Goal: Task Accomplishment & Management: Manage account settings

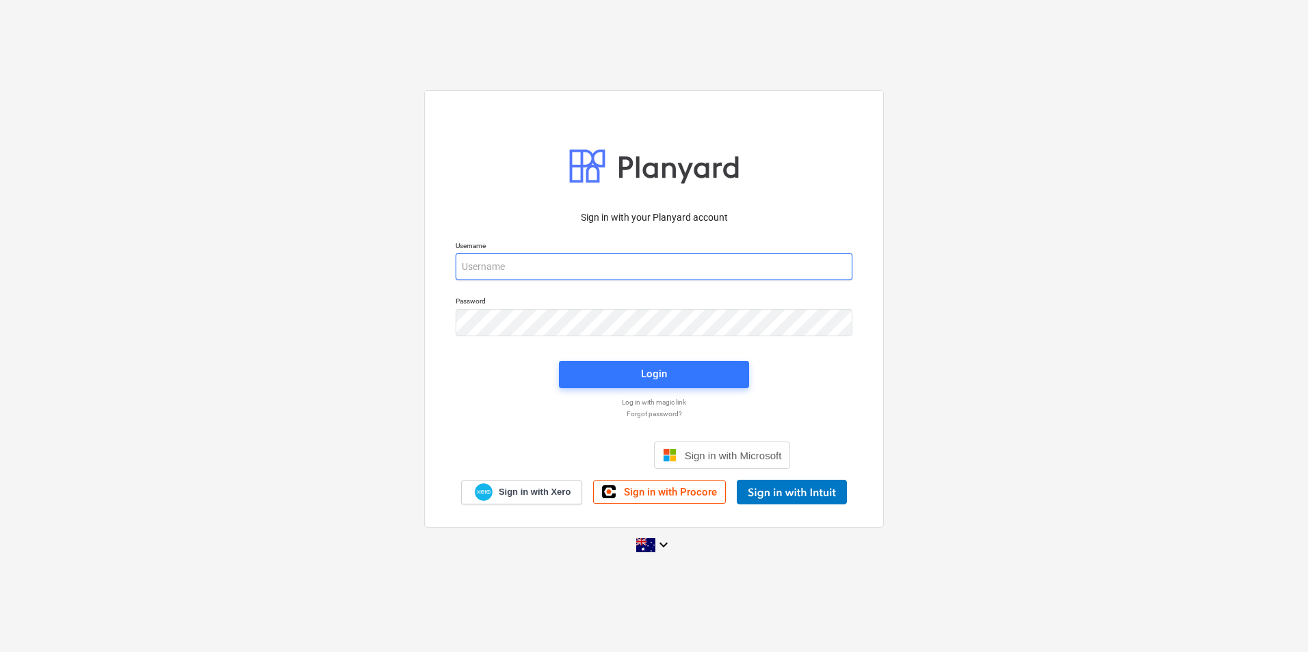
click at [644, 263] on input "email" at bounding box center [653, 266] width 397 height 27
click at [0, 652] on com-1password-button at bounding box center [0, 652] width 0 height 0
type input "[EMAIL_ADDRESS][DOMAIN_NAME]"
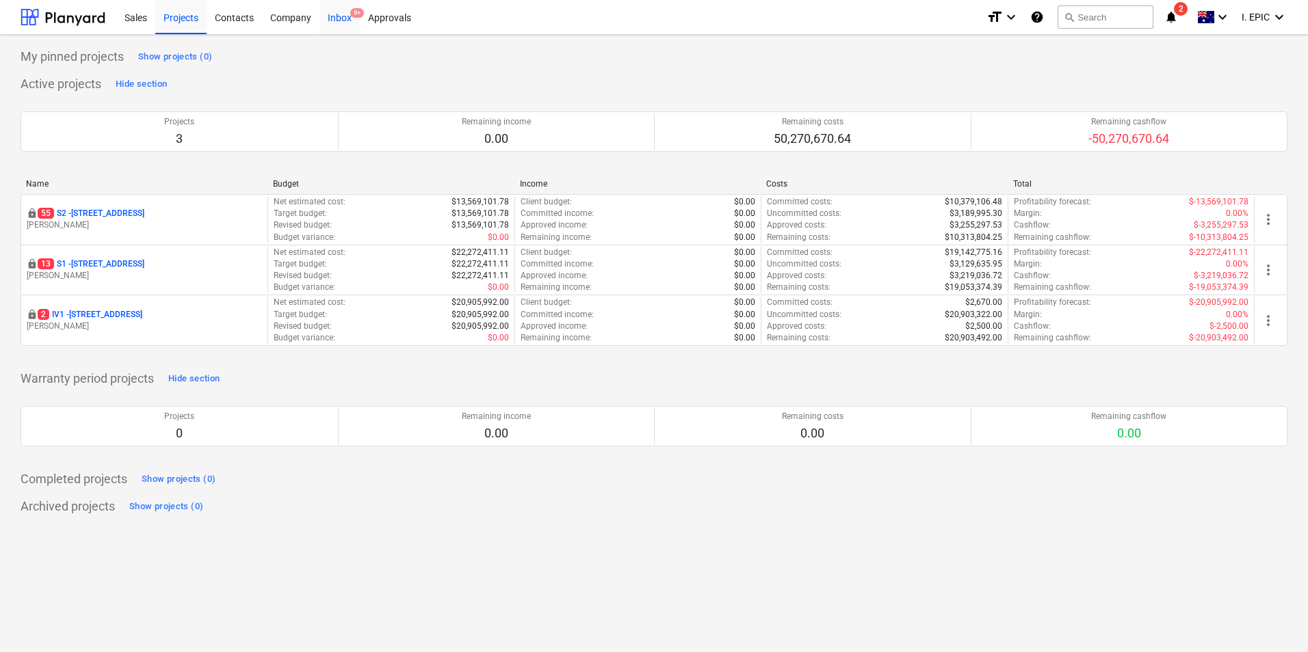
click at [355, 14] on span "9+" at bounding box center [357, 13] width 14 height 10
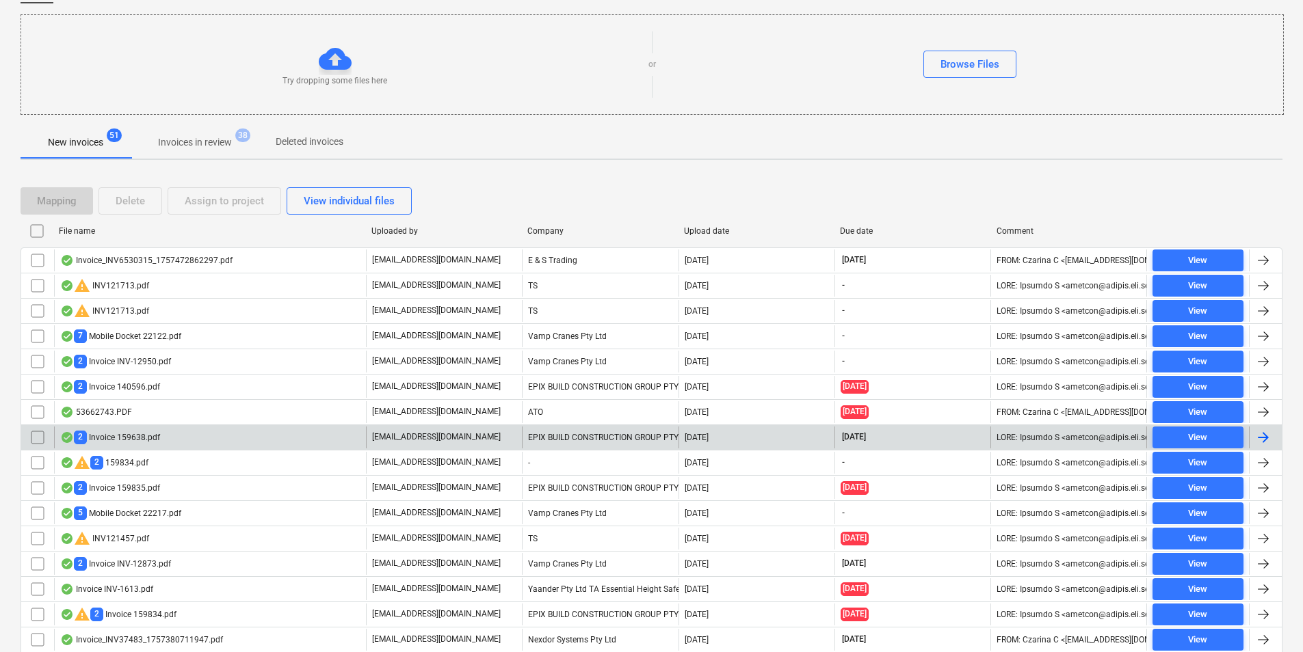
scroll to position [127, 0]
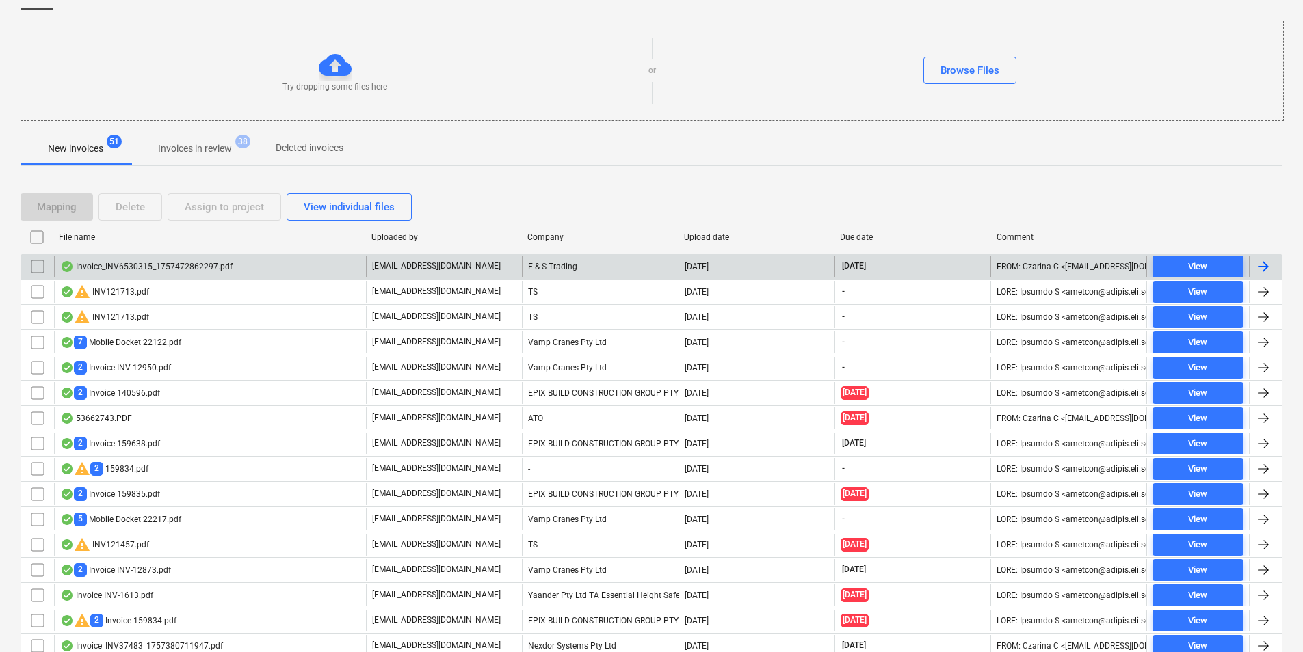
click at [202, 259] on div "Invoice_INV6530315_1757472862297.pdf" at bounding box center [210, 267] width 312 height 22
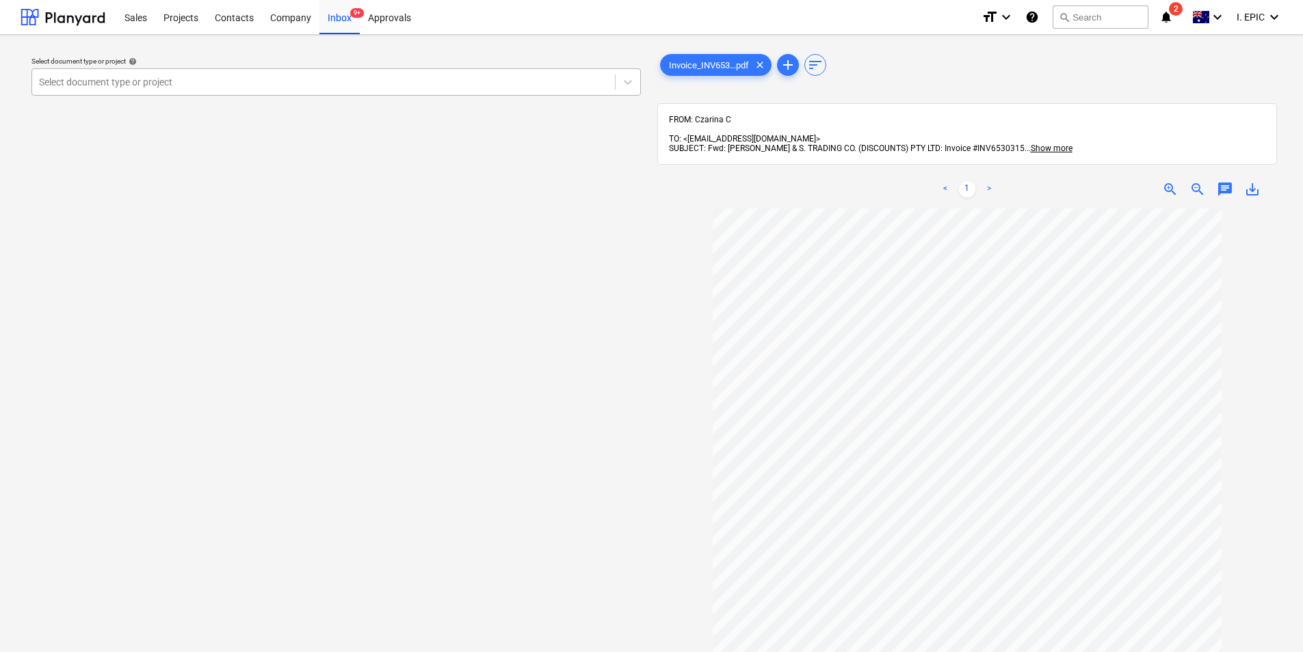
drag, startPoint x: 461, startPoint y: 84, endPoint x: 476, endPoint y: 79, distance: 15.8
click at [461, 84] on div at bounding box center [323, 82] width 569 height 14
click at [355, 17] on span "9+" at bounding box center [357, 13] width 14 height 10
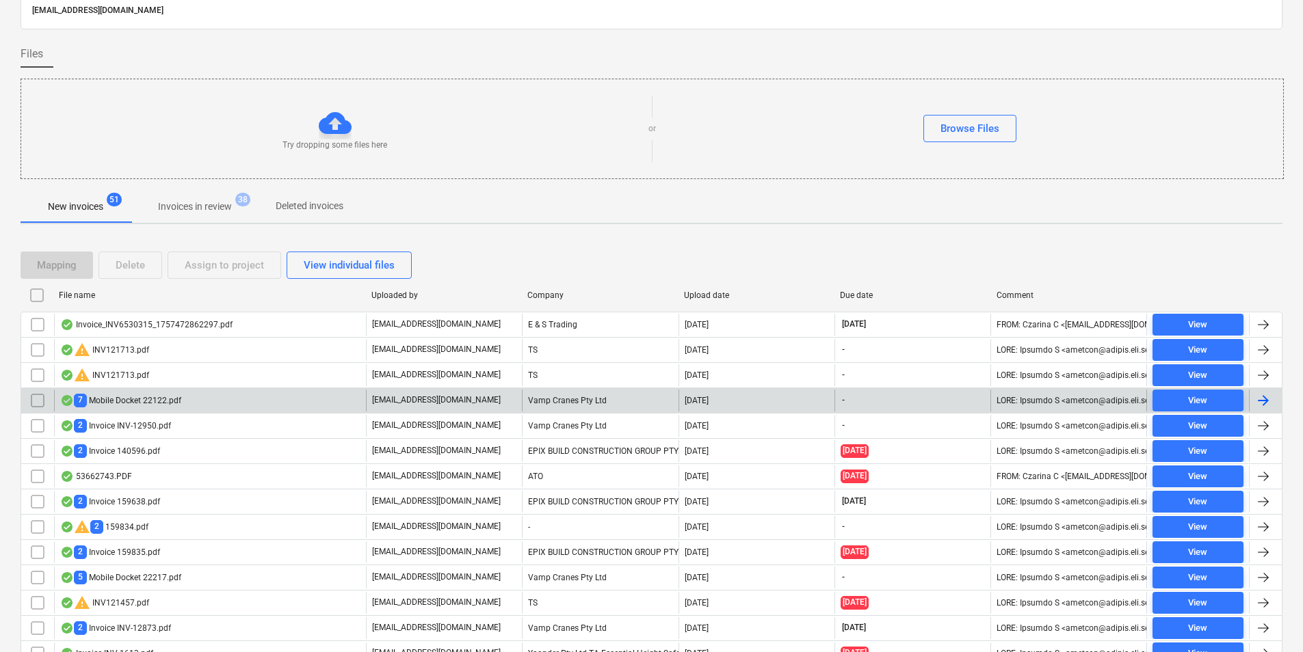
click at [186, 402] on div "7 Mobile Docket 22122.pdf" at bounding box center [210, 401] width 312 height 22
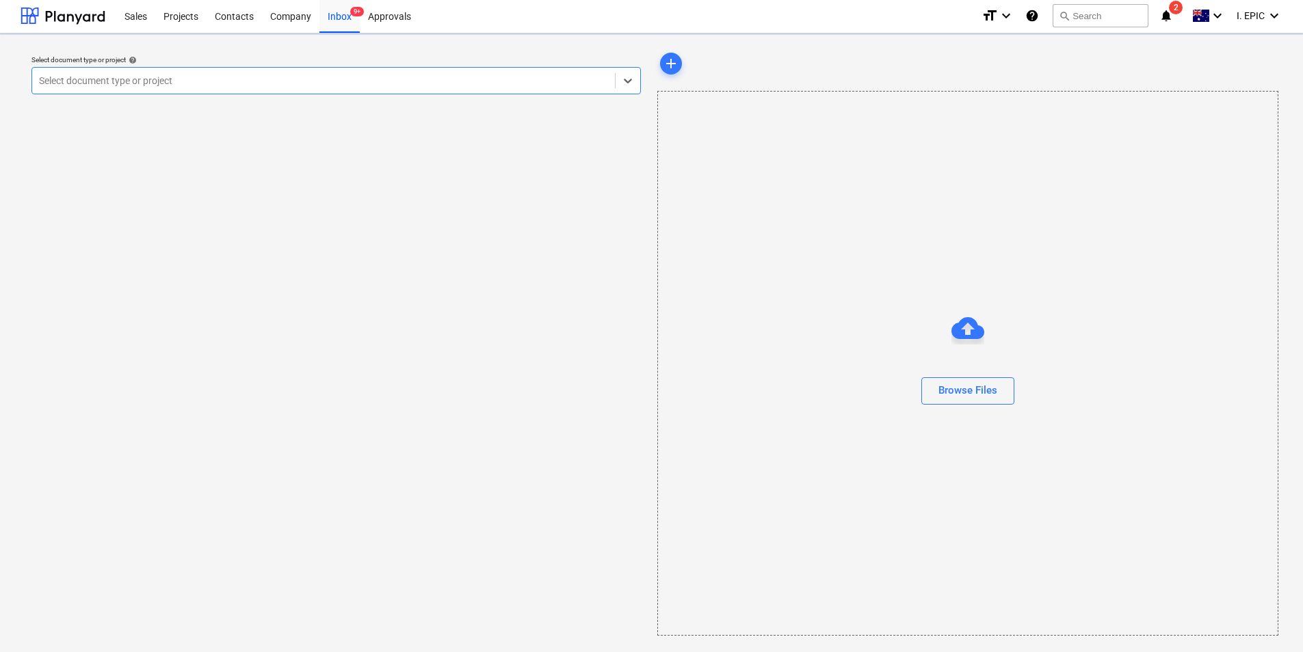
scroll to position [1, 0]
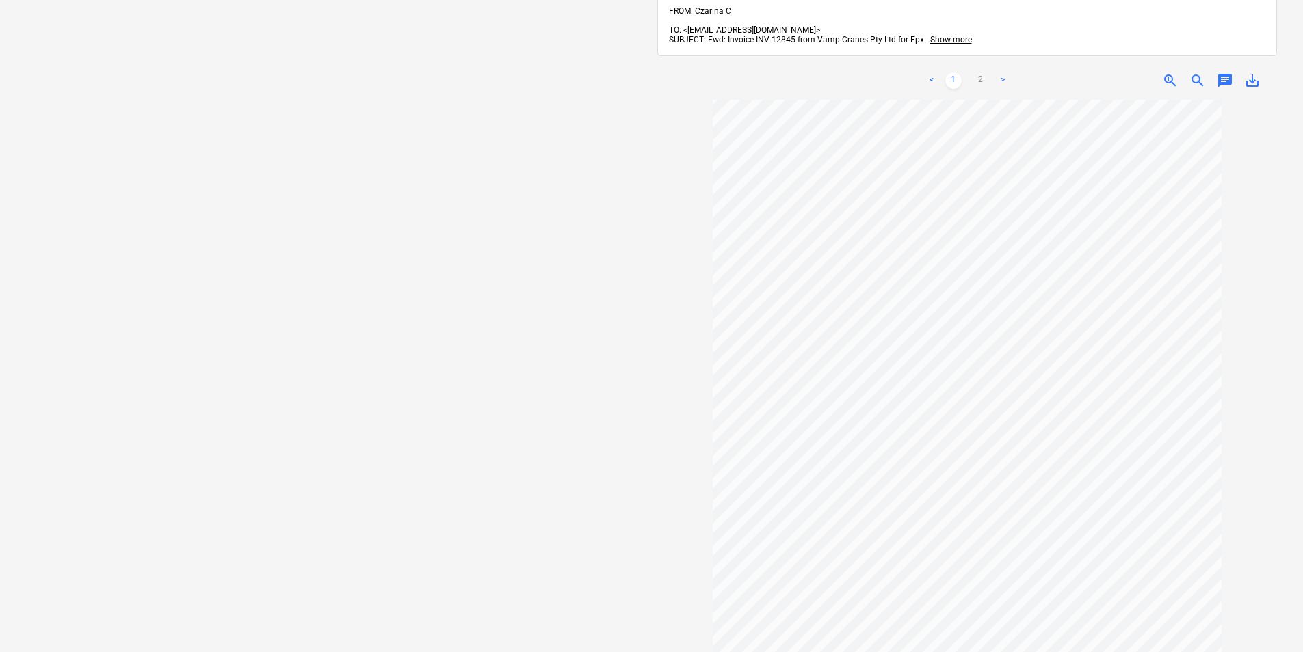
scroll to position [137, 0]
click at [980, 72] on link "2" at bounding box center [980, 80] width 16 height 16
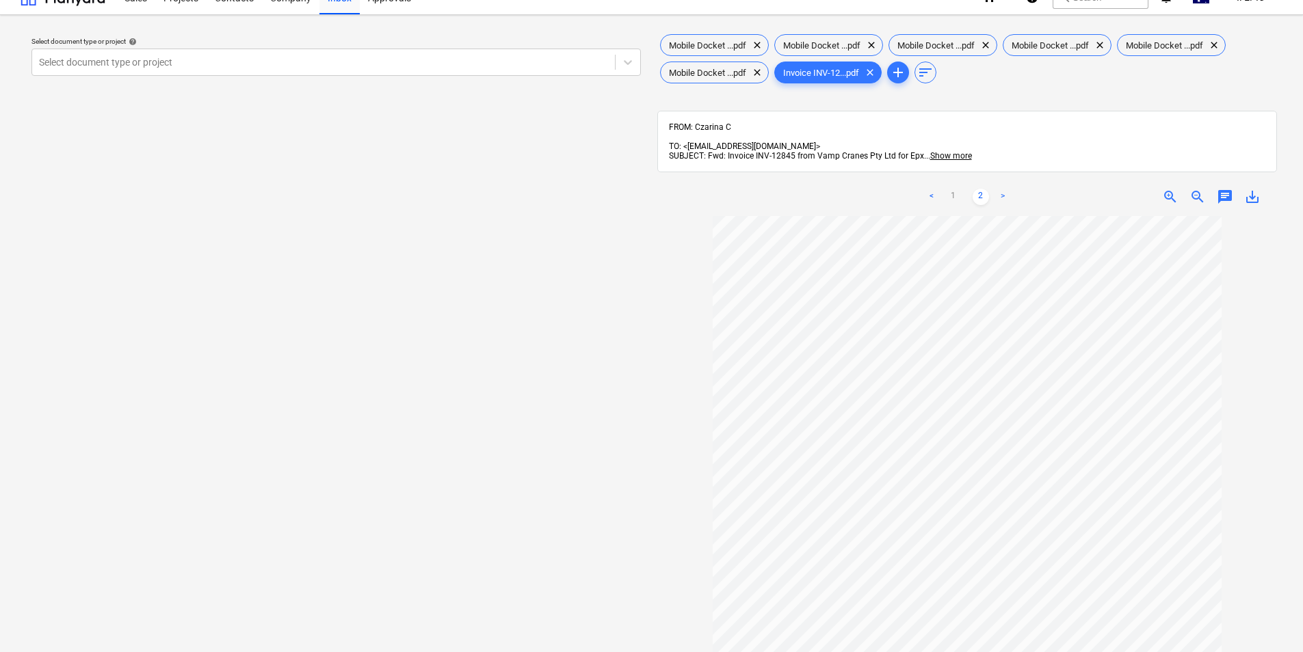
scroll to position [0, 0]
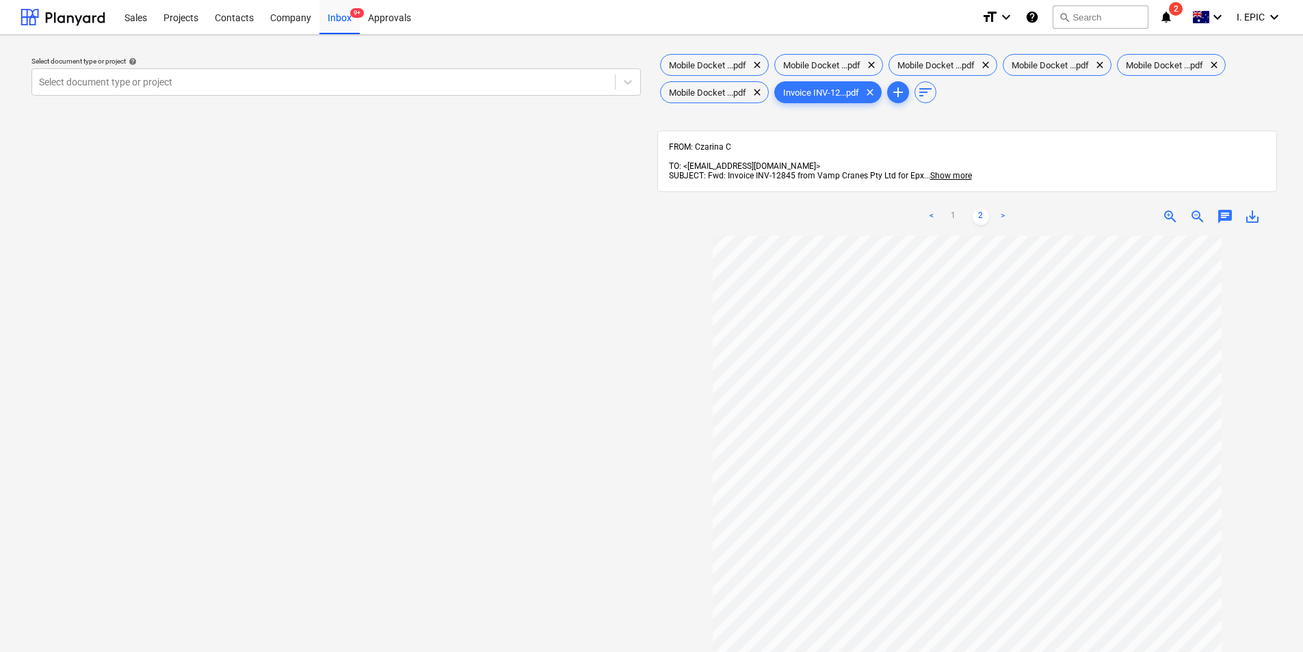
click at [999, 209] on link ">" at bounding box center [1002, 217] width 16 height 16
click at [924, 209] on link "<" at bounding box center [931, 217] width 16 height 16
click at [713, 59] on div "Mobile Docket ...pdf clear" at bounding box center [714, 65] width 109 height 22
click at [847, 92] on span "Invoice INV-12...pdf" at bounding box center [821, 93] width 92 height 10
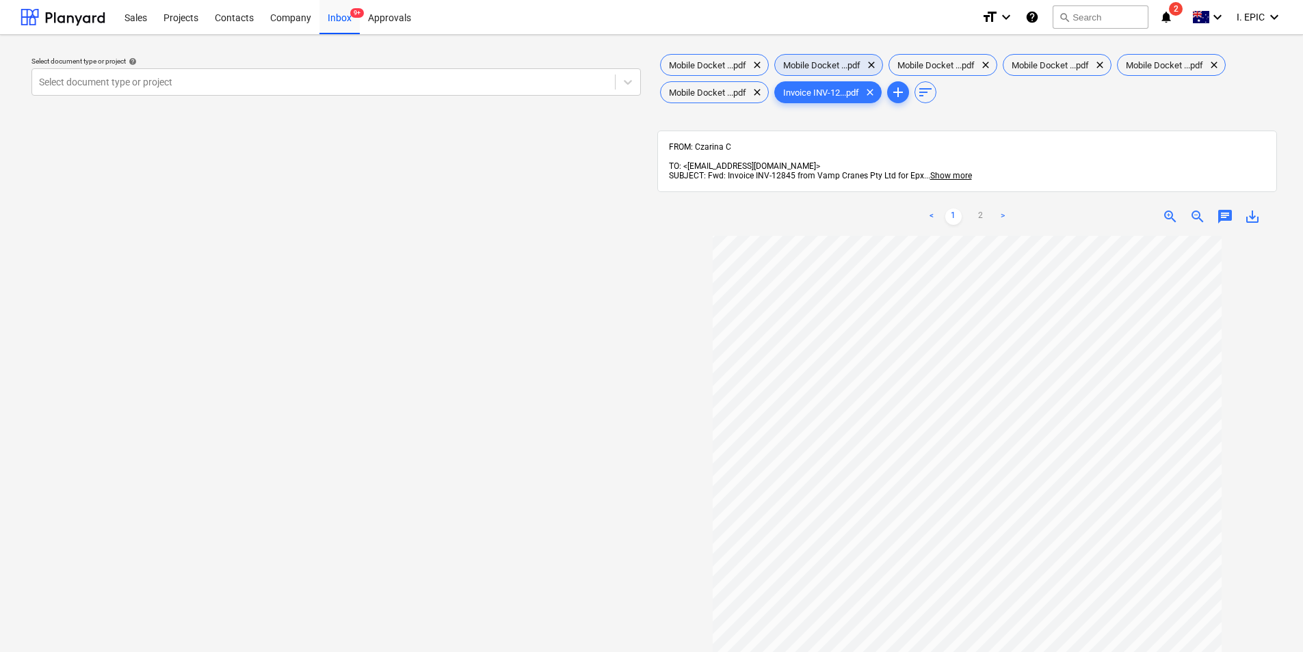
click at [830, 65] on span "Mobile Docket ...pdf" at bounding box center [822, 65] width 94 height 10
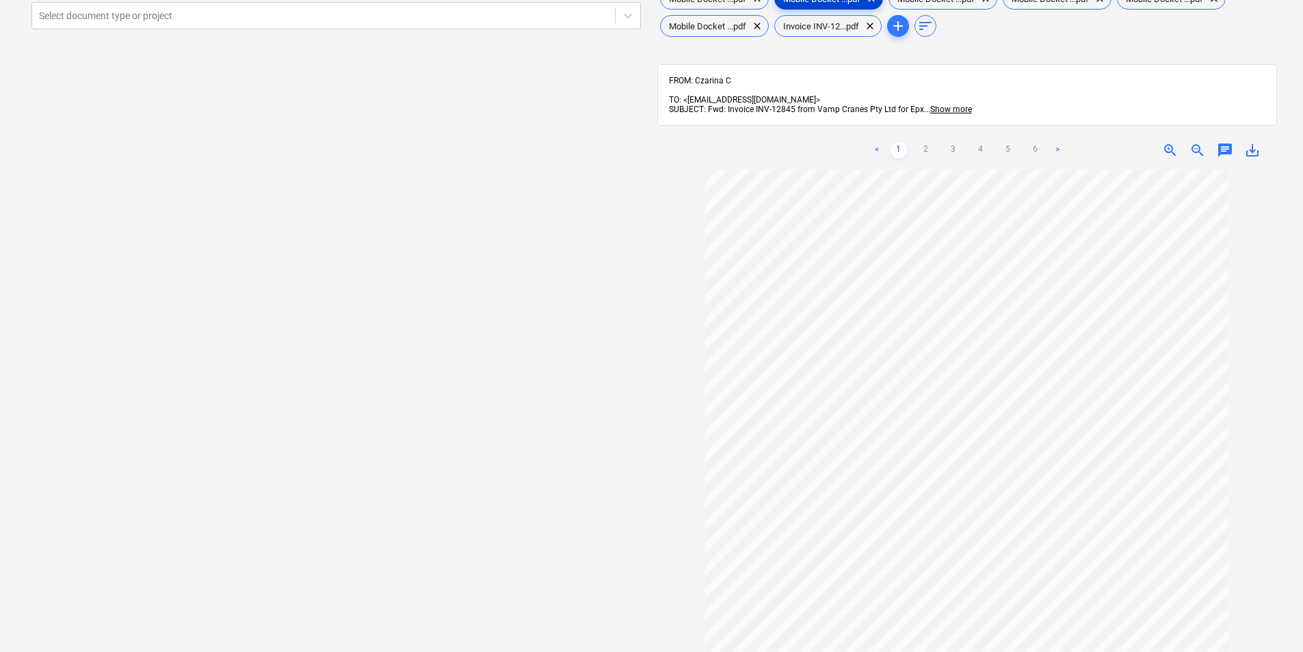
scroll to position [0, 0]
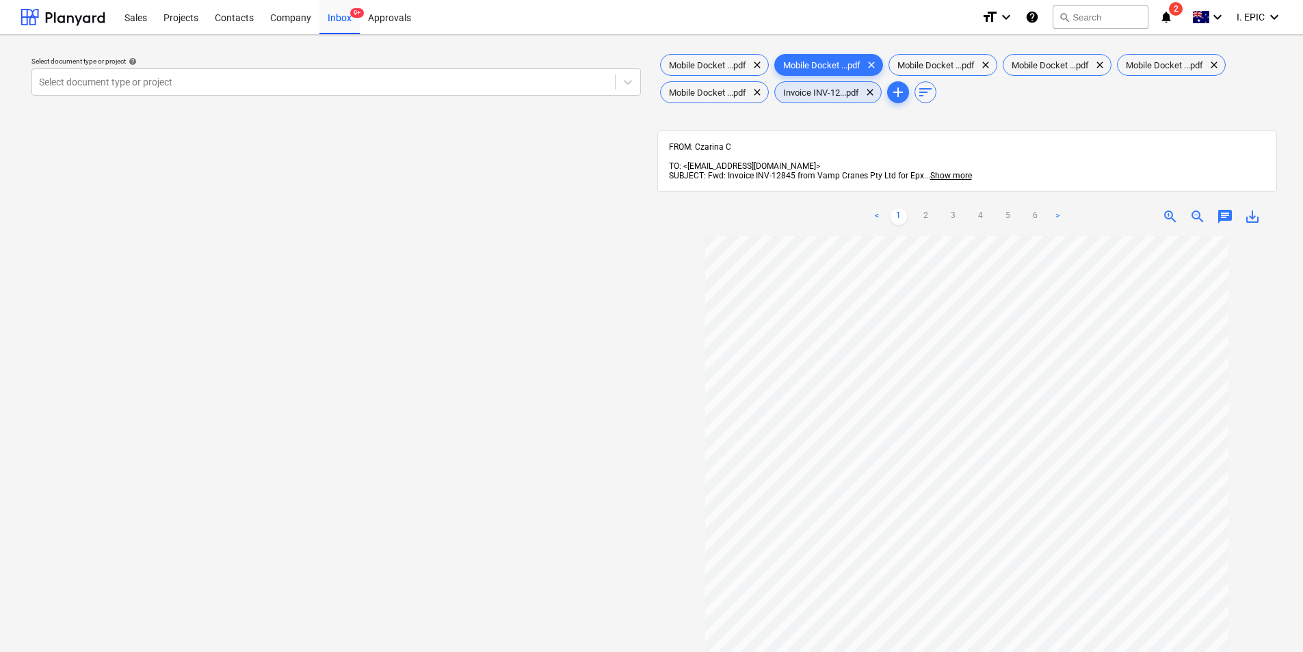
click at [834, 90] on span "Invoice INV-12...pdf" at bounding box center [821, 93] width 92 height 10
click at [729, 68] on span "Mobile Docket ...pdf" at bounding box center [708, 65] width 94 height 10
click at [797, 67] on span "Mobile Docket ...pdf" at bounding box center [822, 65] width 94 height 10
click at [931, 72] on div "Mobile Docket ...pdf clear" at bounding box center [942, 65] width 109 height 22
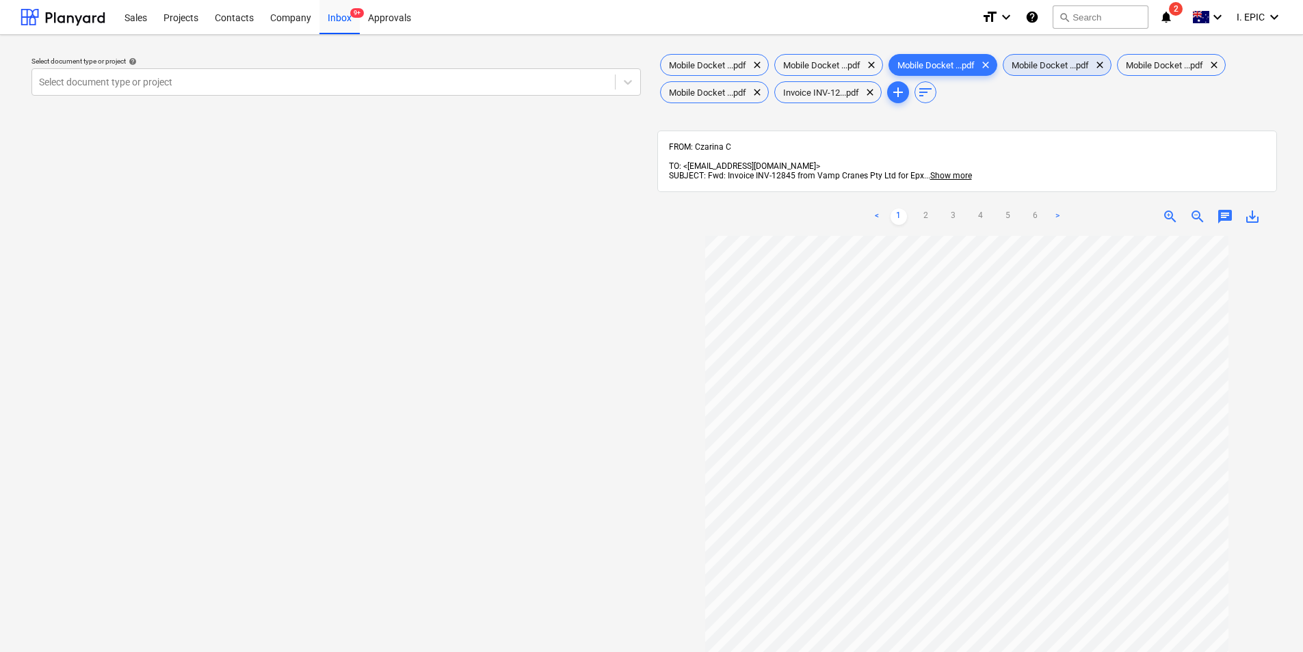
click at [1065, 67] on span "Mobile Docket ...pdf" at bounding box center [1050, 65] width 94 height 10
click at [1169, 68] on span "Mobile Docket ...pdf" at bounding box center [1164, 65] width 94 height 10
click at [1042, 64] on span "Mobile Docket ...pdf" at bounding box center [1050, 65] width 94 height 10
click at [830, 96] on span "Invoice INV-12...pdf" at bounding box center [821, 93] width 92 height 10
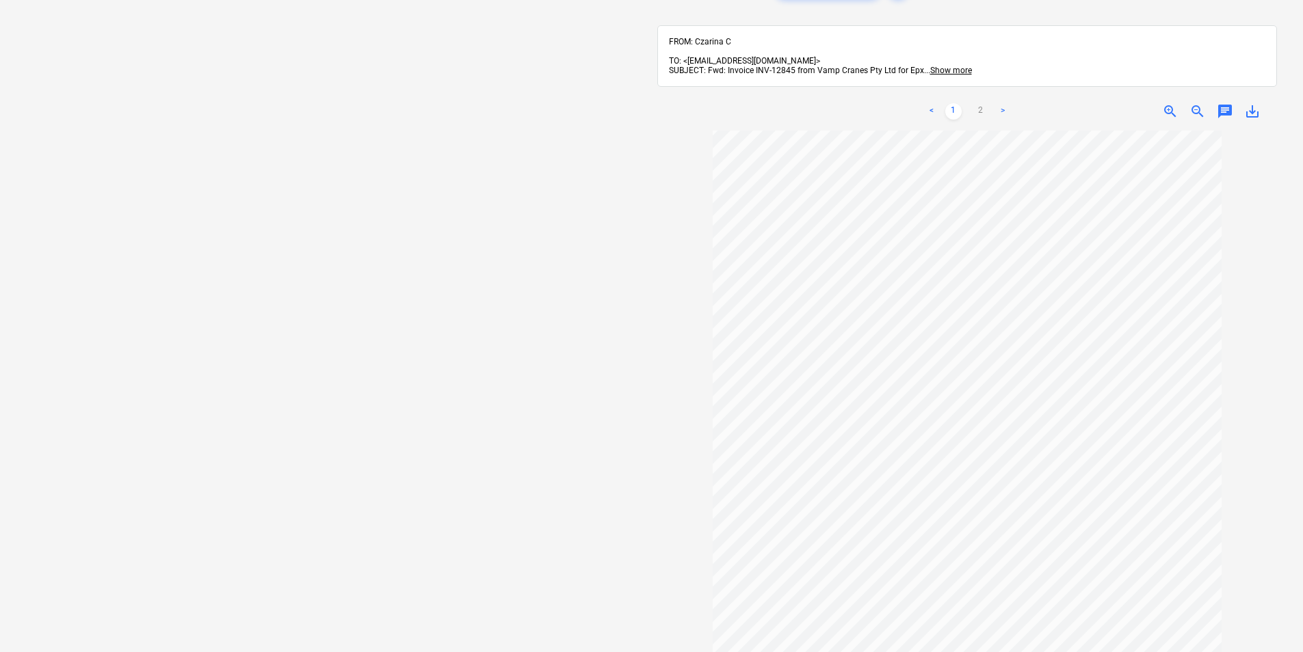
scroll to position [137, 0]
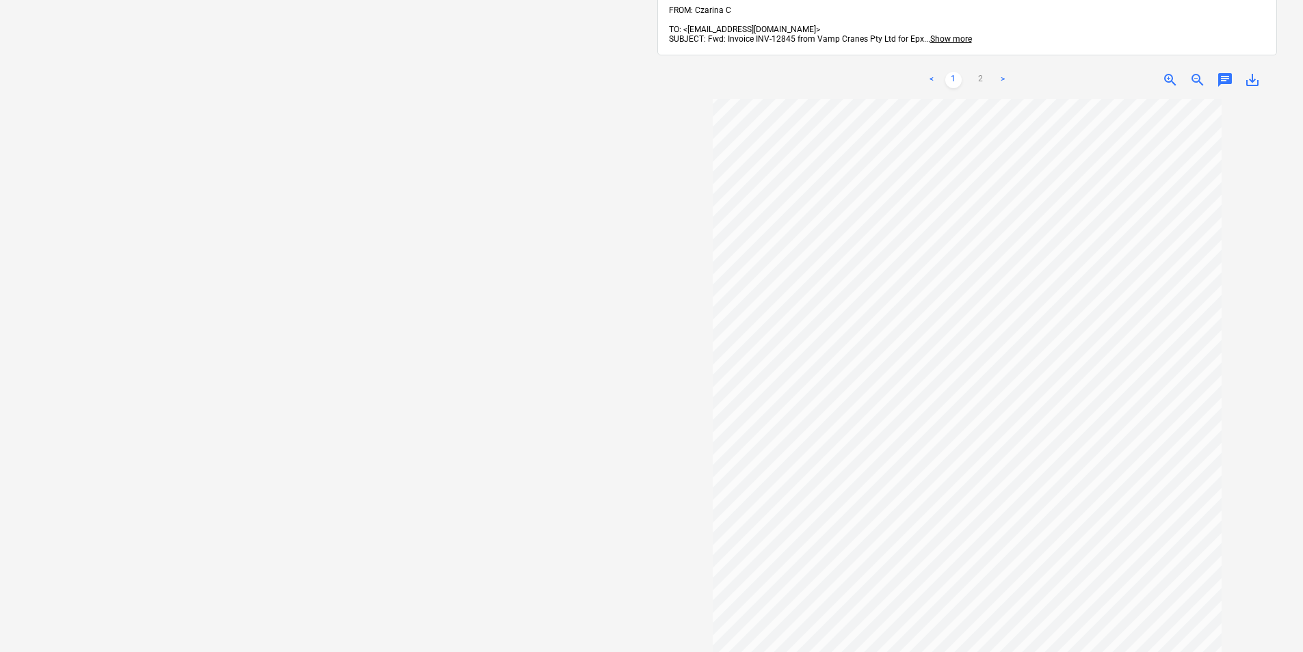
click at [1226, 72] on span "chat" at bounding box center [1225, 80] width 16 height 16
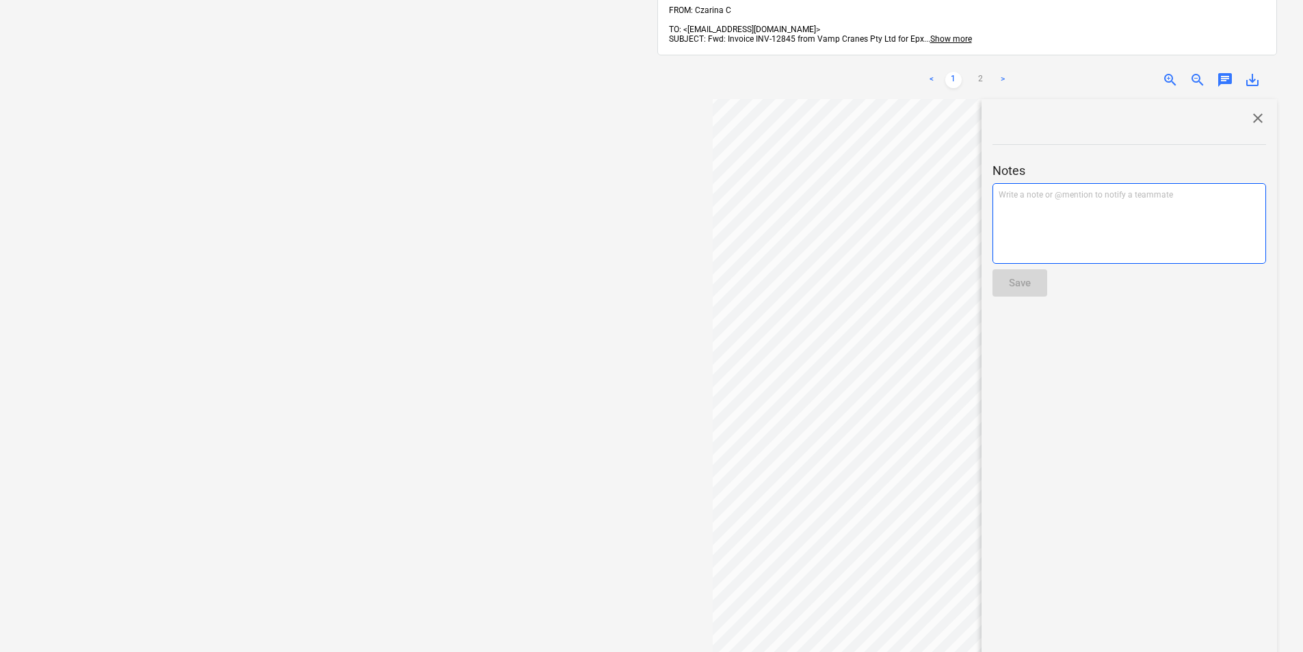
click at [1139, 189] on p "Write a note or @mention to notify a teammate [PERSON_NAME]" at bounding box center [1128, 195] width 261 height 12
click at [1037, 274] on button "Save" at bounding box center [1019, 282] width 55 height 27
click at [1037, 215] on div "Write a note or @mention to notify a teammate [PERSON_NAME]" at bounding box center [1129, 223] width 274 height 81
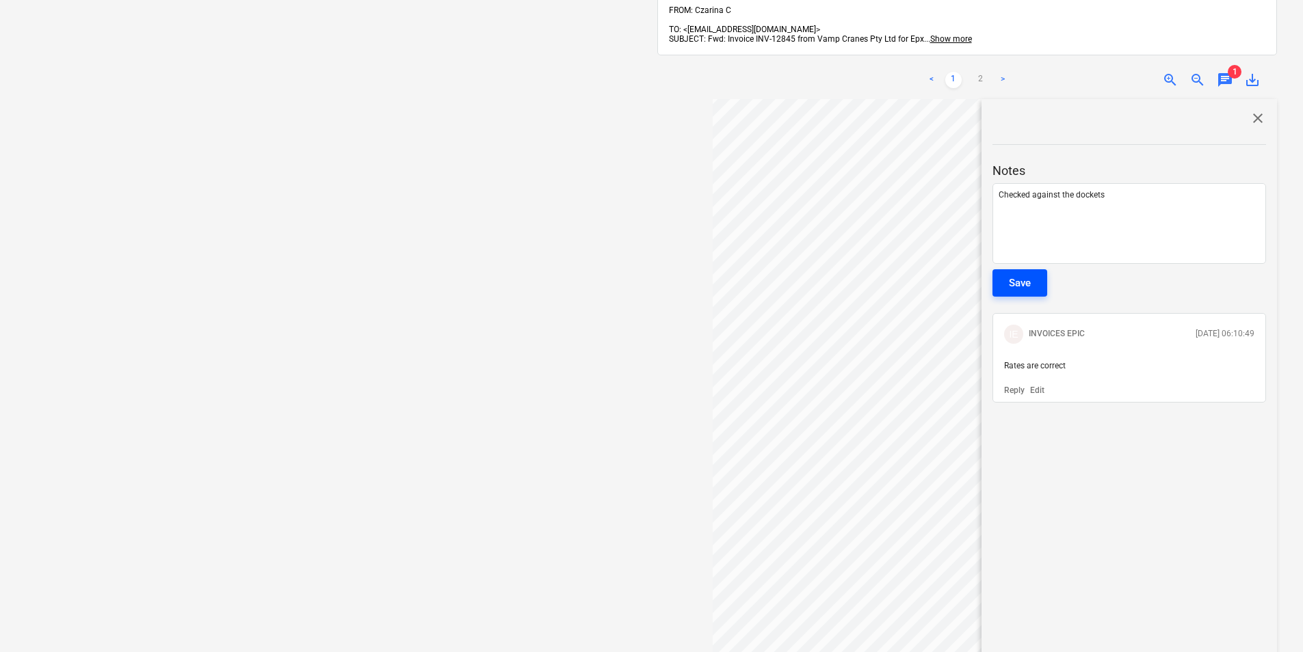
click at [1013, 274] on div "Save" at bounding box center [1020, 283] width 22 height 18
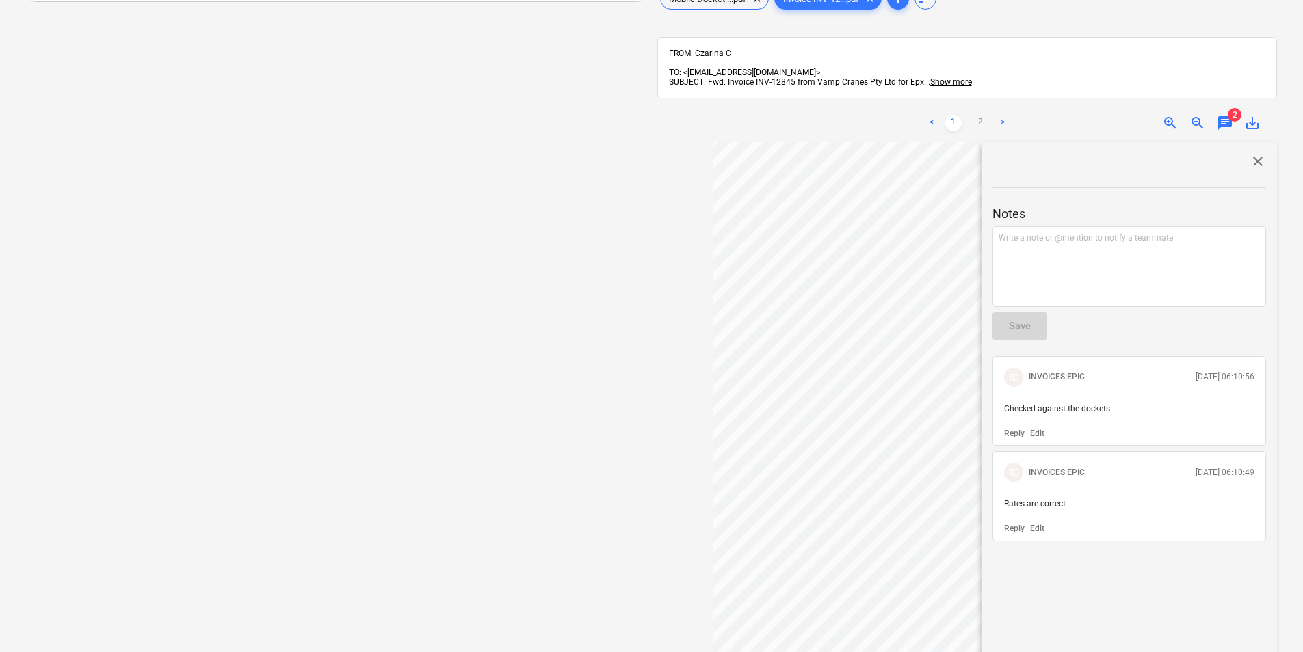
scroll to position [0, 0]
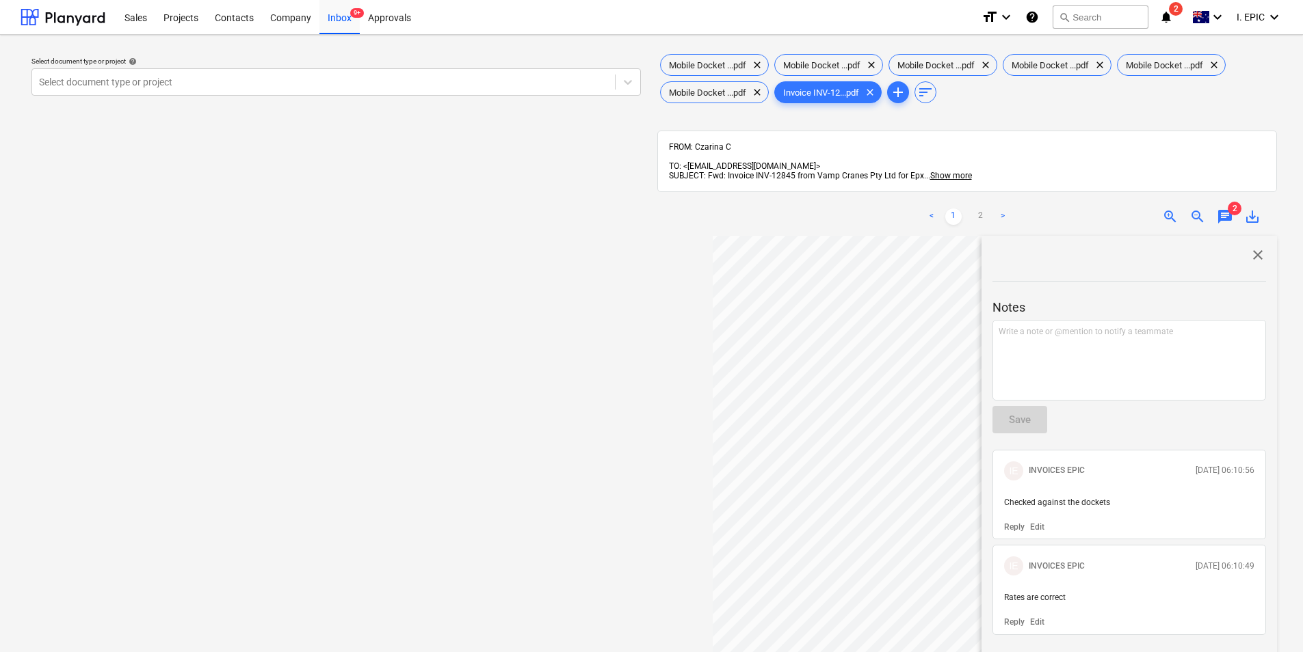
click at [1254, 247] on span "close" at bounding box center [1257, 255] width 16 height 16
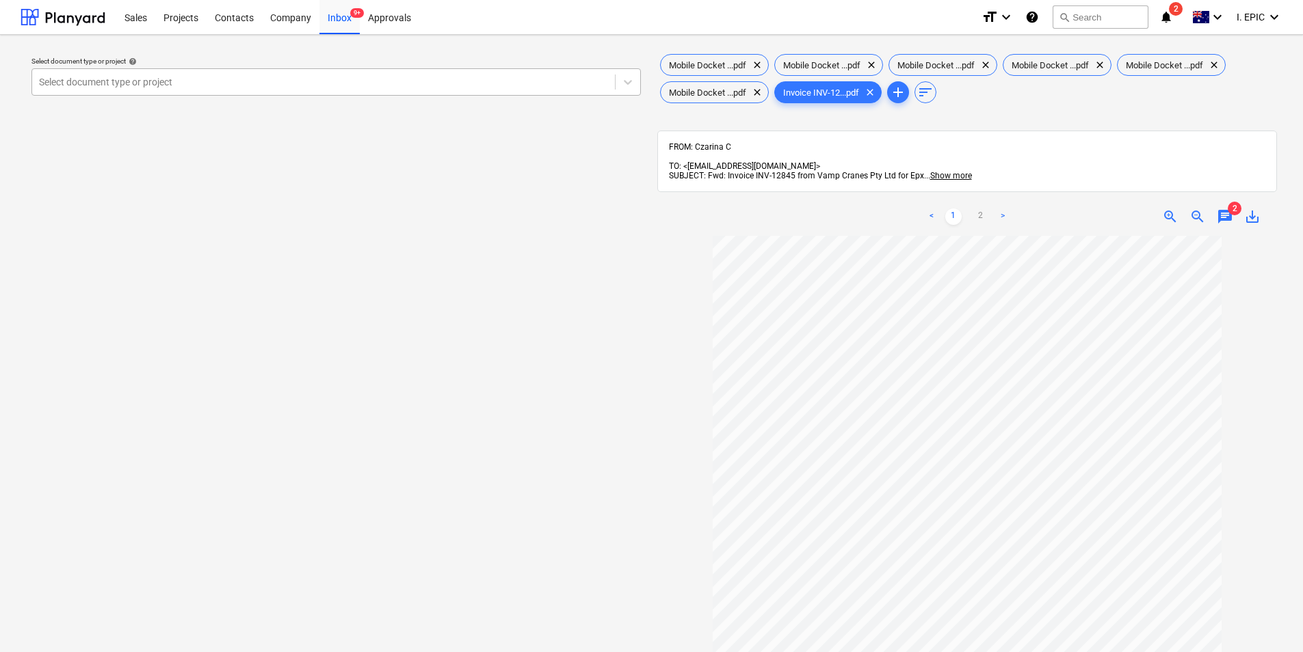
click at [618, 83] on div at bounding box center [628, 82] width 25 height 25
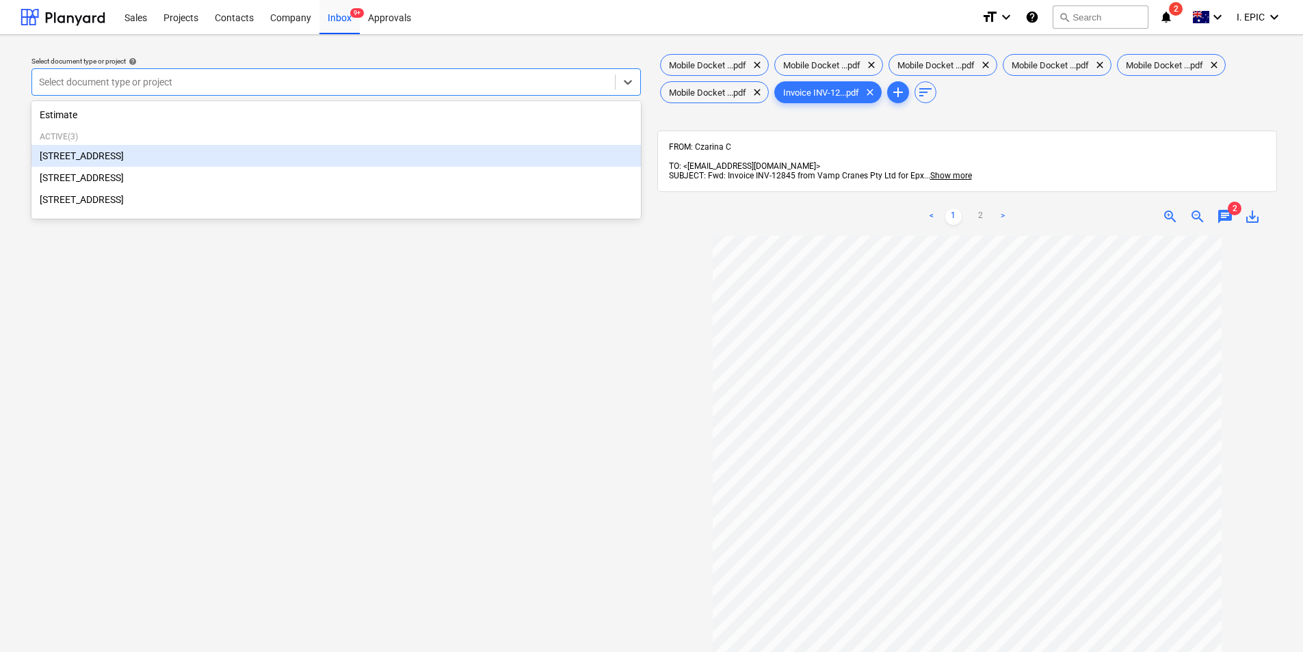
click at [176, 159] on div "[STREET_ADDRESS]" at bounding box center [335, 156] width 609 height 22
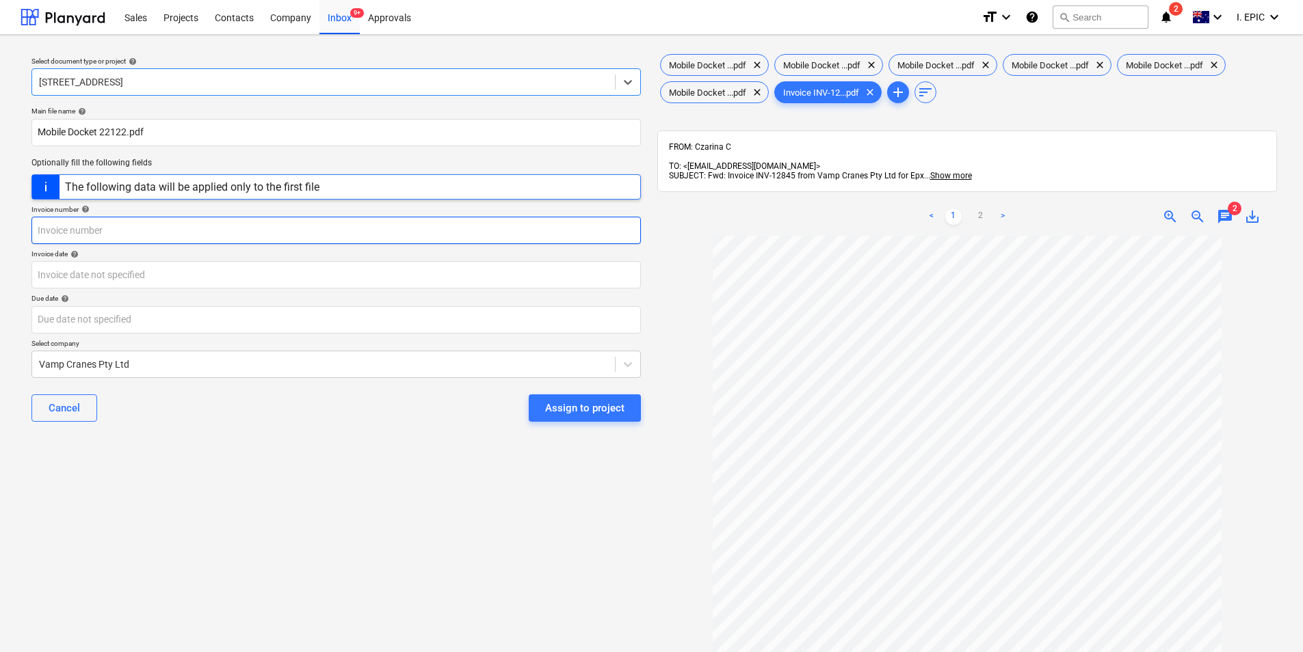
click at [242, 226] on input "text" at bounding box center [335, 230] width 609 height 27
type input "INV-12845"
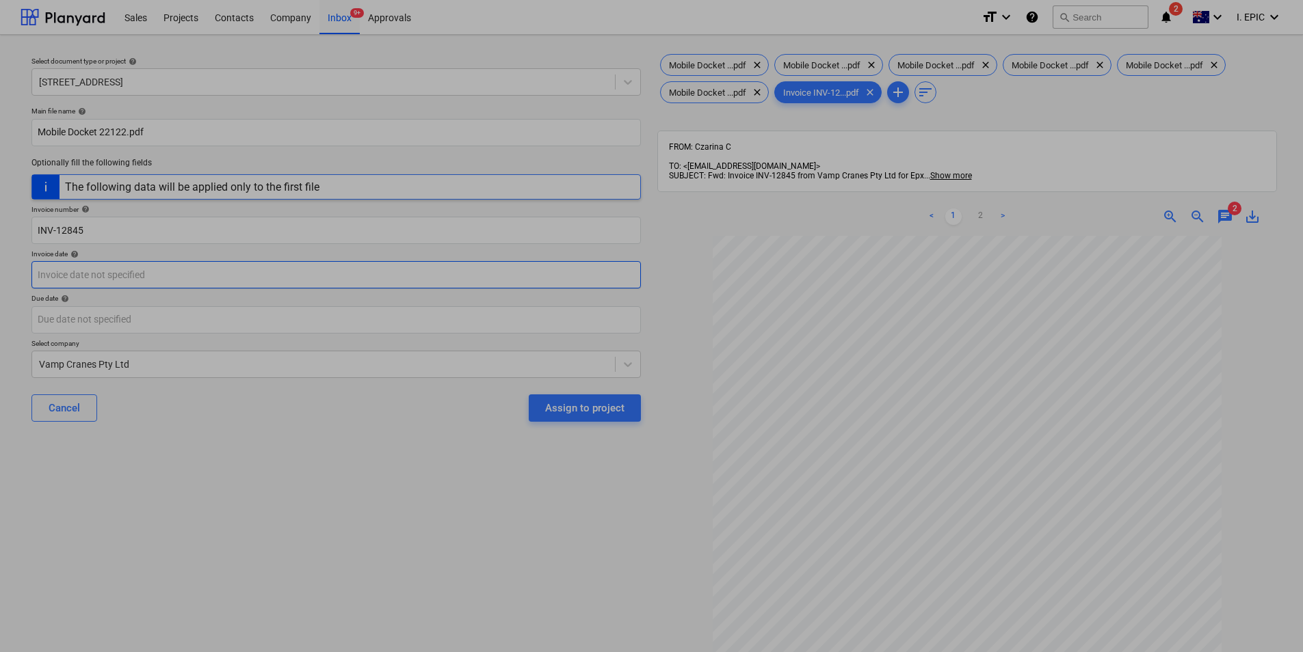
click at [315, 280] on body "Sales Projects Contacts Company Inbox 9+ Approvals format_size keyboard_arrow_d…" at bounding box center [651, 326] width 1303 height 652
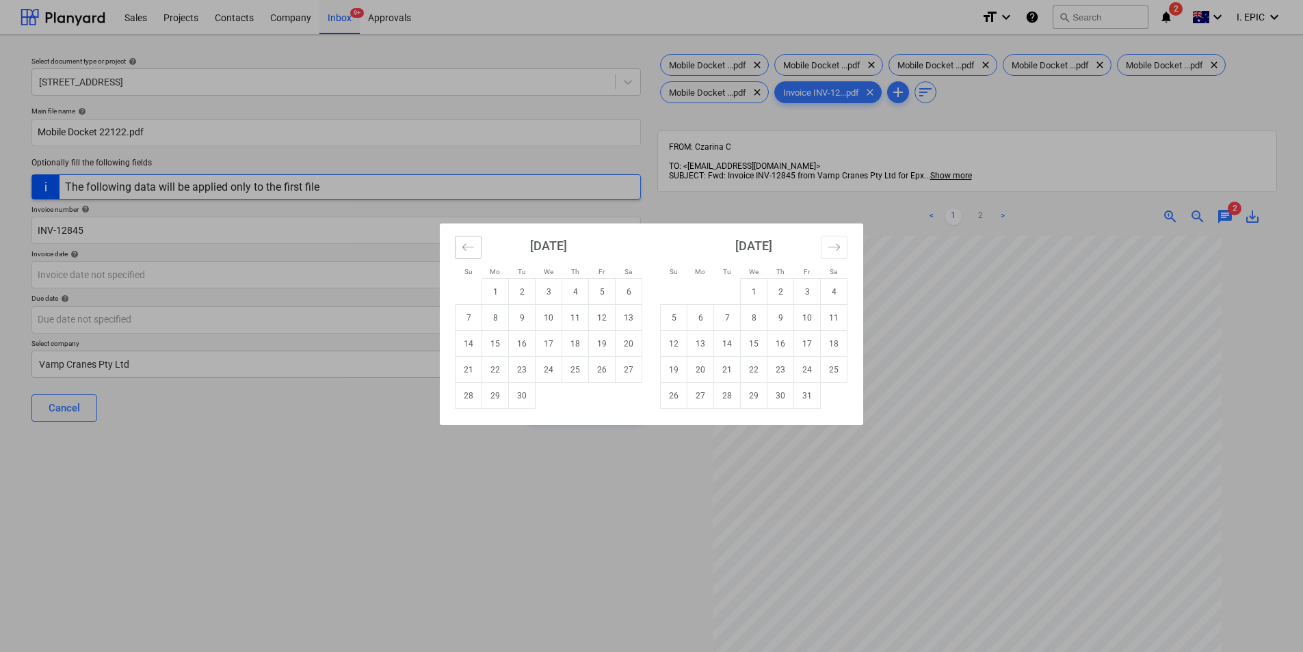
click at [464, 252] on icon "Move backward to switch to the previous month." at bounding box center [468, 247] width 13 height 13
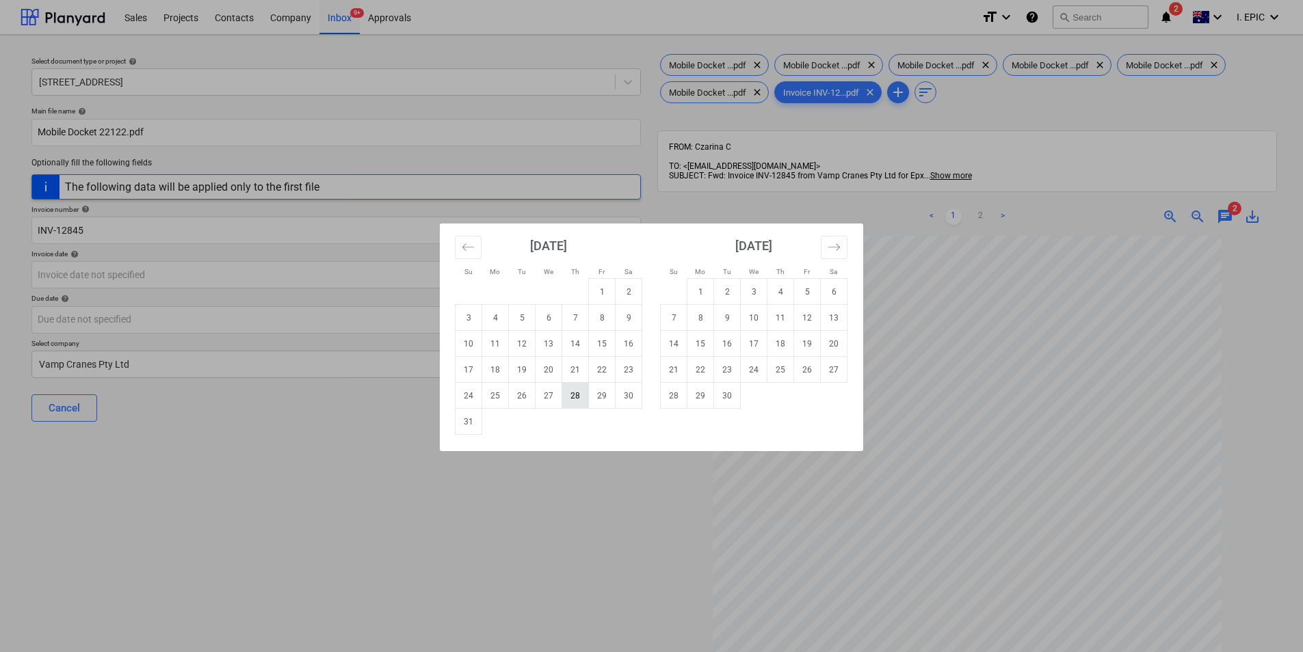
click at [572, 394] on td "28" at bounding box center [575, 396] width 27 height 26
type input "[DATE]"
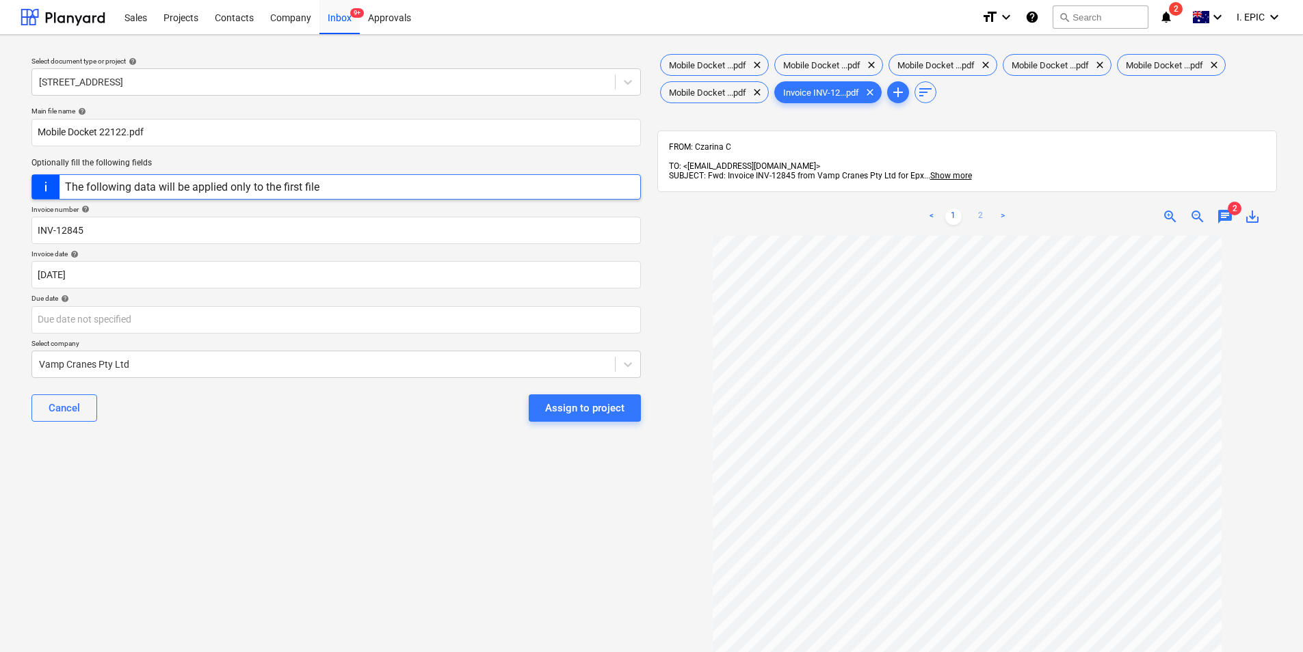
click at [988, 209] on link "2" at bounding box center [980, 217] width 16 height 16
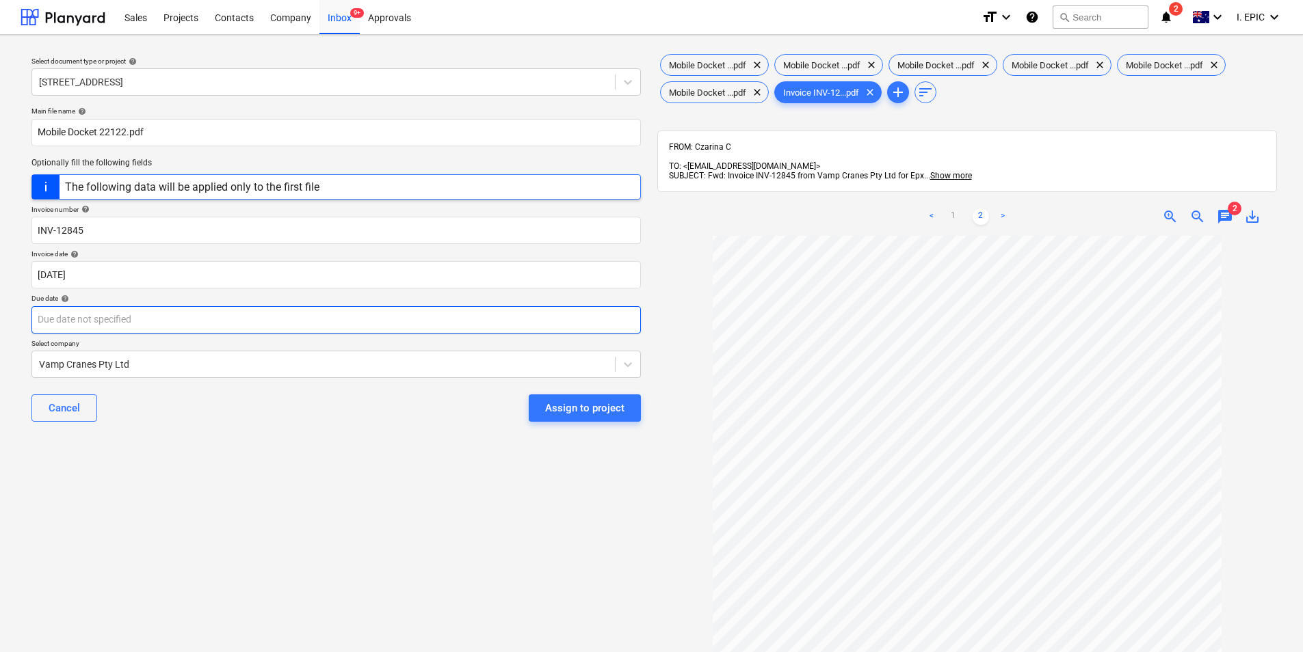
click at [230, 313] on body "Sales Projects Contacts Company Inbox 9+ Approvals format_size keyboard_arrow_d…" at bounding box center [651, 326] width 1303 height 652
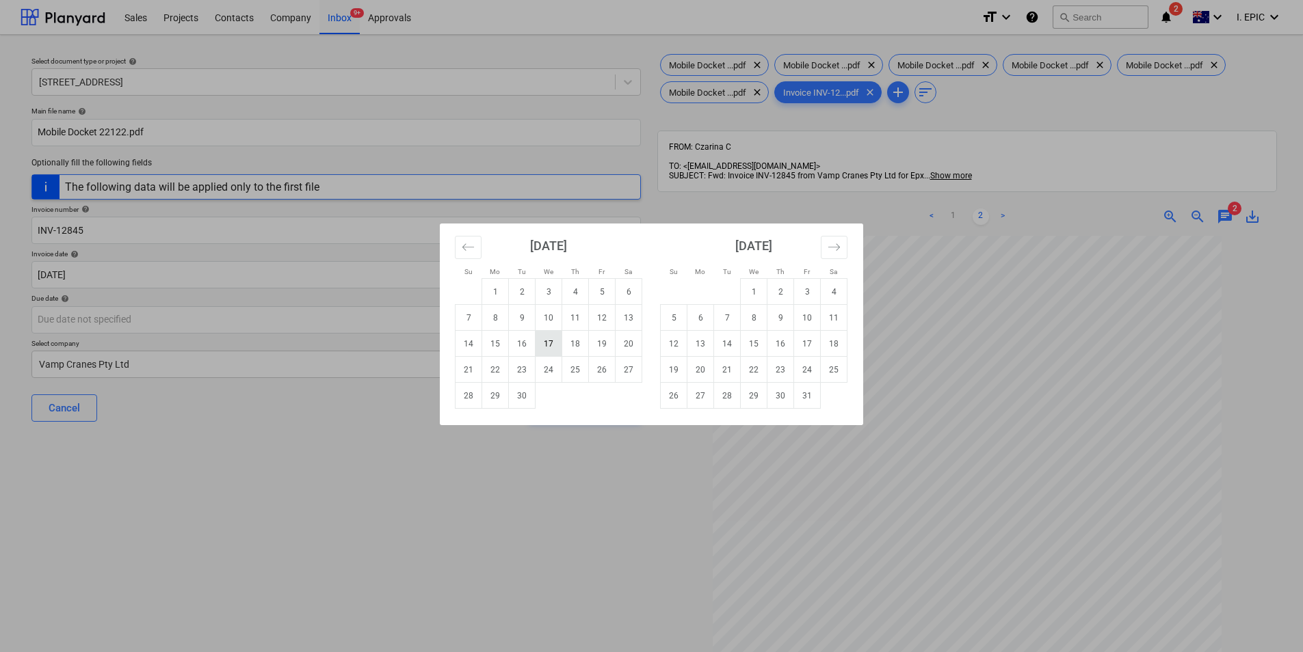
click at [544, 340] on td "17" at bounding box center [548, 344] width 27 height 26
type input "[DATE]"
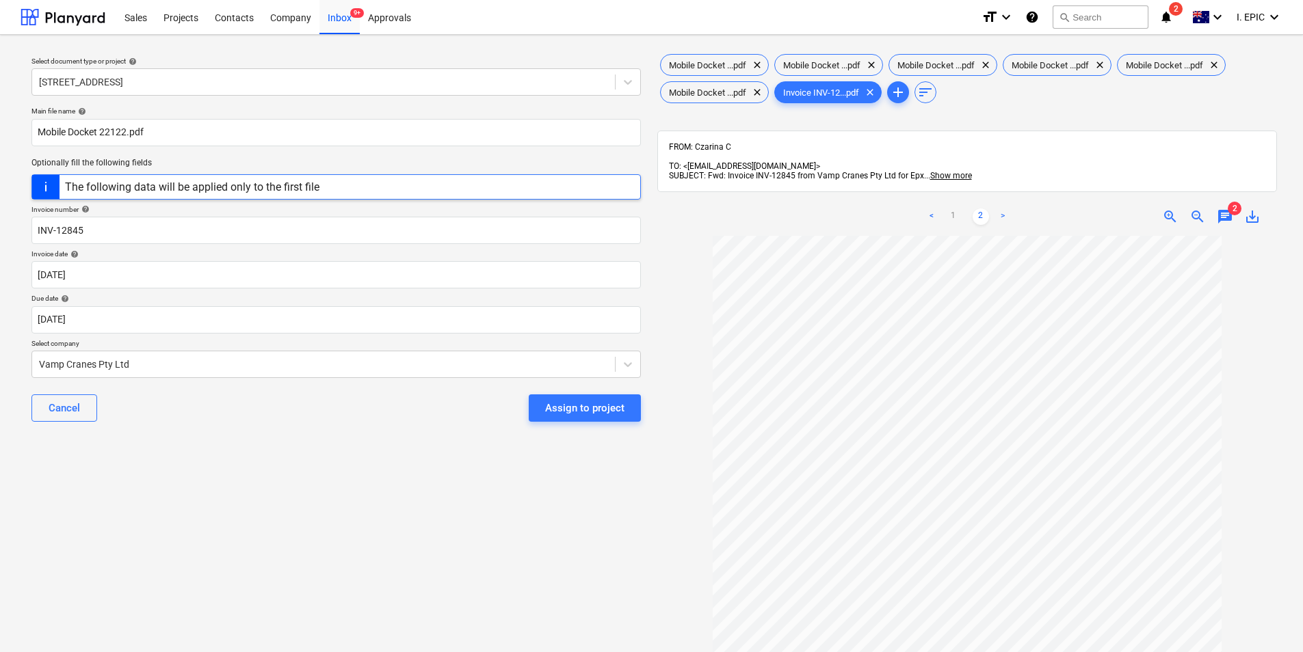
scroll to position [0, 0]
click at [953, 209] on link "1" at bounding box center [953, 217] width 16 height 16
click at [566, 405] on div "Assign to project" at bounding box center [584, 408] width 79 height 18
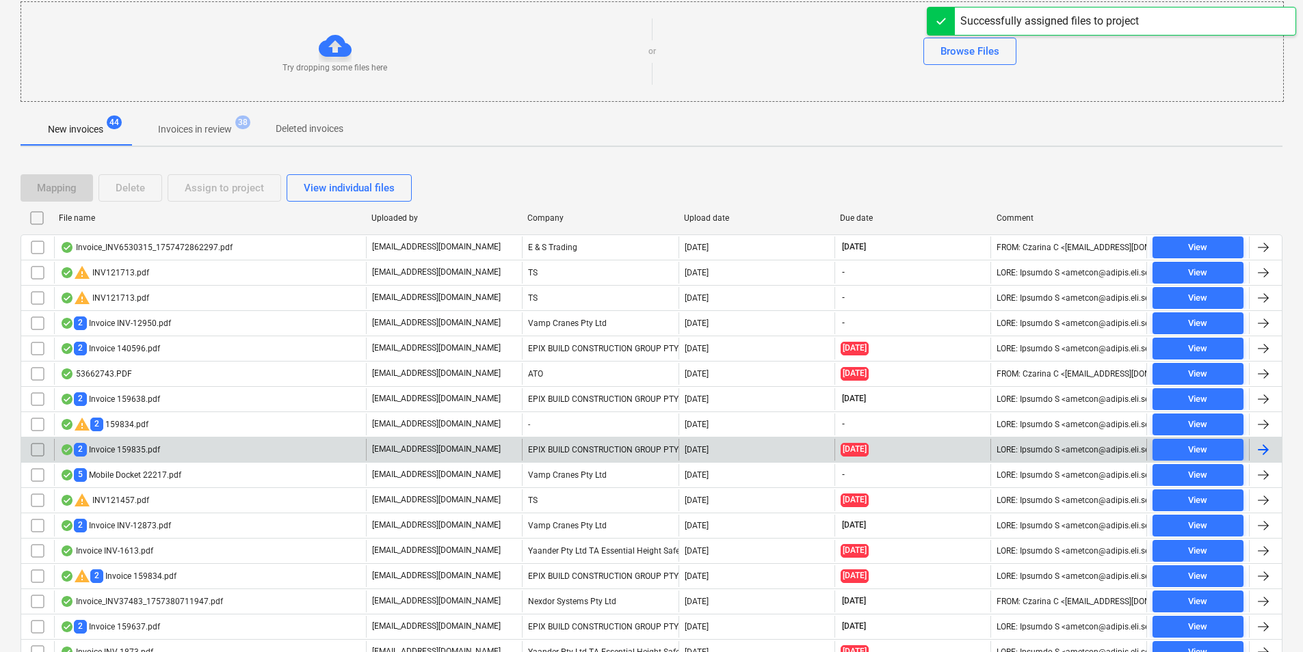
scroll to position [274, 0]
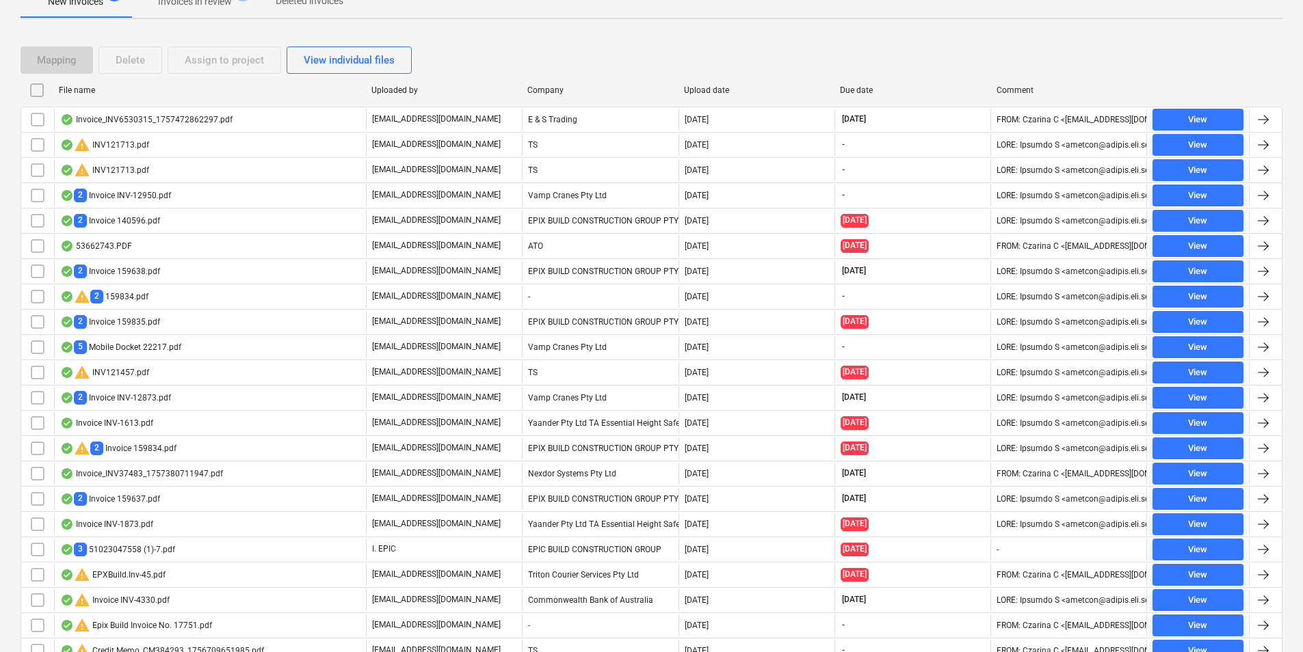
click at [575, 91] on div "Company" at bounding box center [599, 90] width 145 height 10
checkbox input "false"
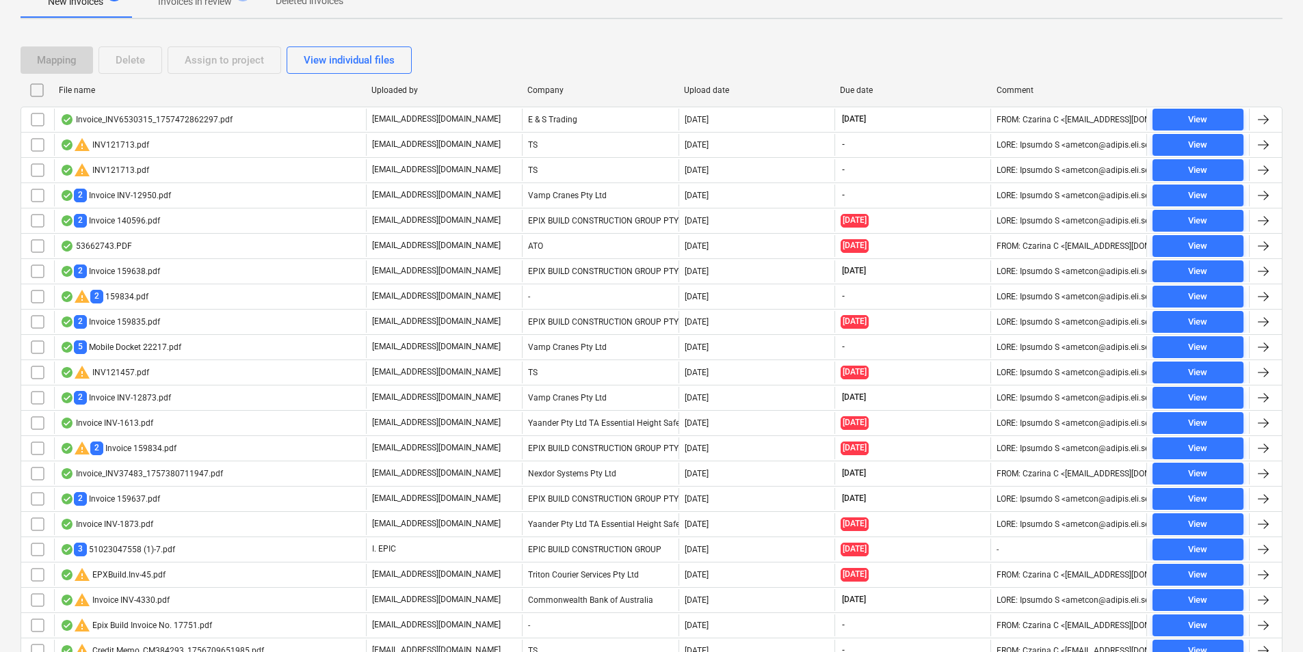
checkbox input "false"
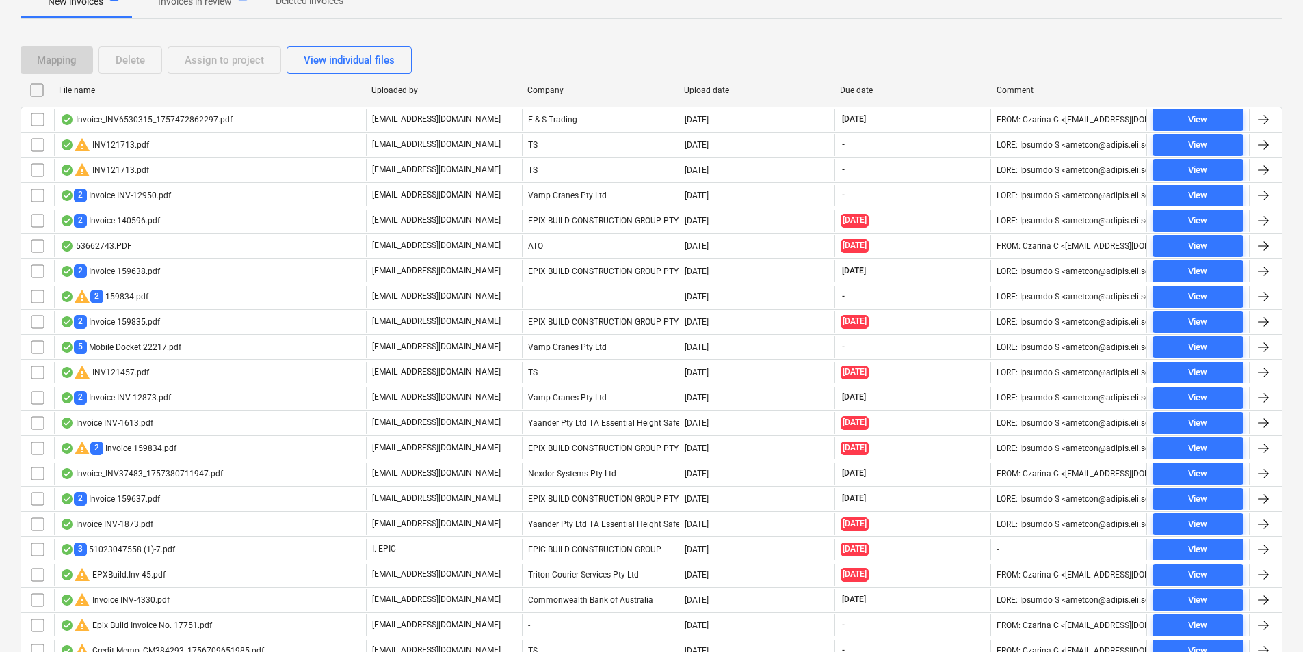
checkbox input "false"
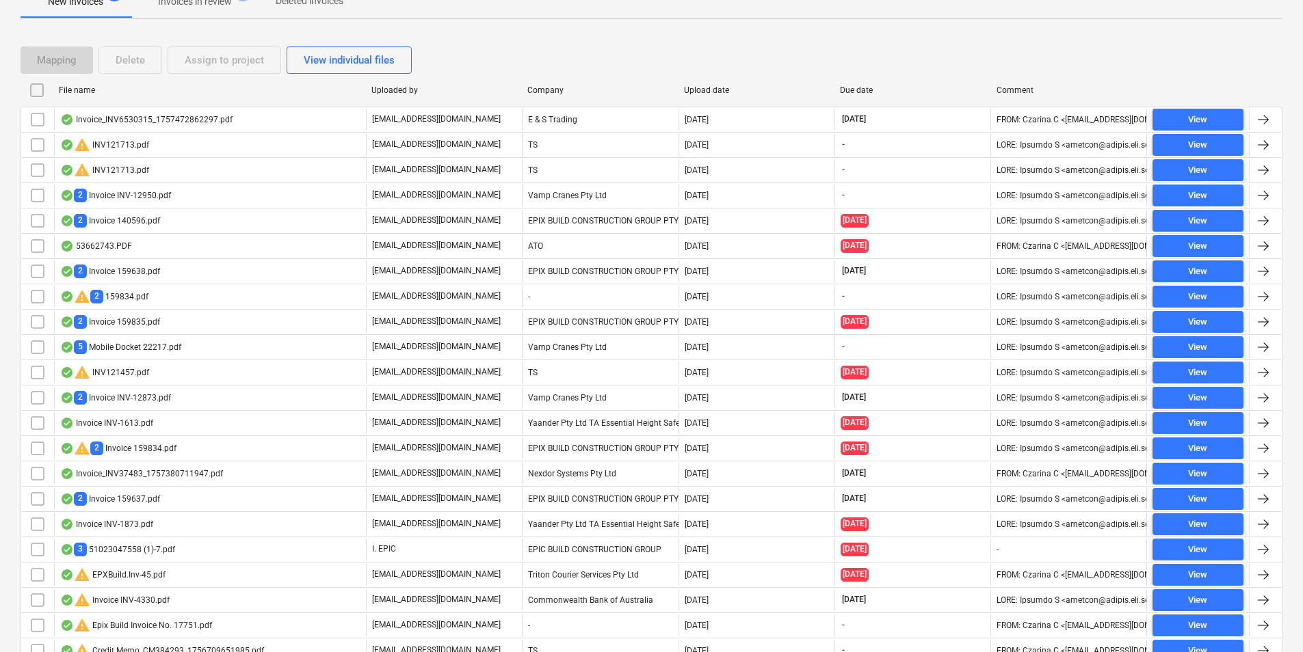
checkbox input "false"
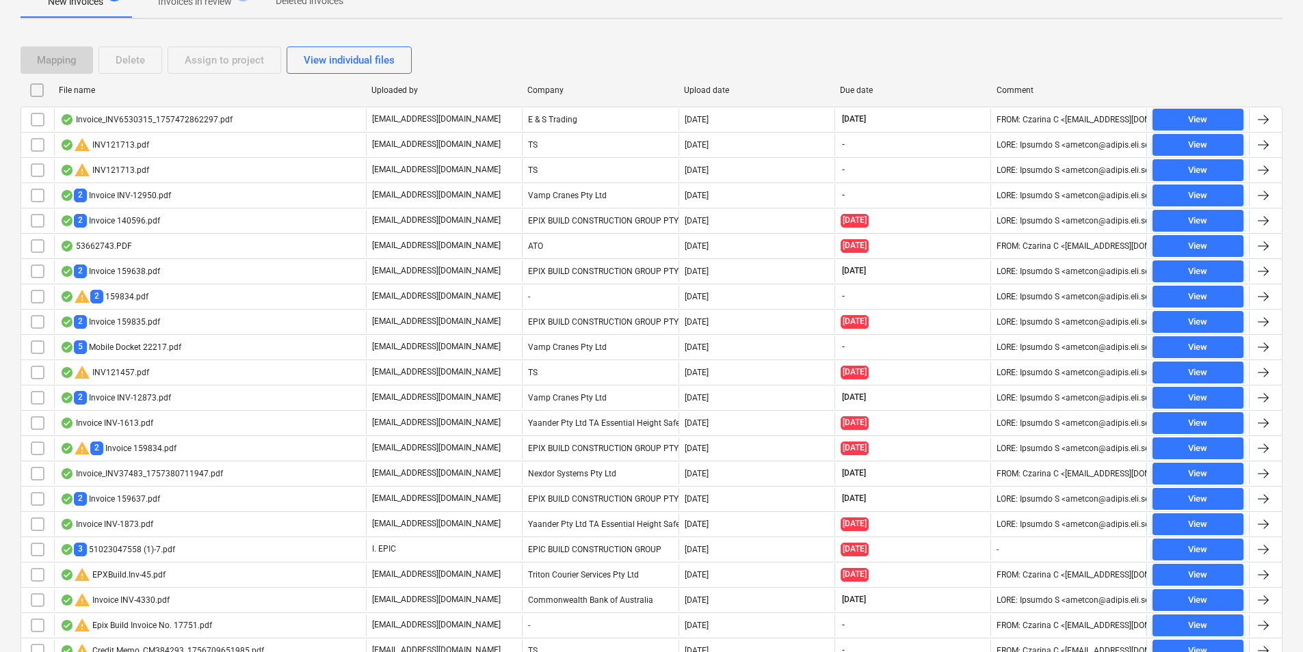
checkbox input "false"
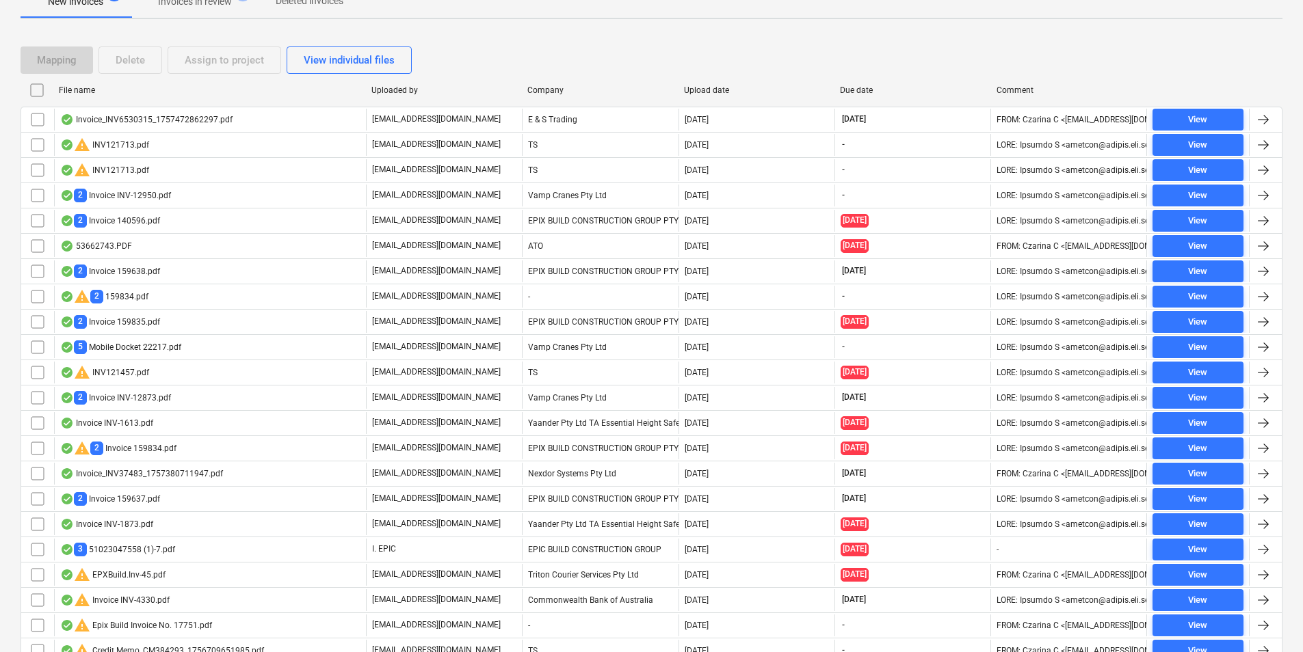
checkbox input "false"
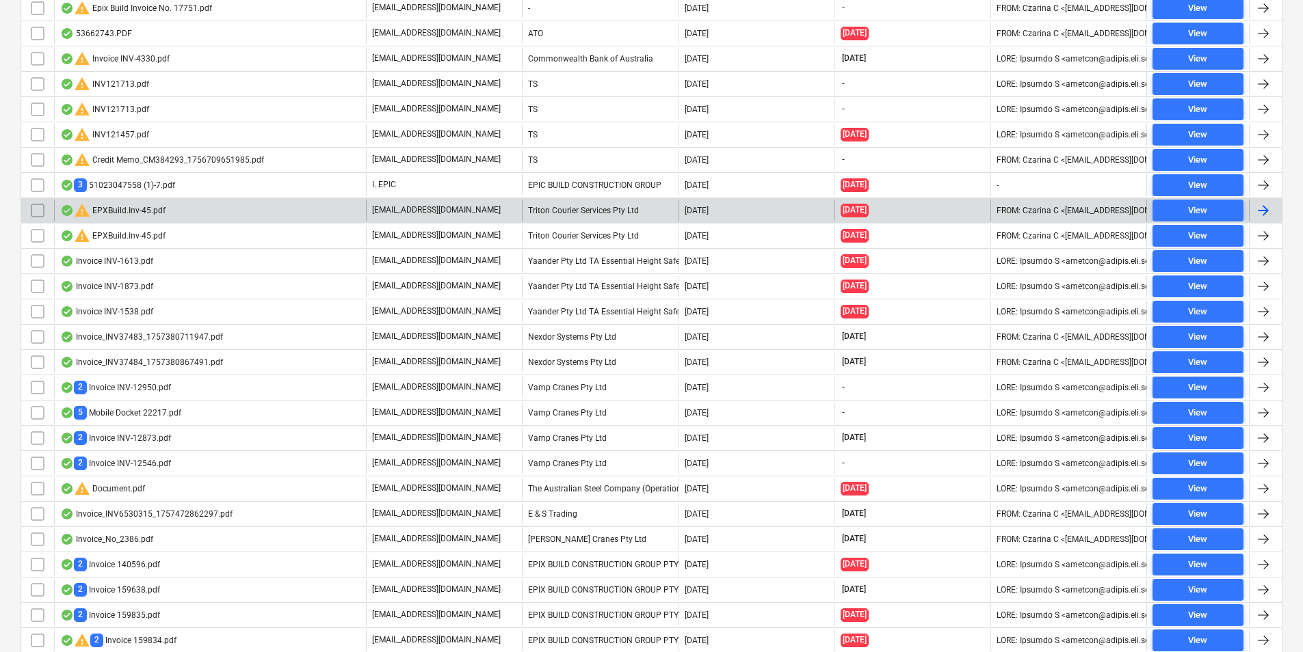
scroll to position [479, 0]
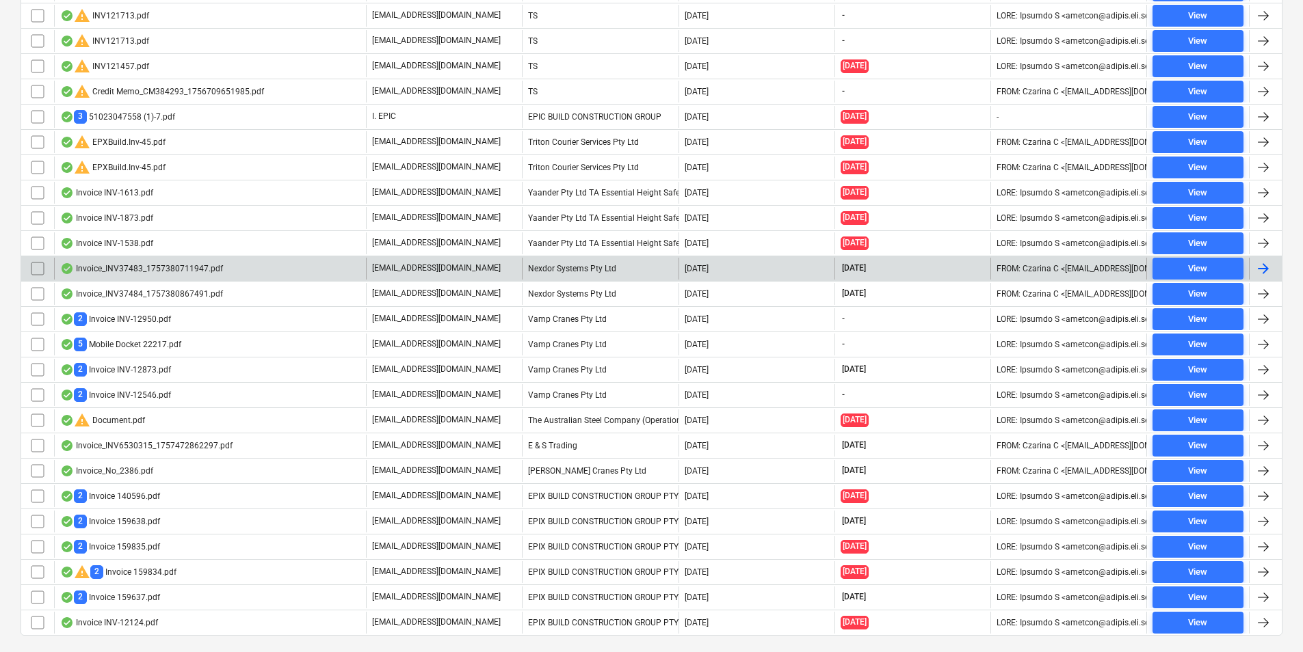
click at [183, 276] on div "Invoice_INV37483_1757380711947.pdf" at bounding box center [210, 269] width 312 height 22
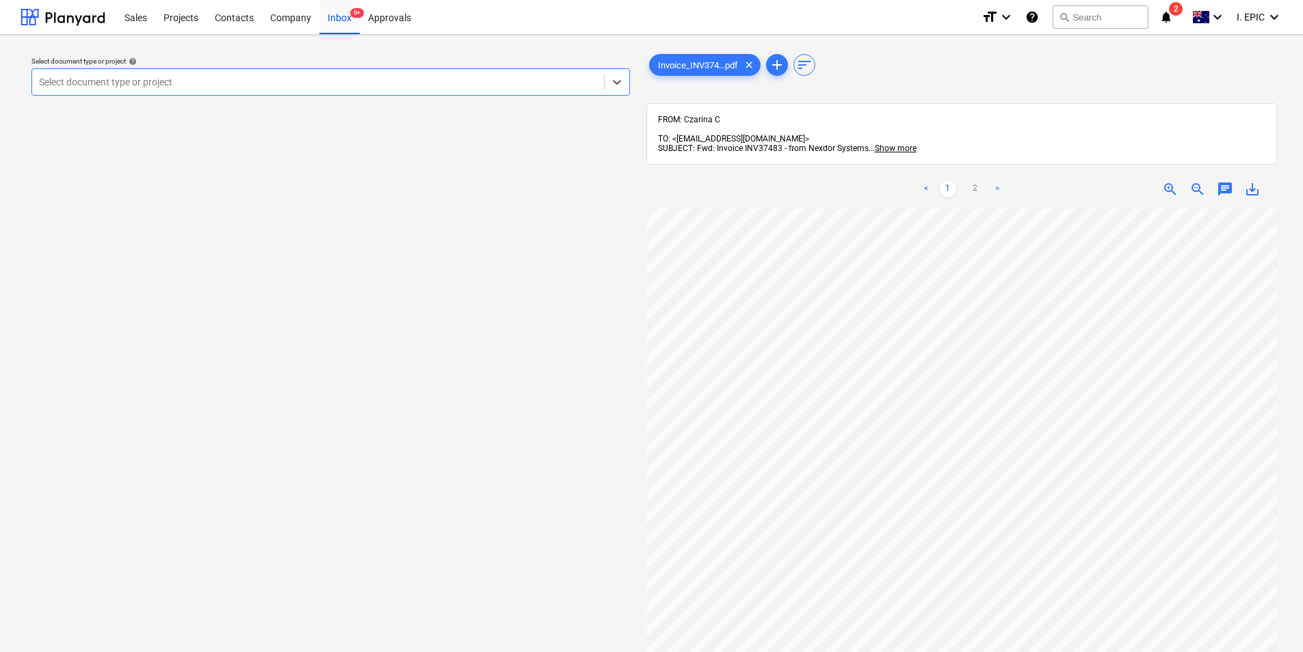
click at [996, 181] on link ">" at bounding box center [997, 189] width 16 height 16
click at [1223, 181] on span "chat" at bounding box center [1225, 189] width 16 height 16
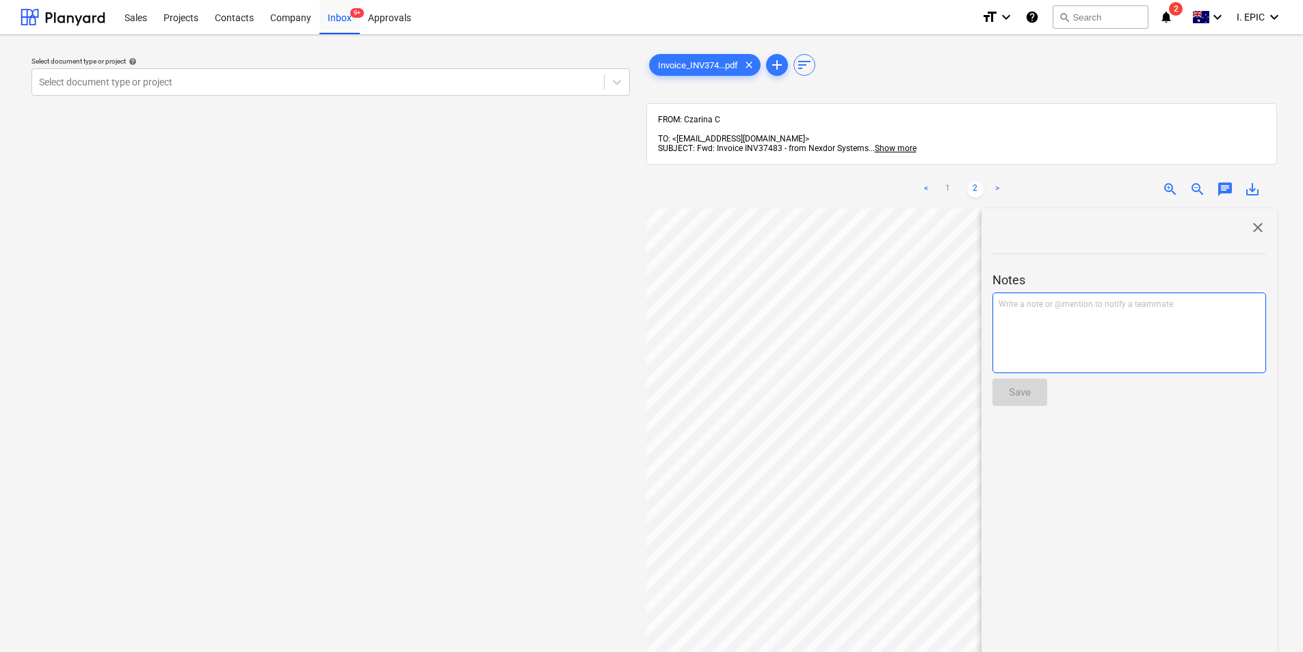
click at [1057, 299] on p "Write a note or @mention to notify a teammate [PERSON_NAME]" at bounding box center [1128, 305] width 261 height 12
drag, startPoint x: 1137, startPoint y: 296, endPoint x: 1021, endPoint y: 273, distance: 117.9
click at [990, 287] on div "close Notes For [PERSON_NAME] to check (as per [PERSON_NAME]) Save" at bounding box center [1128, 527] width 295 height 636
copy span "For [PERSON_NAME] to check (as per [PERSON_NAME])"
click at [1031, 391] on div "Save" at bounding box center [1020, 393] width 22 height 18
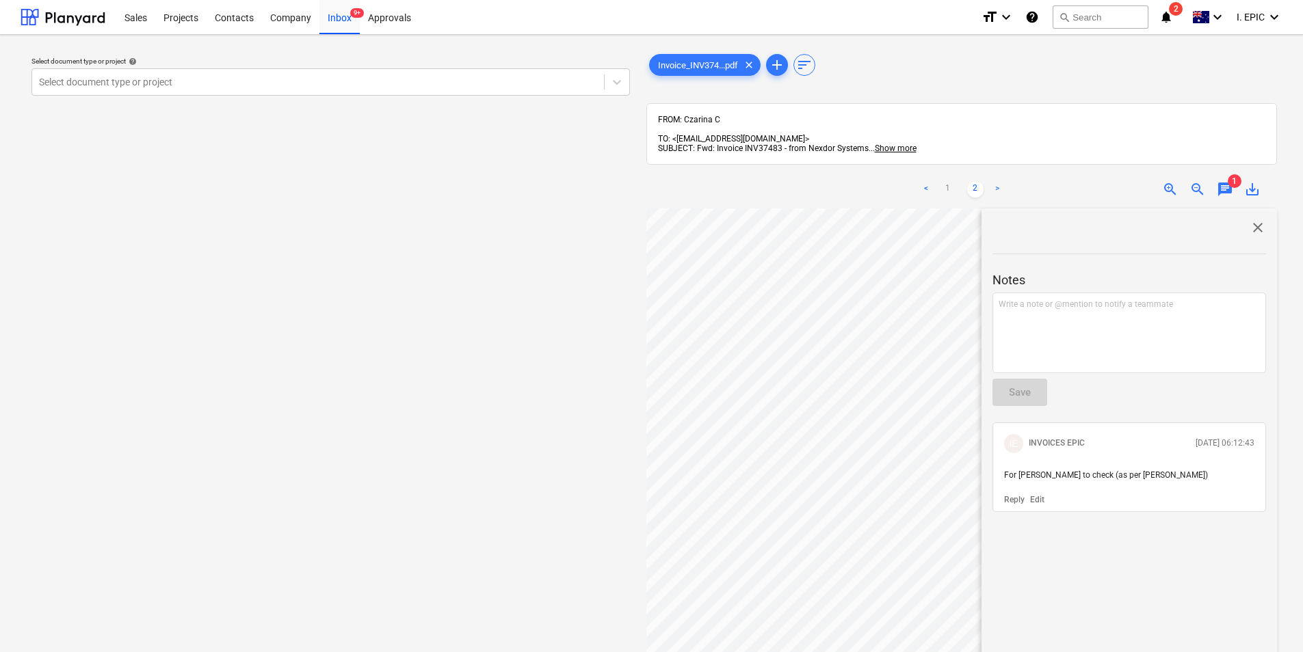
click at [1251, 221] on span "close" at bounding box center [1257, 228] width 16 height 16
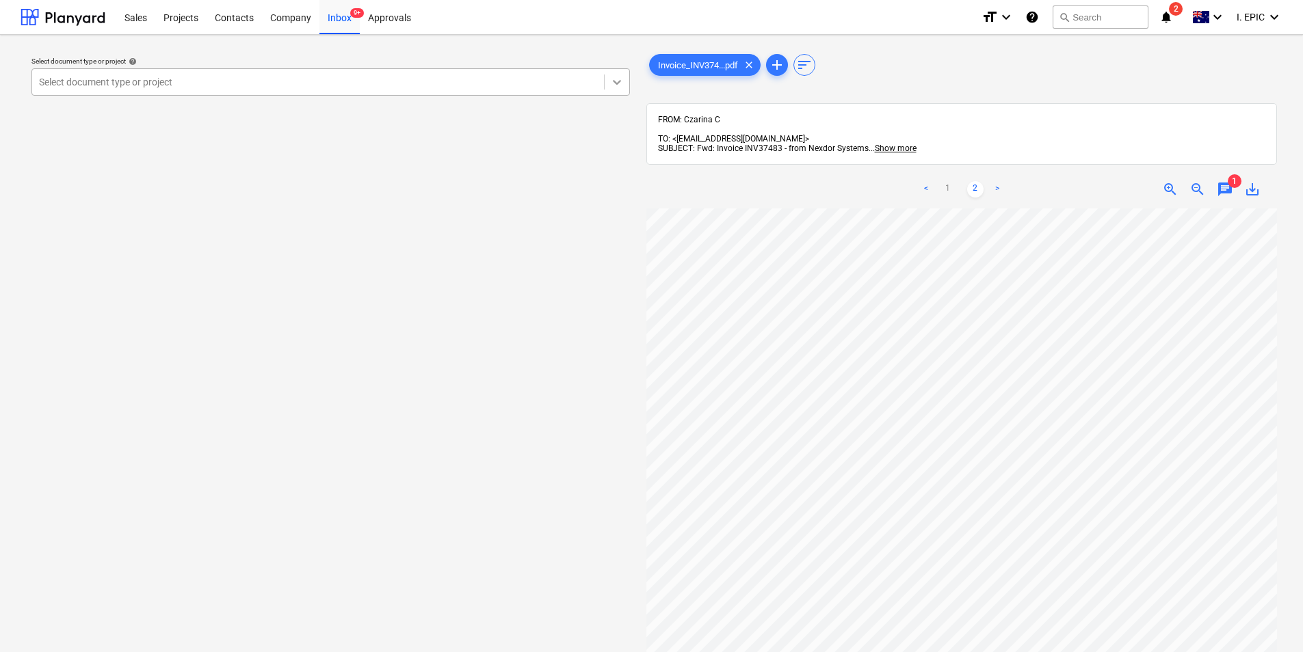
click at [611, 81] on icon at bounding box center [617, 82] width 14 height 14
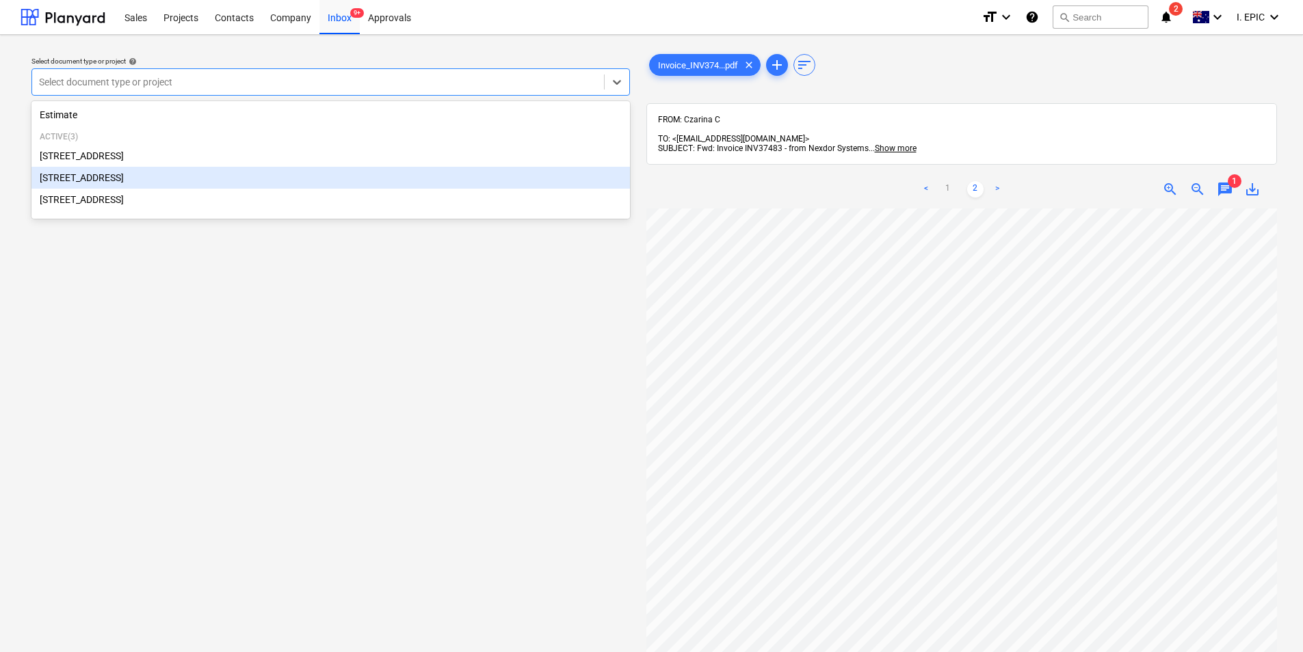
click at [362, 174] on div "[STREET_ADDRESS]" at bounding box center [330, 178] width 598 height 22
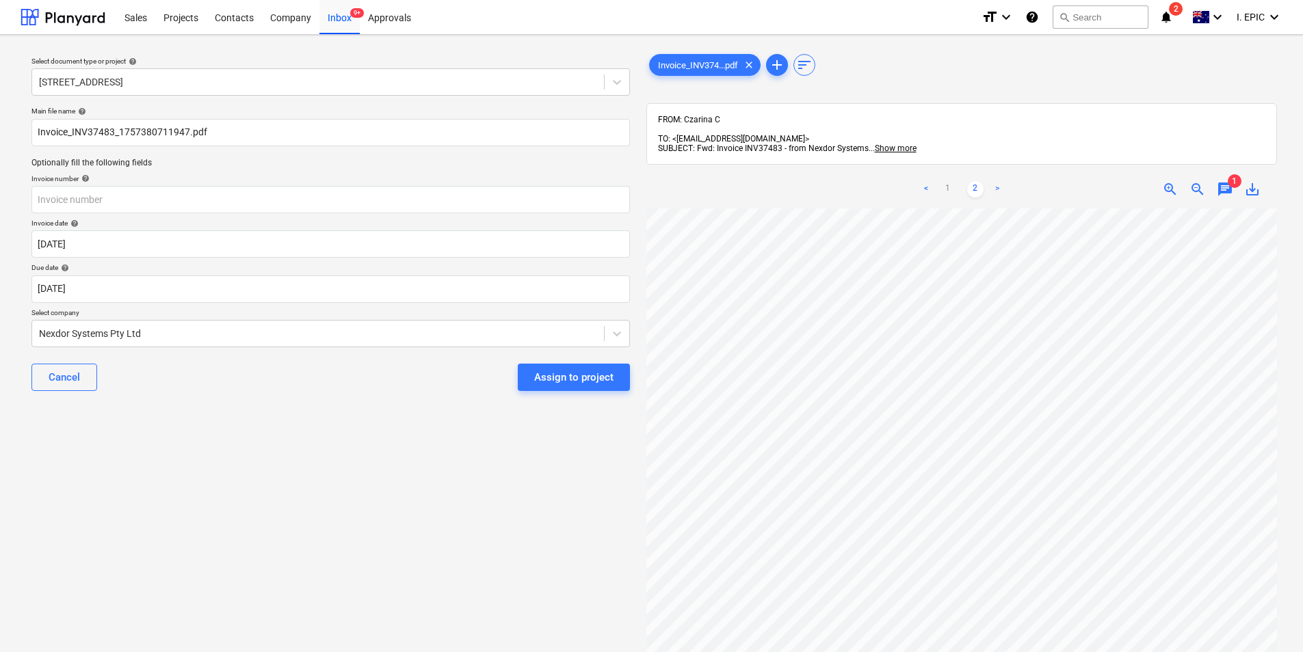
click at [928, 181] on link "<" at bounding box center [926, 189] width 16 height 16
click at [217, 187] on input "text" at bounding box center [330, 199] width 598 height 27
click at [38, 198] on input "37483" at bounding box center [330, 199] width 598 height 27
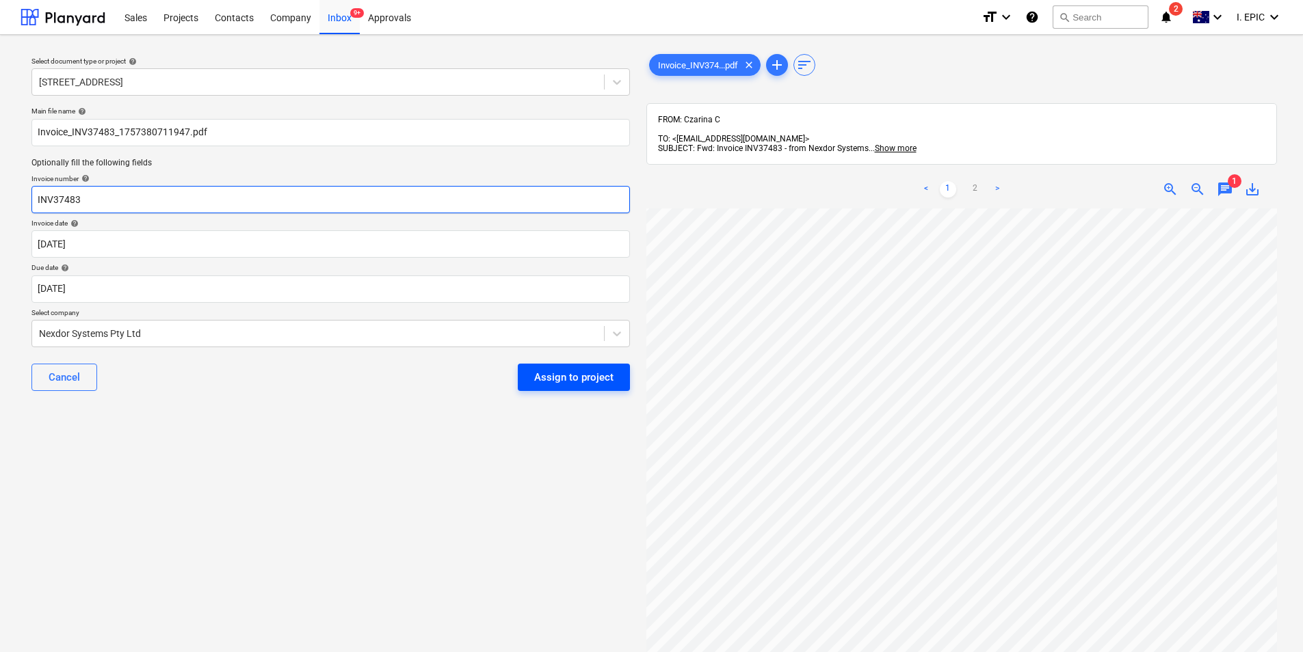
type input "INV37483"
click at [595, 375] on div "Assign to project" at bounding box center [573, 378] width 79 height 18
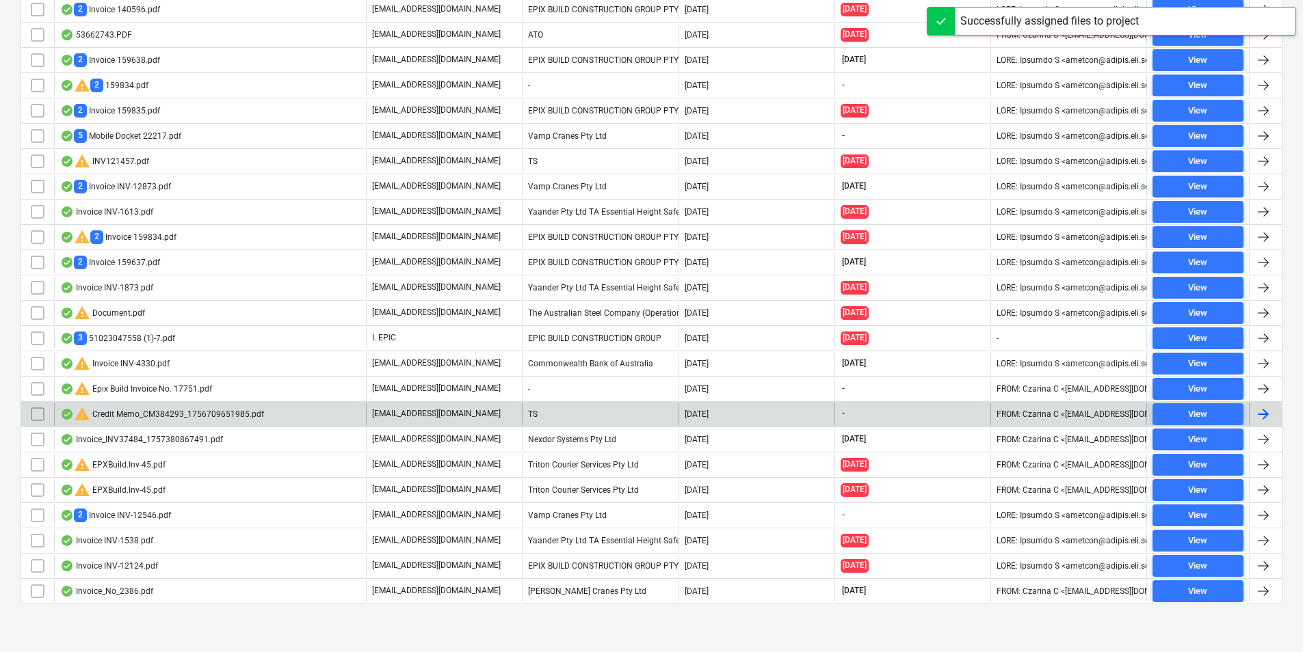
scroll to position [486, 0]
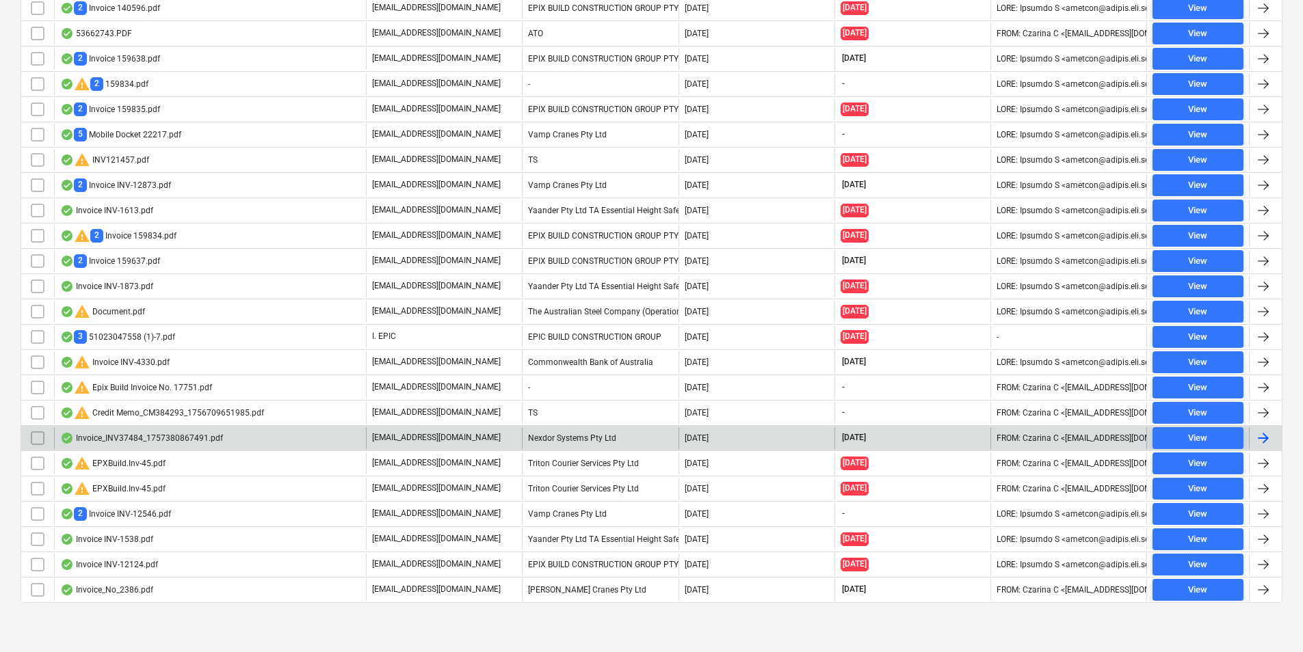
click at [293, 432] on div "Invoice_INV37484_1757380867491.pdf" at bounding box center [210, 438] width 312 height 22
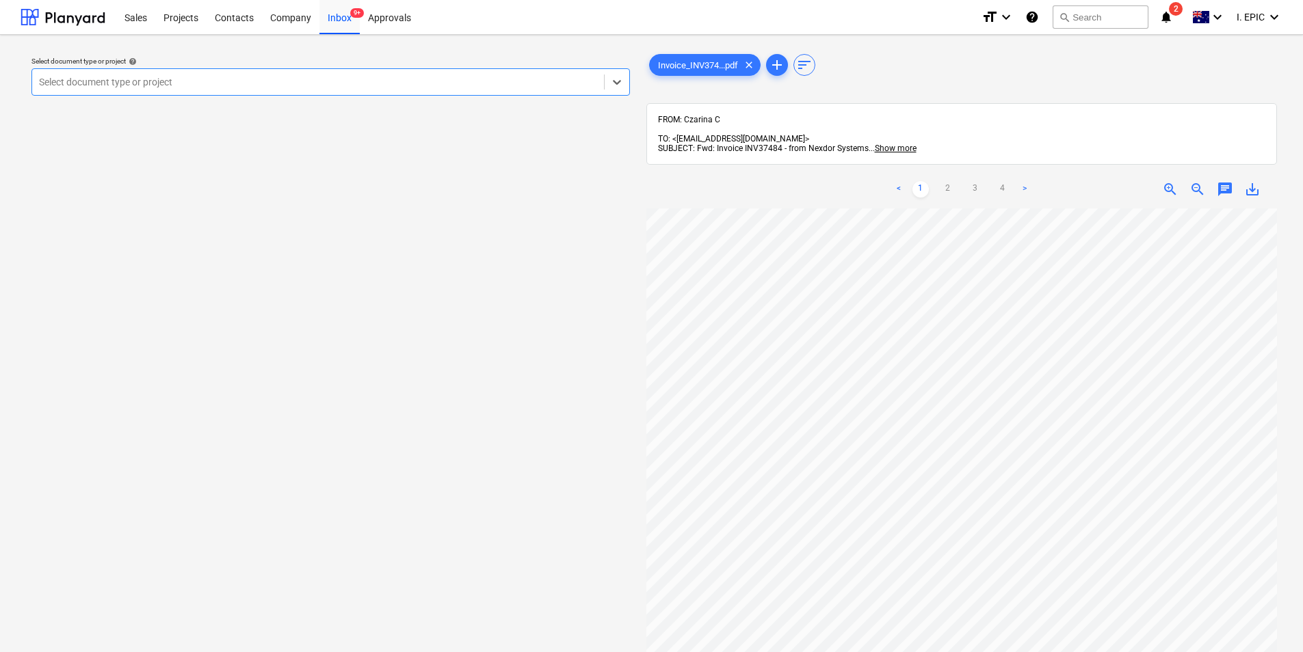
click at [1221, 181] on span "chat" at bounding box center [1225, 189] width 16 height 16
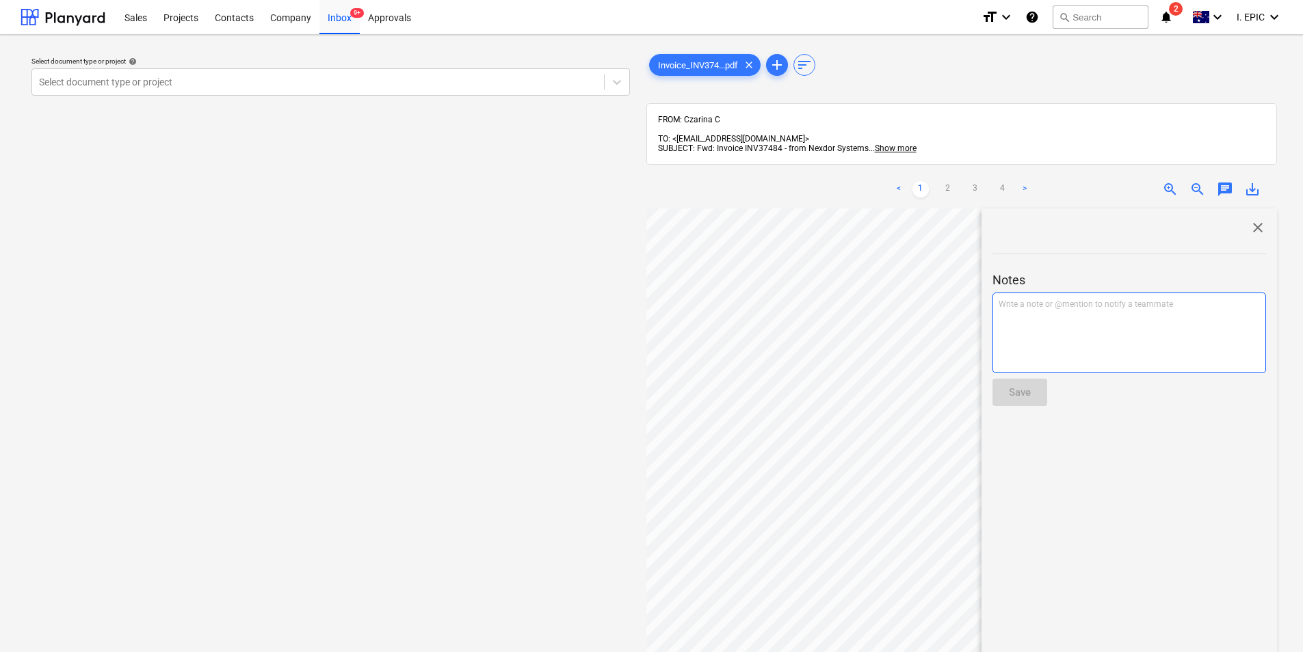
click at [1106, 320] on div "Write a note or @mention to notify a teammate [PERSON_NAME]" at bounding box center [1129, 333] width 274 height 81
click at [1024, 384] on div "Save" at bounding box center [1020, 393] width 22 height 18
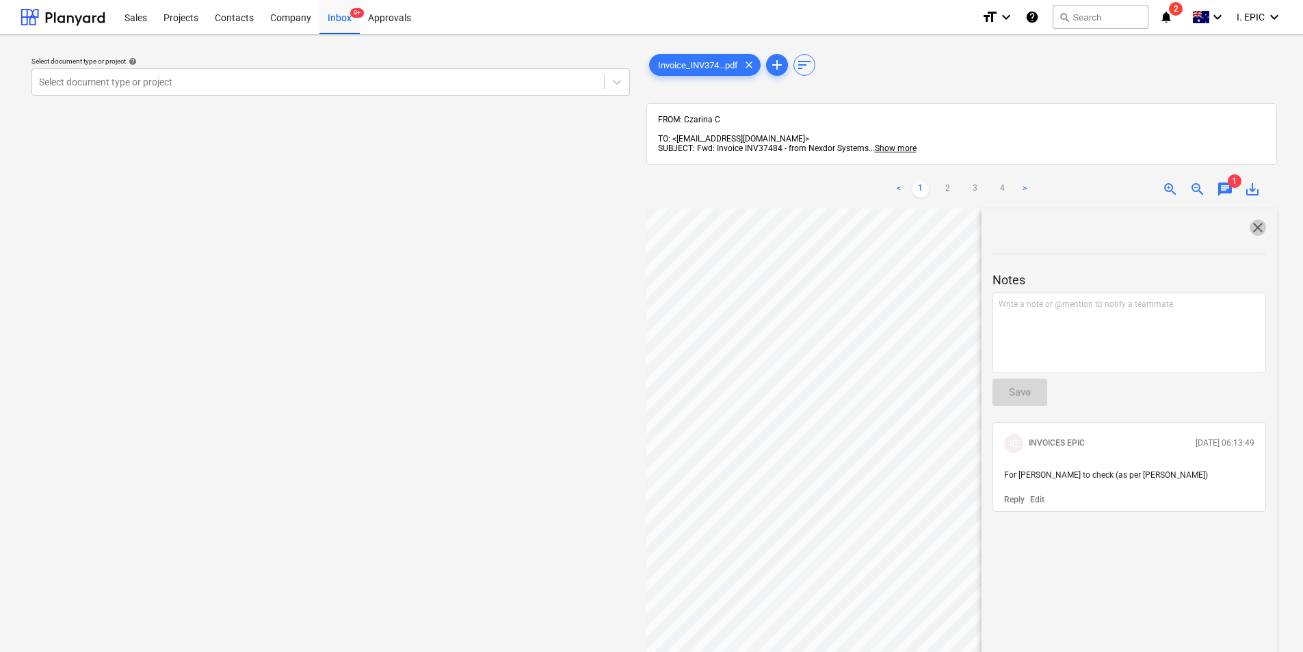
click at [1253, 220] on span "close" at bounding box center [1257, 228] width 16 height 16
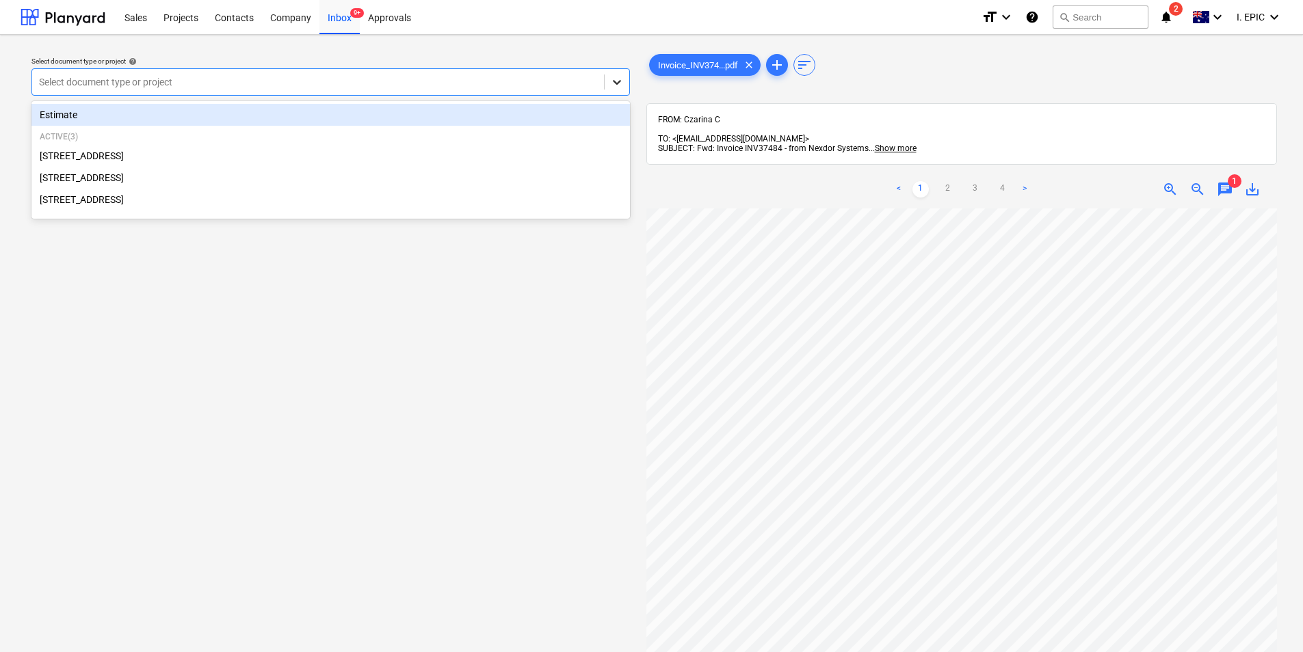
click at [622, 77] on icon at bounding box center [617, 82] width 14 height 14
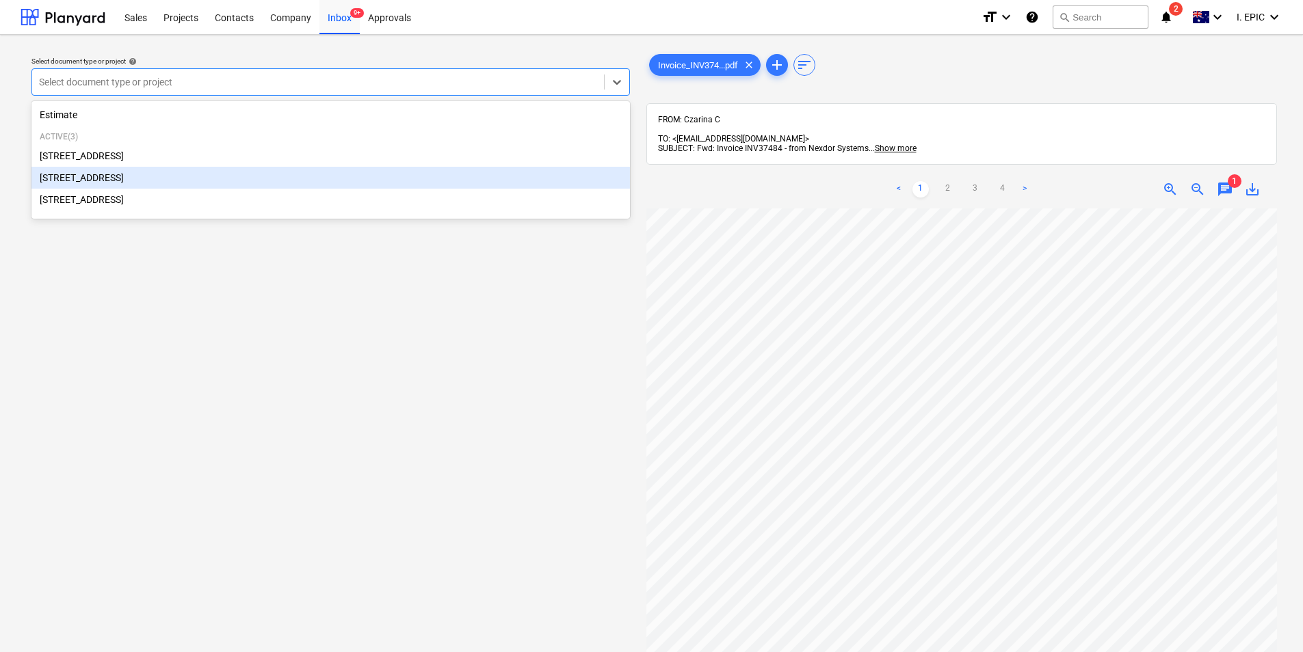
click at [289, 169] on div "[STREET_ADDRESS]" at bounding box center [330, 178] width 598 height 22
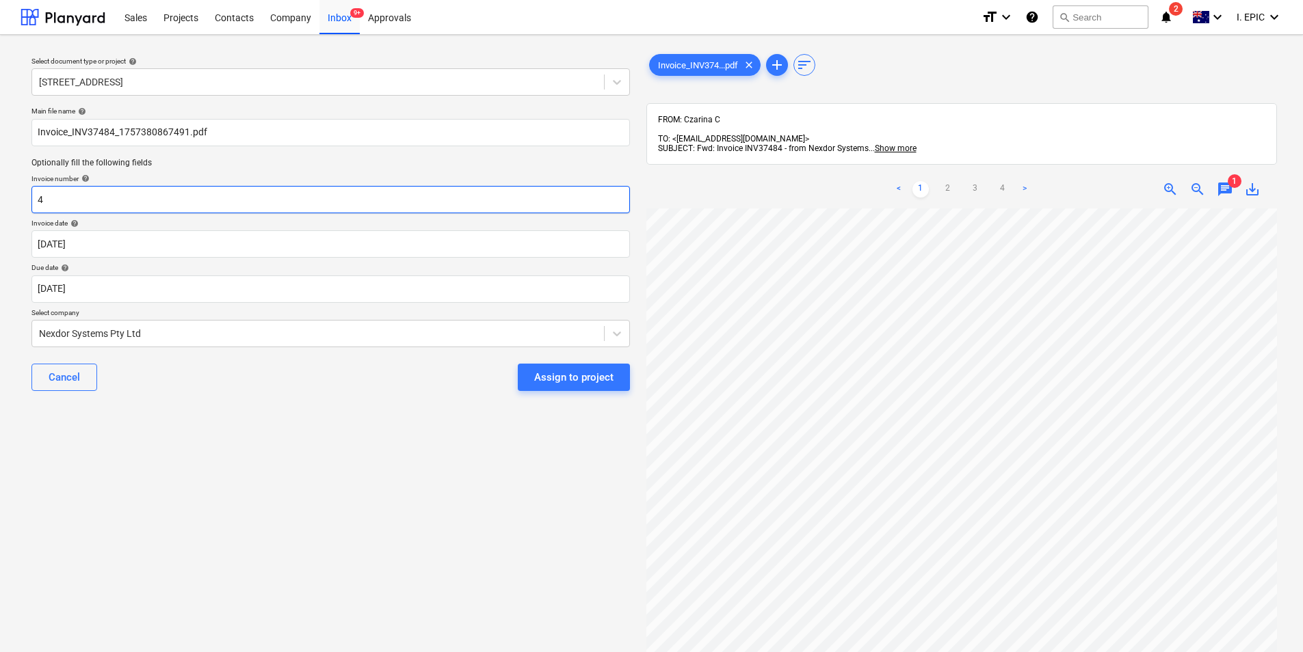
drag, startPoint x: 207, startPoint y: 202, endPoint x: 14, endPoint y: 198, distance: 193.6
click at [14, 198] on div "Select document type or project help [STREET_ADDRESS] file name help Invoice_IN…" at bounding box center [651, 437] width 1303 height 804
type input "INV37484"
click at [594, 382] on div "Assign to project" at bounding box center [573, 378] width 79 height 18
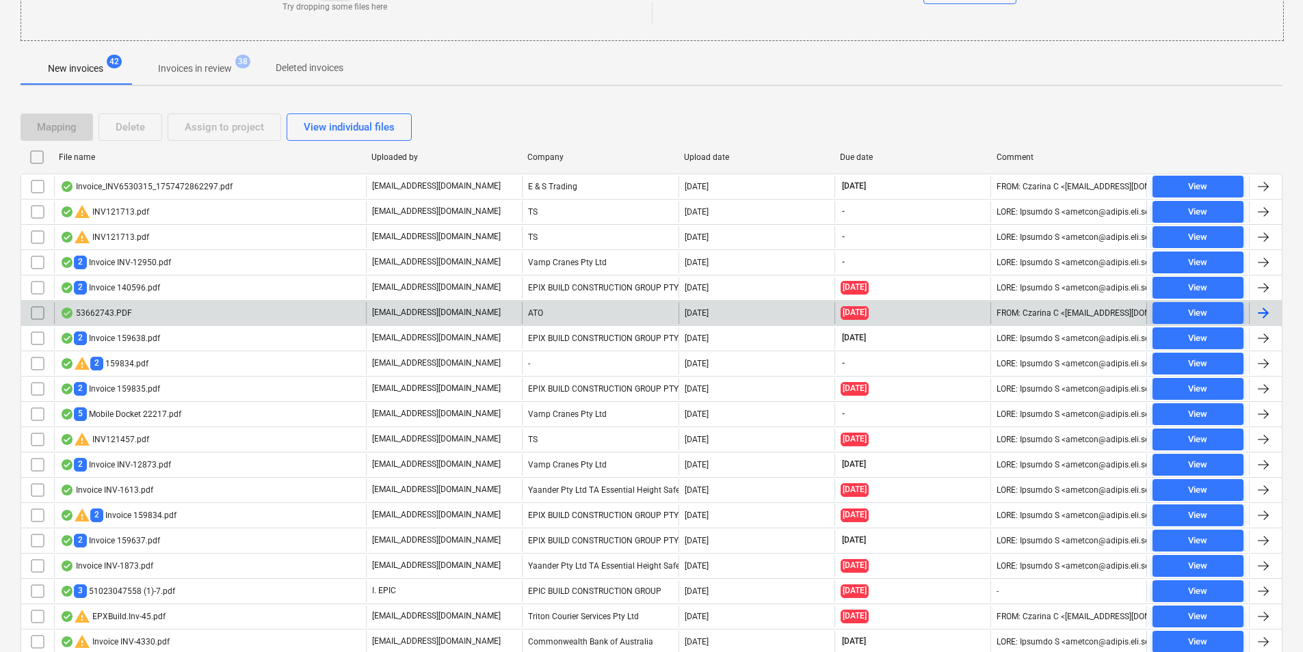
scroll to position [187, 0]
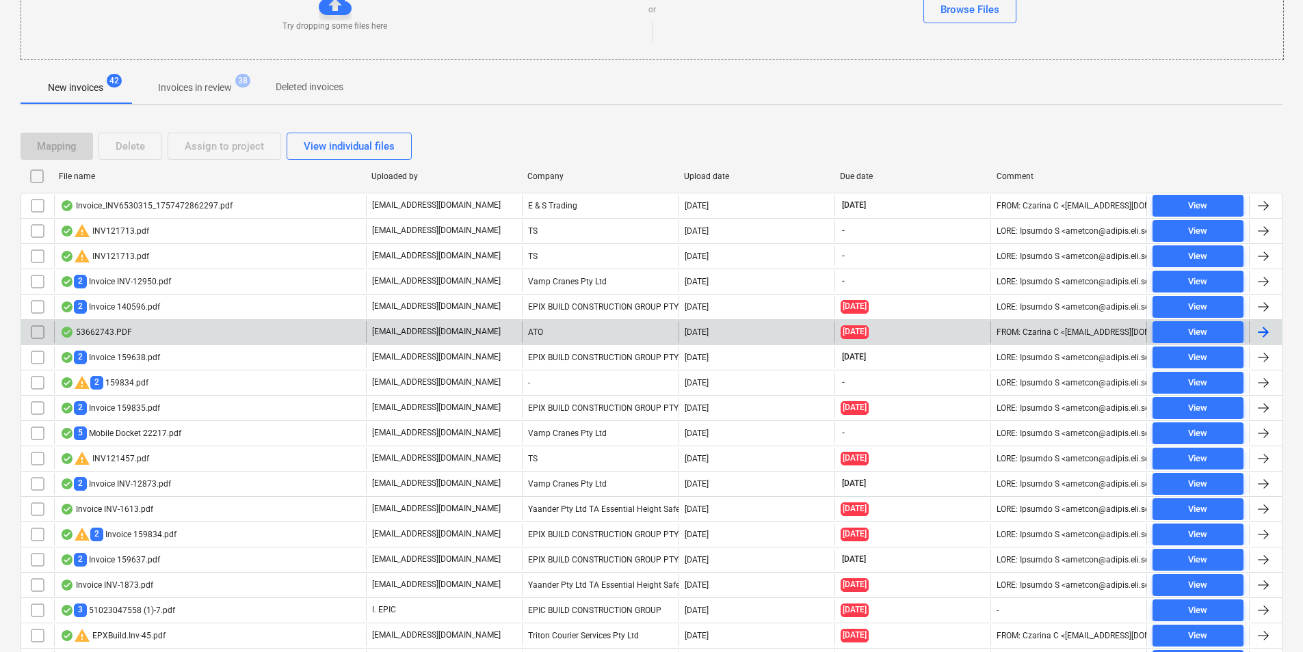
click at [254, 326] on div "53662743.PDF" at bounding box center [210, 332] width 312 height 22
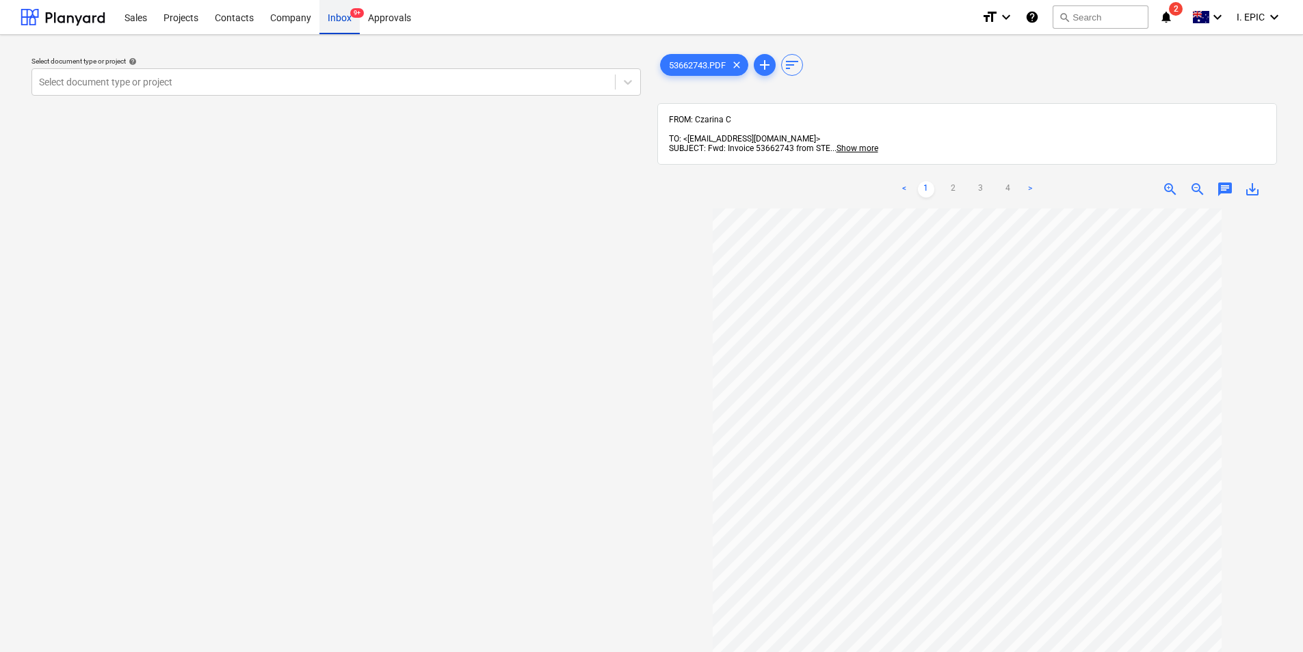
click at [347, 11] on div "Inbox 9+" at bounding box center [339, 16] width 40 height 35
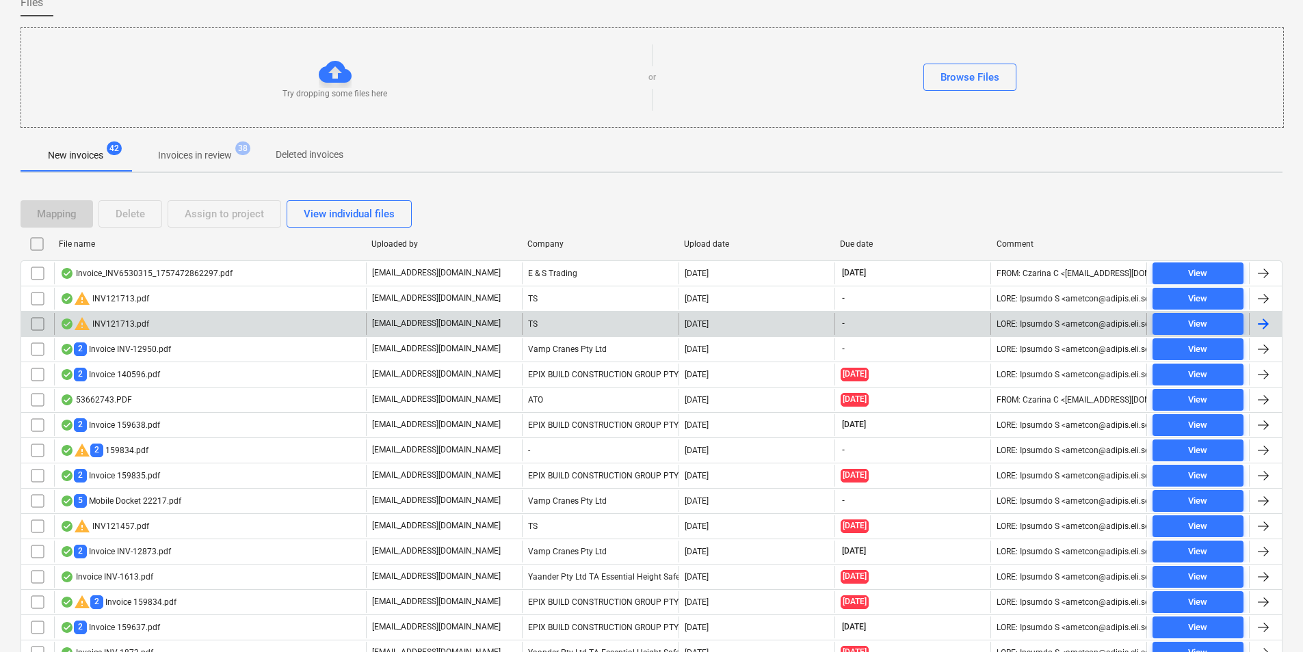
scroll to position [119, 0]
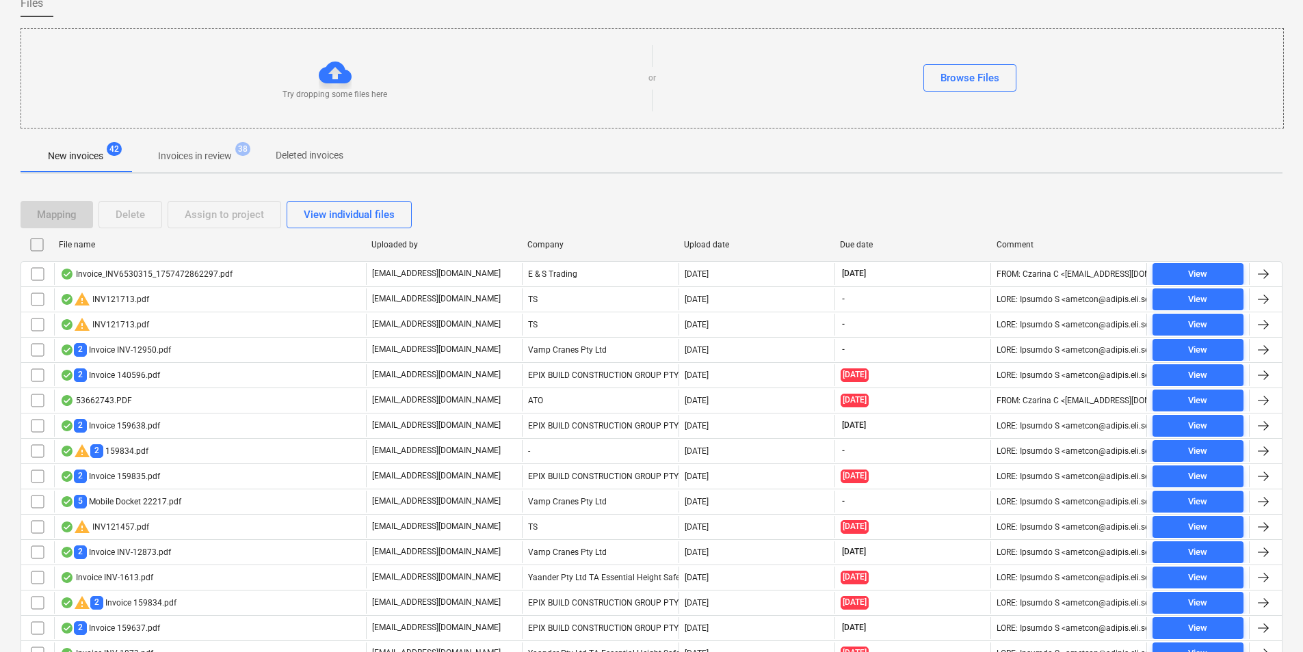
click at [549, 250] on div "Company" at bounding box center [600, 245] width 156 height 22
checkbox input "false"
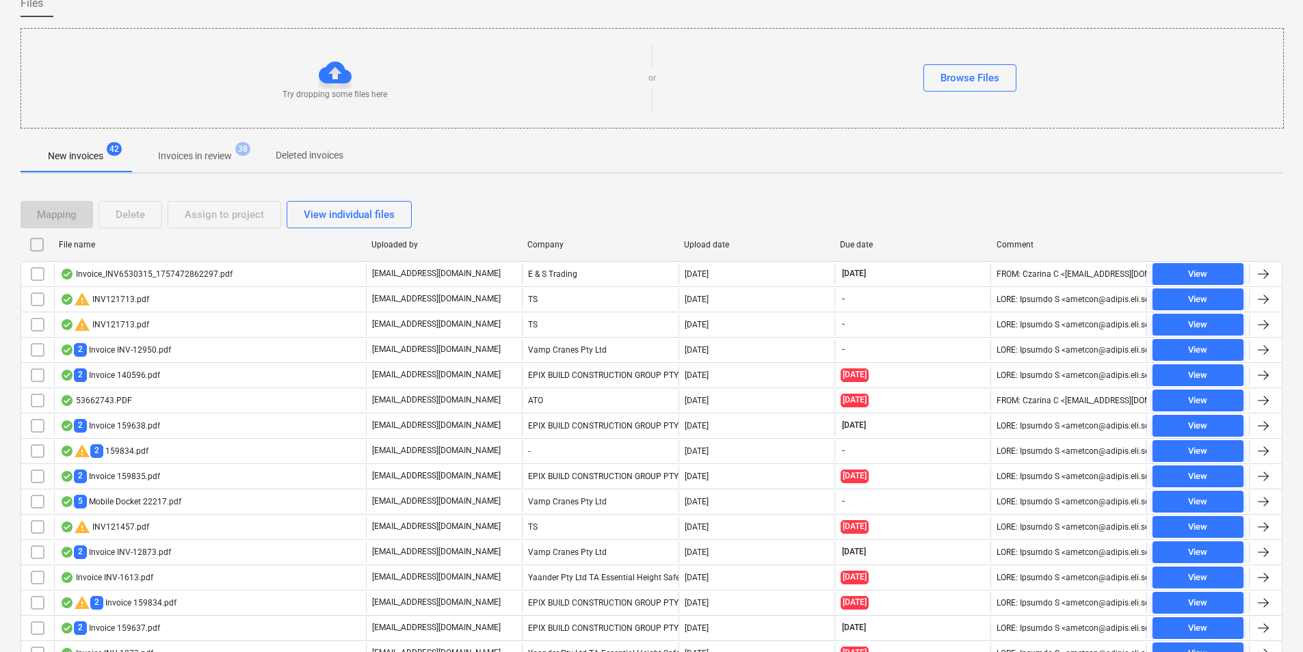
checkbox input "false"
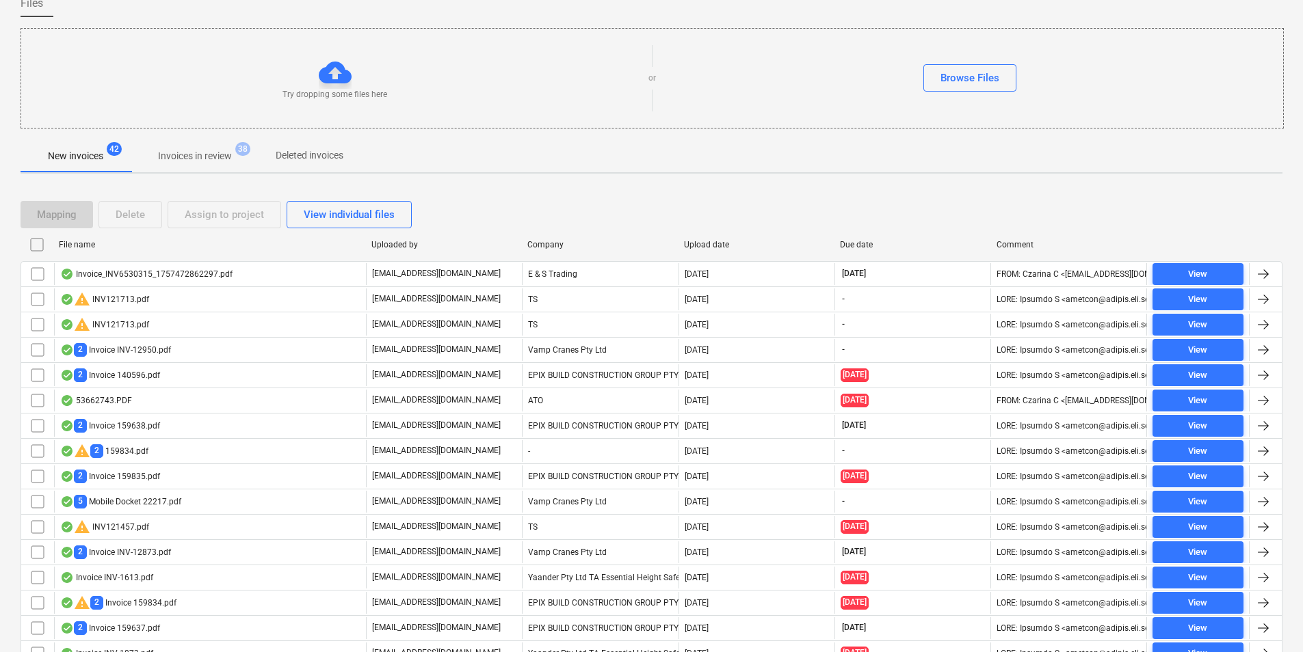
checkbox input "false"
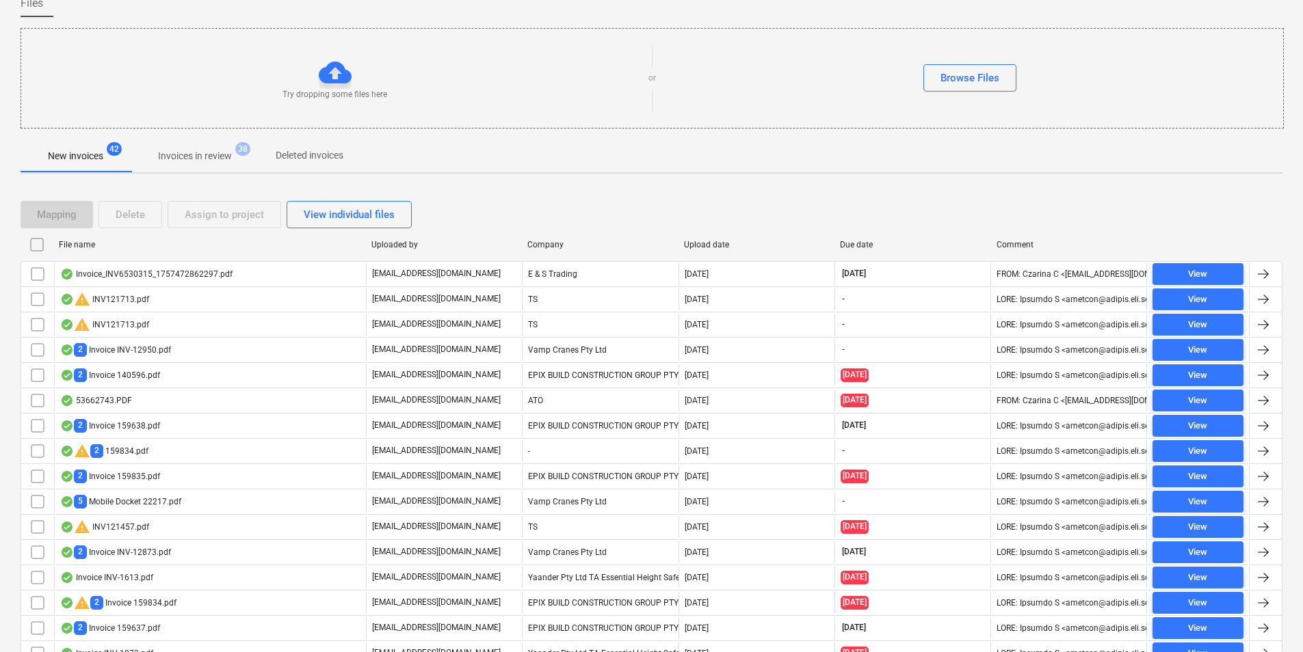
checkbox input "false"
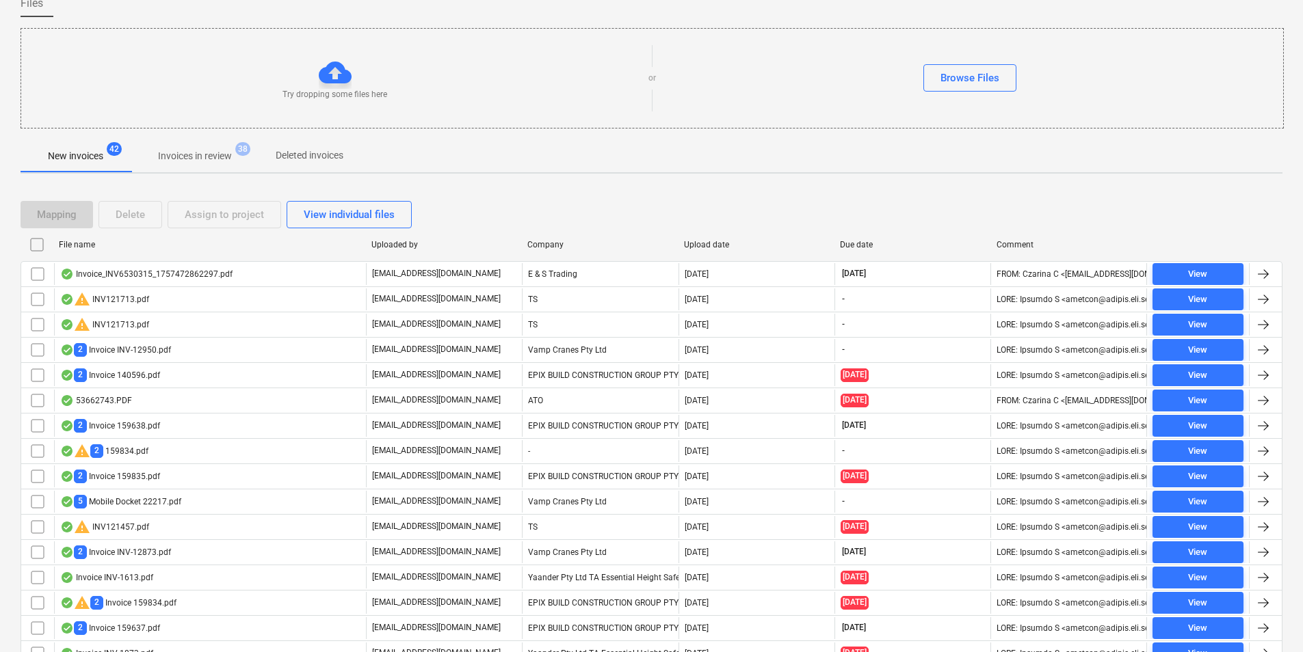
checkbox input "false"
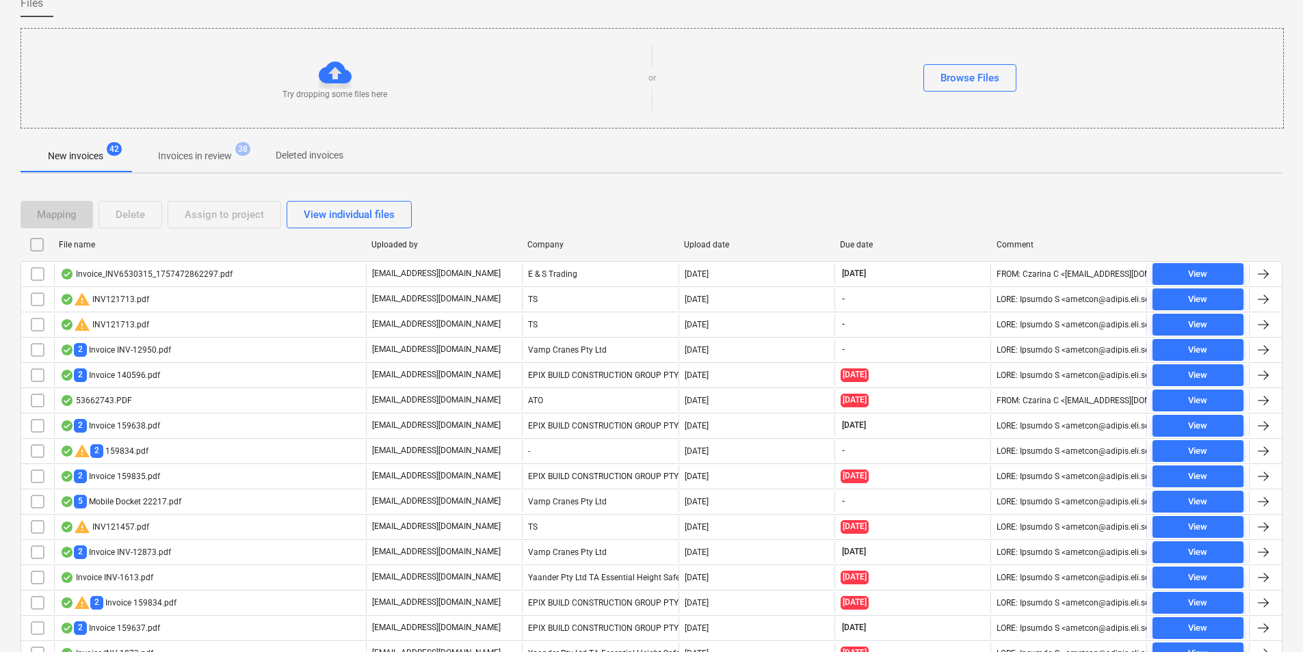
checkbox input "false"
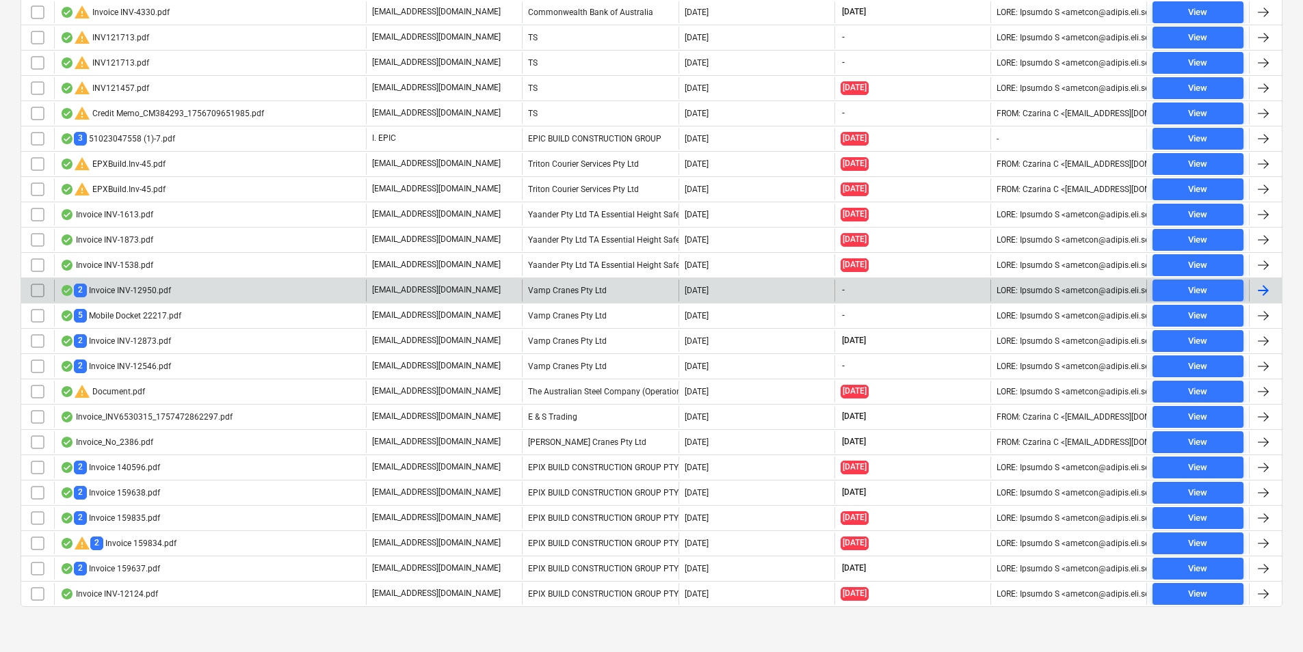
scroll to position [461, 0]
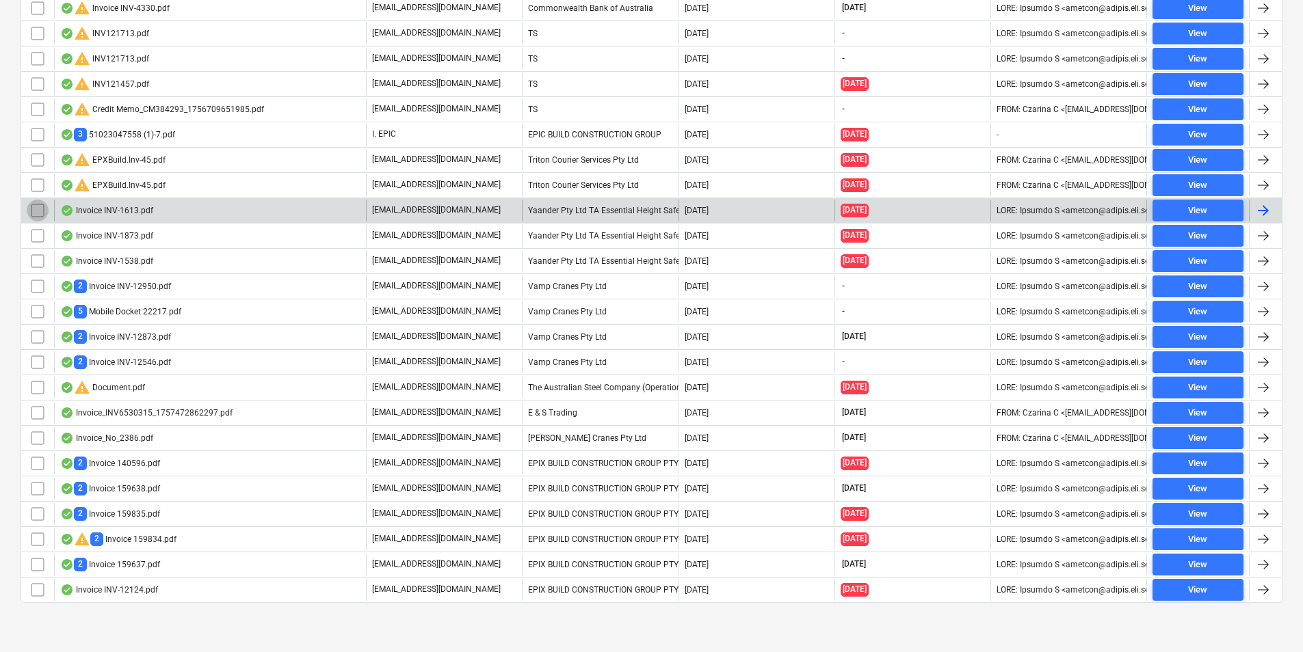
click at [33, 209] on input "checkbox" at bounding box center [38, 211] width 22 height 22
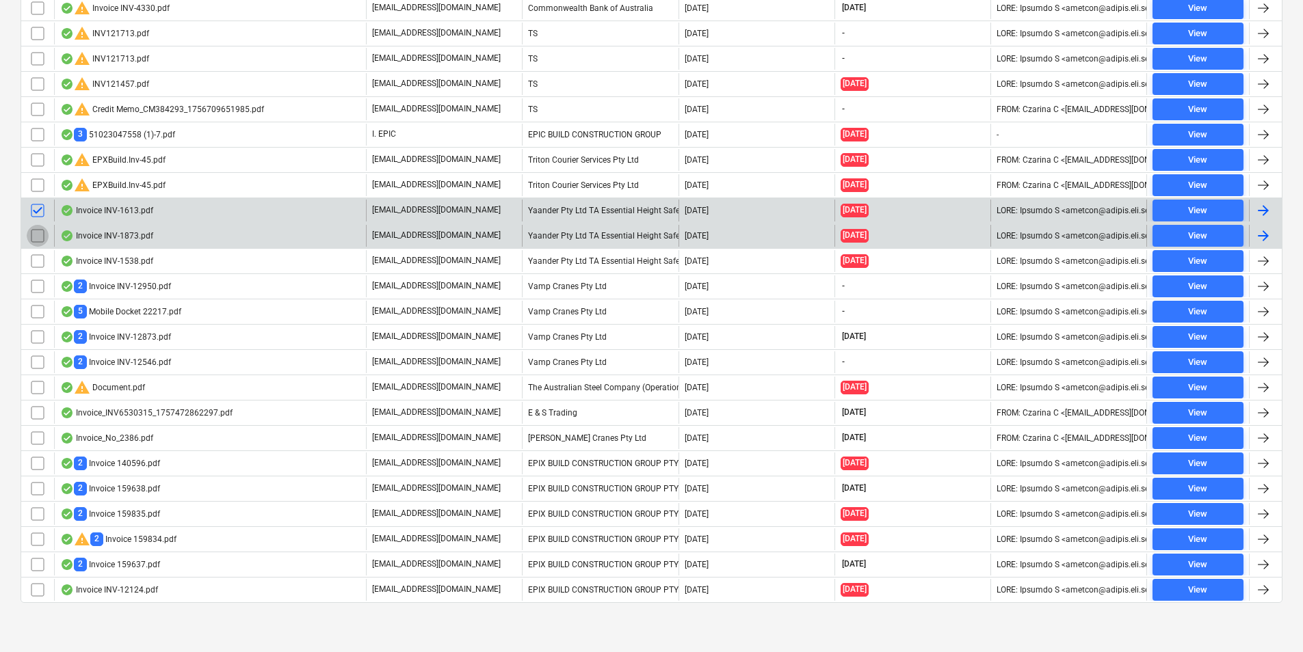
click at [38, 234] on input "checkbox" at bounding box center [38, 236] width 22 height 22
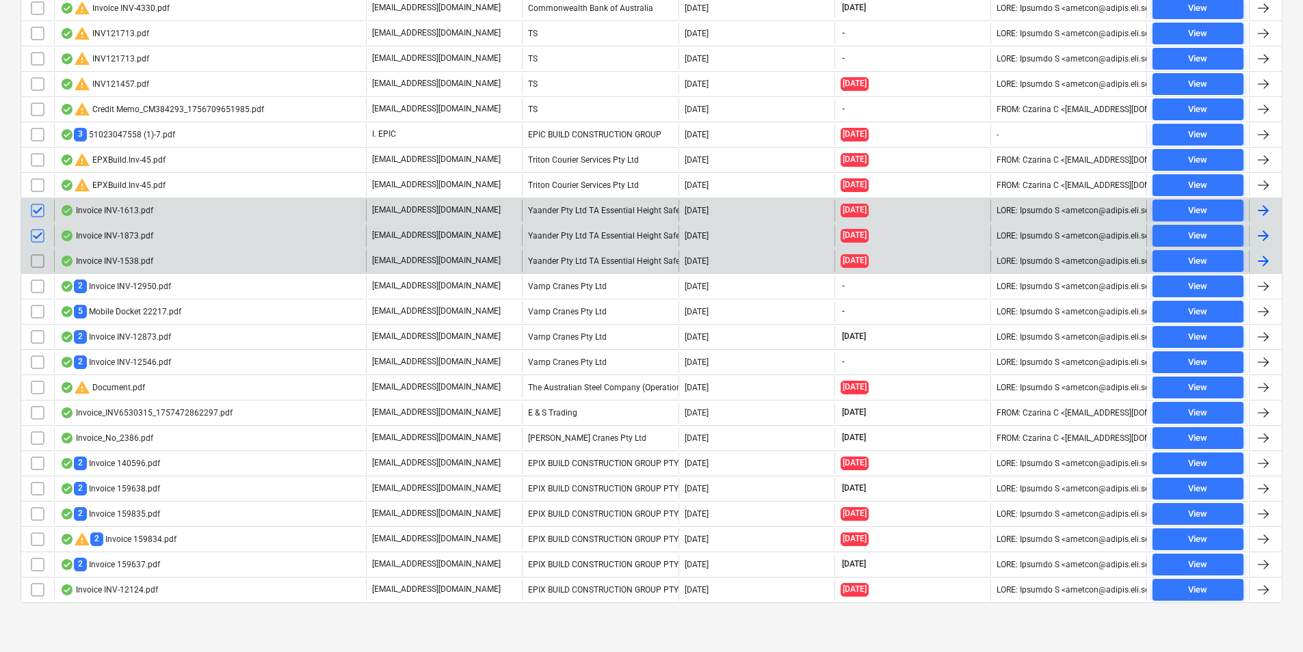
click at [40, 259] on input "checkbox" at bounding box center [38, 261] width 22 height 22
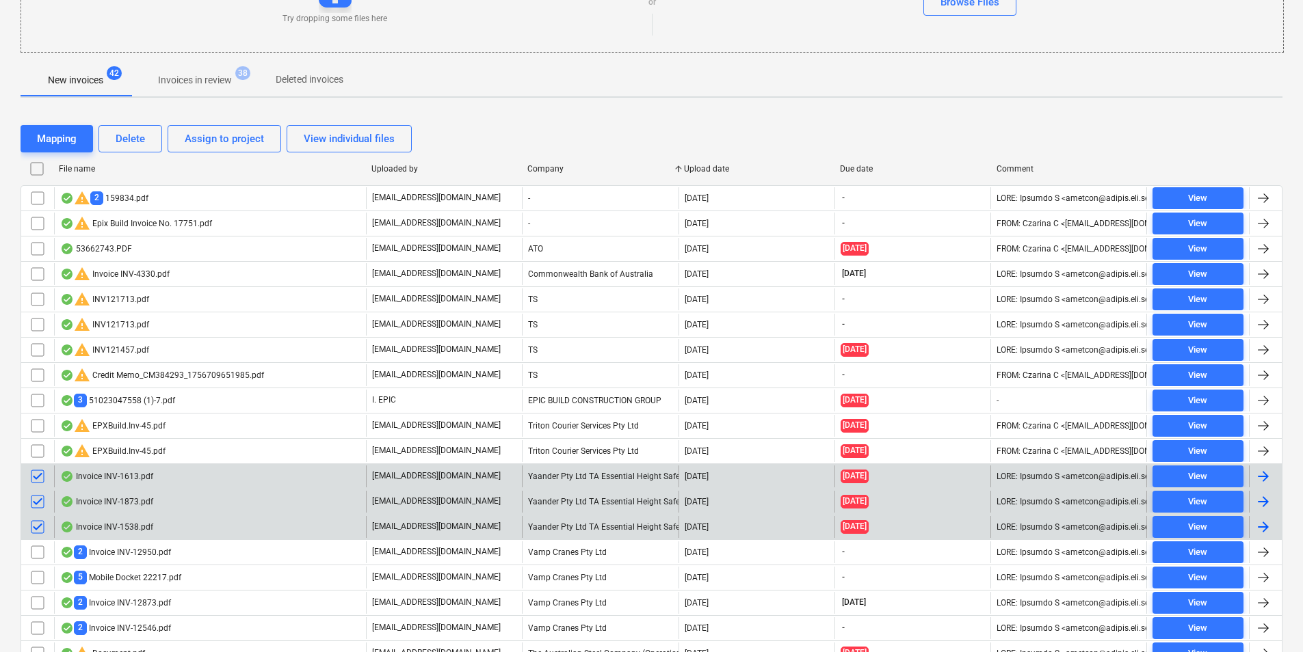
scroll to position [187, 0]
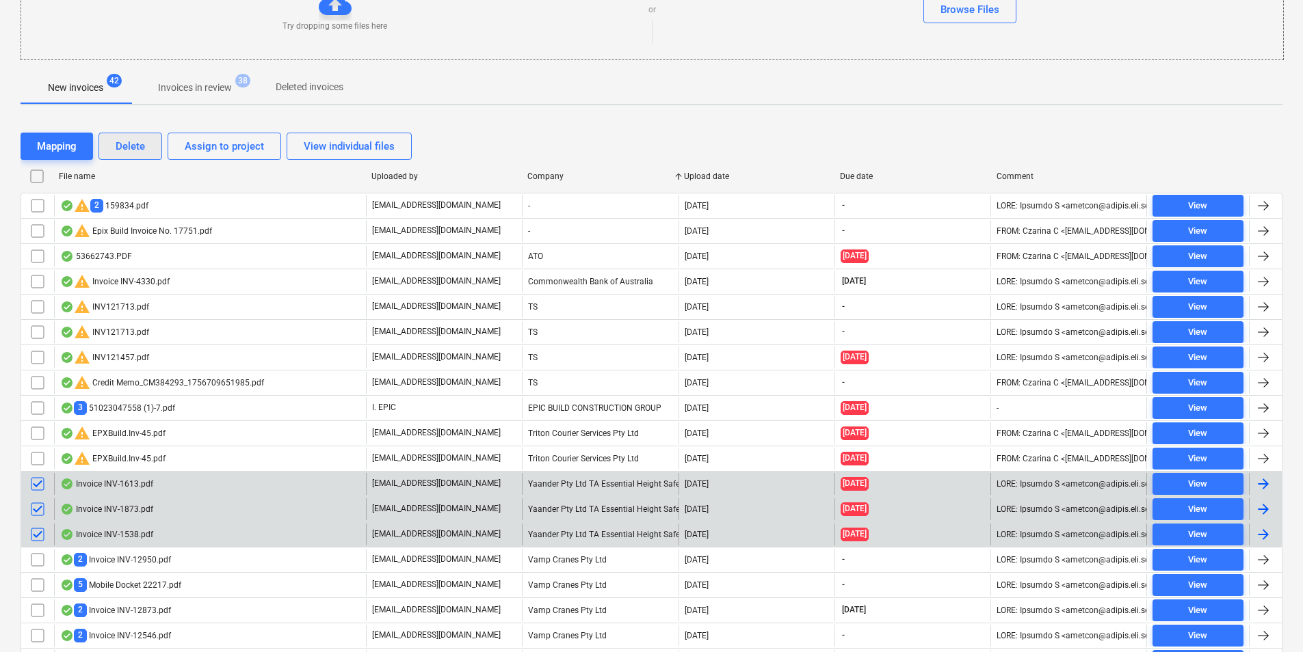
click at [125, 142] on div "Delete" at bounding box center [130, 146] width 29 height 18
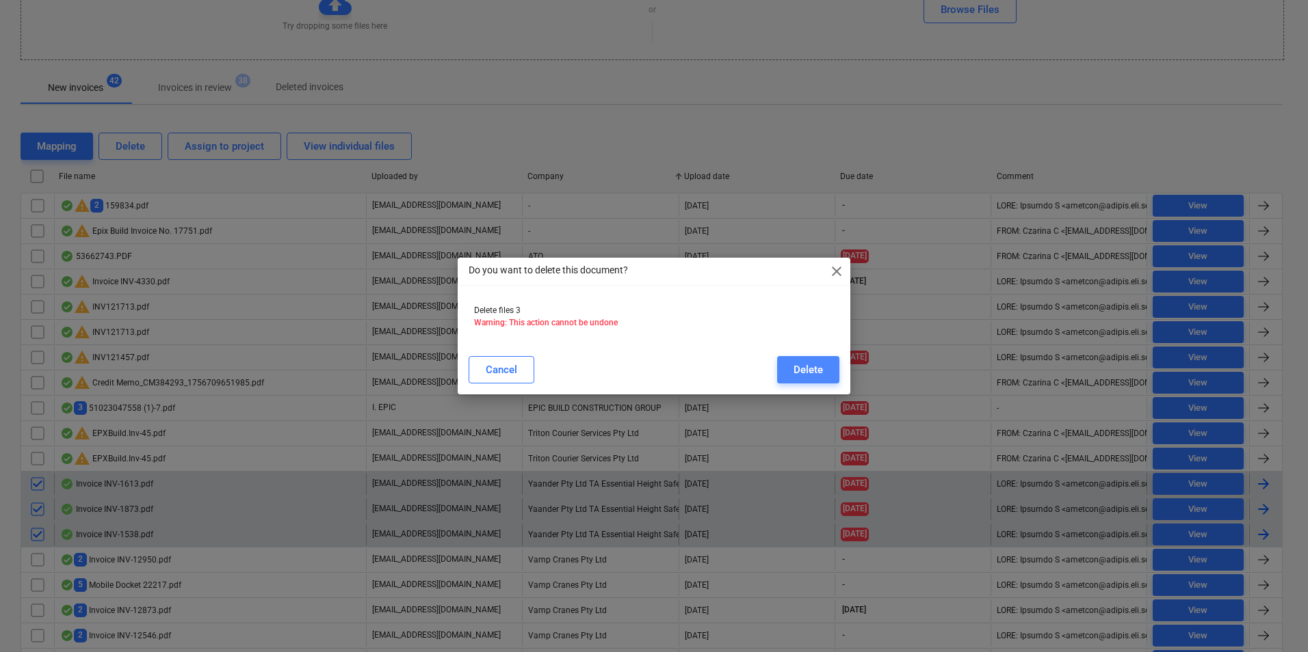
click at [786, 363] on button "Delete" at bounding box center [808, 369] width 62 height 27
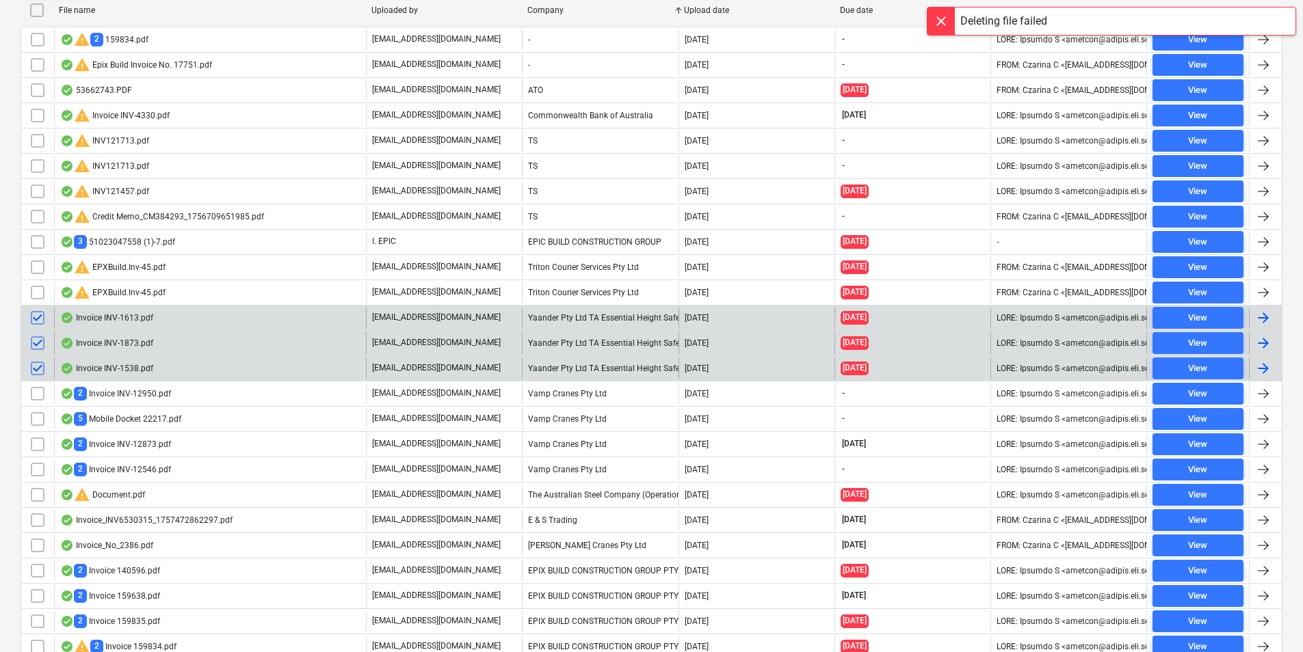
scroll to position [461, 0]
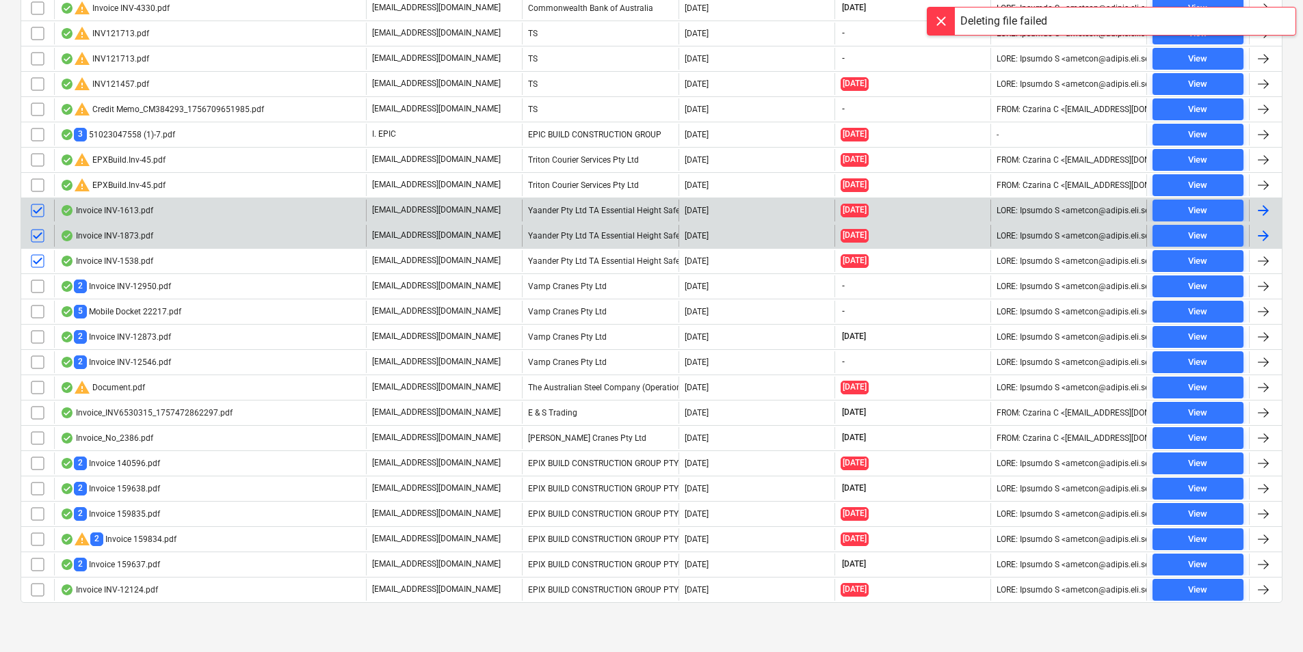
click at [42, 256] on input "checkbox" at bounding box center [38, 261] width 22 height 22
click at [40, 238] on input "checkbox" at bounding box center [38, 236] width 22 height 22
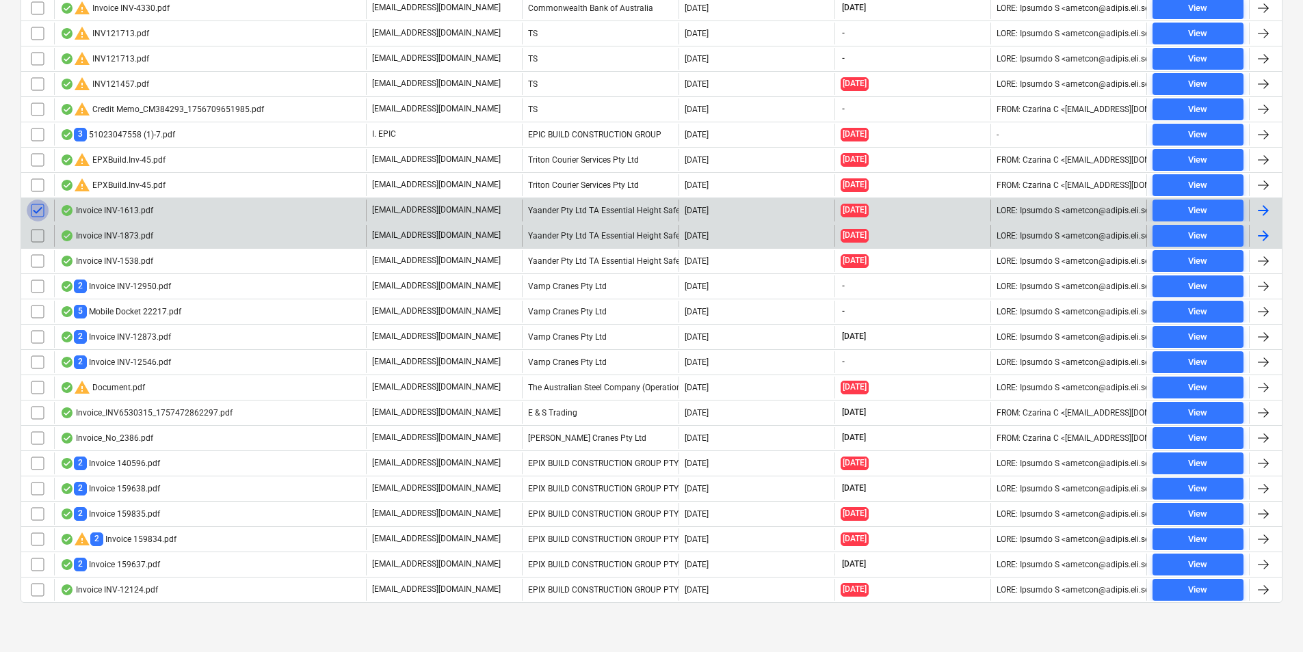
click at [34, 215] on input "checkbox" at bounding box center [38, 211] width 22 height 22
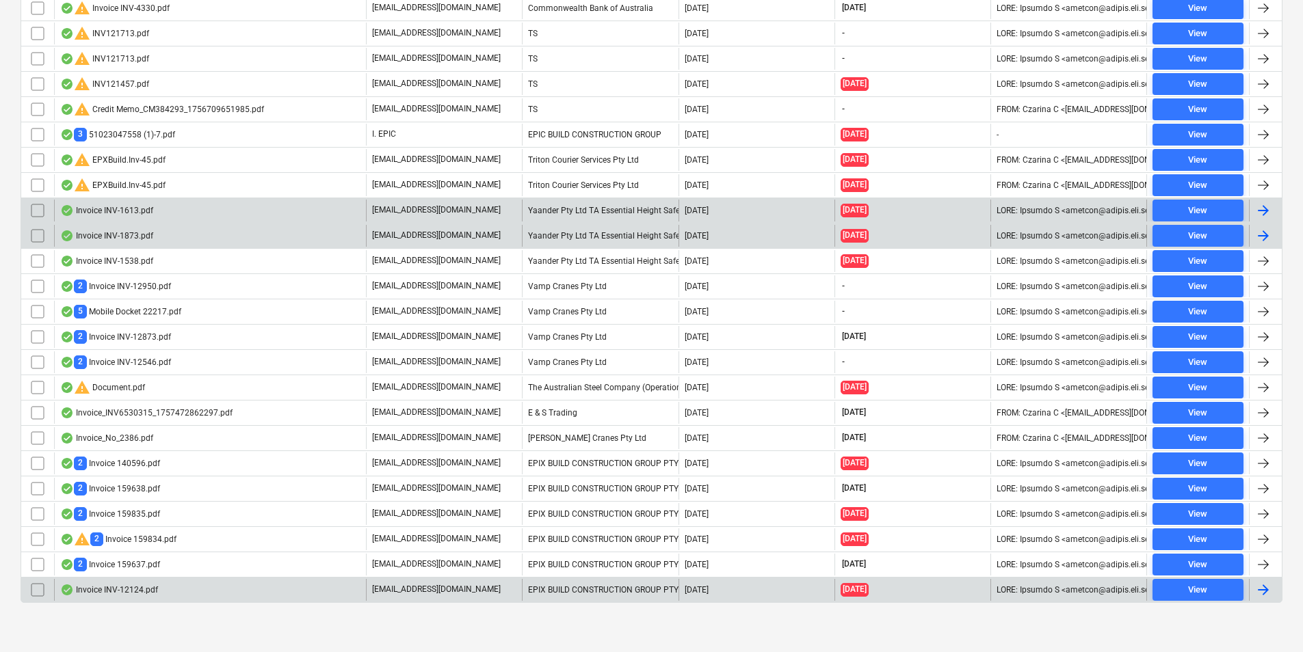
click at [187, 589] on div "Invoice INV-12124.pdf" at bounding box center [210, 590] width 312 height 22
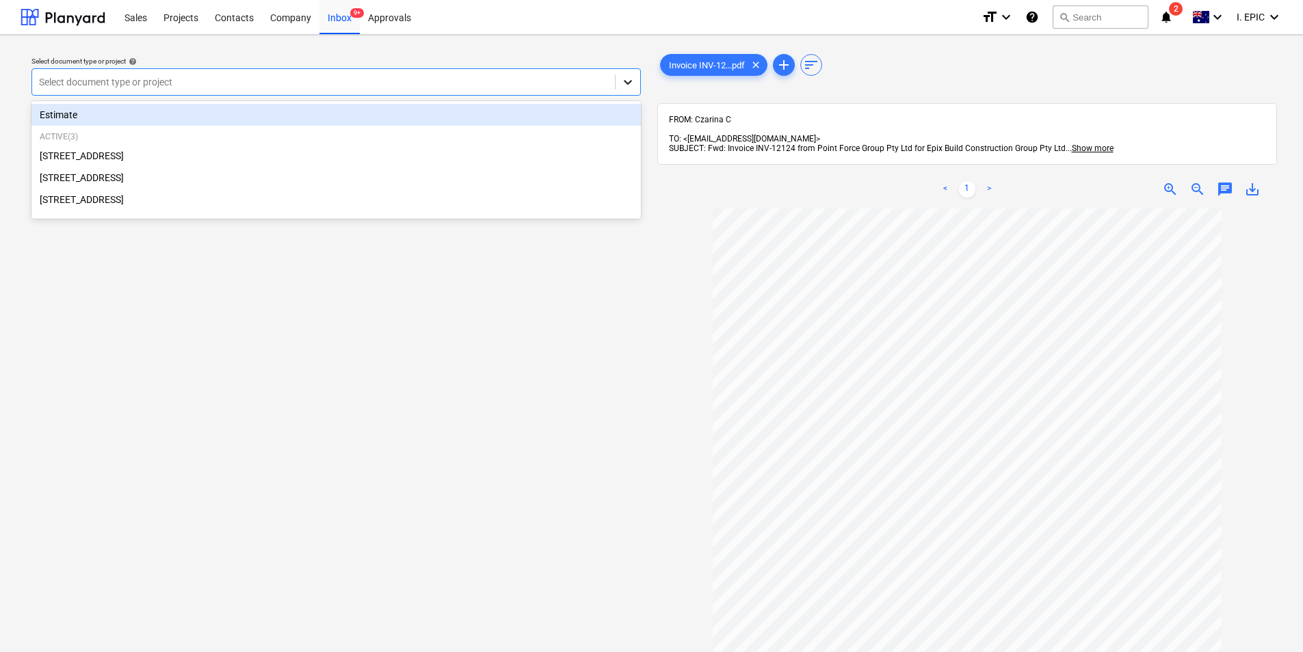
click at [633, 87] on icon at bounding box center [628, 82] width 14 height 14
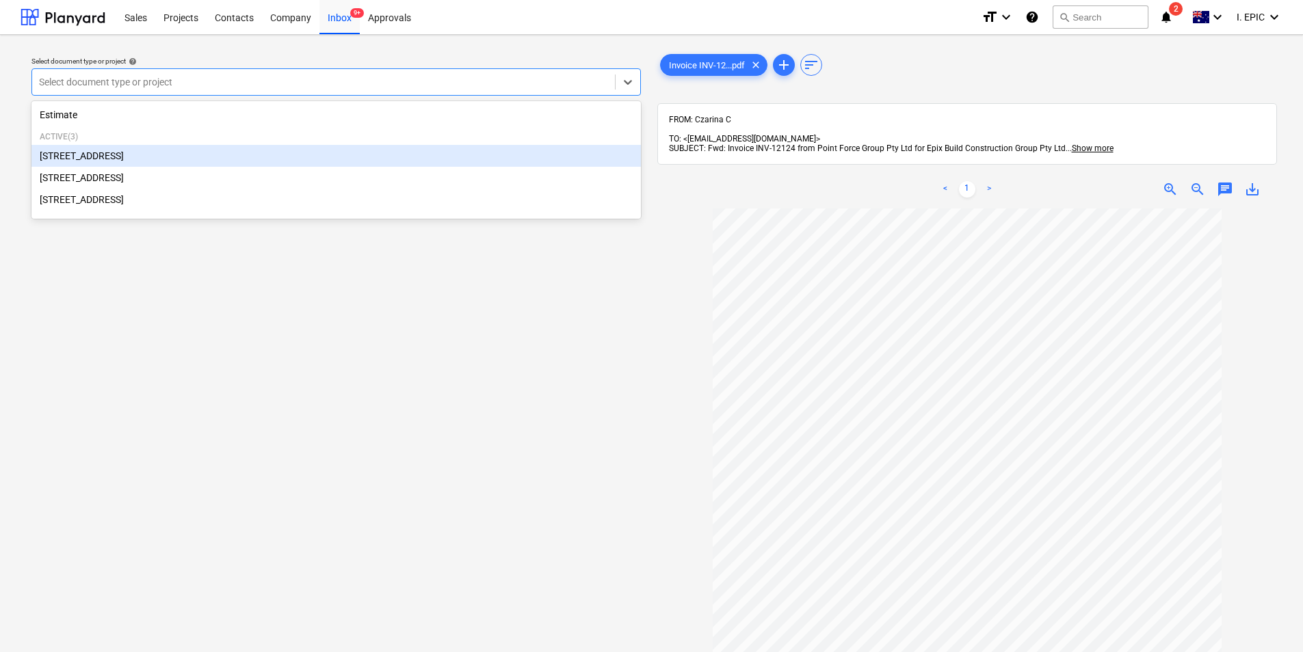
click at [285, 157] on div "[STREET_ADDRESS]" at bounding box center [335, 156] width 609 height 22
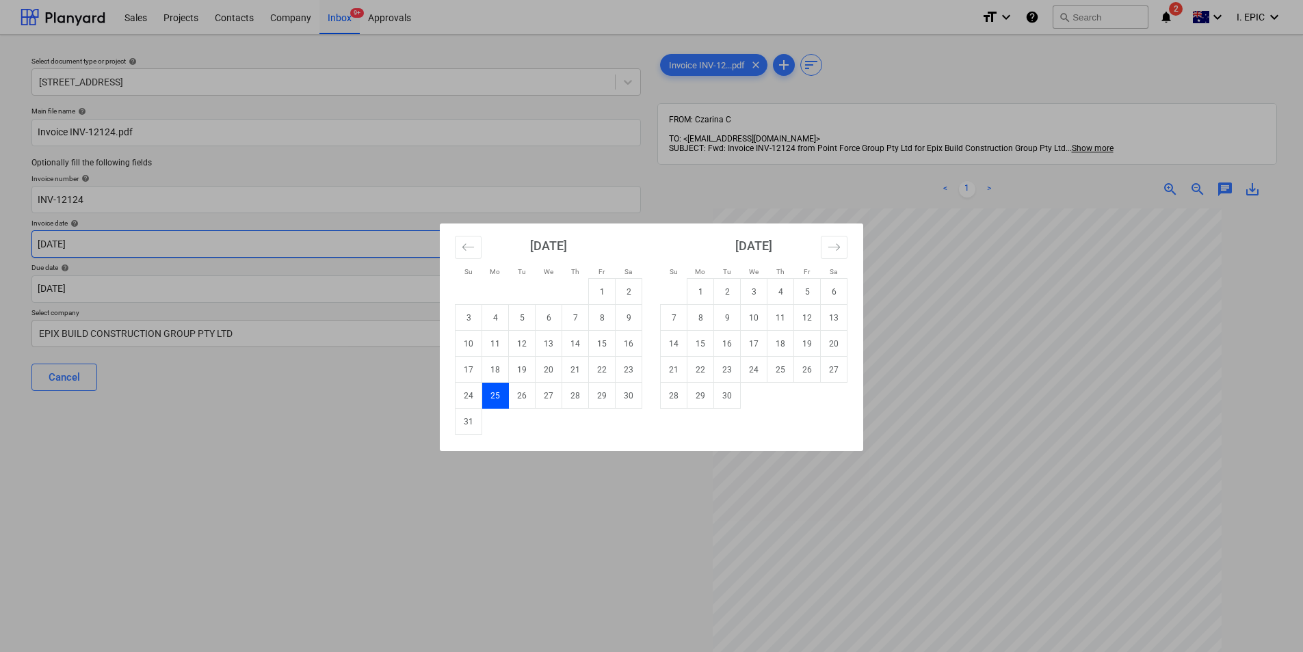
click at [262, 245] on body "Sales Projects Contacts Company Inbox 9+ Approvals format_size keyboard_arrow_d…" at bounding box center [651, 326] width 1303 height 652
click at [577, 400] on td "28" at bounding box center [575, 396] width 27 height 26
type input "[DATE]"
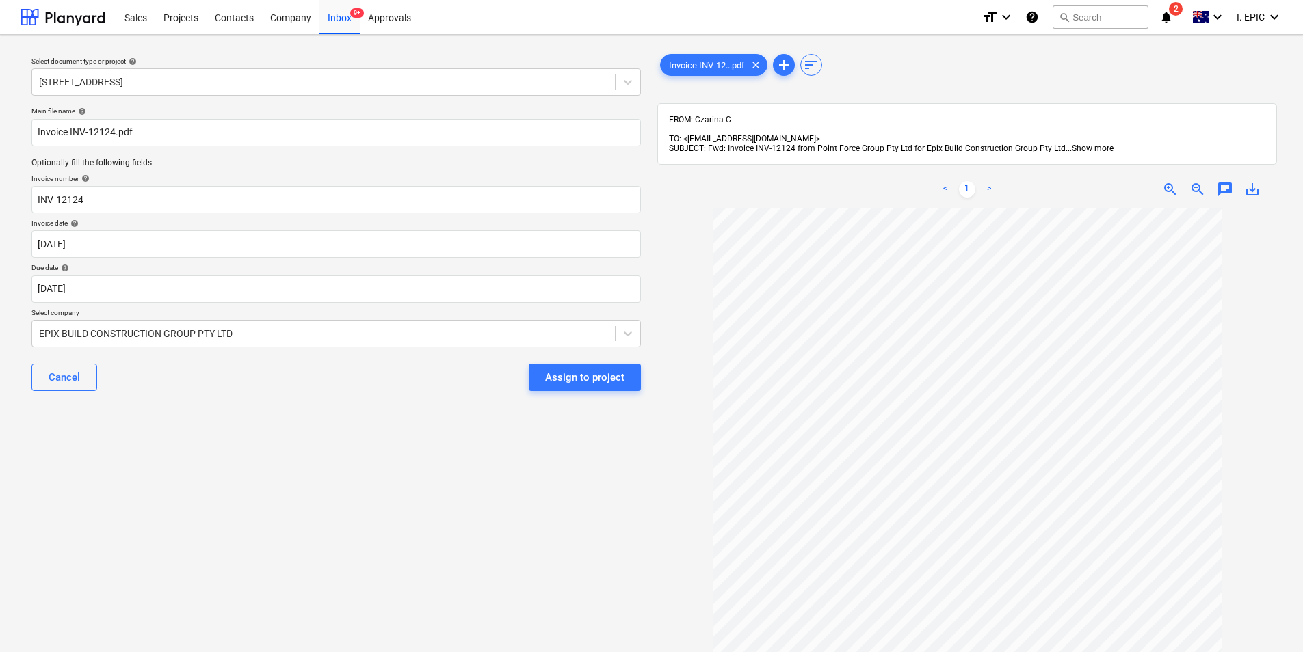
scroll to position [108, 0]
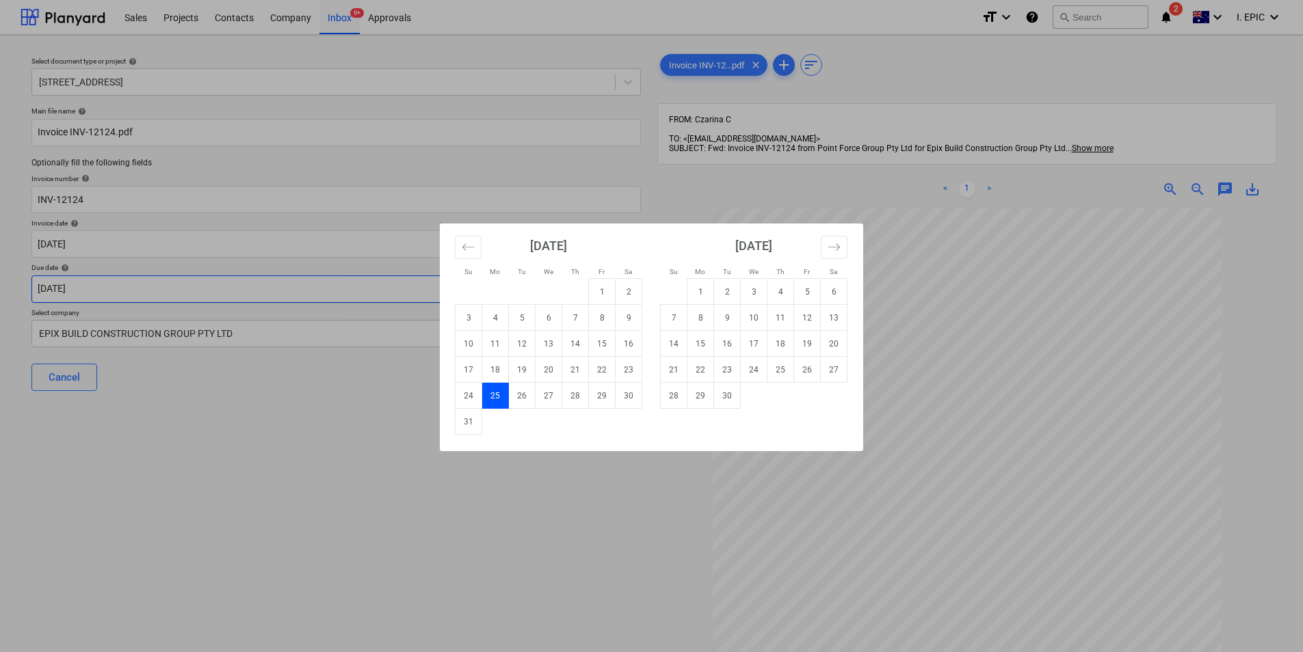
click at [362, 280] on body "Sales Projects Contacts Company Inbox 9+ Approvals format_size keyboard_arrow_d…" at bounding box center [651, 326] width 1303 height 652
click at [811, 297] on td "5" at bounding box center [807, 292] width 27 height 26
type input "[DATE]"
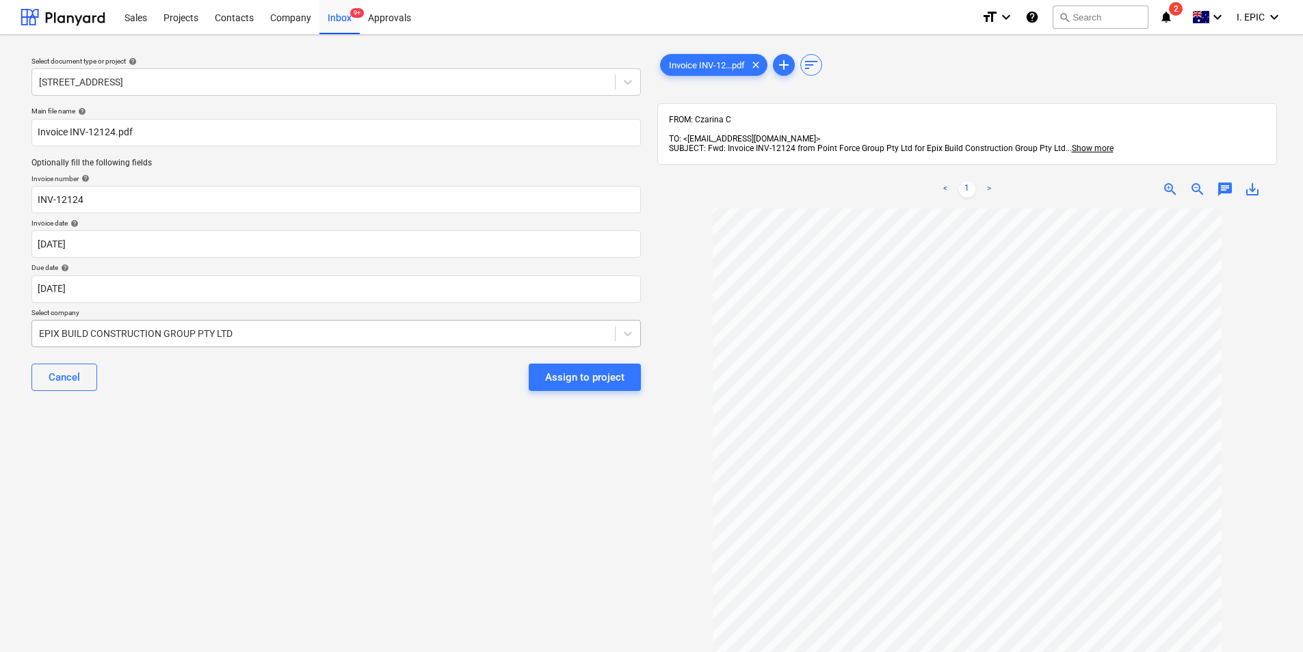
click at [486, 339] on div at bounding box center [323, 334] width 569 height 14
type input "point"
click at [578, 385] on div "Assign to project" at bounding box center [584, 378] width 79 height 18
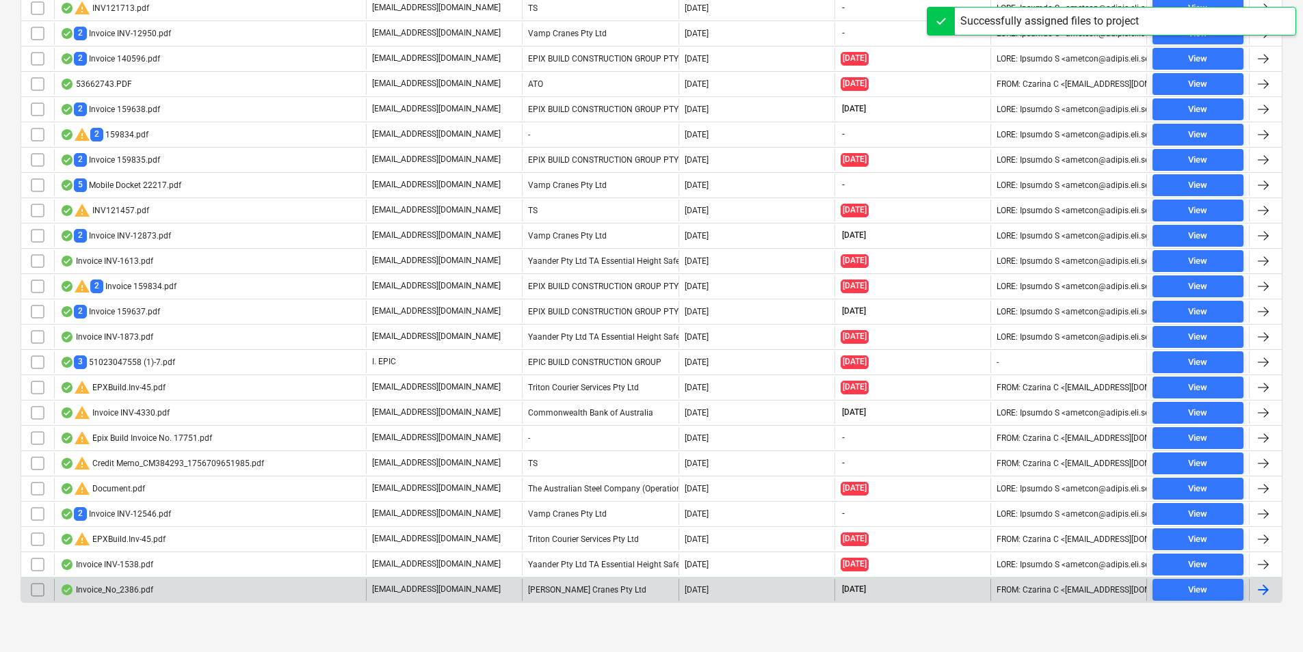
scroll to position [436, 0]
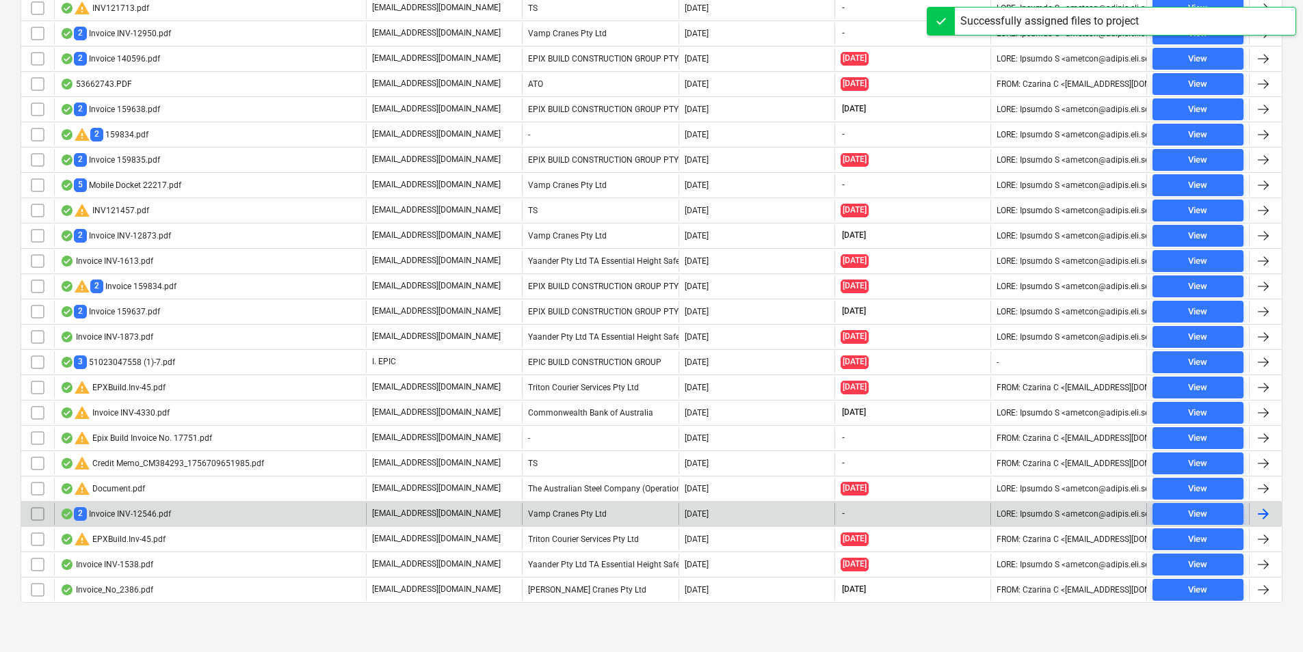
click at [200, 512] on div "2 Invoice INV-12546.pdf" at bounding box center [210, 514] width 312 height 22
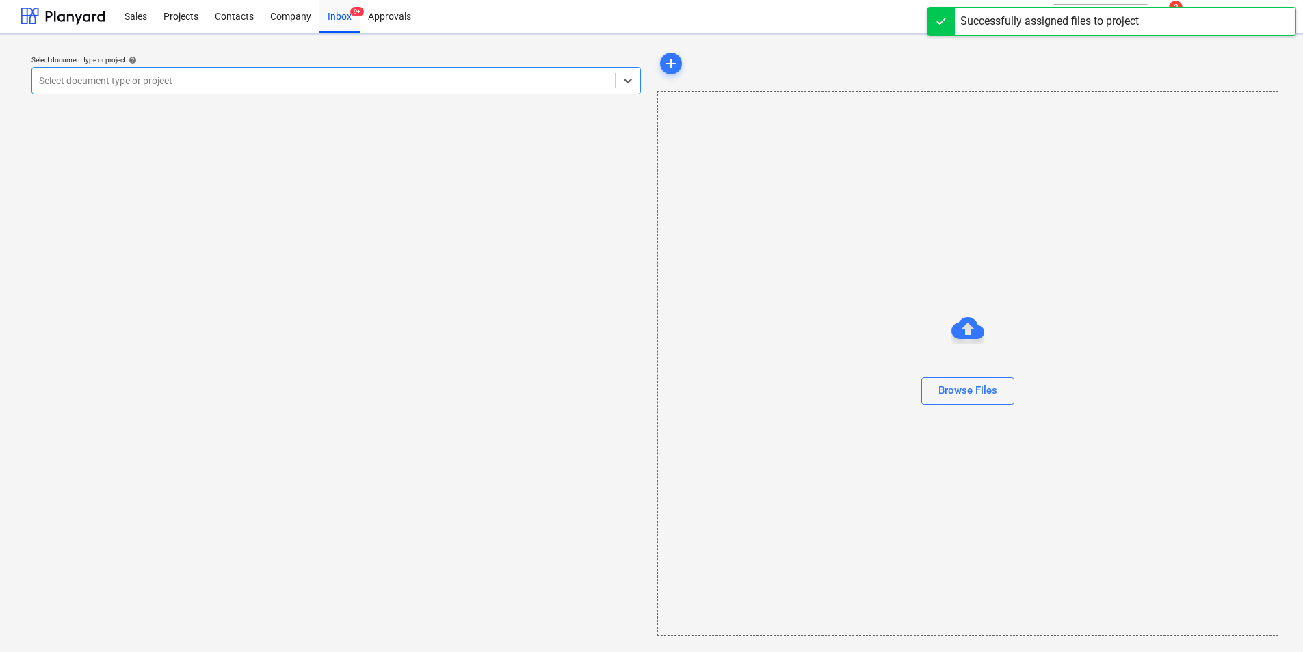
scroll to position [1, 0]
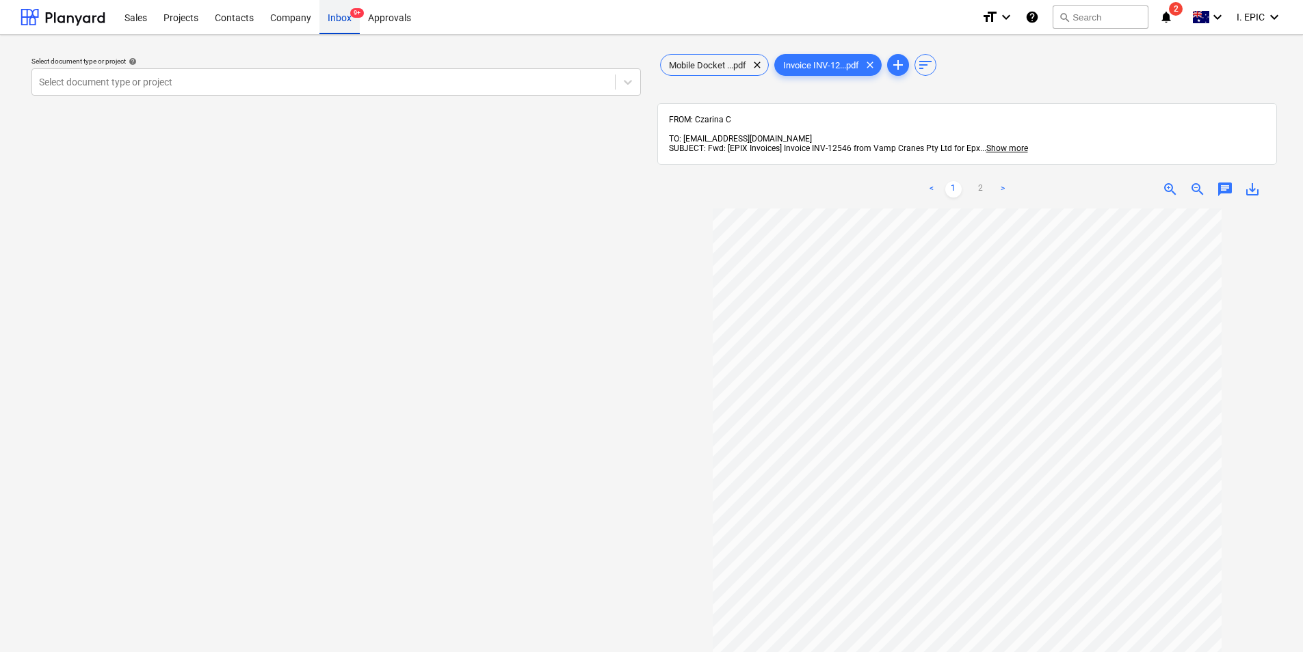
click at [345, 25] on div "Inbox 9+" at bounding box center [339, 16] width 40 height 35
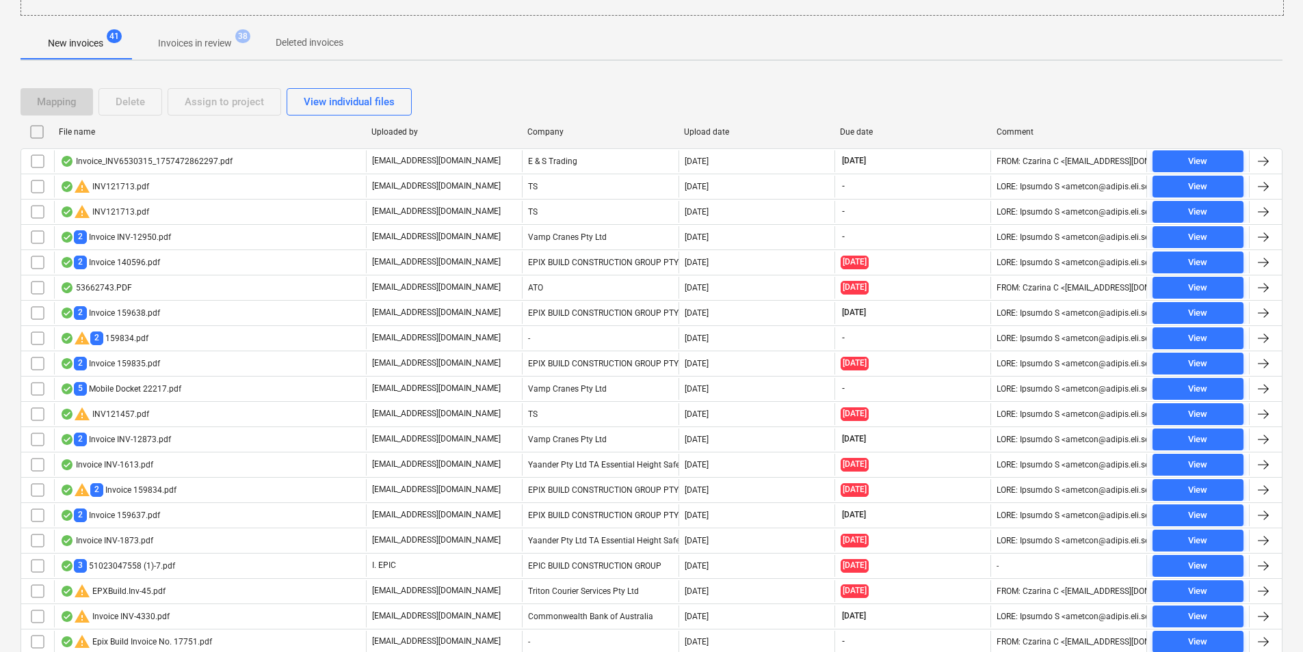
scroll to position [230, 0]
click at [554, 129] on div "Company" at bounding box center [599, 134] width 145 height 10
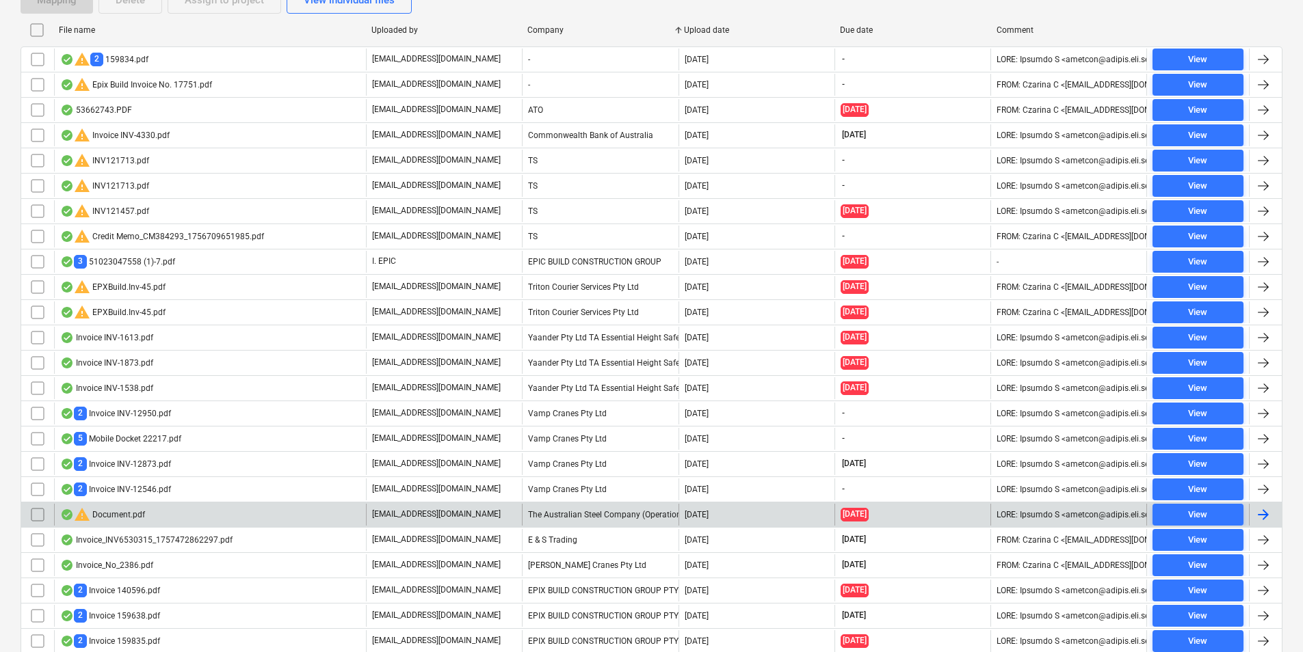
scroll to position [436, 0]
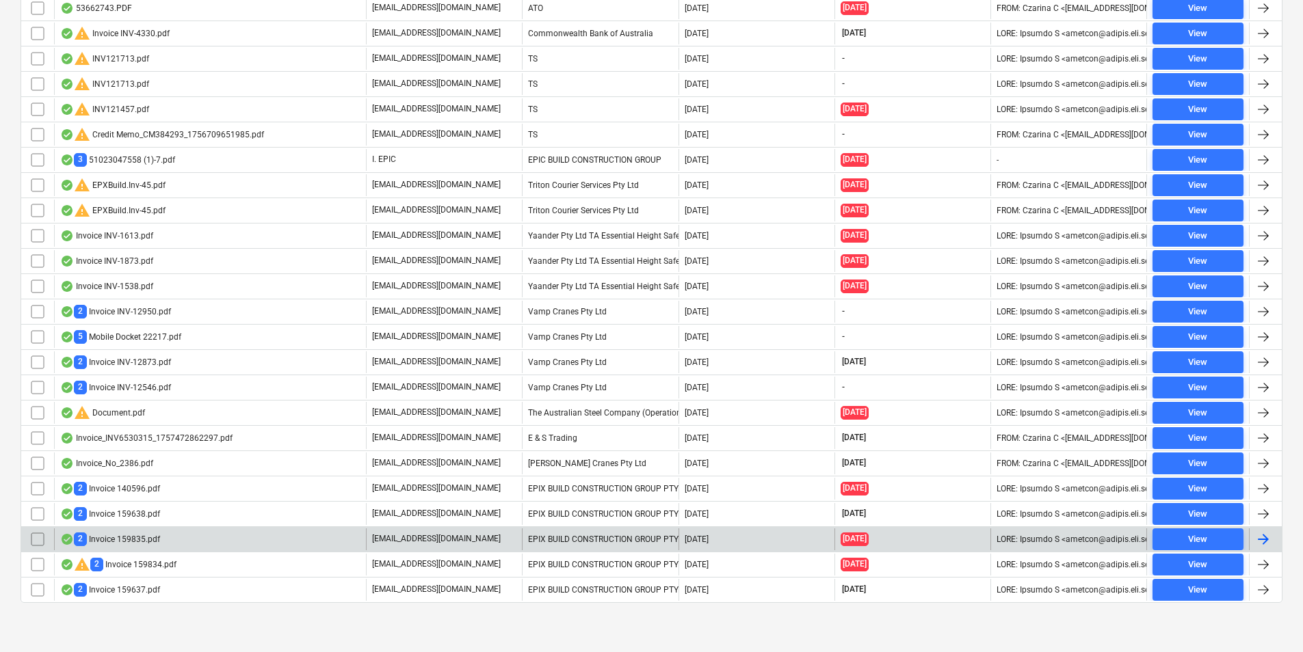
click at [164, 534] on div "2 Invoice 159835.pdf" at bounding box center [210, 540] width 312 height 22
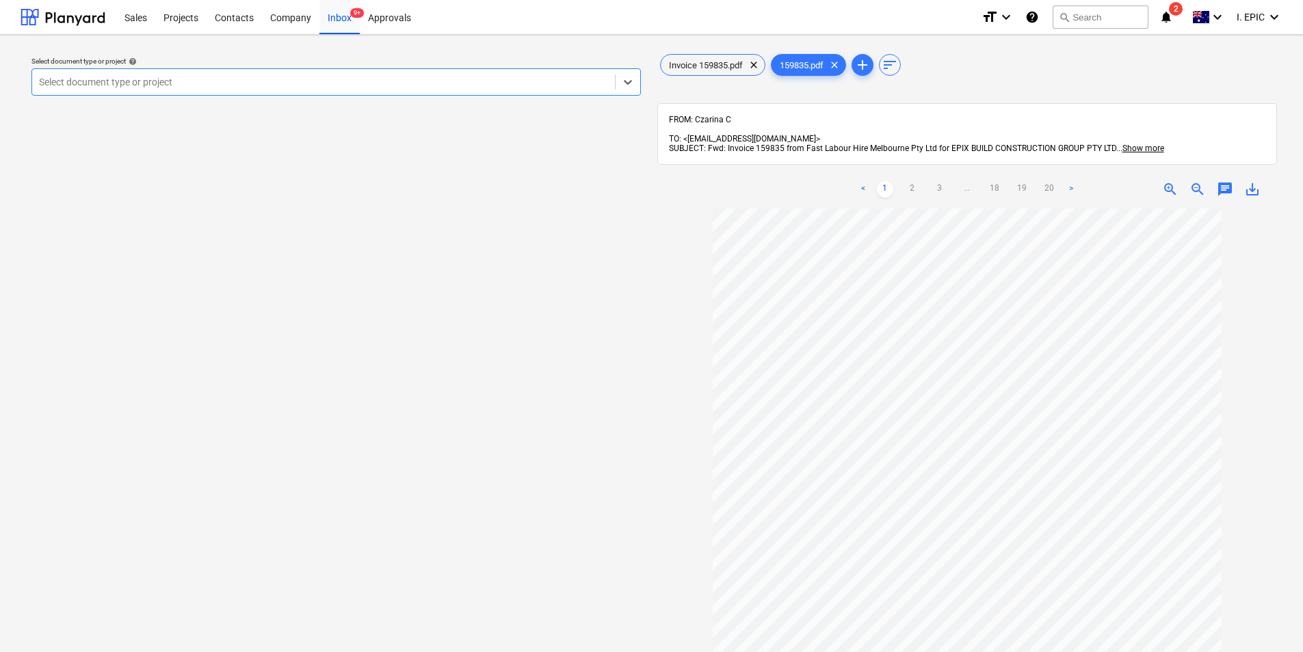
scroll to position [68, 0]
click at [726, 74] on div "Invoice 159835.pdf clear" at bounding box center [712, 65] width 105 height 22
click at [343, 13] on div "Inbox 9+" at bounding box center [339, 16] width 40 height 35
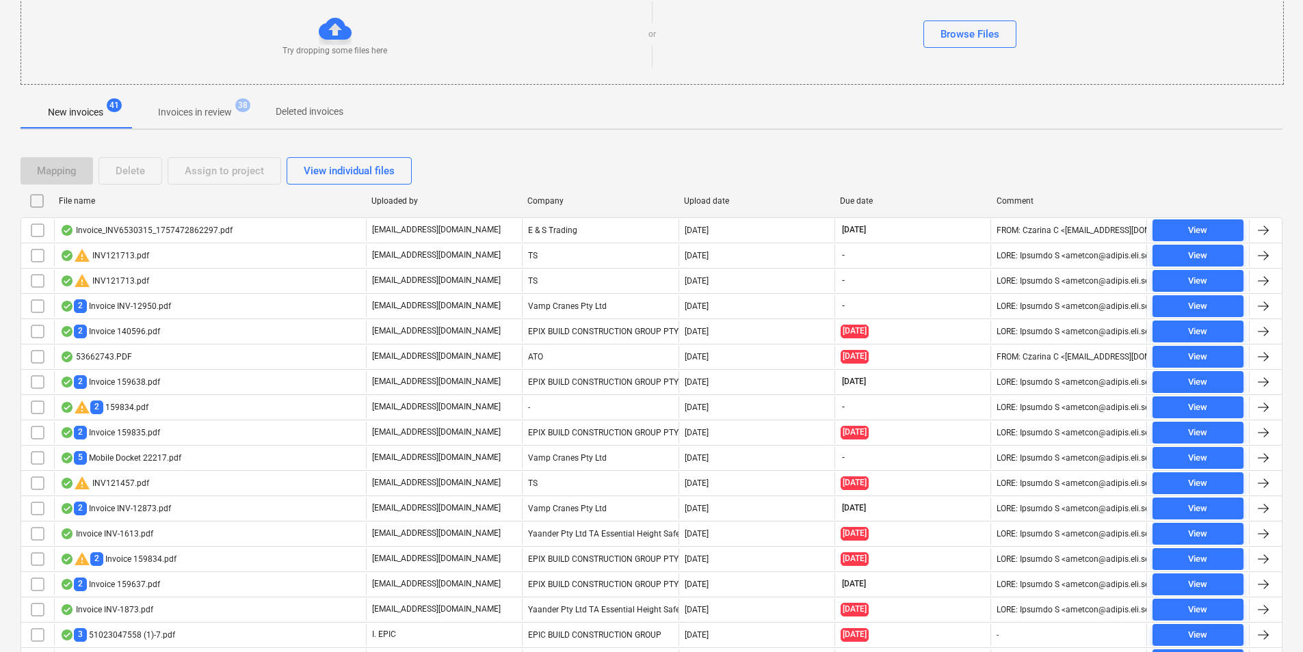
scroll to position [162, 0]
click at [571, 194] on div "Company" at bounding box center [600, 202] width 156 height 22
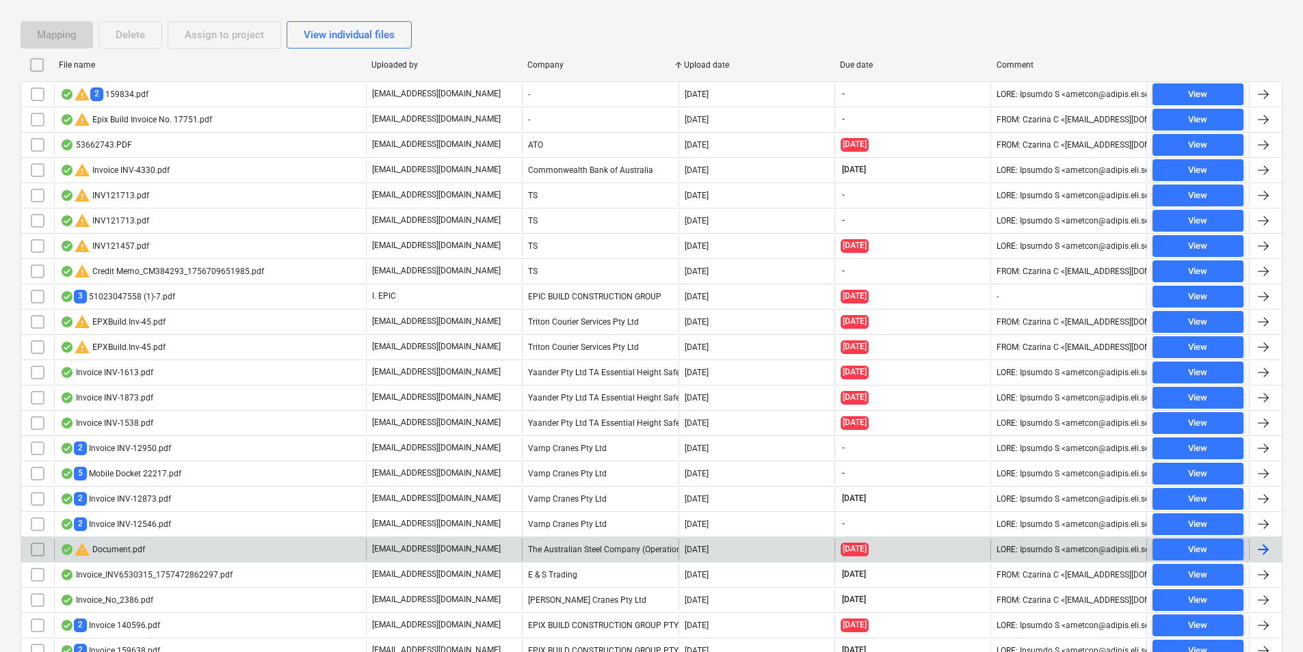
scroll to position [436, 0]
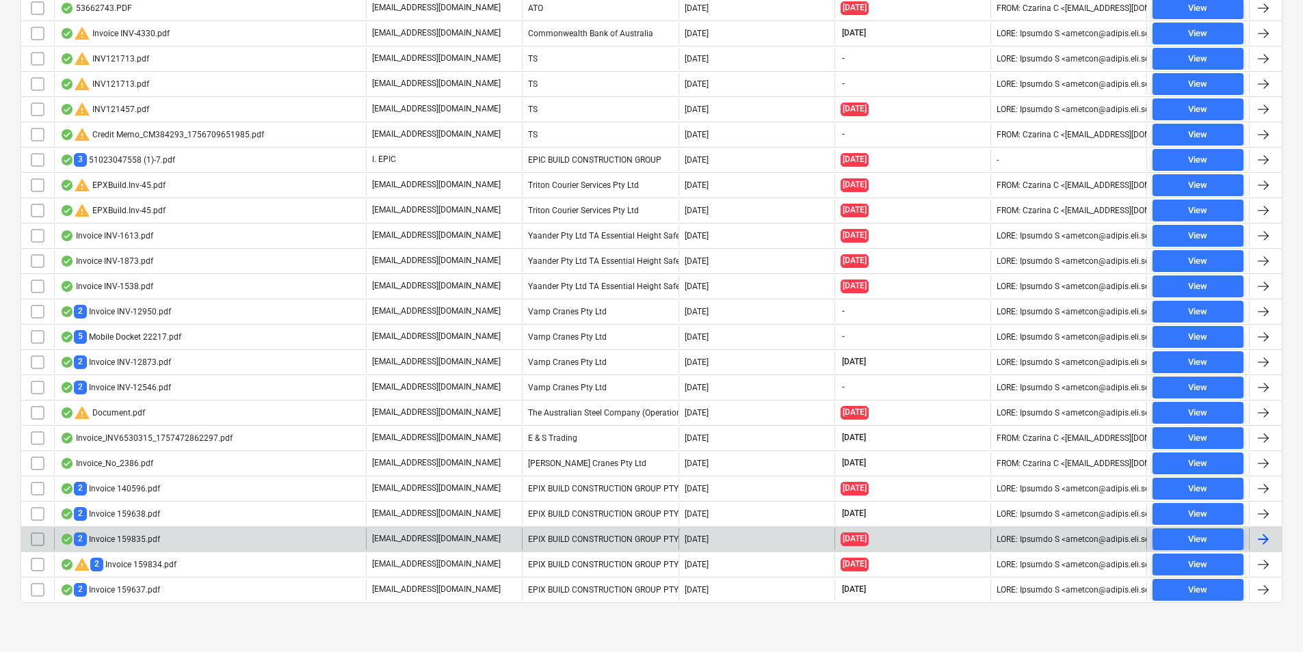
click at [36, 540] on input "checkbox" at bounding box center [38, 540] width 22 height 22
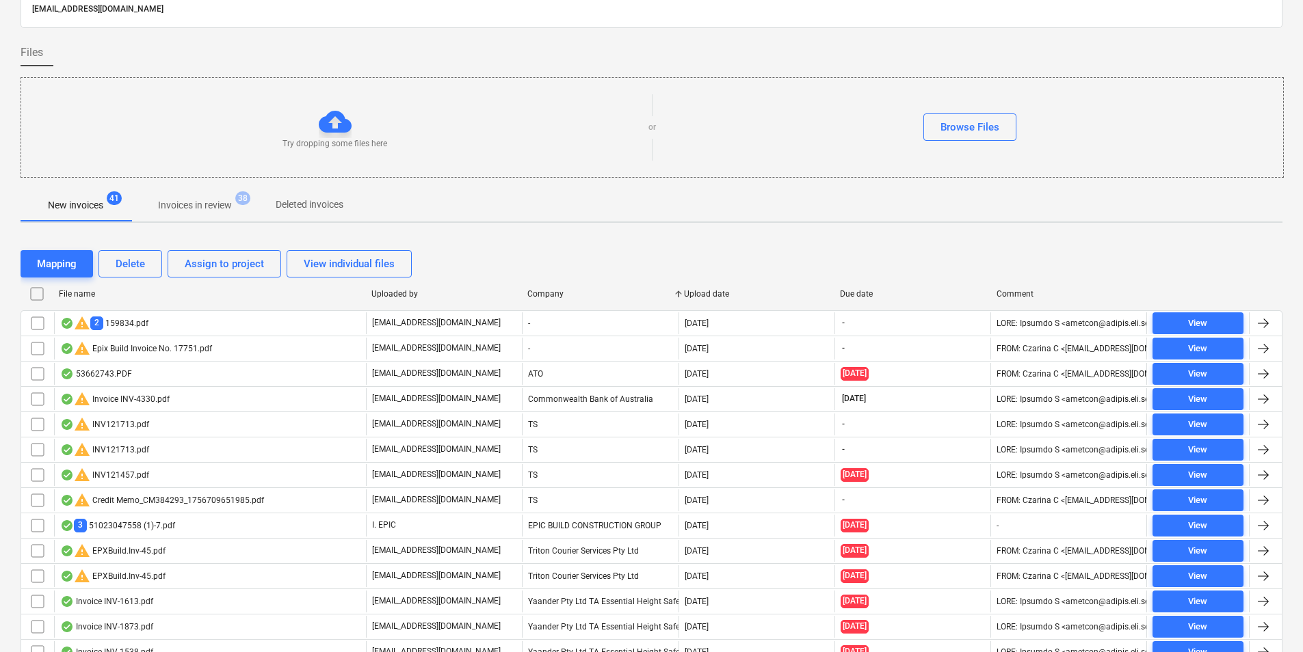
scroll to position [0, 0]
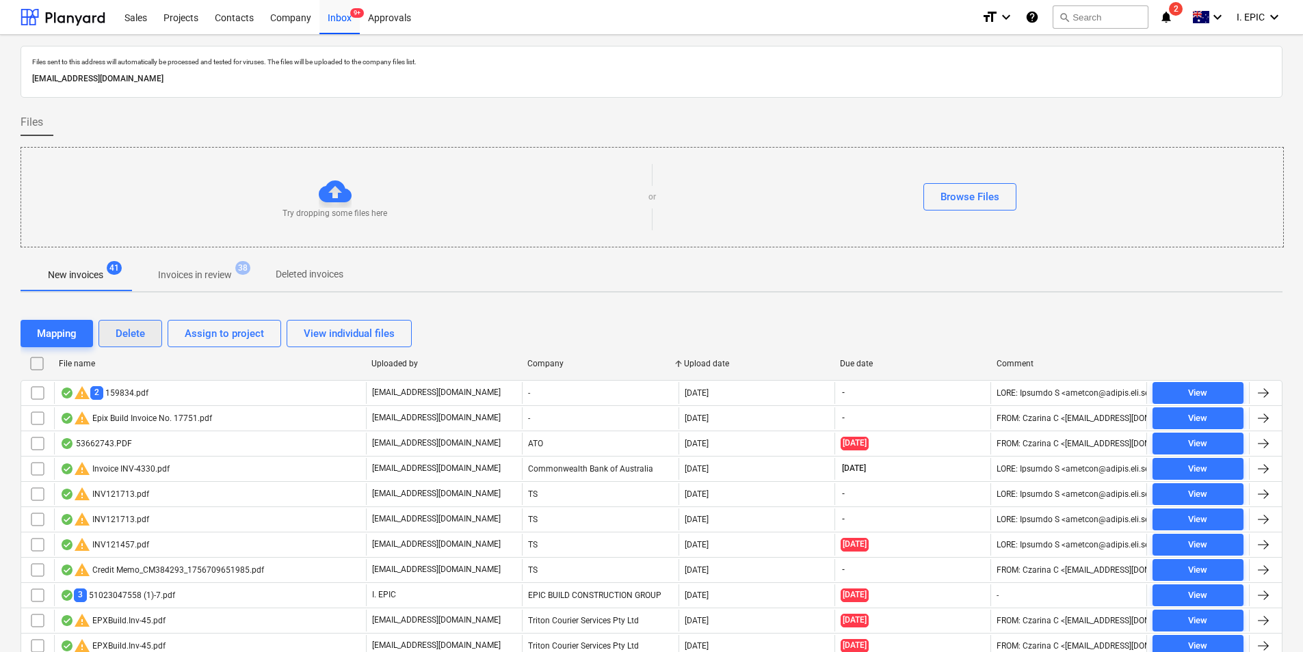
click at [138, 336] on div "Delete" at bounding box center [130, 334] width 29 height 18
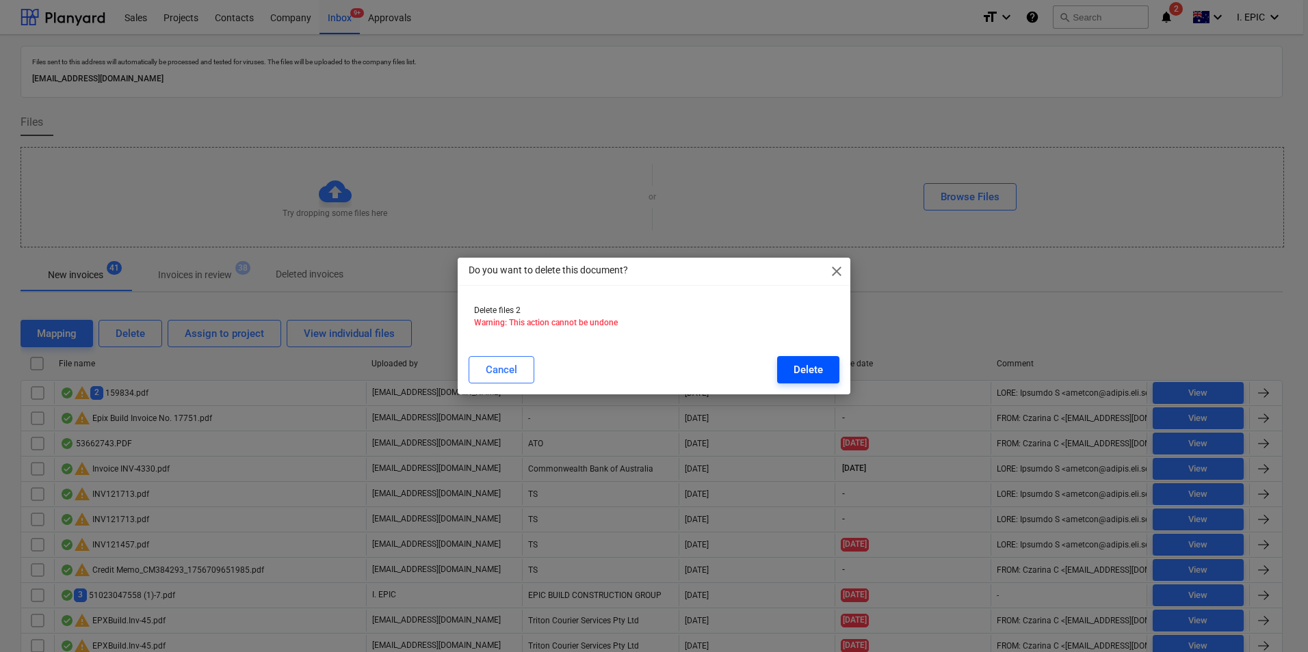
click at [796, 369] on div "Delete" at bounding box center [807, 370] width 29 height 18
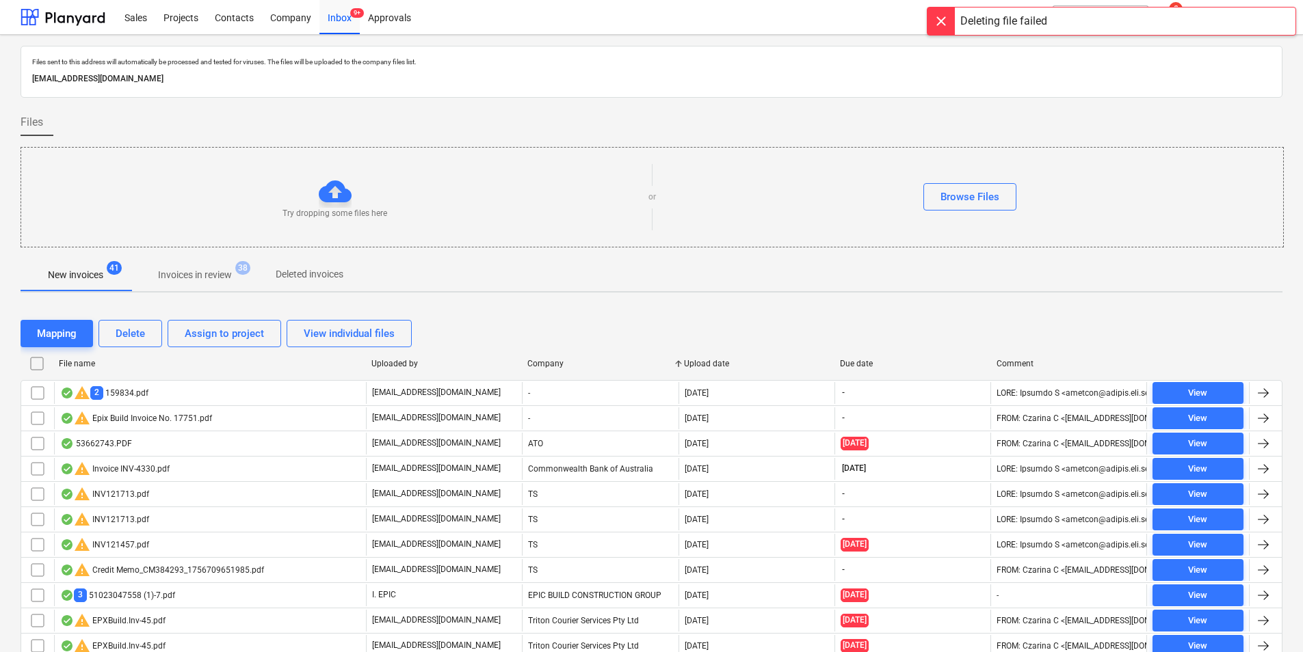
click at [936, 23] on div at bounding box center [940, 21] width 27 height 27
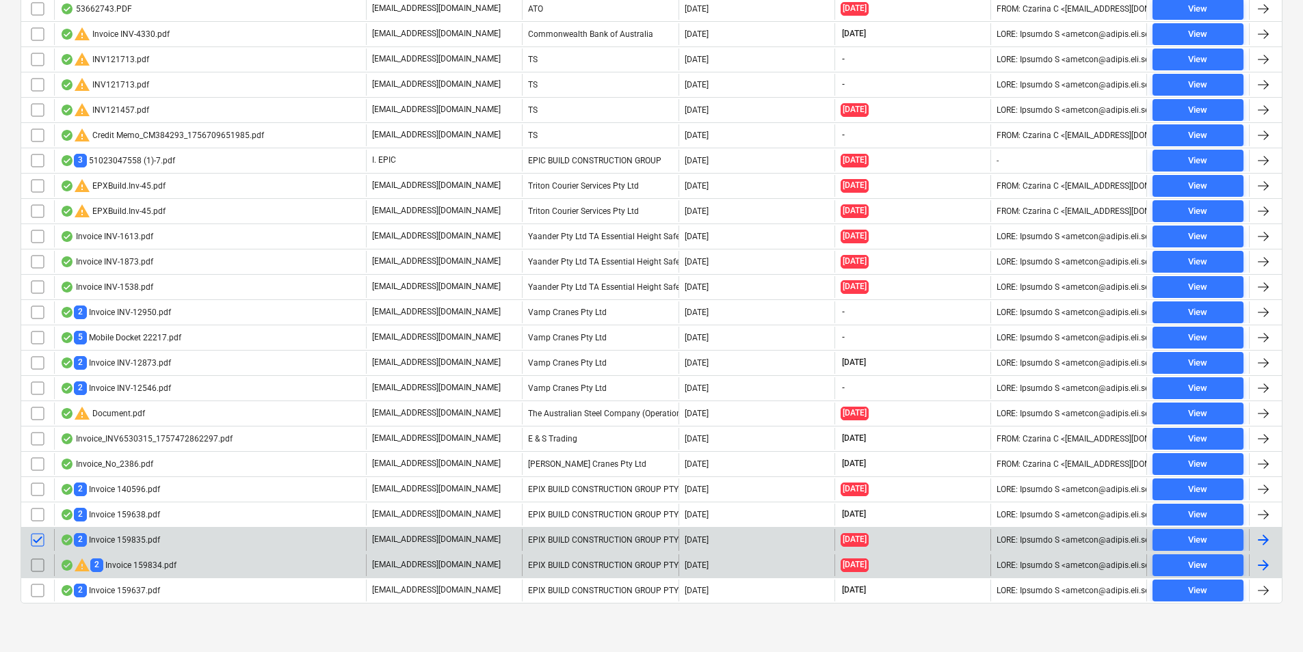
scroll to position [436, 0]
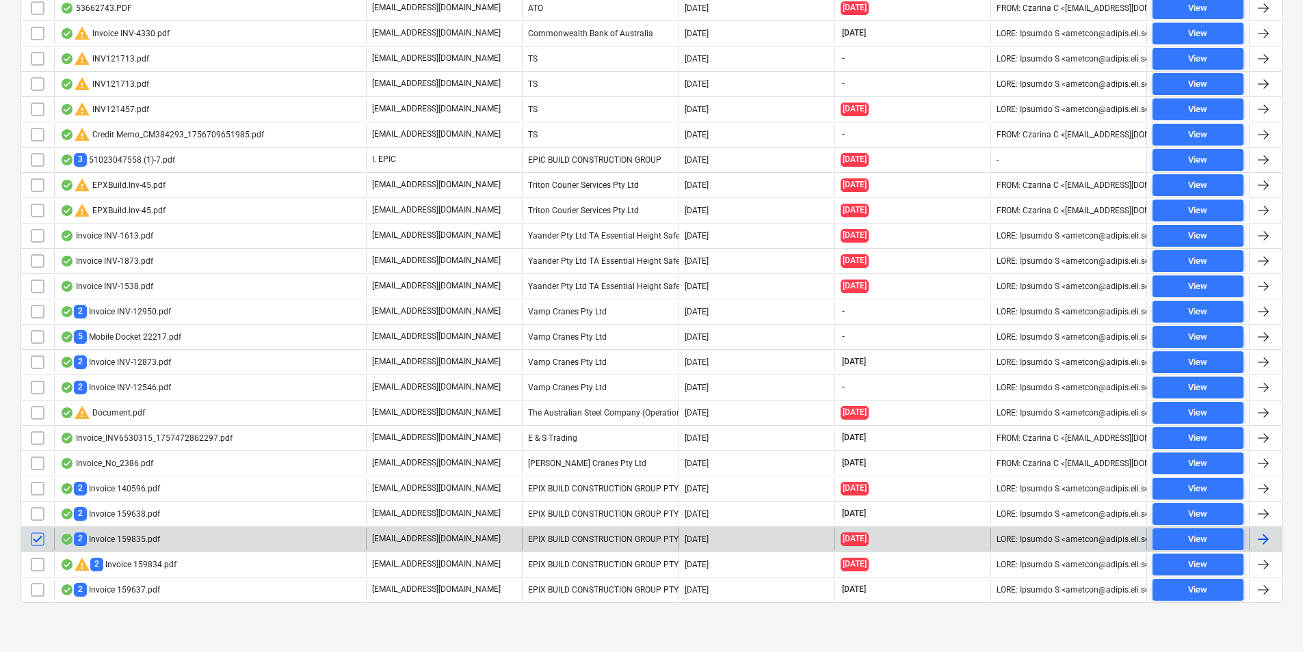
click at [36, 537] on input "checkbox" at bounding box center [38, 540] width 22 height 22
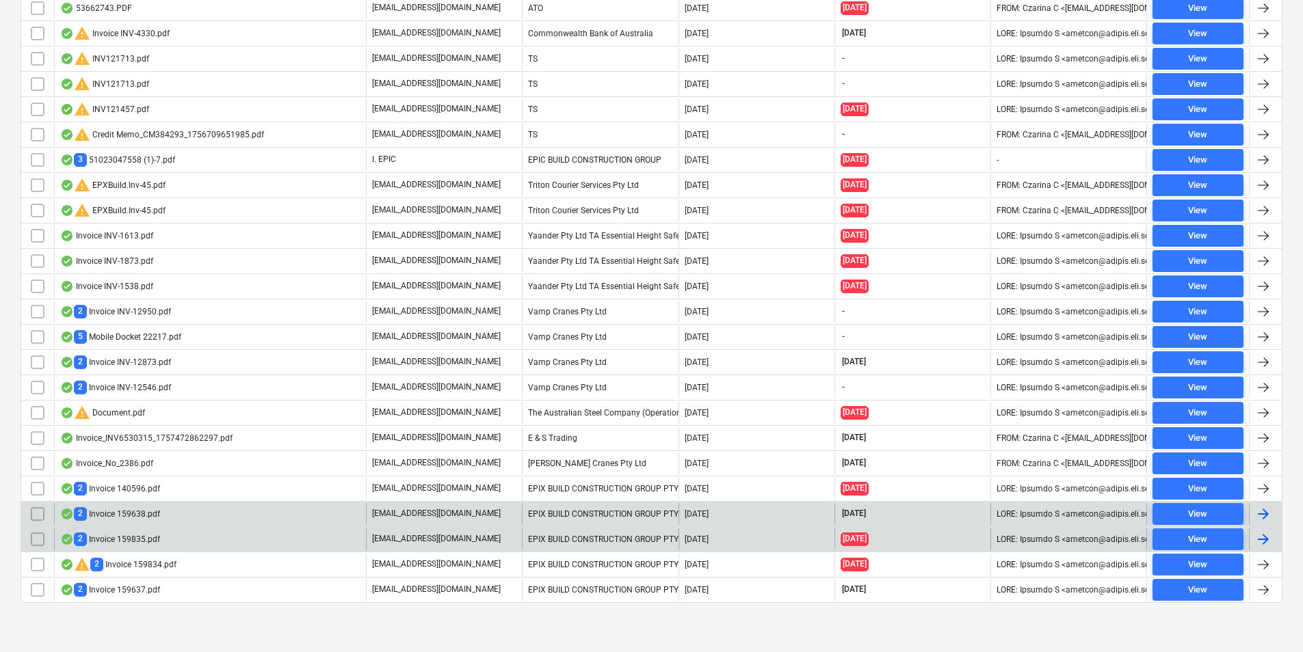
click at [140, 514] on div "2 Invoice 159638.pdf" at bounding box center [110, 513] width 100 height 13
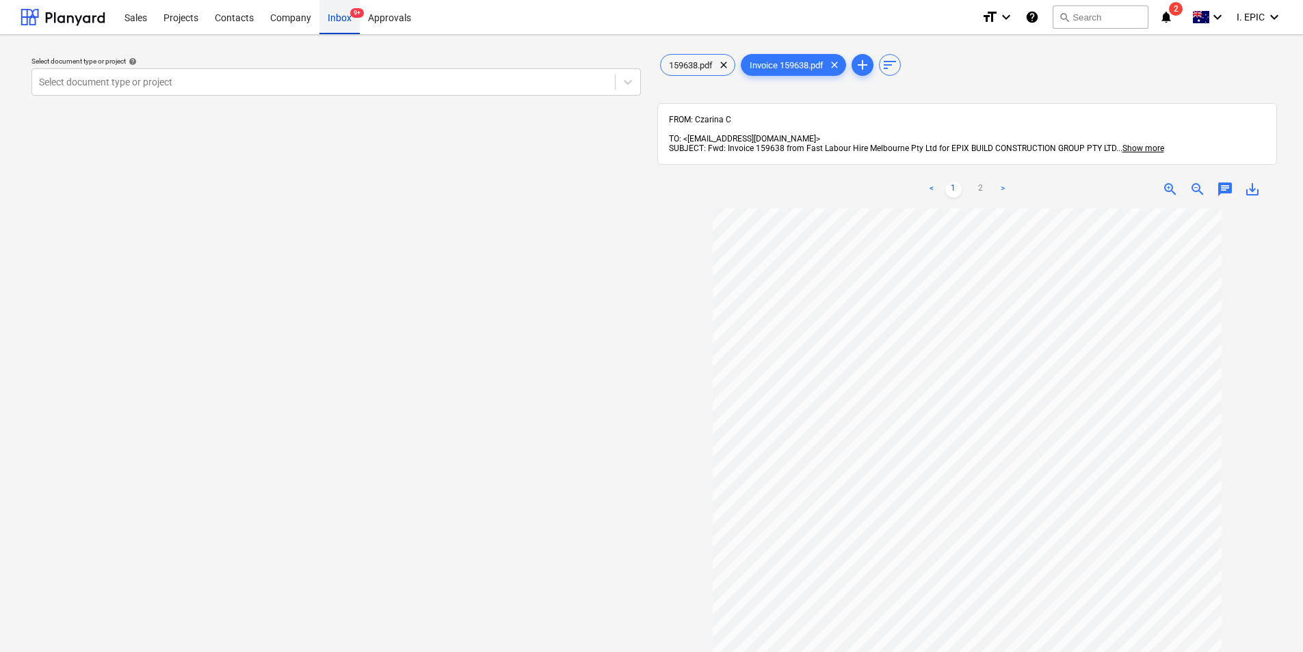
click at [328, 25] on div "Inbox 9+" at bounding box center [339, 16] width 40 height 35
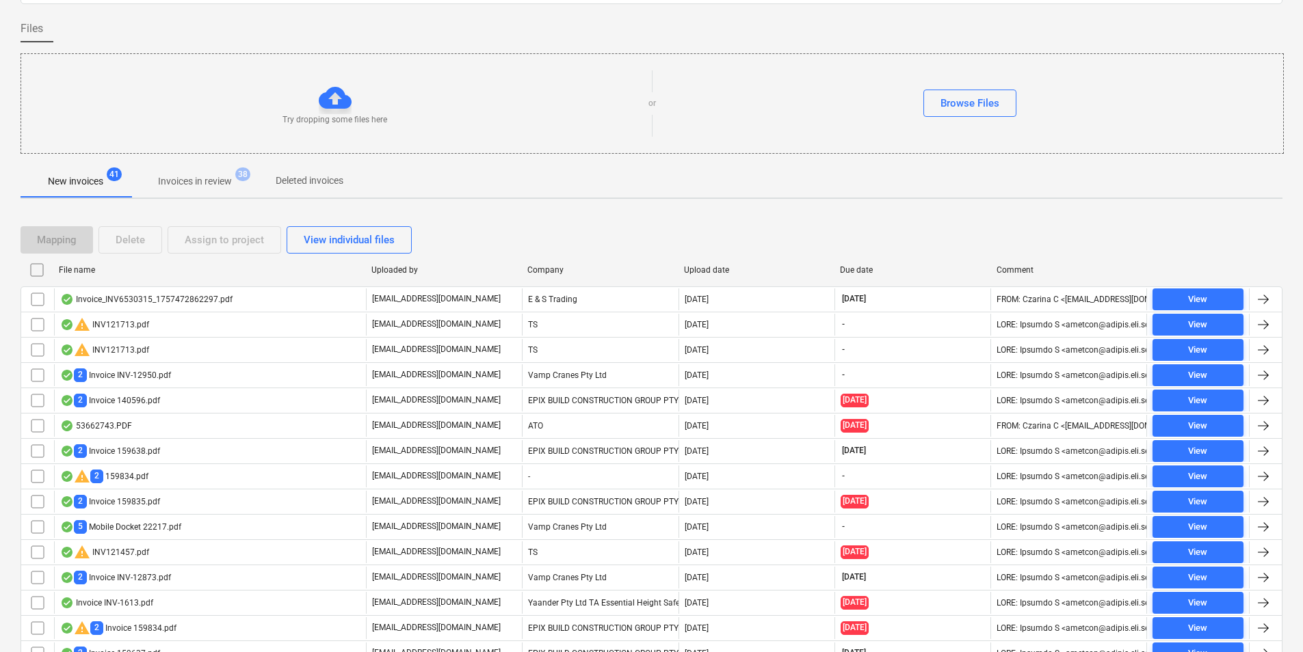
scroll to position [25, 0]
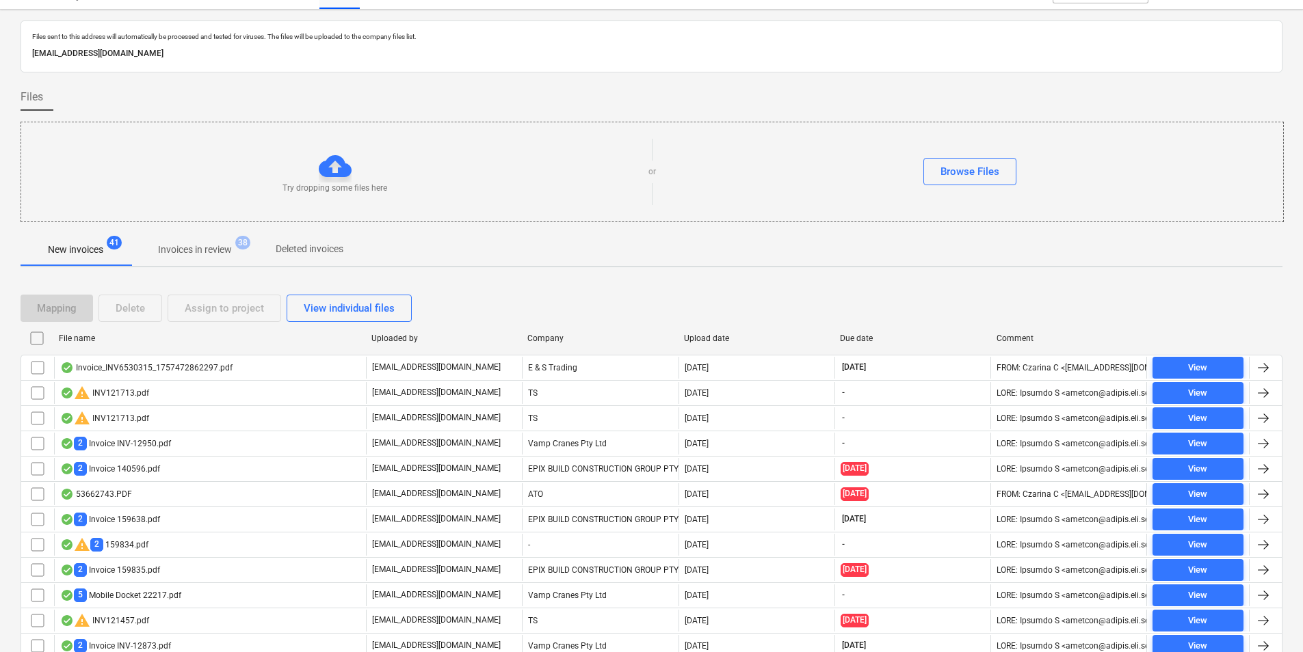
click at [553, 343] on div "Company" at bounding box center [600, 339] width 156 height 22
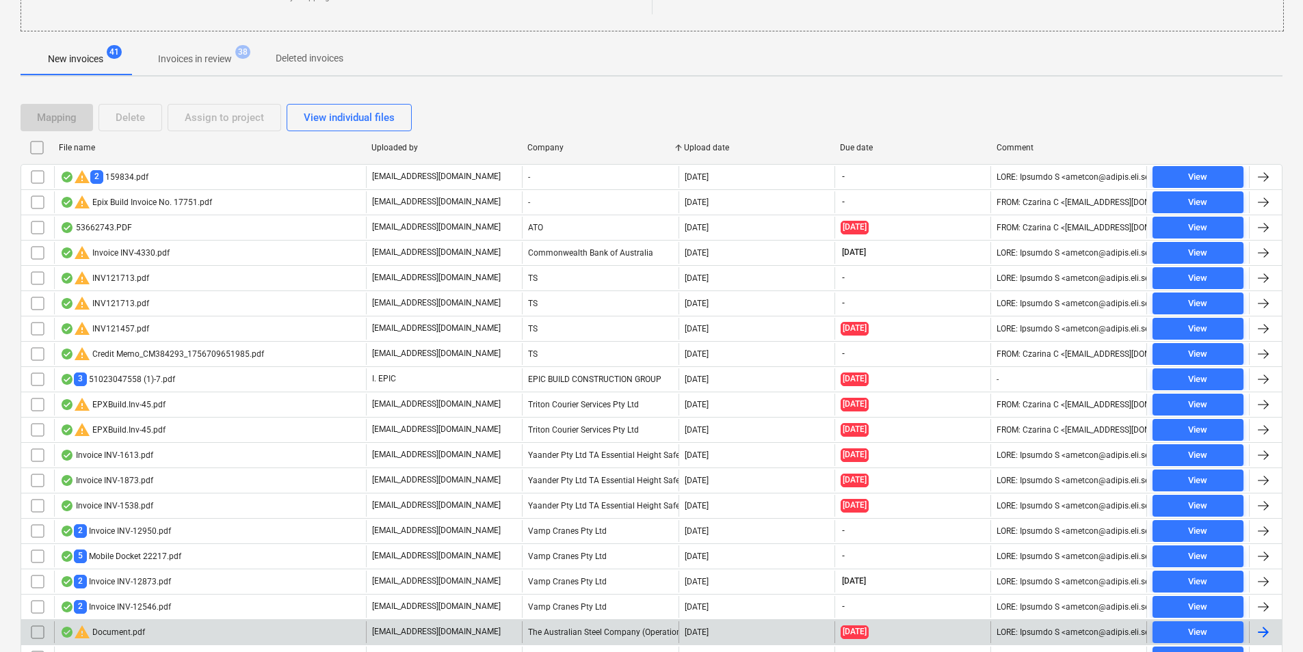
scroll to position [436, 0]
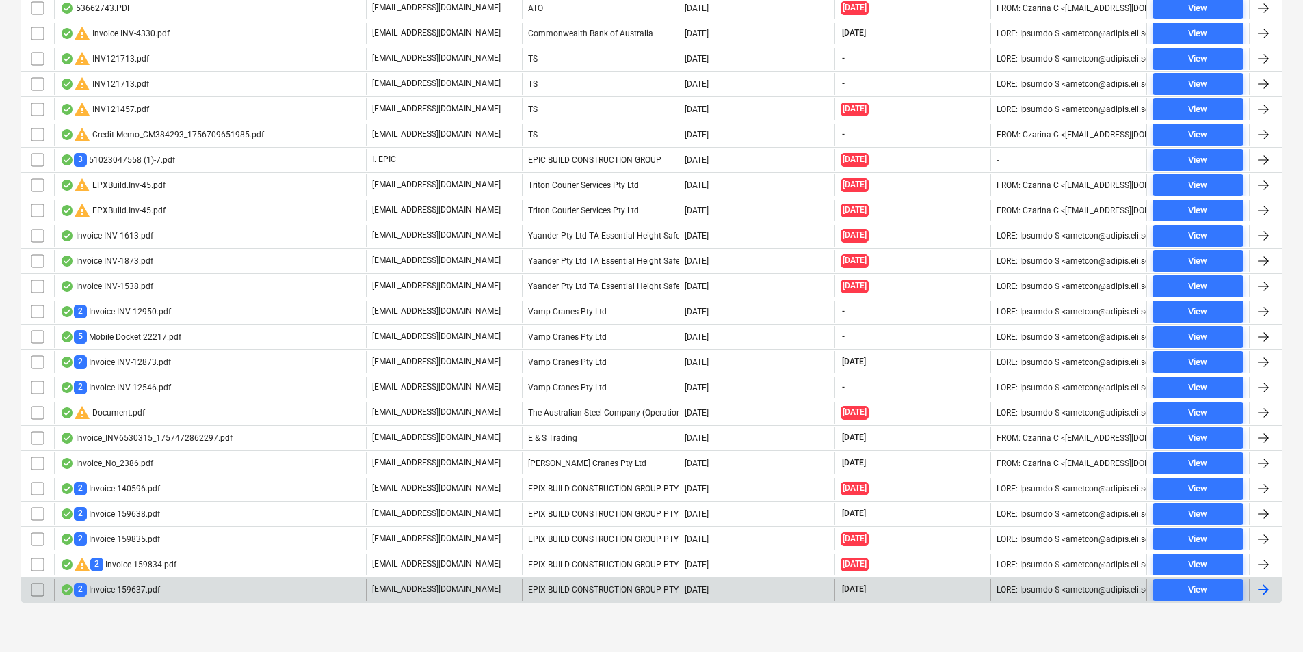
click at [111, 590] on div "2 Invoice 159637.pdf" at bounding box center [110, 589] width 100 height 13
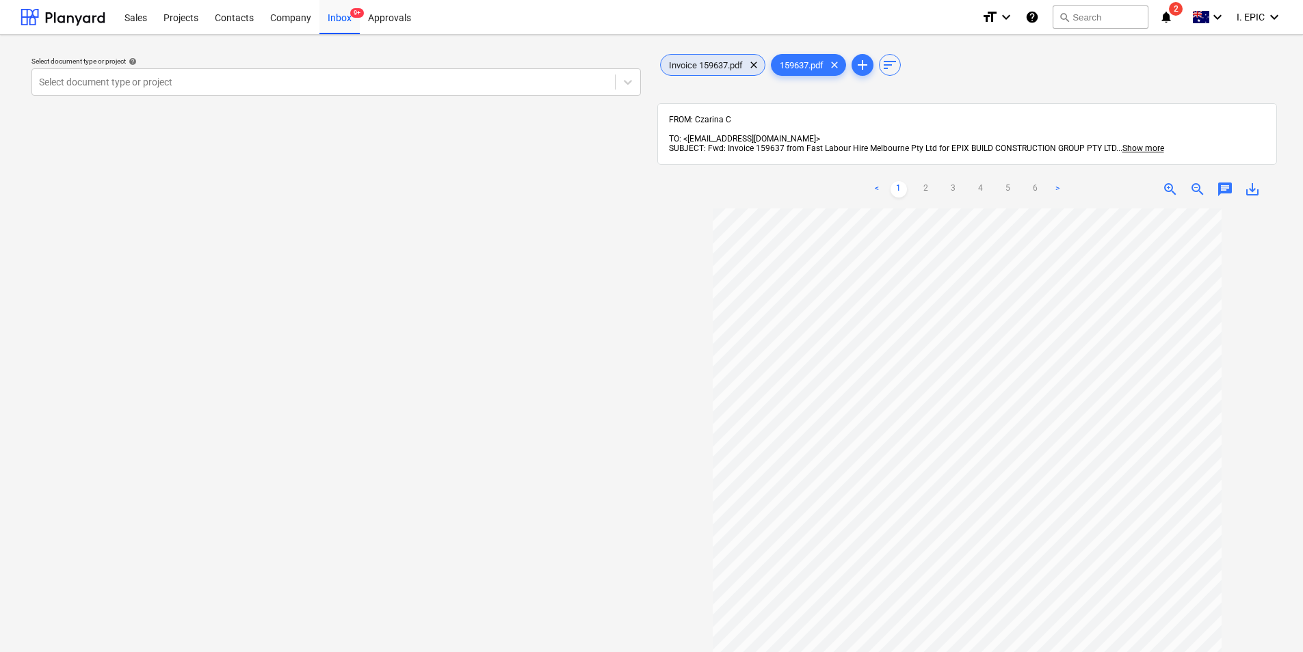
click at [744, 68] on span "Invoice 159637.pdf" at bounding box center [706, 65] width 90 height 10
click at [799, 63] on span "159637.pdf" at bounding box center [801, 65] width 60 height 10
click at [699, 58] on div "Invoice 159637.pdf clear" at bounding box center [712, 65] width 105 height 22
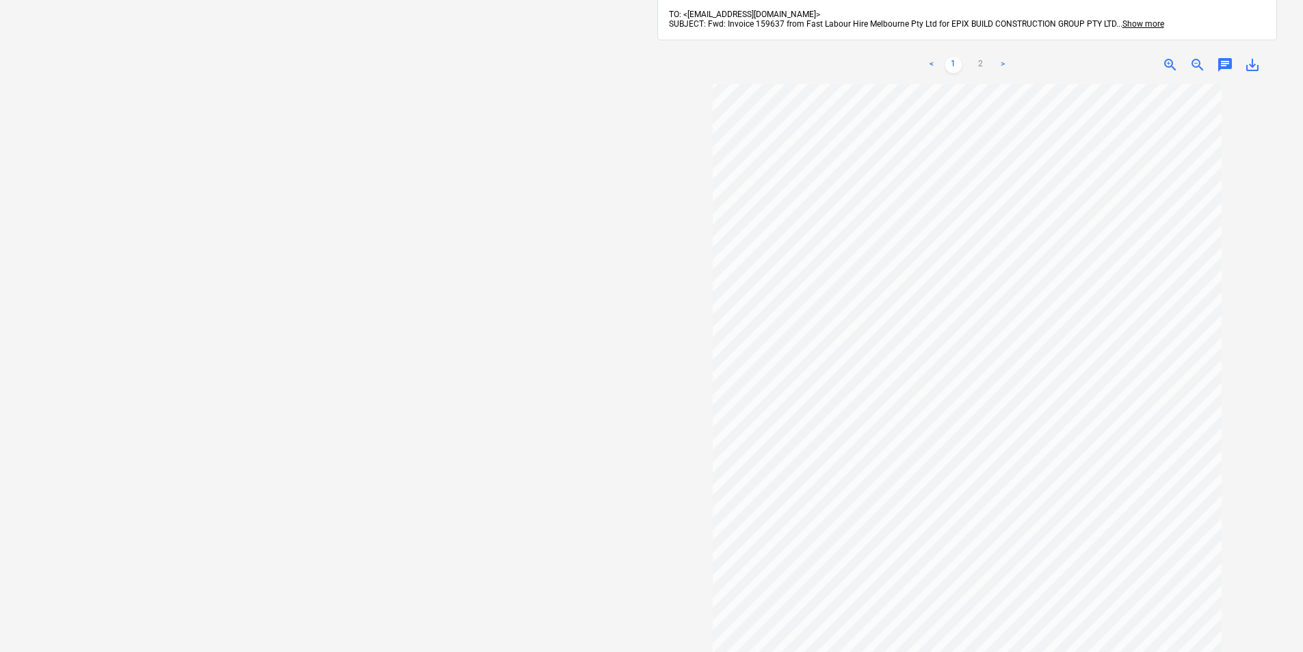
scroll to position [137, 0]
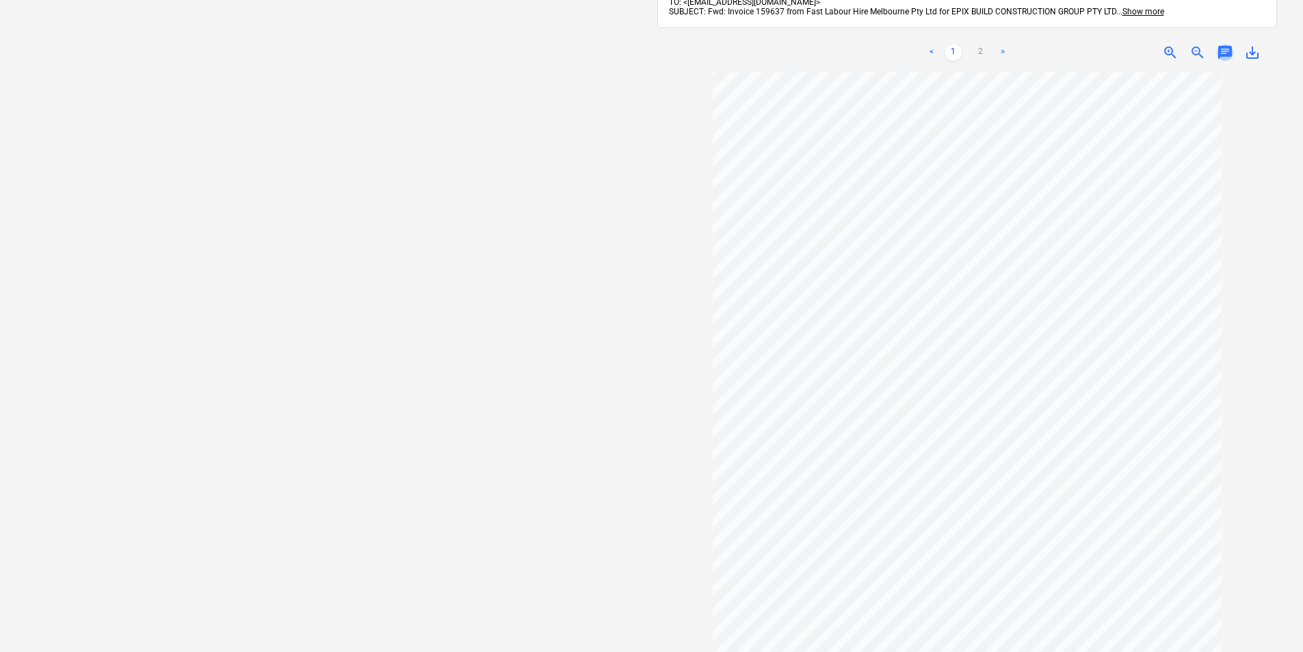
click at [1229, 44] on span "chat" at bounding box center [1225, 52] width 16 height 16
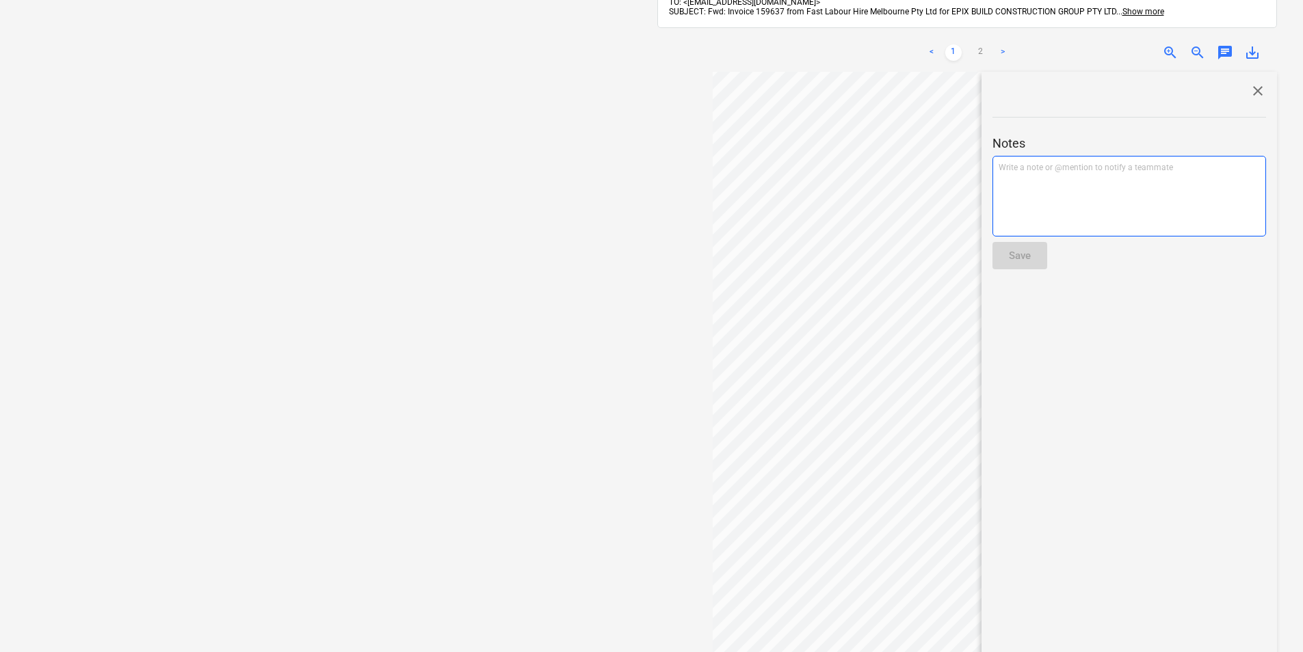
click at [1102, 162] on p "Write a note or @mention to notify a teammate [PERSON_NAME]" at bounding box center [1128, 168] width 261 height 12
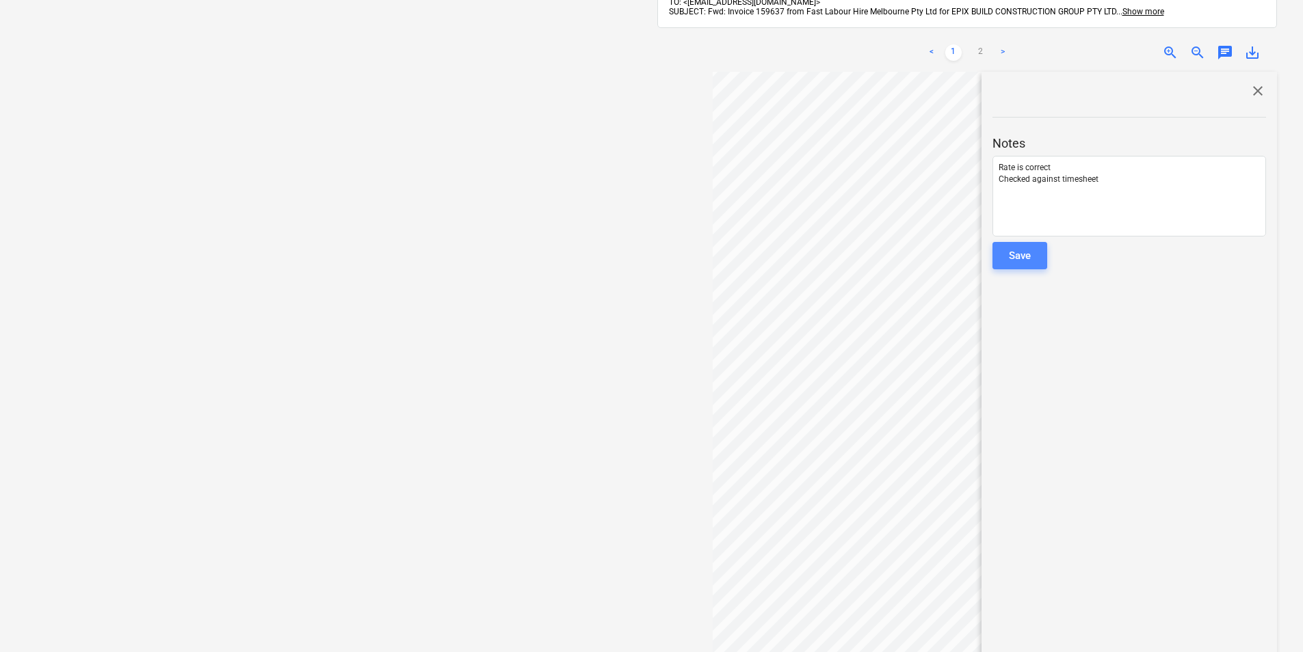
click at [1029, 247] on div "Save" at bounding box center [1020, 256] width 22 height 18
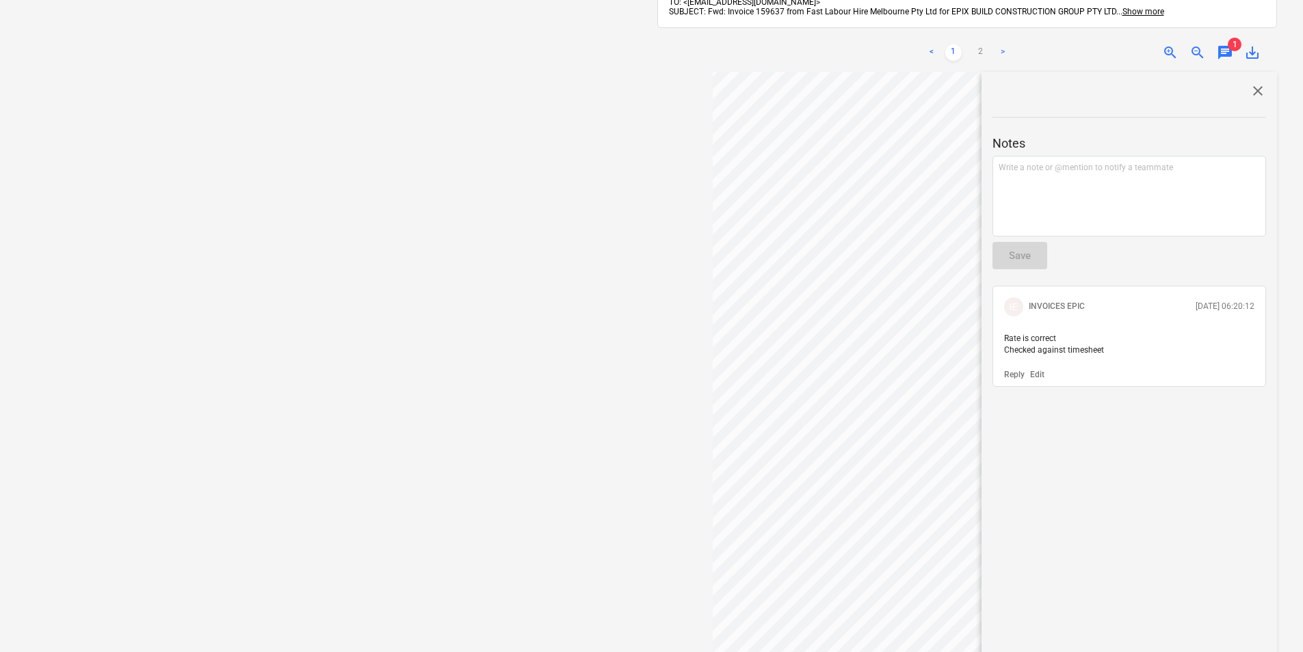
click at [1253, 83] on span "close" at bounding box center [1257, 91] width 16 height 16
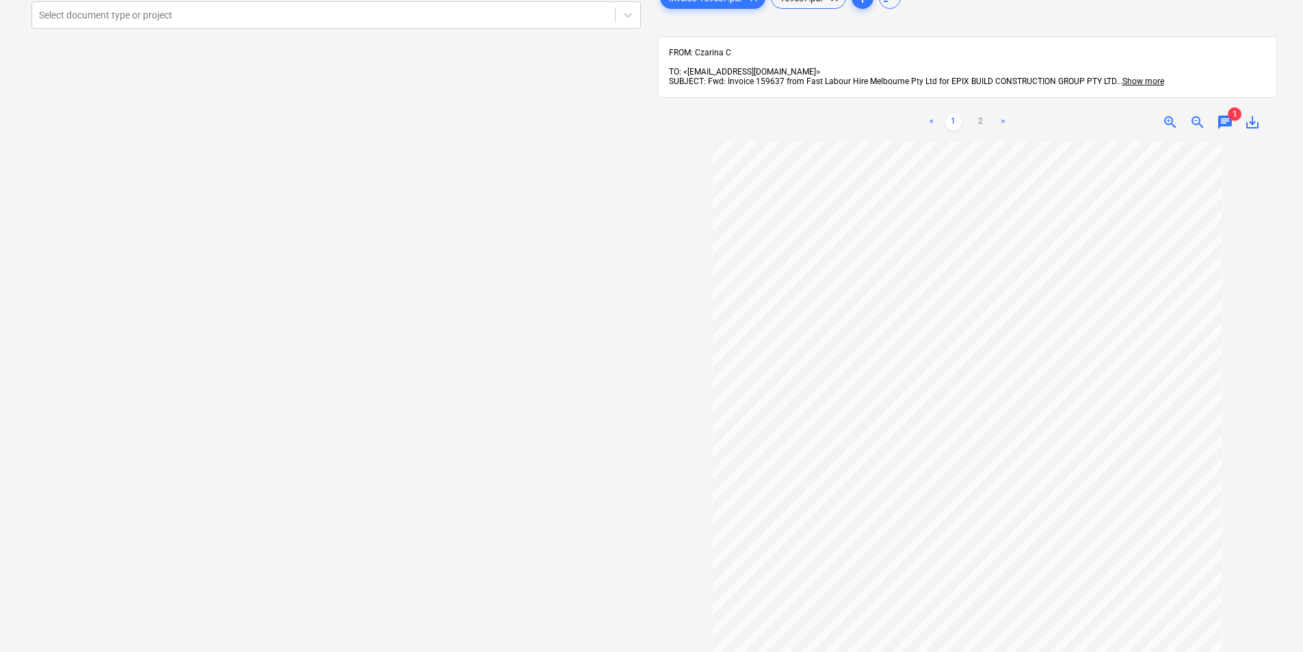
scroll to position [0, 0]
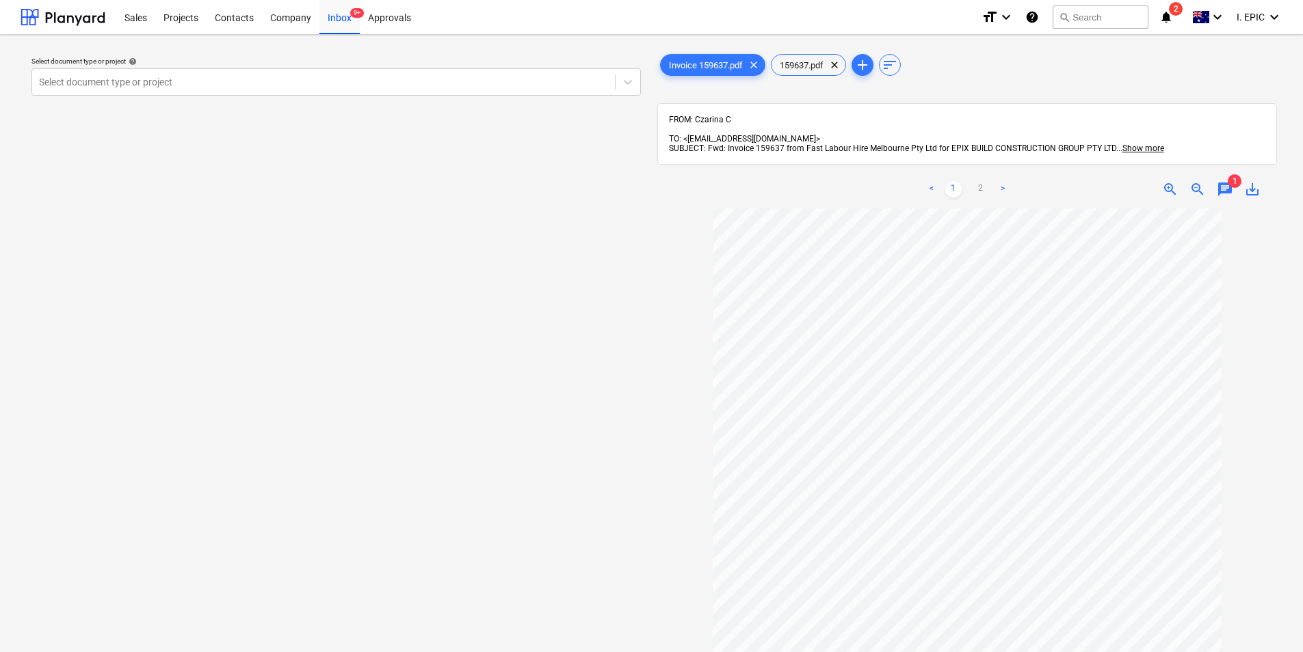
drag, startPoint x: 626, startPoint y: 79, endPoint x: 619, endPoint y: 96, distance: 18.7
click at [626, 79] on icon at bounding box center [628, 82] width 14 height 14
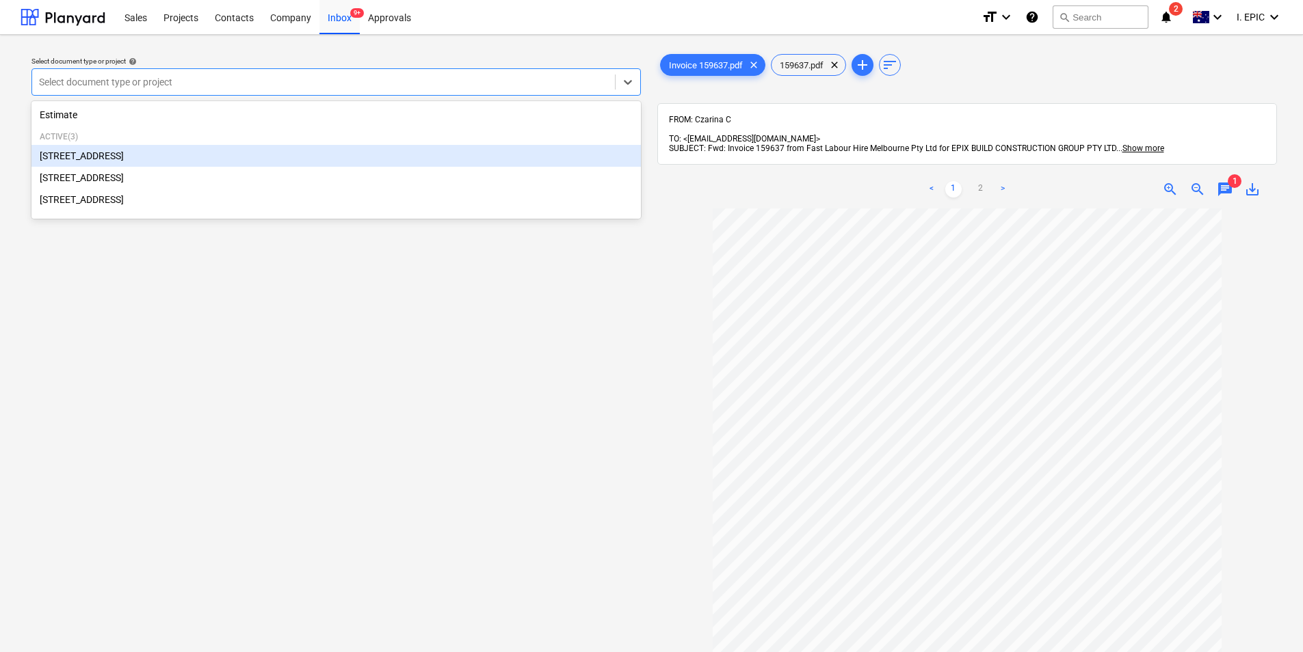
click at [262, 162] on div "[STREET_ADDRESS]" at bounding box center [335, 156] width 609 height 22
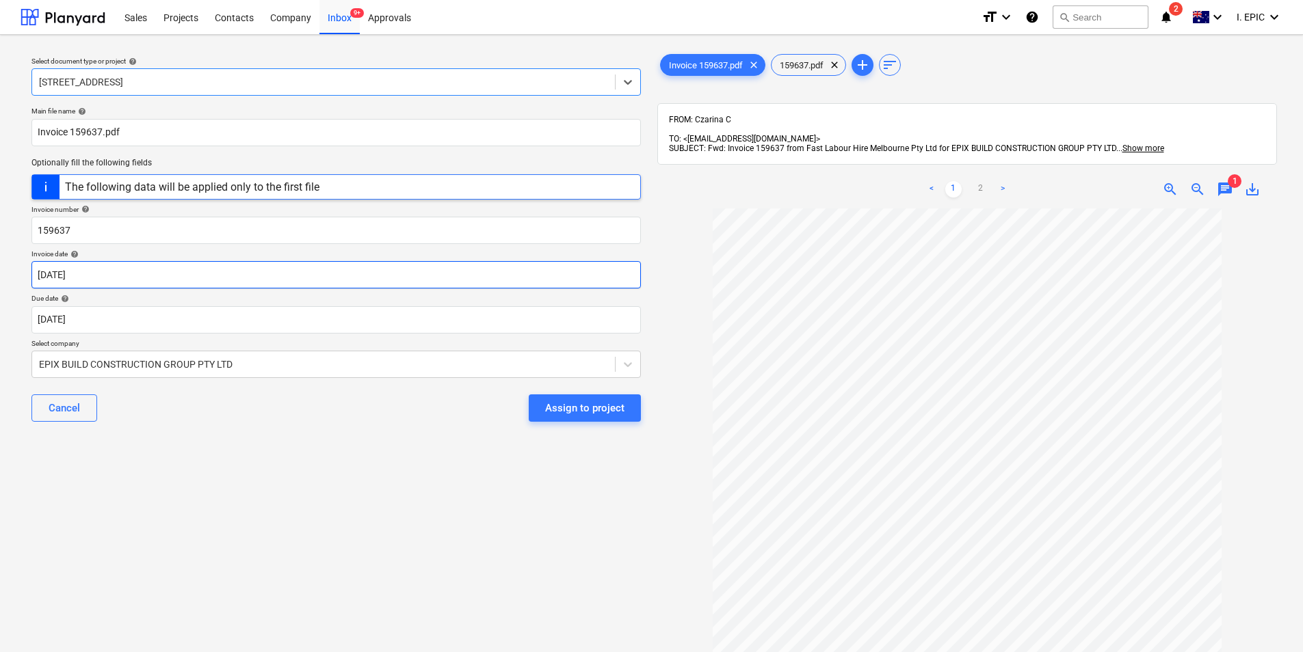
click at [225, 270] on body "Sales Projects Contacts Company Inbox 9+ Approvals format_size keyboard_arrow_d…" at bounding box center [651, 326] width 1303 height 652
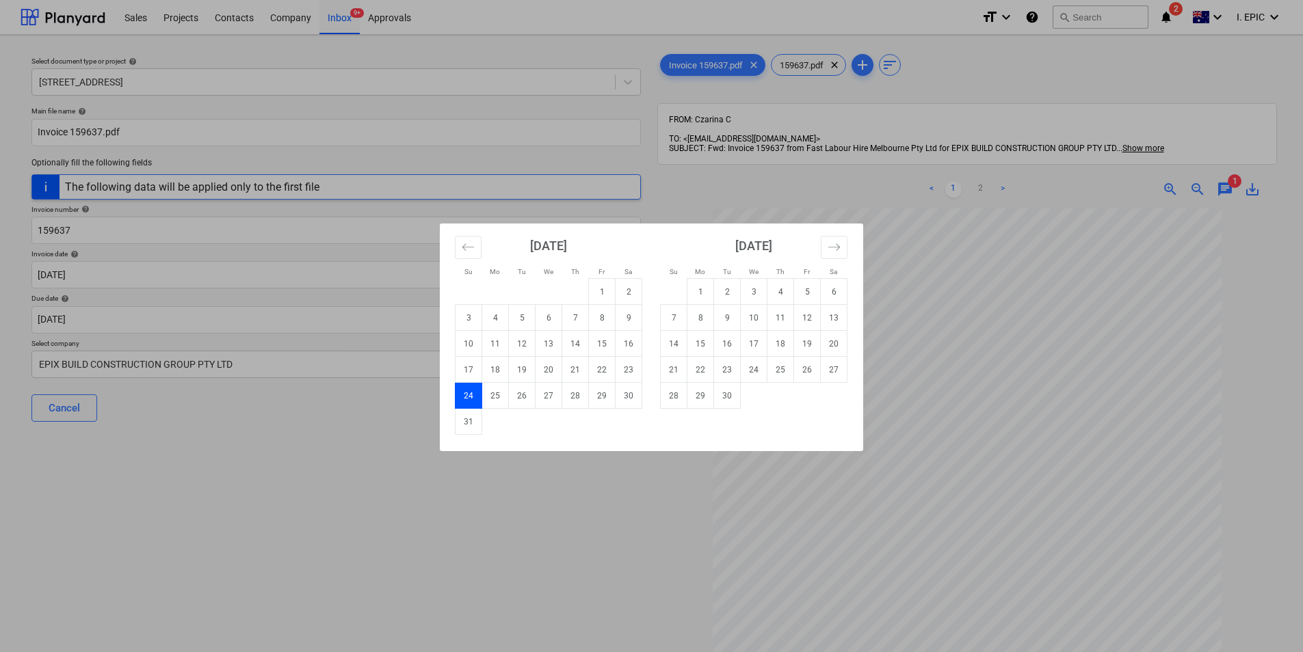
click at [700, 287] on td "1" at bounding box center [700, 292] width 27 height 26
type input "[DATE]"
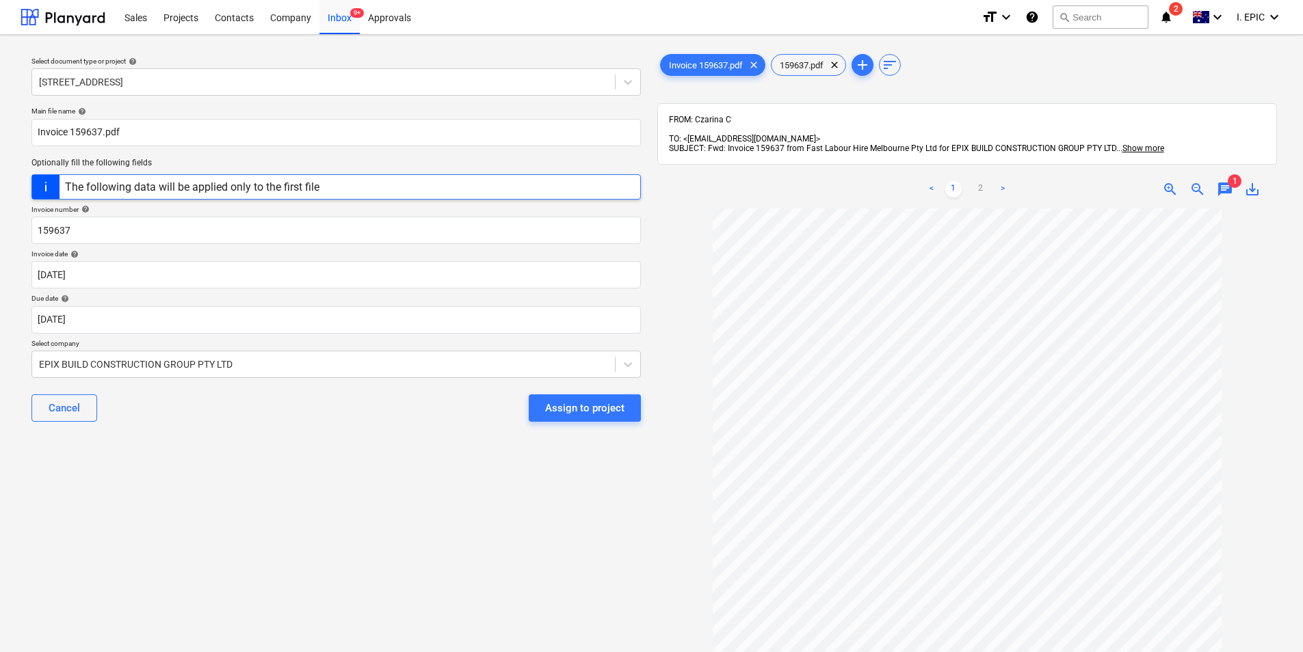
scroll to position [108, 0]
click at [979, 181] on link "2" at bounding box center [980, 189] width 16 height 16
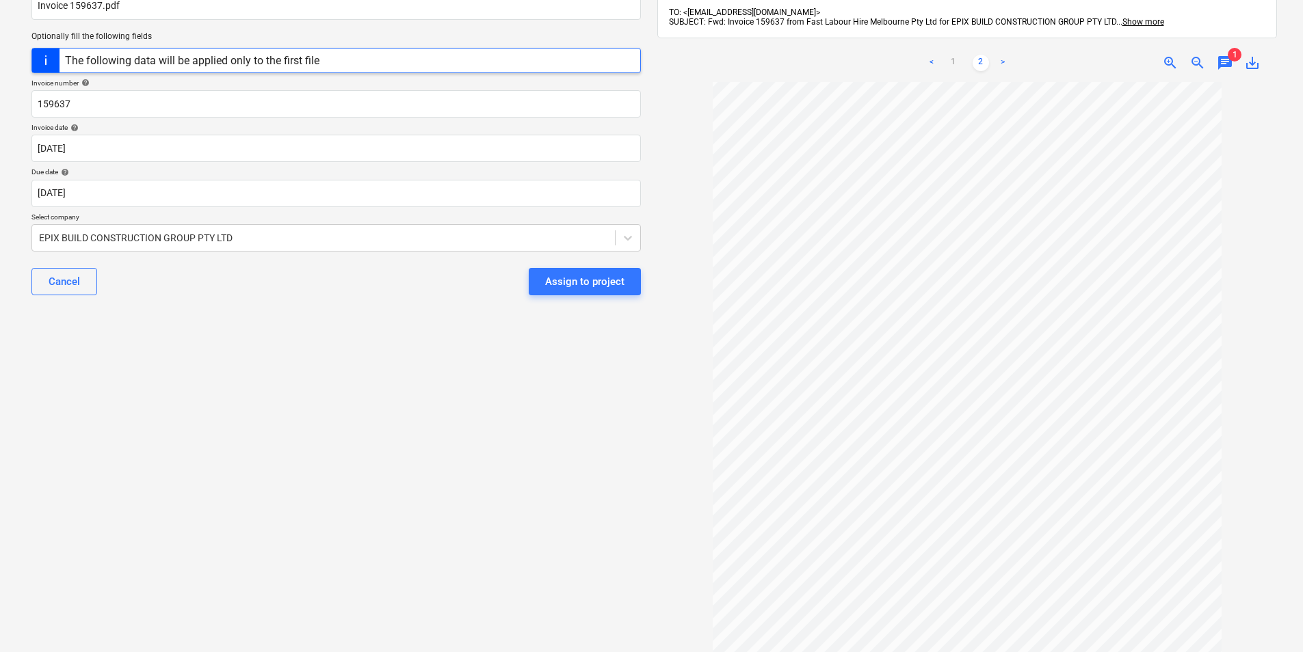
scroll to position [0, 0]
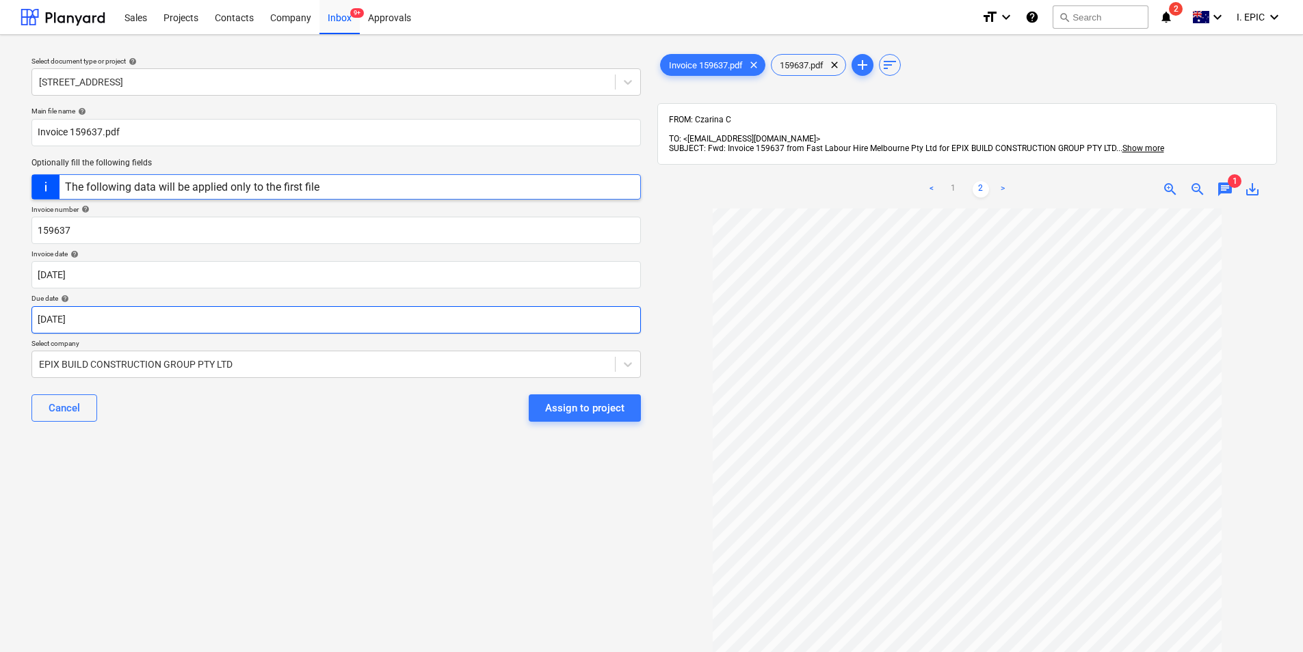
click at [183, 325] on body "Sales Projects Contacts Company Inbox 9+ Approvals format_size keyboard_arrow_d…" at bounding box center [651, 326] width 1303 height 652
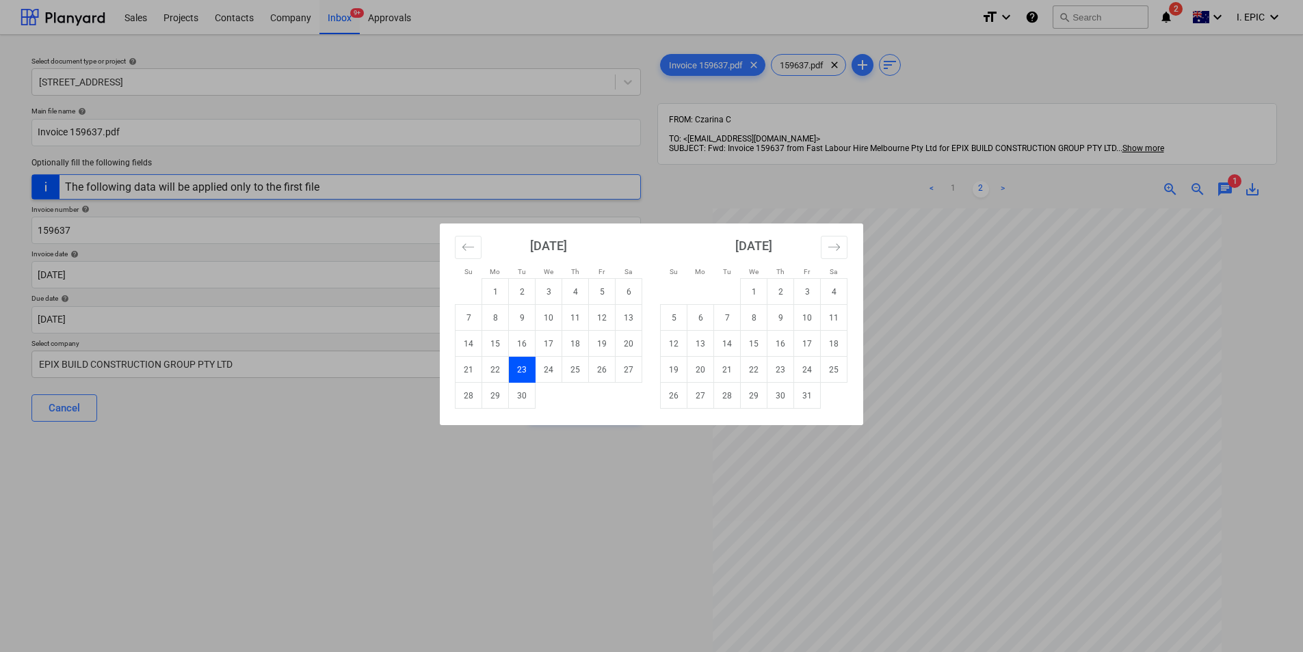
click at [188, 425] on div "Su Mo Tu We Th Fr Sa Su Mo Tu We Th Fr Sa [DATE] 1 2 3 4 5 6 7 8 9 10 11 12 13 …" at bounding box center [651, 326] width 1303 height 652
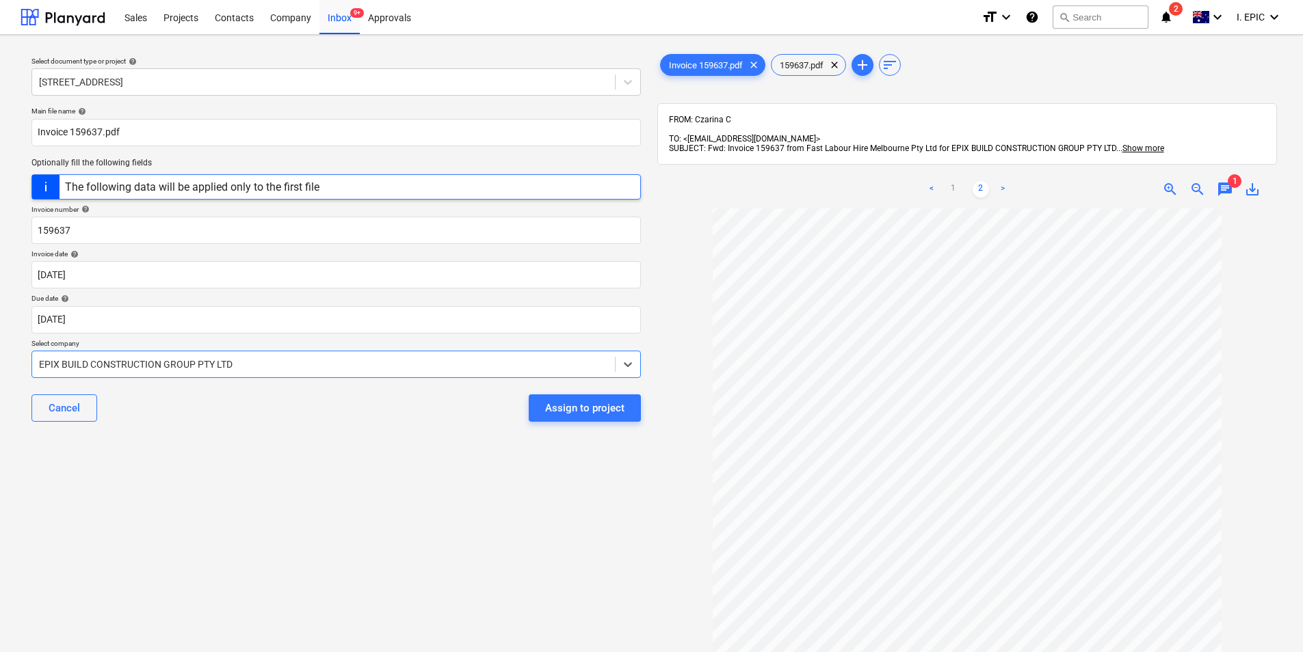
click at [339, 369] on div at bounding box center [323, 365] width 569 height 14
type input "fas"
click at [950, 183] on link "1" at bounding box center [953, 189] width 16 height 16
click at [292, 361] on div at bounding box center [323, 365] width 569 height 14
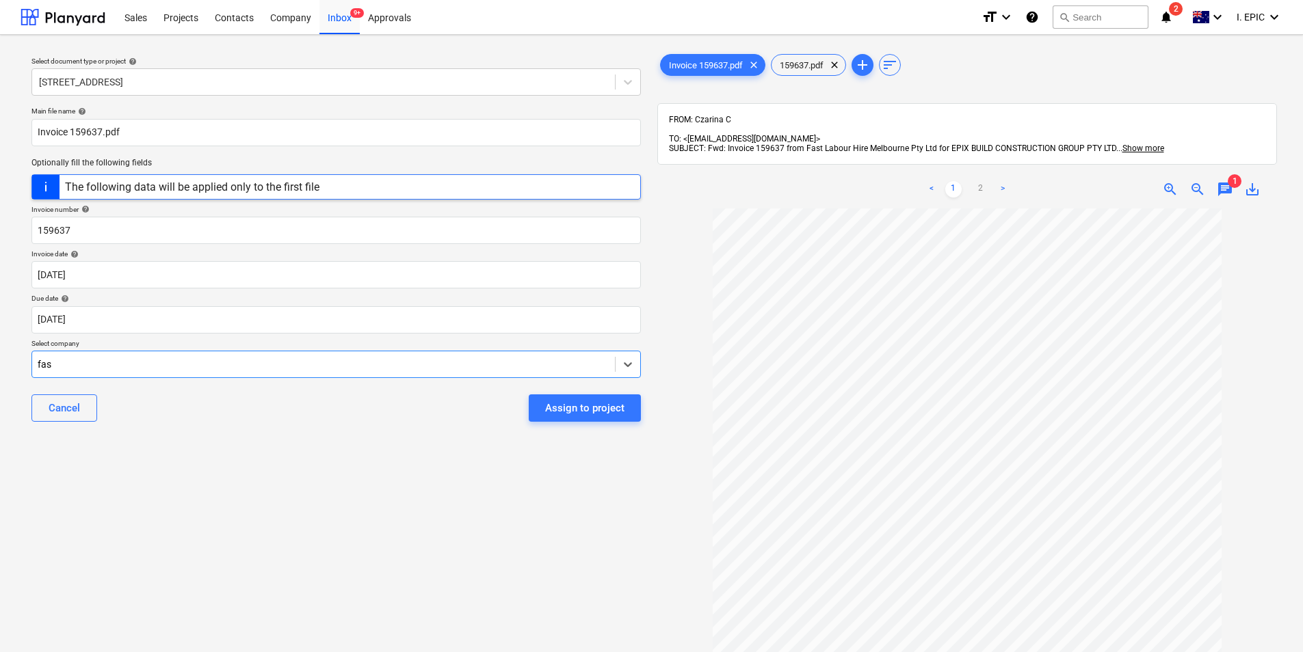
type input "fast"
click at [598, 416] on div "Assign to project" at bounding box center [584, 408] width 79 height 18
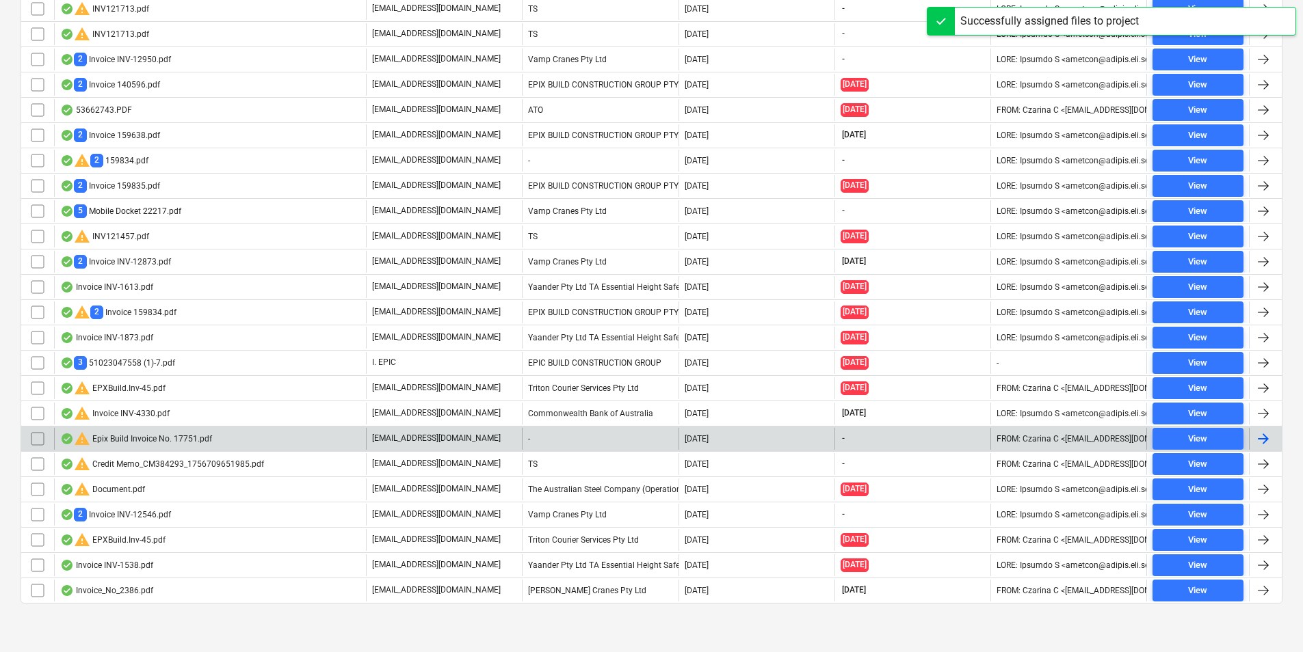
scroll to position [410, 0]
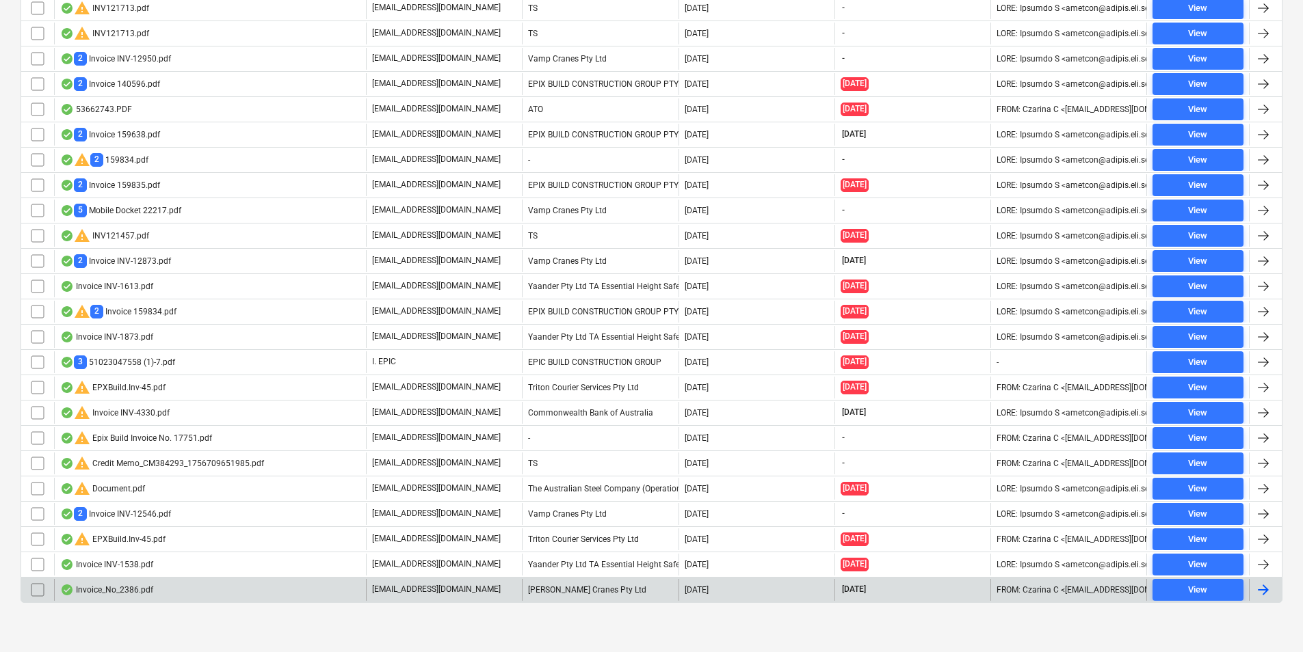
click at [269, 600] on div "Invoice_No_2386.pdf" at bounding box center [210, 590] width 312 height 22
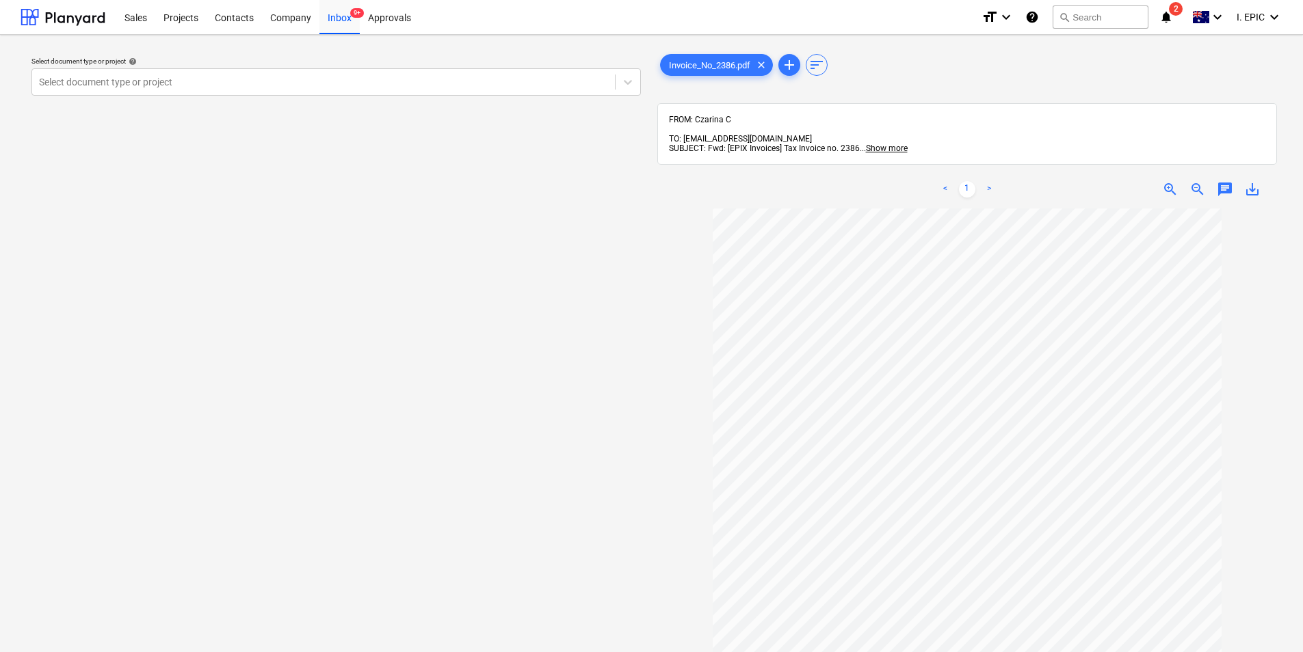
scroll to position [108, 0]
click at [1232, 181] on span "chat" at bounding box center [1225, 189] width 16 height 16
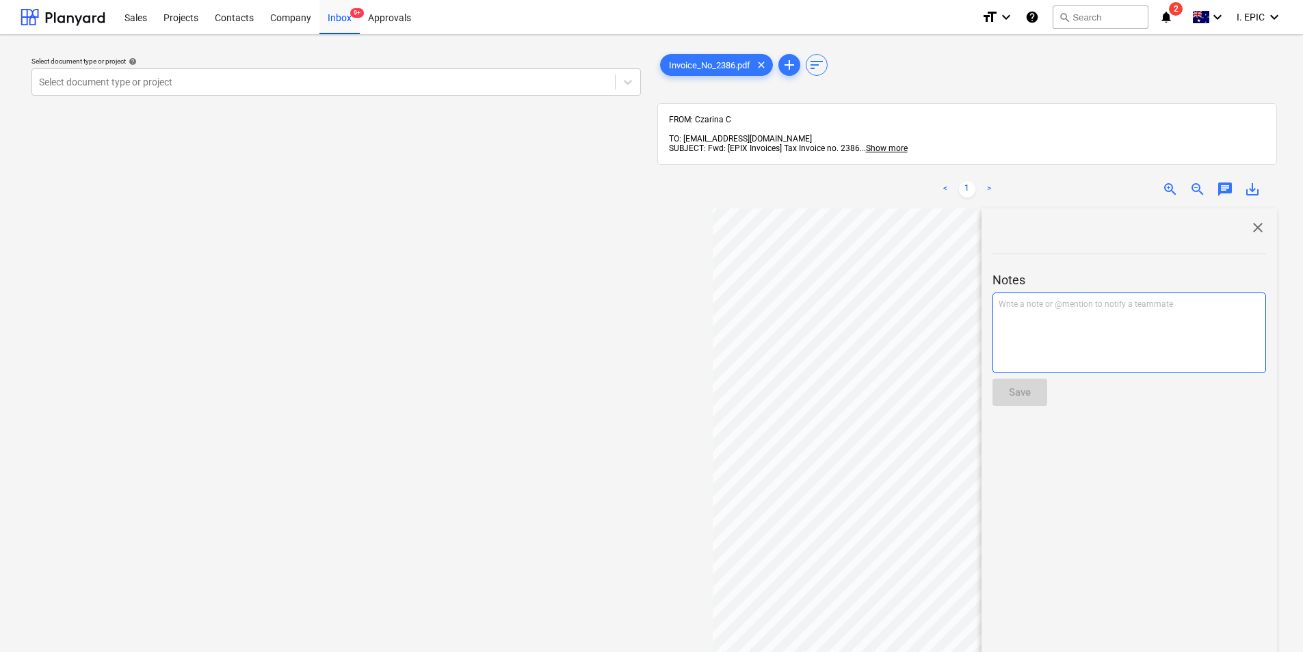
drag, startPoint x: 1107, startPoint y: 316, endPoint x: 1098, endPoint y: 316, distance: 8.9
click at [1105, 316] on div "Write a note or @mention to notify a teammate [PERSON_NAME]" at bounding box center [1129, 333] width 274 height 81
click at [1021, 393] on button "Save" at bounding box center [1019, 392] width 55 height 27
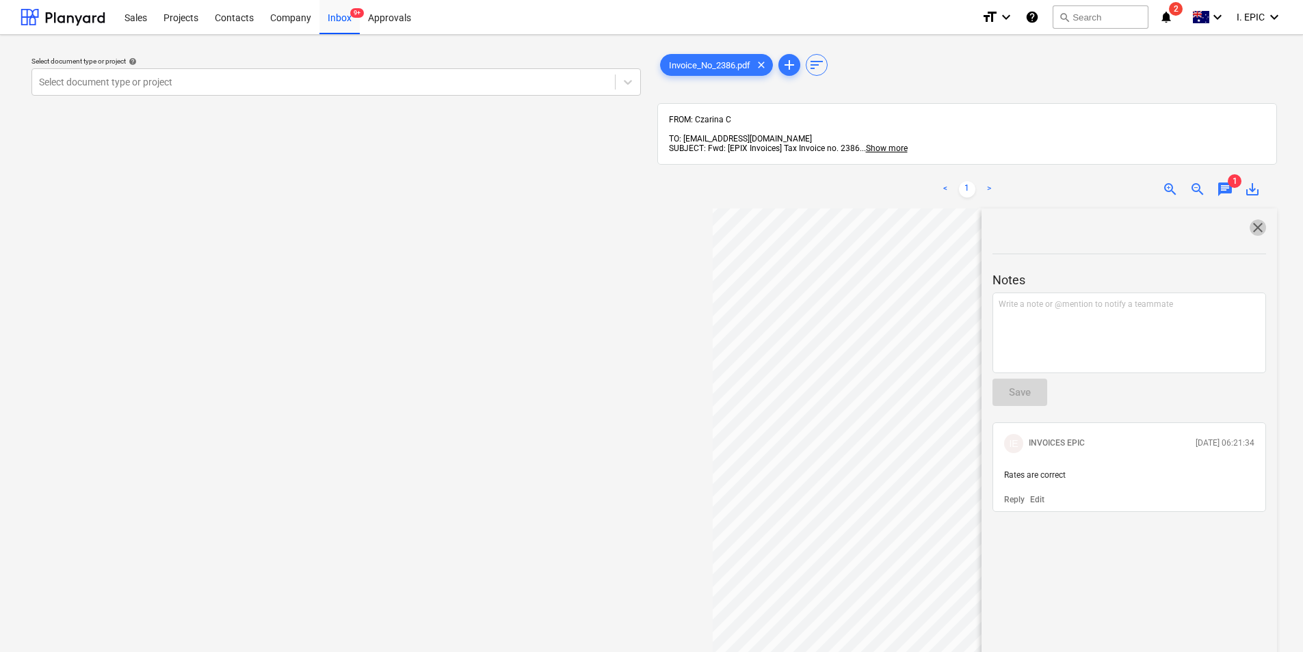
click at [1254, 220] on span "close" at bounding box center [1257, 228] width 16 height 16
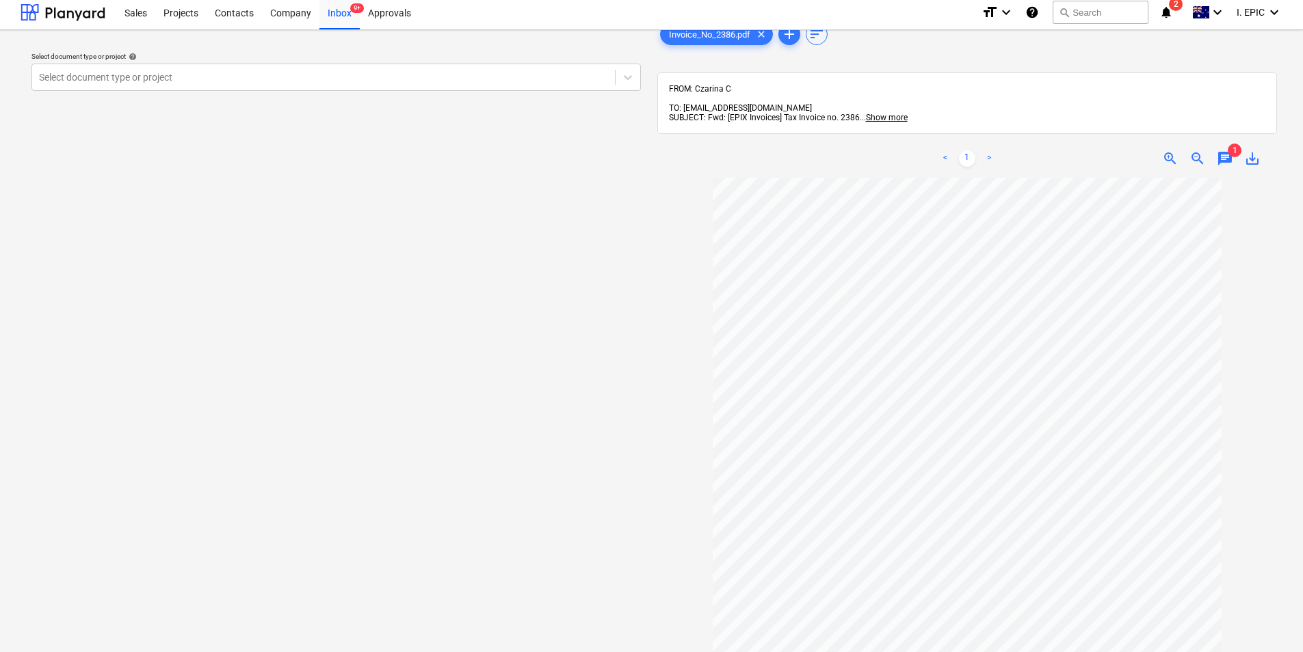
scroll to position [0, 0]
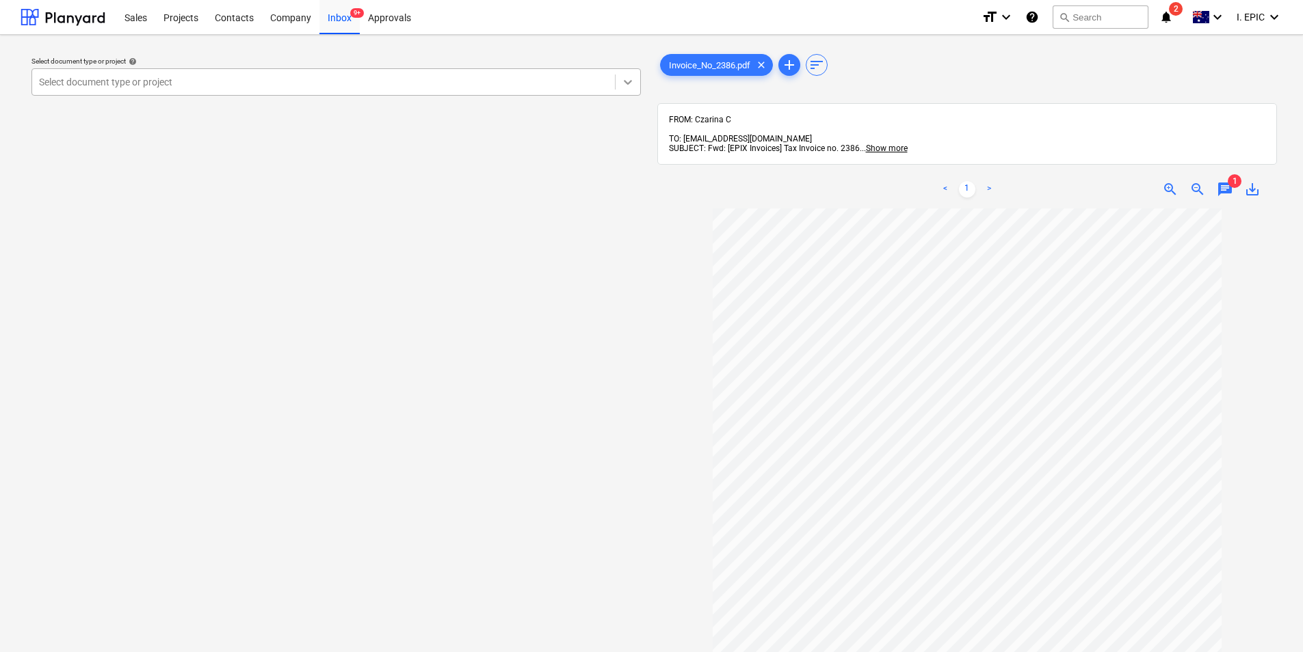
click at [625, 83] on icon at bounding box center [628, 82] width 8 height 5
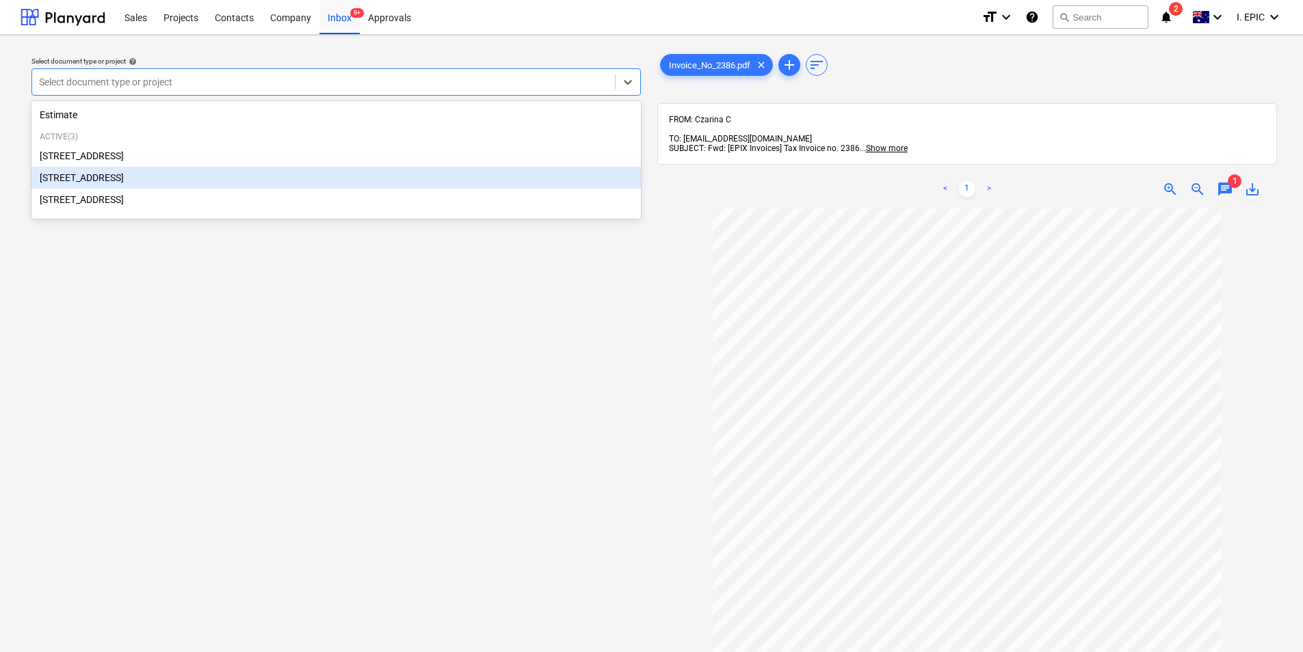
click at [346, 187] on div "[STREET_ADDRESS]" at bounding box center [335, 178] width 609 height 22
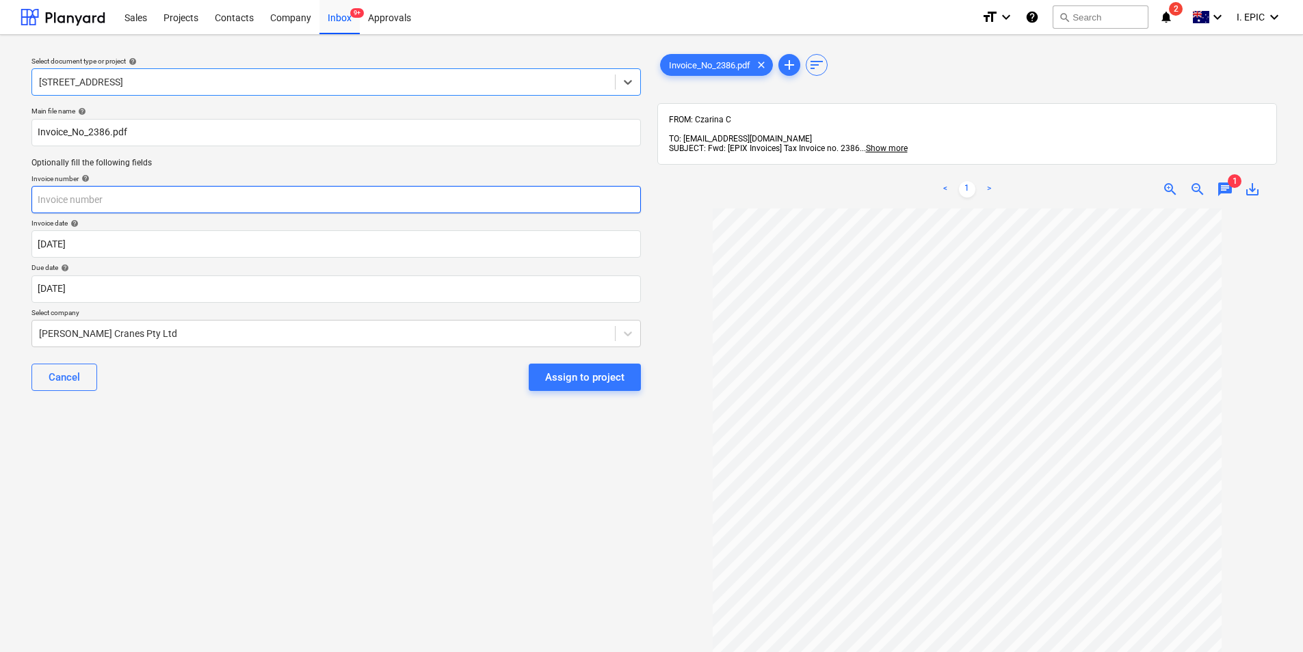
click at [227, 199] on input "text" at bounding box center [335, 199] width 609 height 27
type input "2386"
click at [582, 374] on div "Assign to project" at bounding box center [584, 378] width 79 height 18
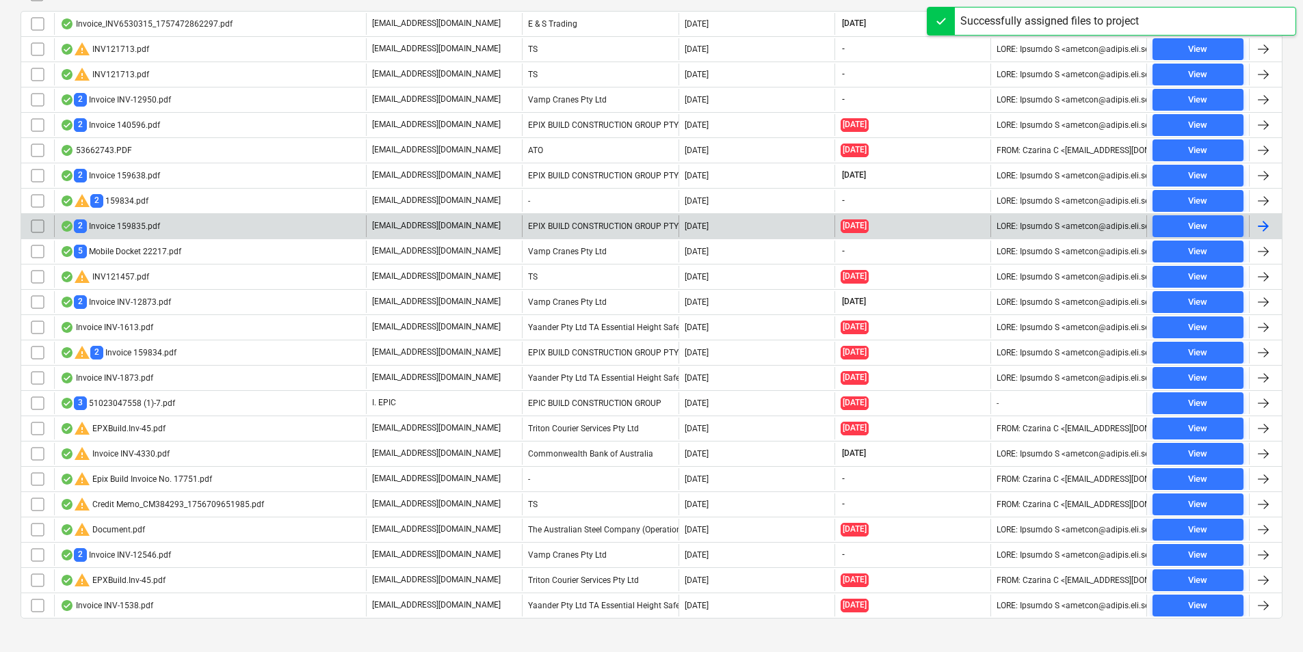
scroll to position [385, 0]
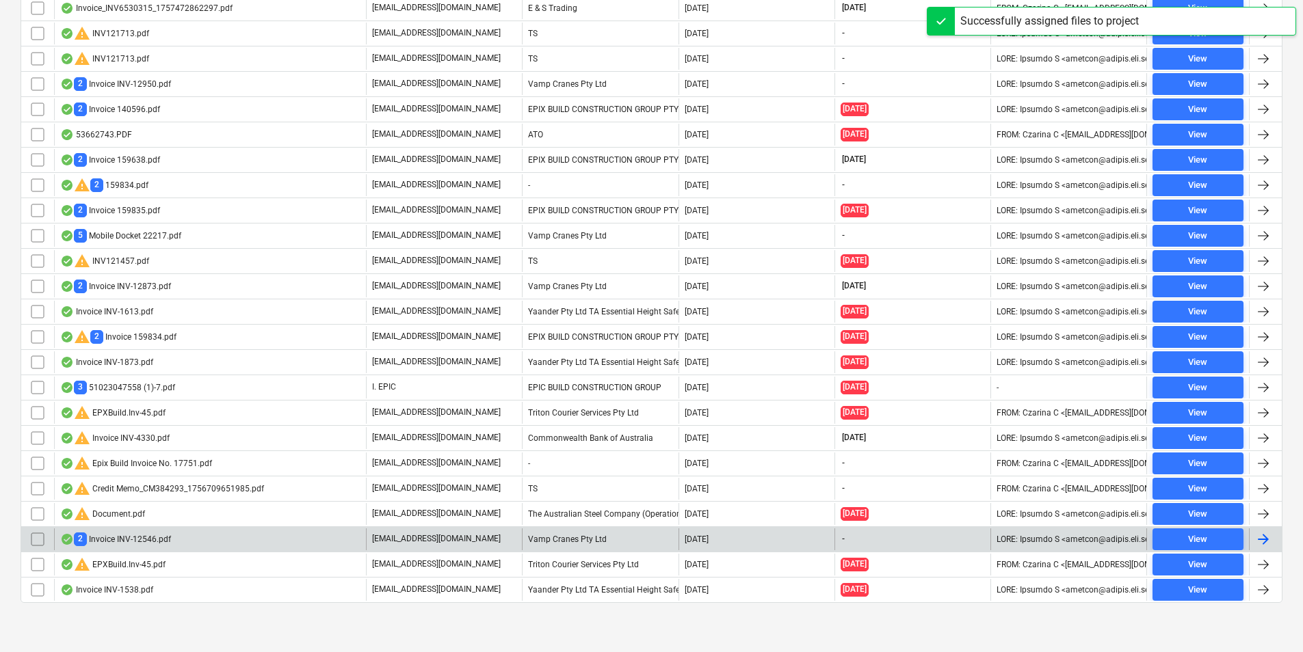
click at [144, 543] on div "2 Invoice INV-12546.pdf" at bounding box center [115, 539] width 111 height 13
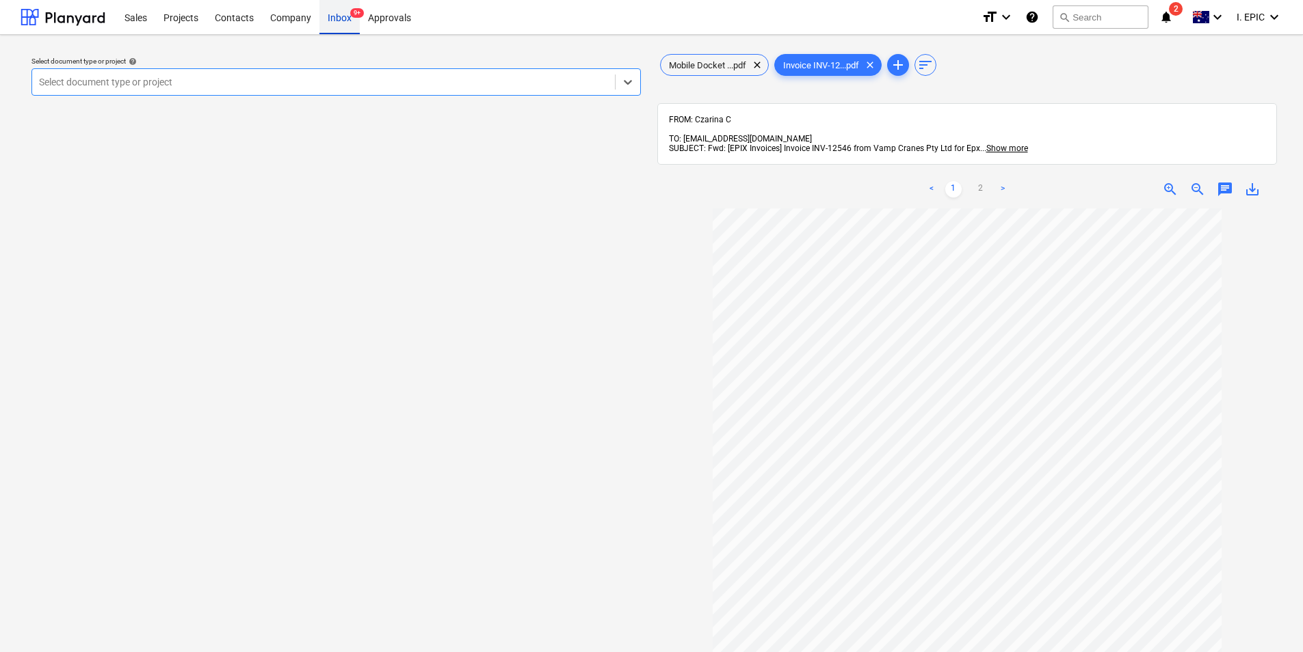
click at [346, 18] on div "Inbox 9+" at bounding box center [339, 16] width 40 height 35
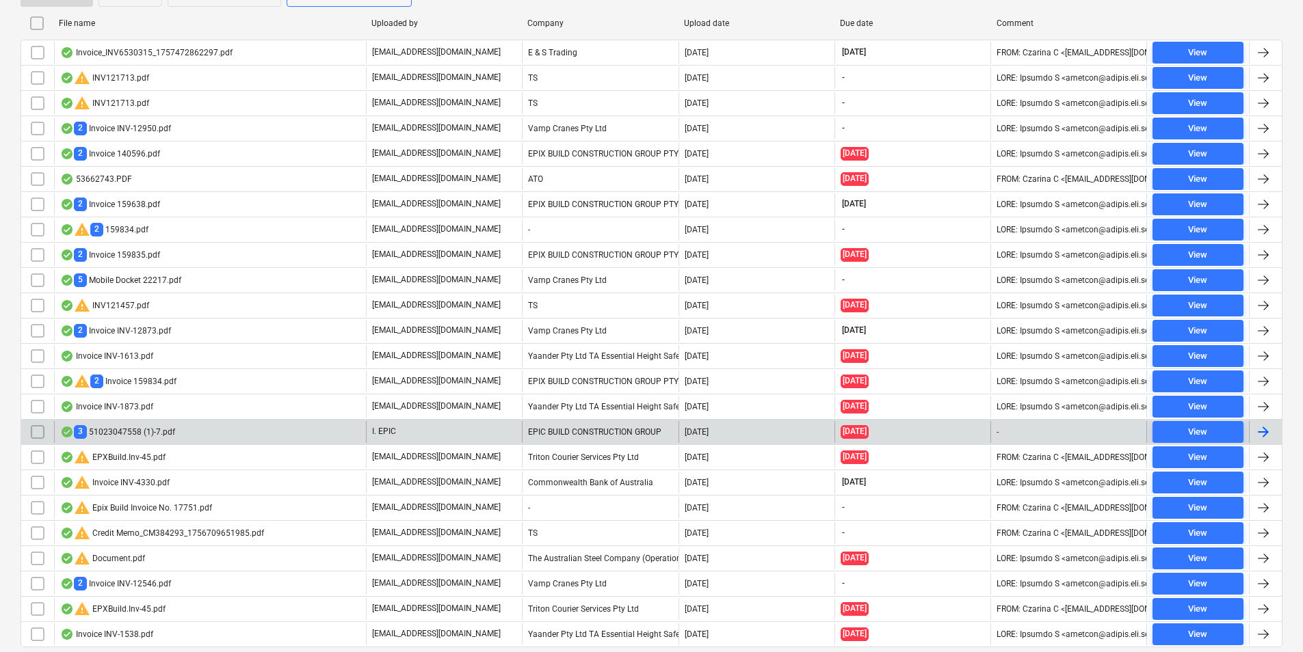
scroll to position [317, 0]
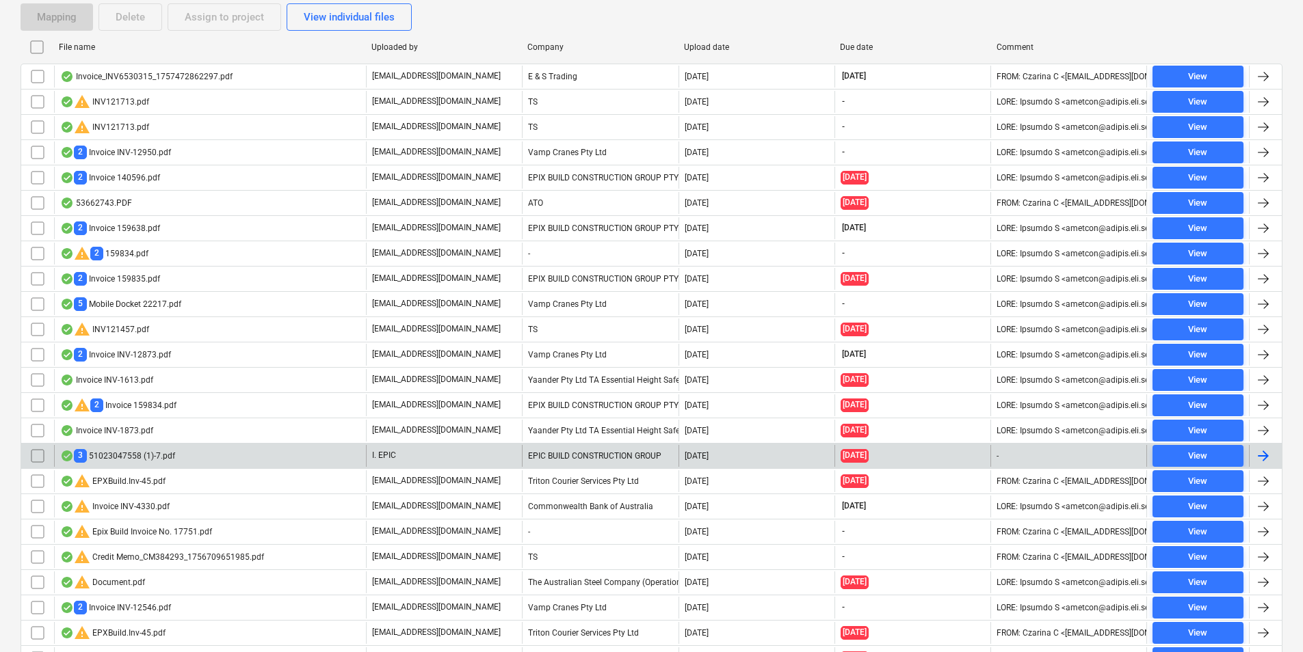
click at [172, 462] on div "3 51023047558 (1)-7.pdf" at bounding box center [117, 455] width 115 height 13
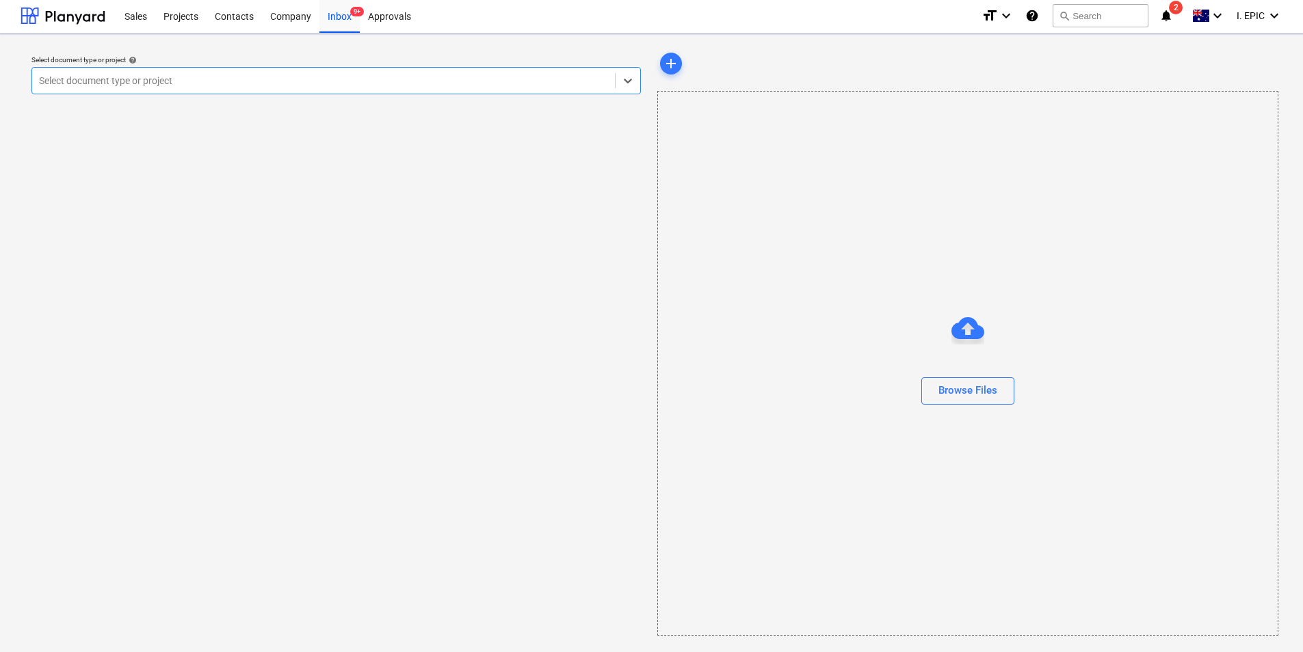
scroll to position [1, 0]
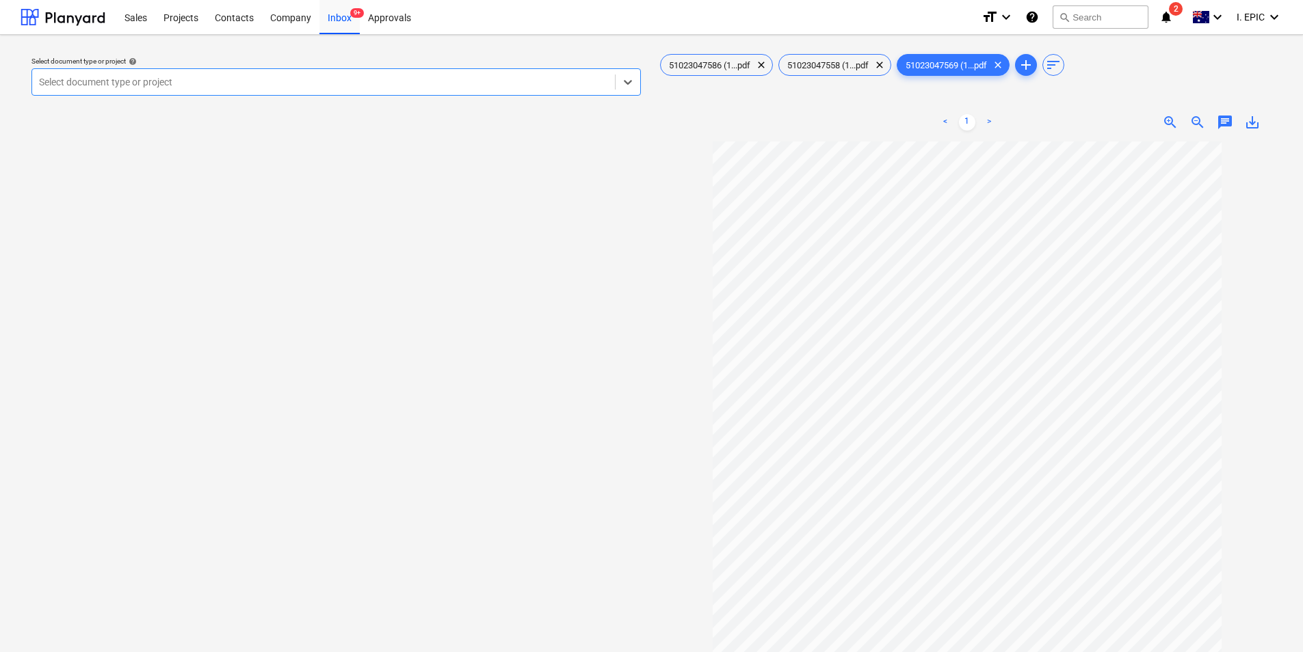
click at [1221, 120] on span "chat" at bounding box center [1225, 122] width 16 height 16
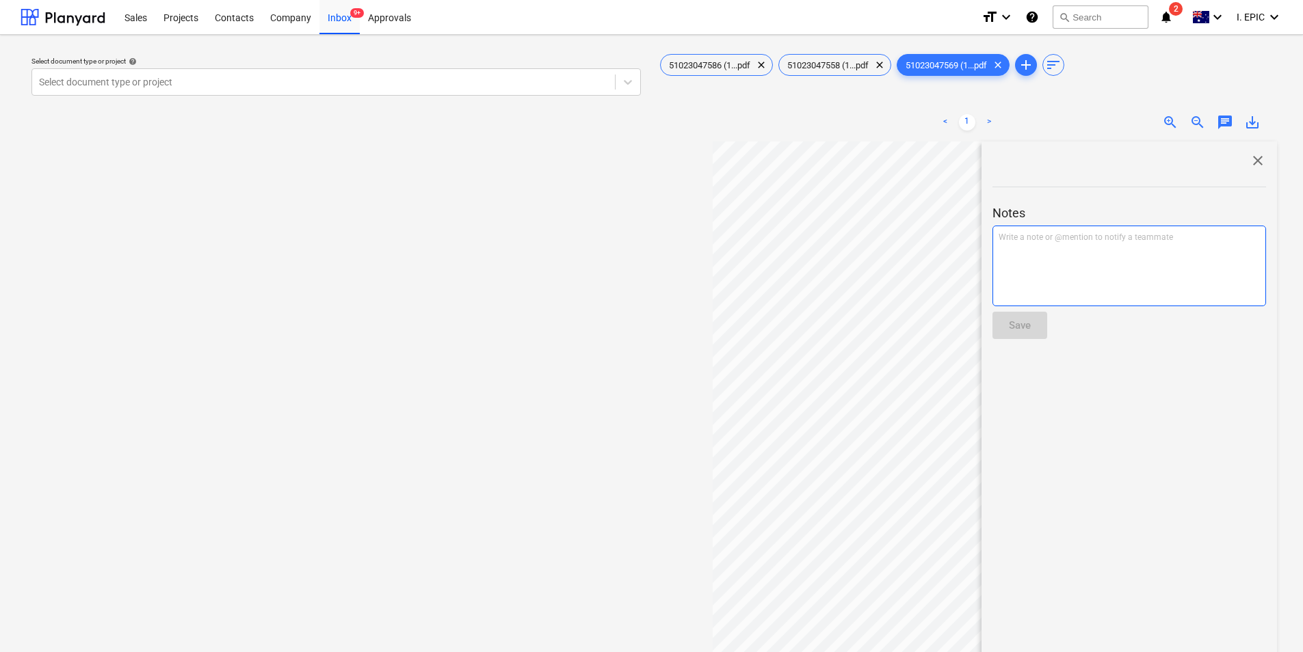
click at [1156, 278] on div "Write a note or @mention to notify a teammate [PERSON_NAME]" at bounding box center [1129, 266] width 274 height 81
click at [1031, 326] on div "Save" at bounding box center [1020, 326] width 22 height 18
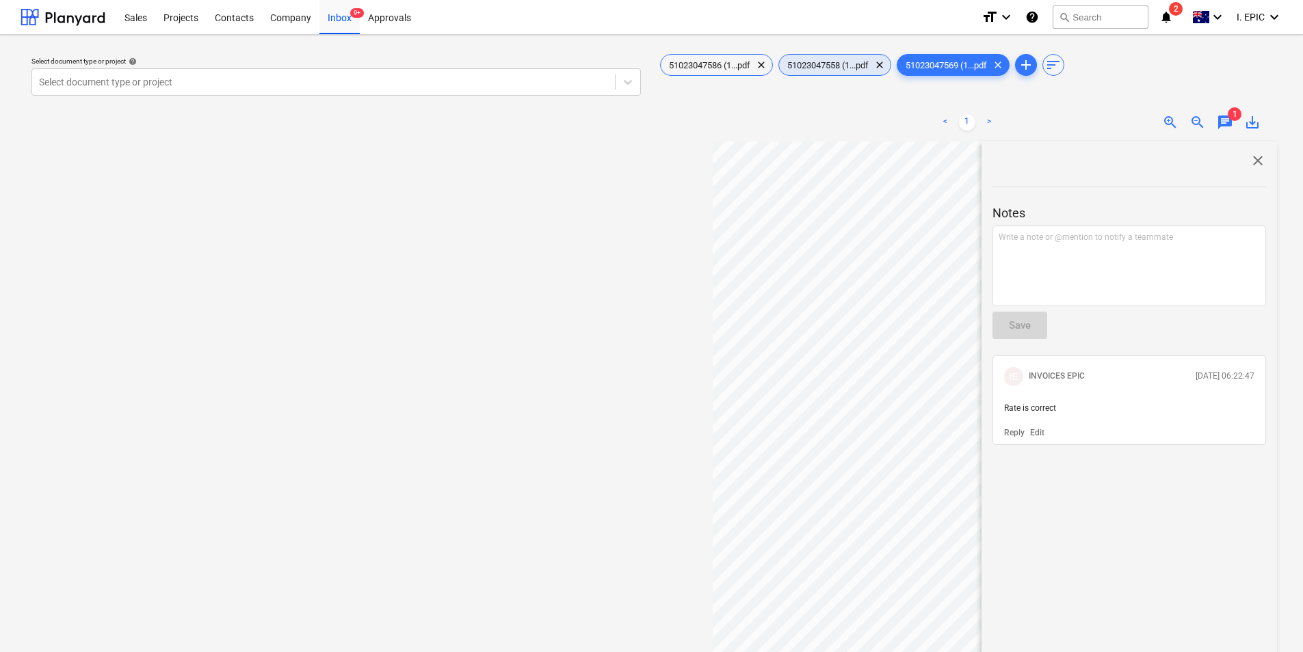
click at [827, 66] on span "51023047558 (1...pdf" at bounding box center [828, 65] width 98 height 10
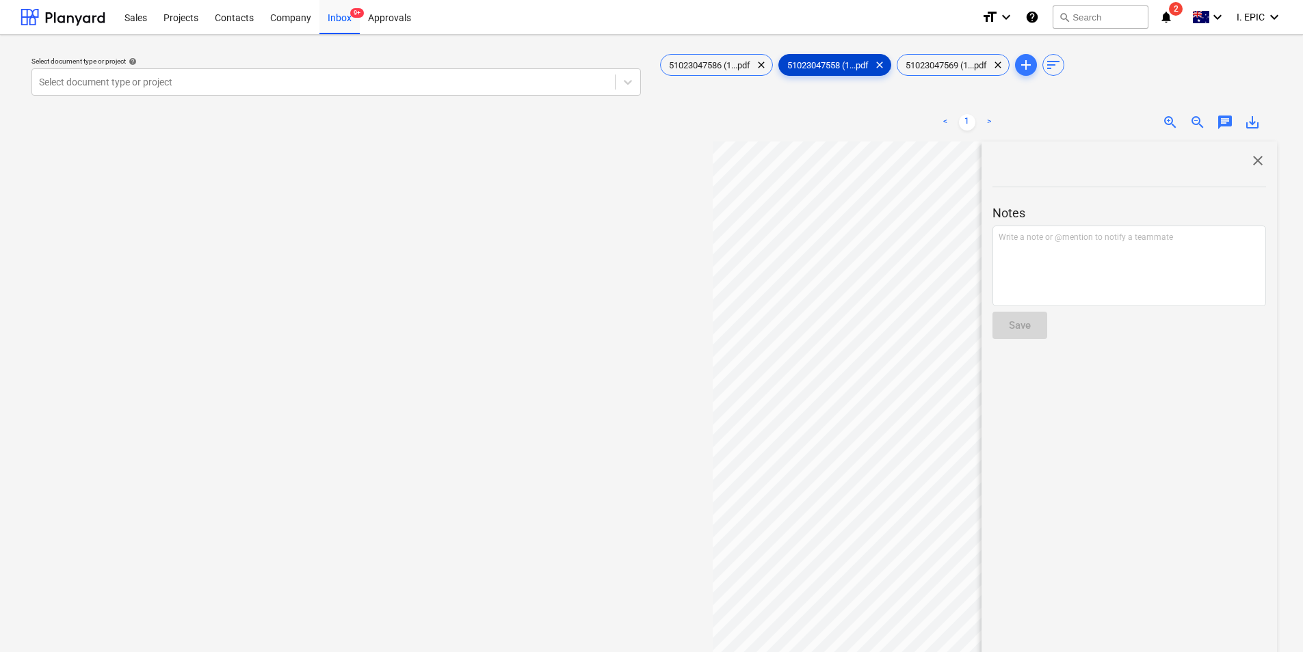
click at [828, 62] on span "51023047558 (1...pdf" at bounding box center [828, 65] width 98 height 10
click at [1249, 162] on span "close" at bounding box center [1257, 161] width 16 height 16
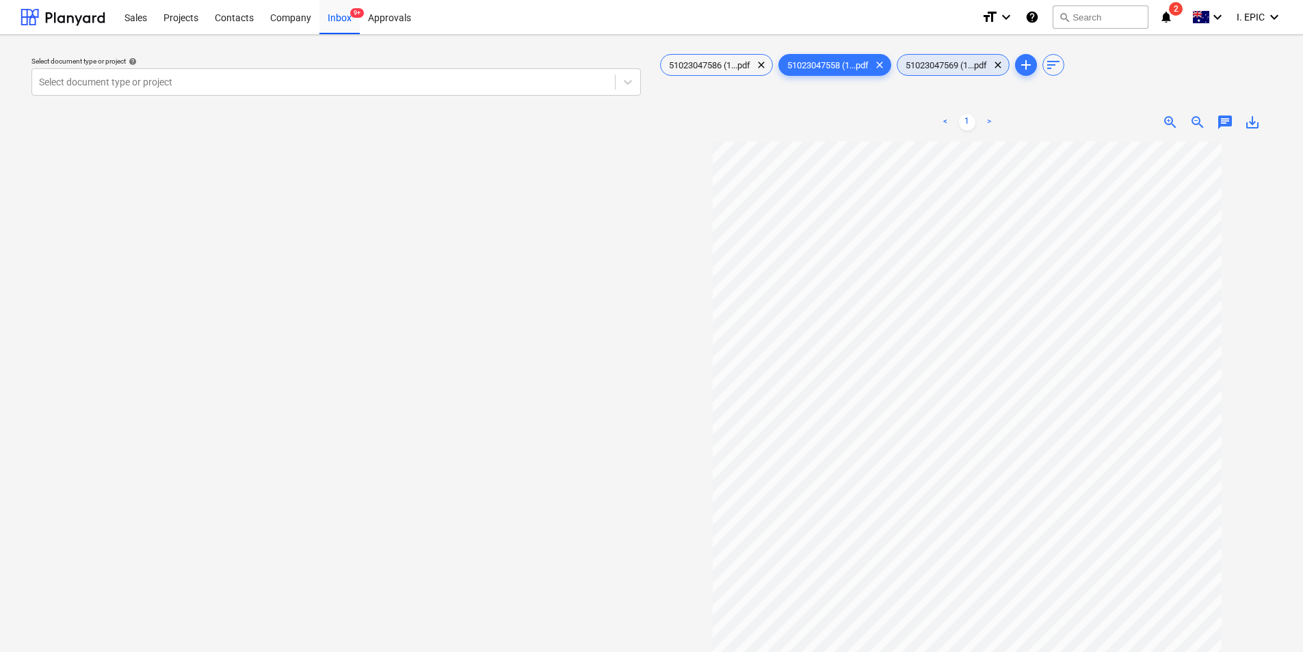
click at [966, 65] on span "51023047569 (1...pdf" at bounding box center [946, 65] width 98 height 10
click at [825, 65] on span "51023047558 (1...pdf" at bounding box center [828, 65] width 98 height 10
click at [888, 67] on span "clear" at bounding box center [879, 65] width 16 height 16
click at [760, 62] on span "clear" at bounding box center [761, 65] width 16 height 16
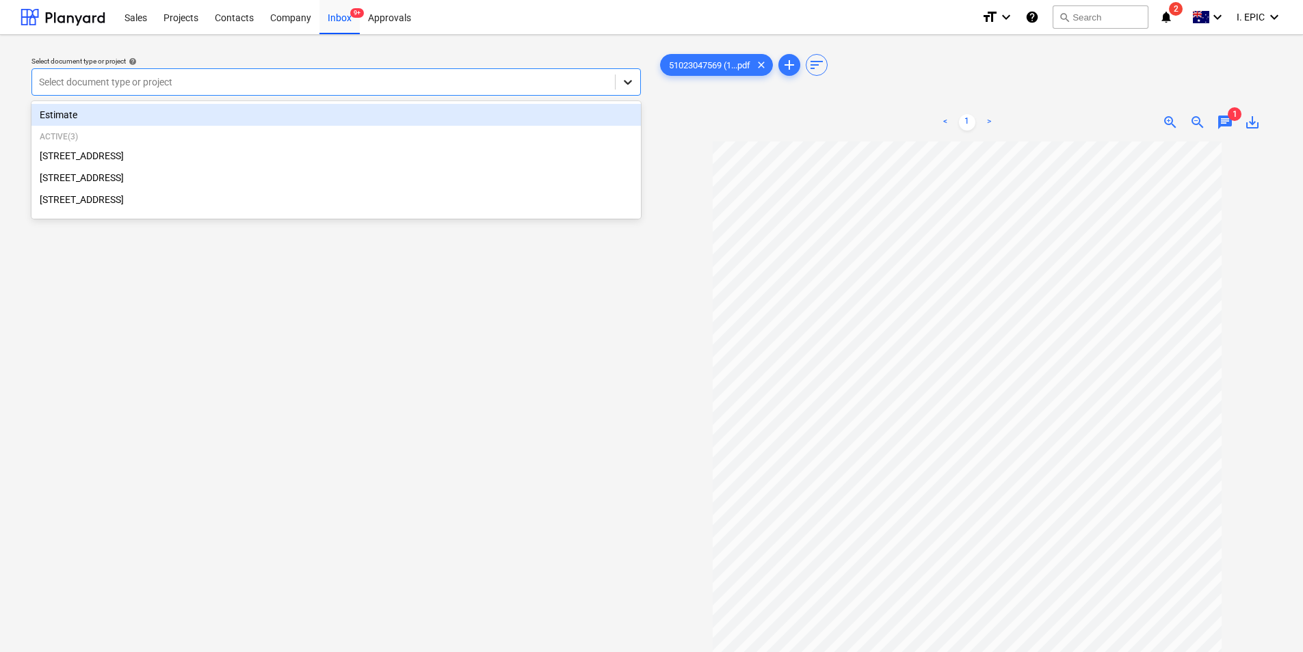
click at [631, 85] on icon at bounding box center [628, 82] width 14 height 14
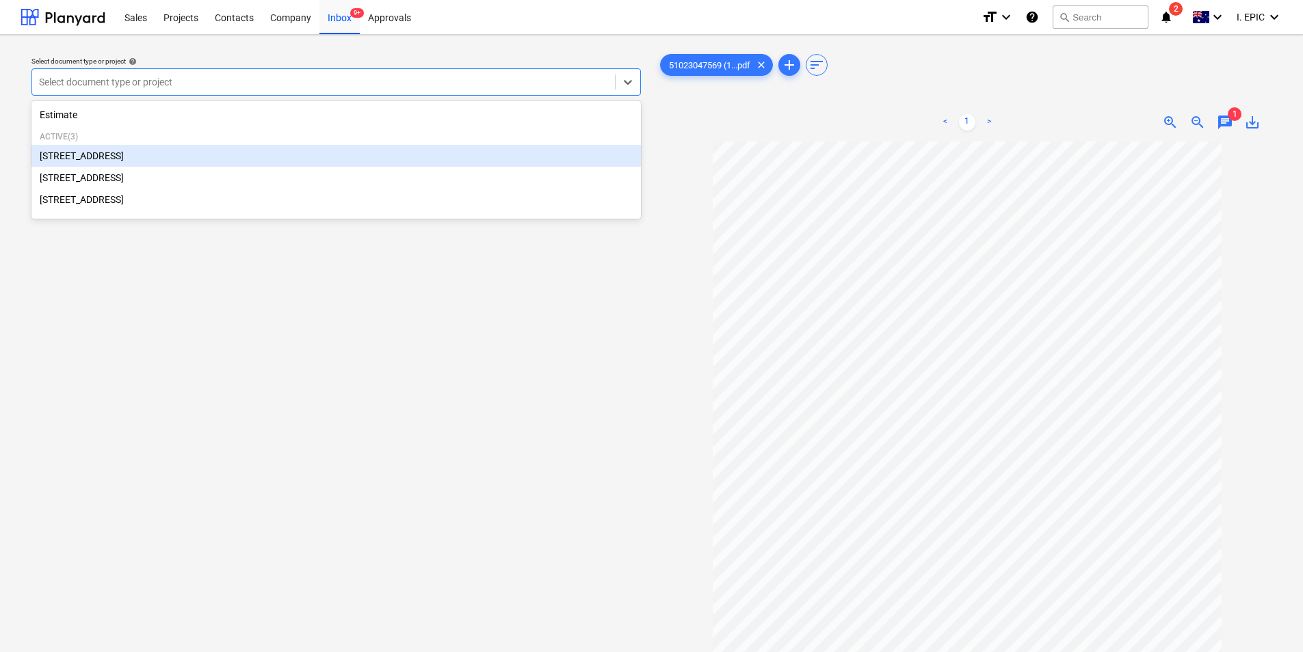
click at [366, 166] on div "[STREET_ADDRESS]" at bounding box center [335, 156] width 609 height 22
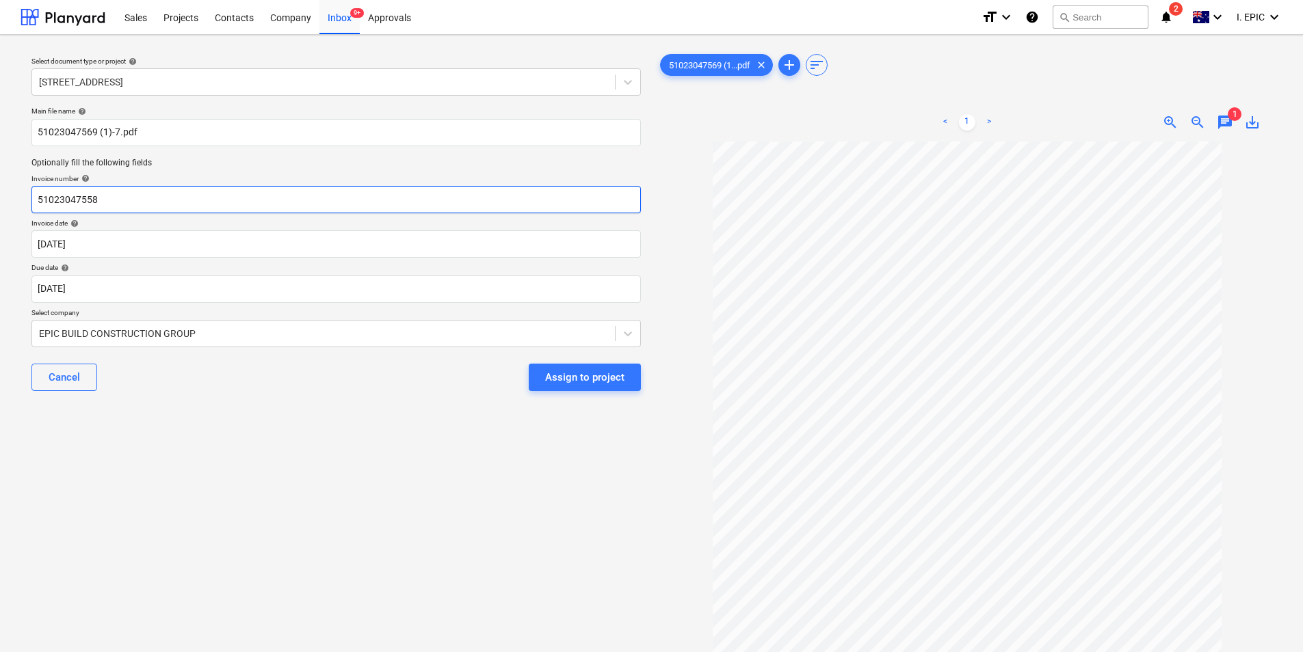
click at [108, 200] on input "51023047558" at bounding box center [335, 199] width 609 height 27
drag, startPoint x: 162, startPoint y: 202, endPoint x: 36, endPoint y: 195, distance: 126.7
click at [36, 195] on input "51023047569" at bounding box center [335, 199] width 609 height 27
type input "51023047569"
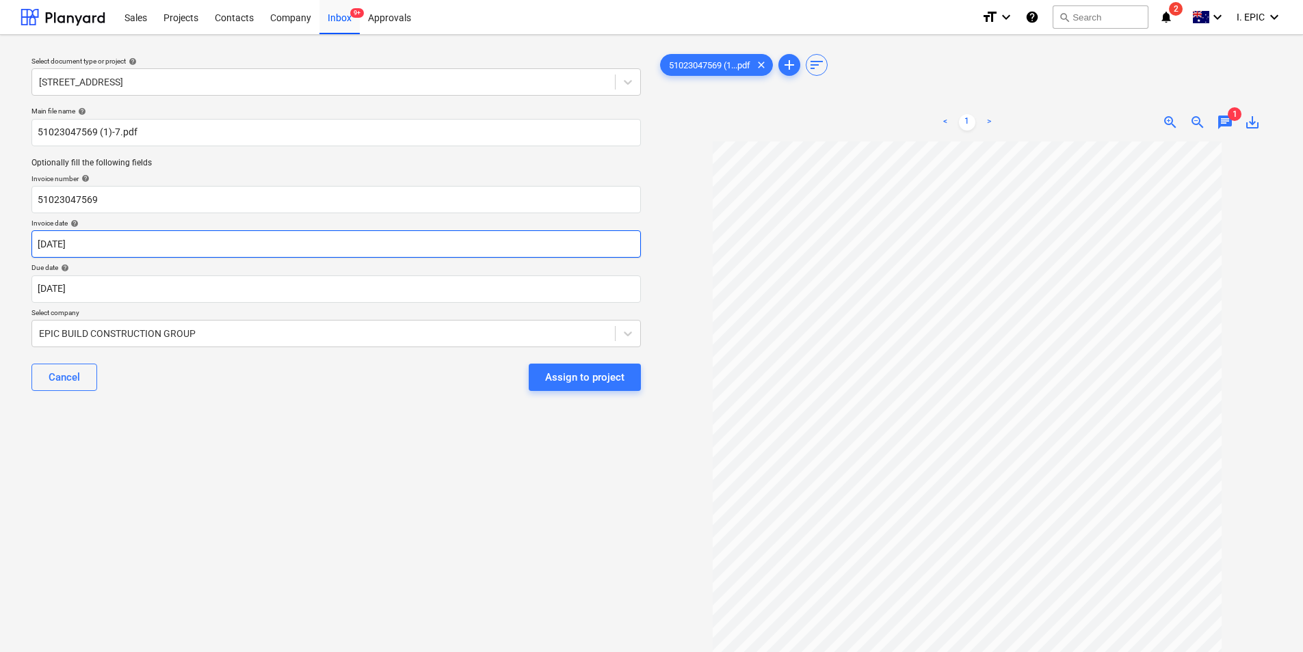
click at [261, 247] on body "Sales Projects Contacts Company Inbox 9+ Approvals format_size keyboard_arrow_d…" at bounding box center [651, 326] width 1303 height 652
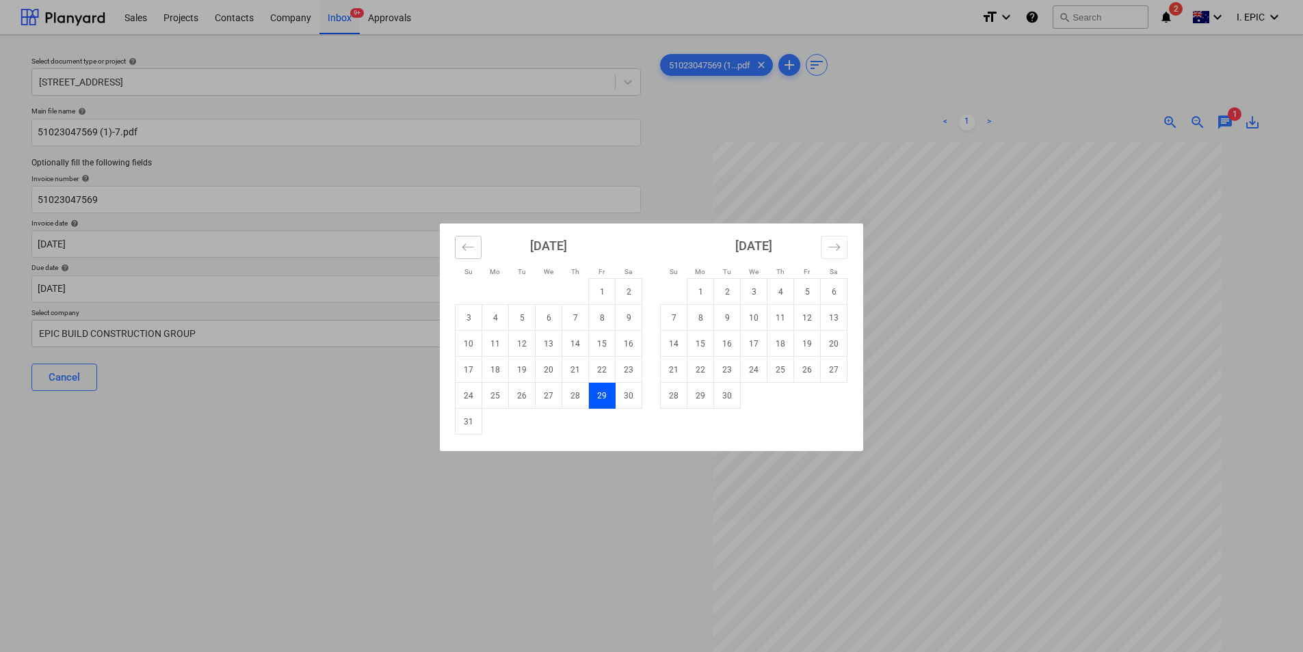
click at [466, 254] on button "Move backward to switch to the previous month." at bounding box center [468, 247] width 27 height 23
click at [841, 240] on button "Move forward to switch to the next month." at bounding box center [834, 247] width 27 height 23
click at [711, 295] on td "1" at bounding box center [700, 292] width 27 height 26
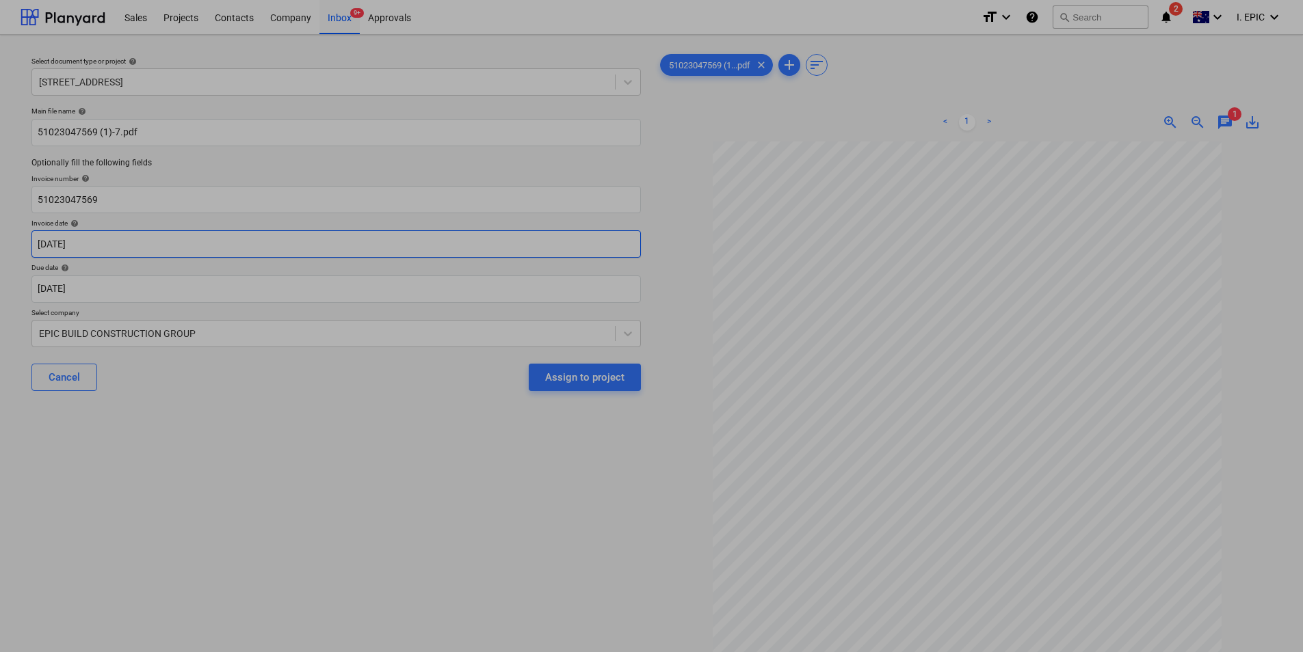
click at [184, 246] on body "Sales Projects Contacts Company Inbox 9+ Approvals format_size keyboard_arrow_d…" at bounding box center [651, 326] width 1303 height 652
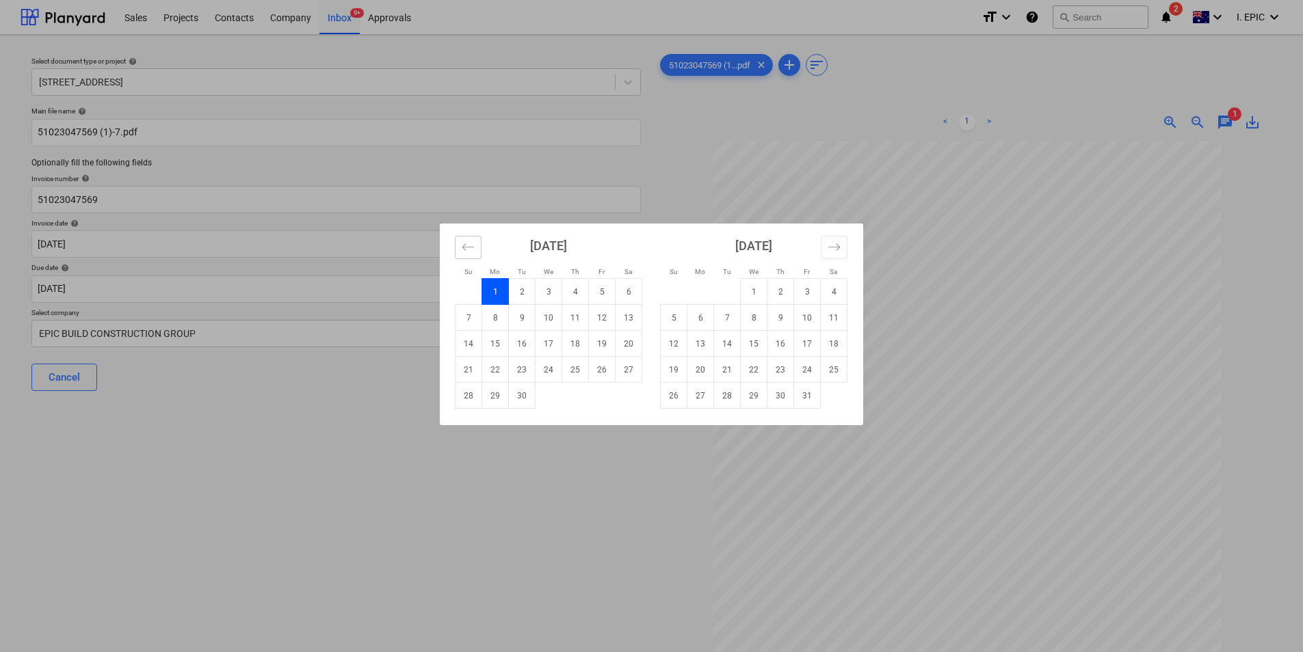
click at [464, 244] on icon "Move backward to switch to the previous month." at bounding box center [468, 247] width 13 height 13
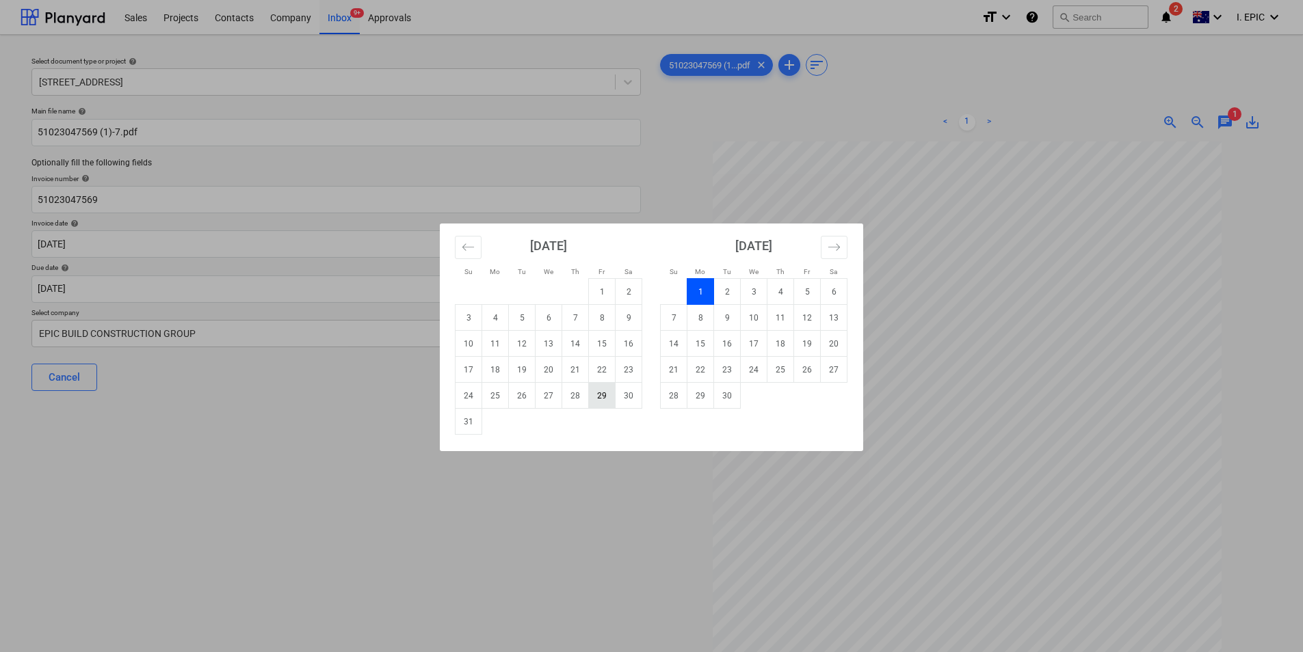
click at [602, 402] on td "29" at bounding box center [602, 396] width 27 height 26
type input "[DATE]"
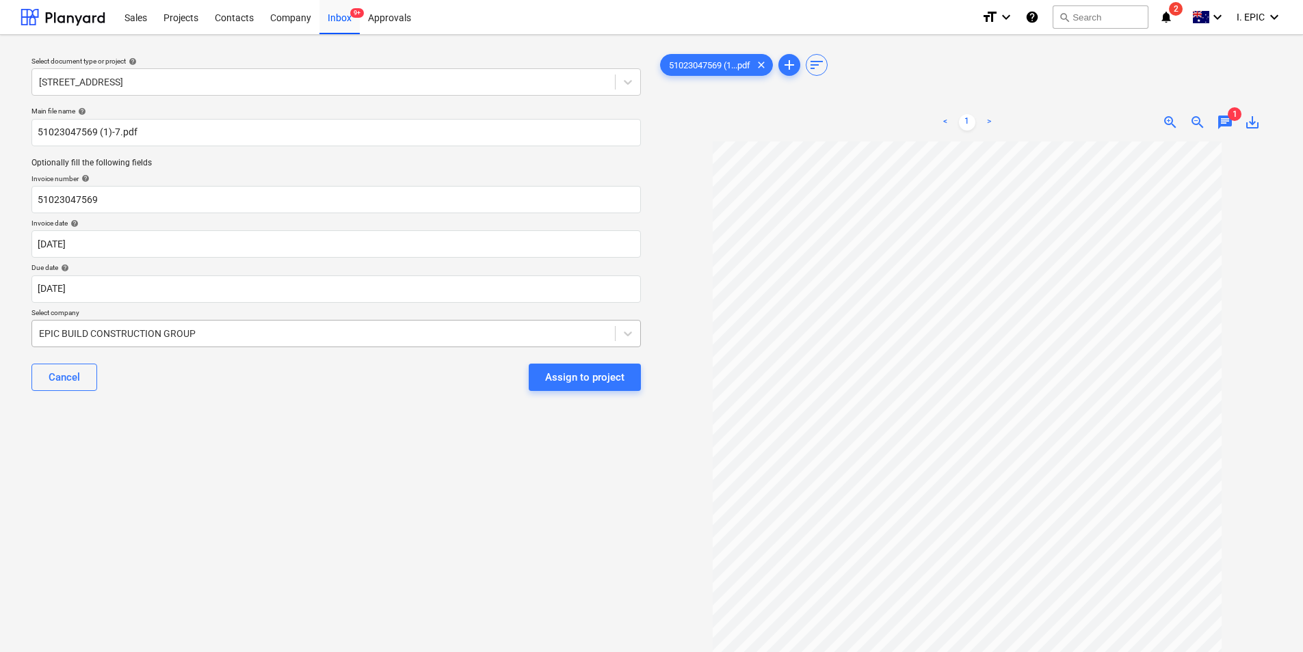
click at [280, 326] on div "EPIC BUILD CONSTRUCTION GROUP" at bounding box center [323, 333] width 583 height 19
type input "[PERSON_NAME]"
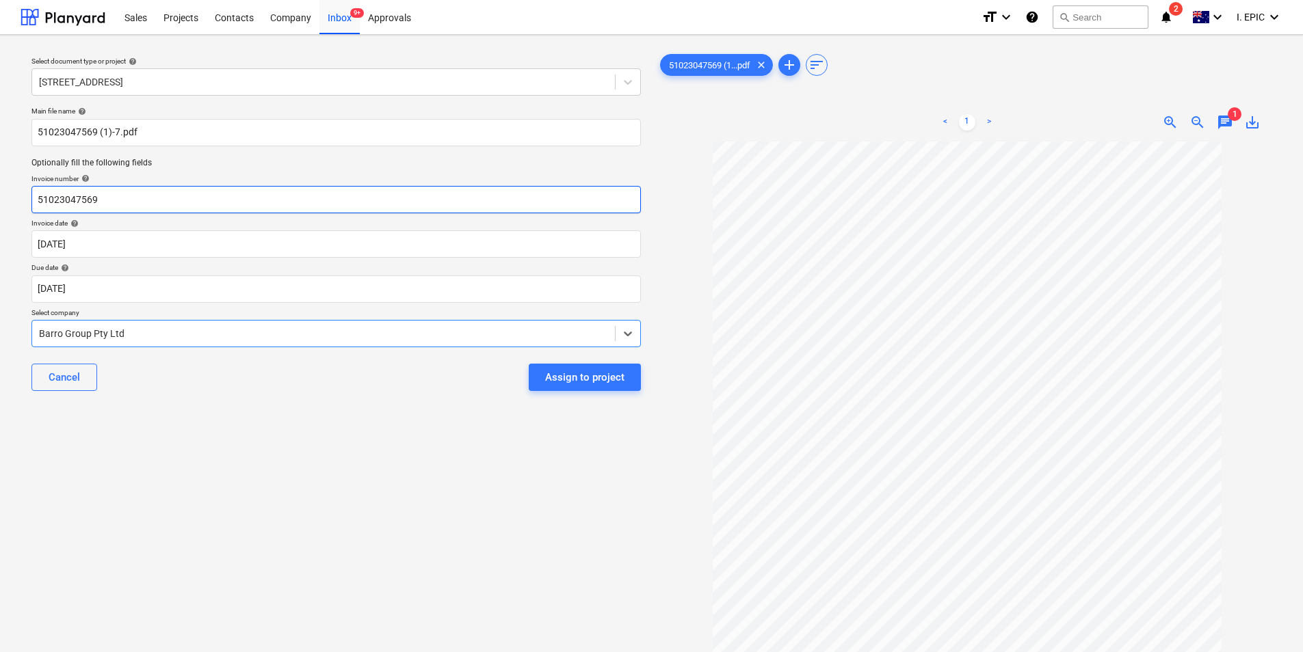
click at [190, 203] on input "51023047569" at bounding box center [335, 199] width 609 height 27
type input "51023047558"
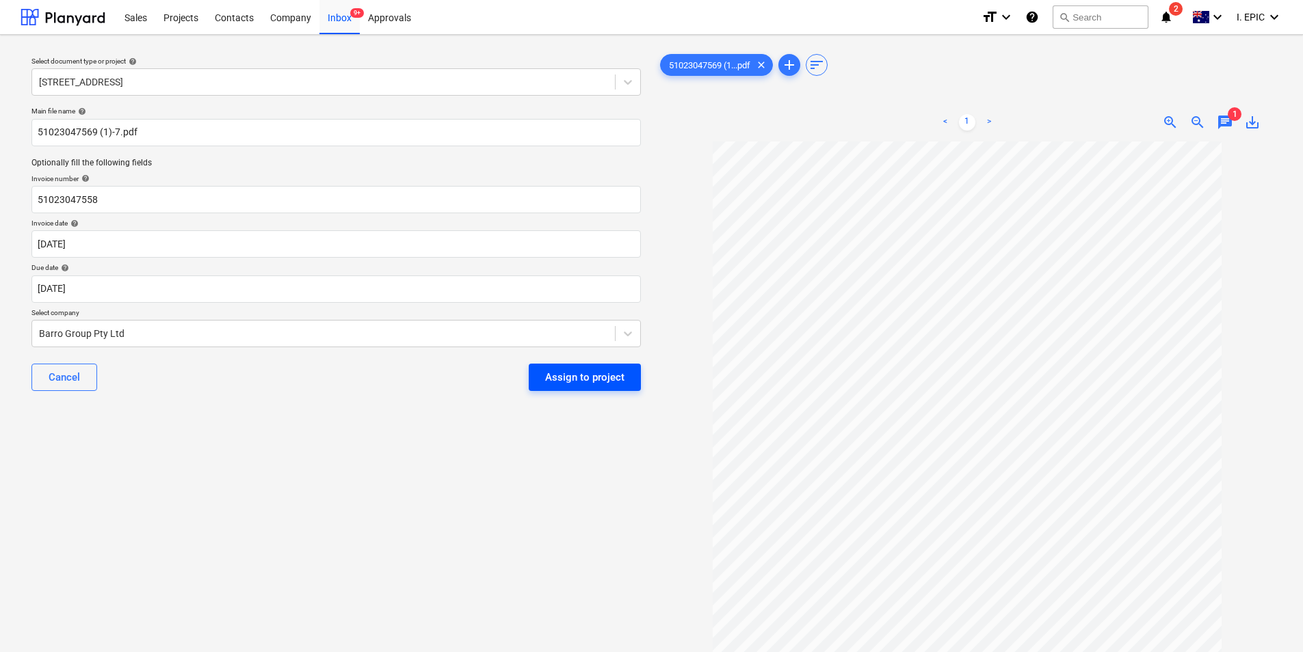
click at [595, 381] on div "Assign to project" at bounding box center [584, 378] width 79 height 18
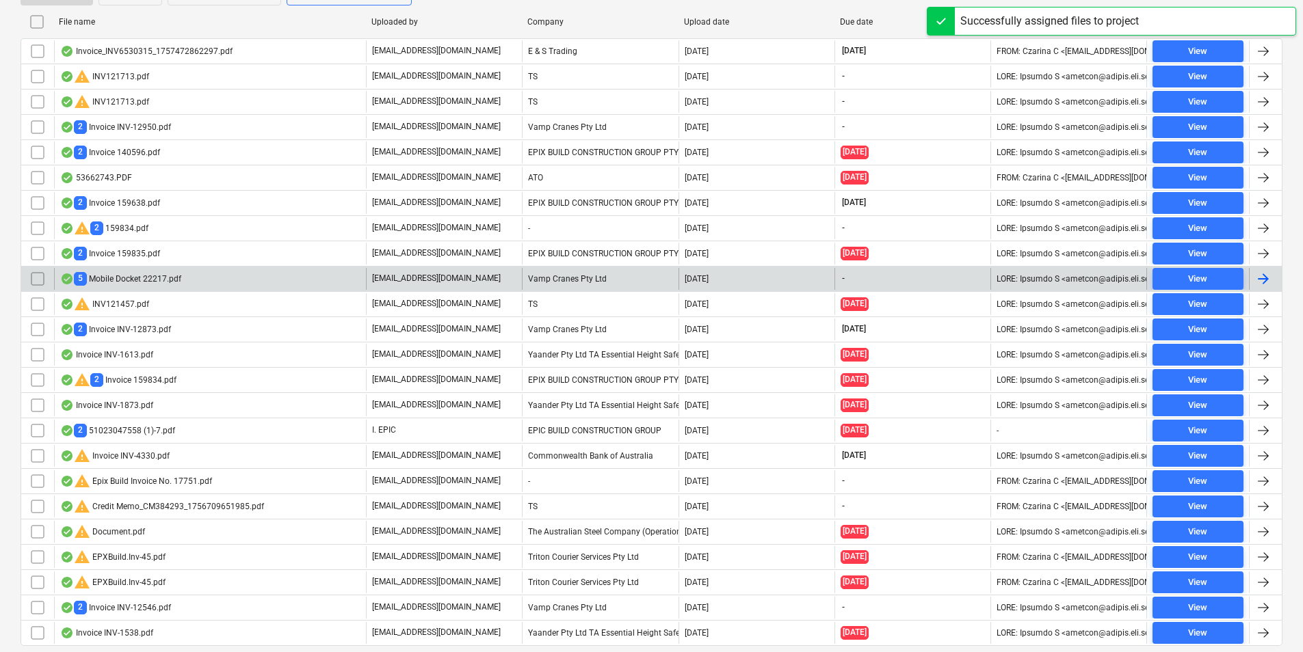
scroll to position [385, 0]
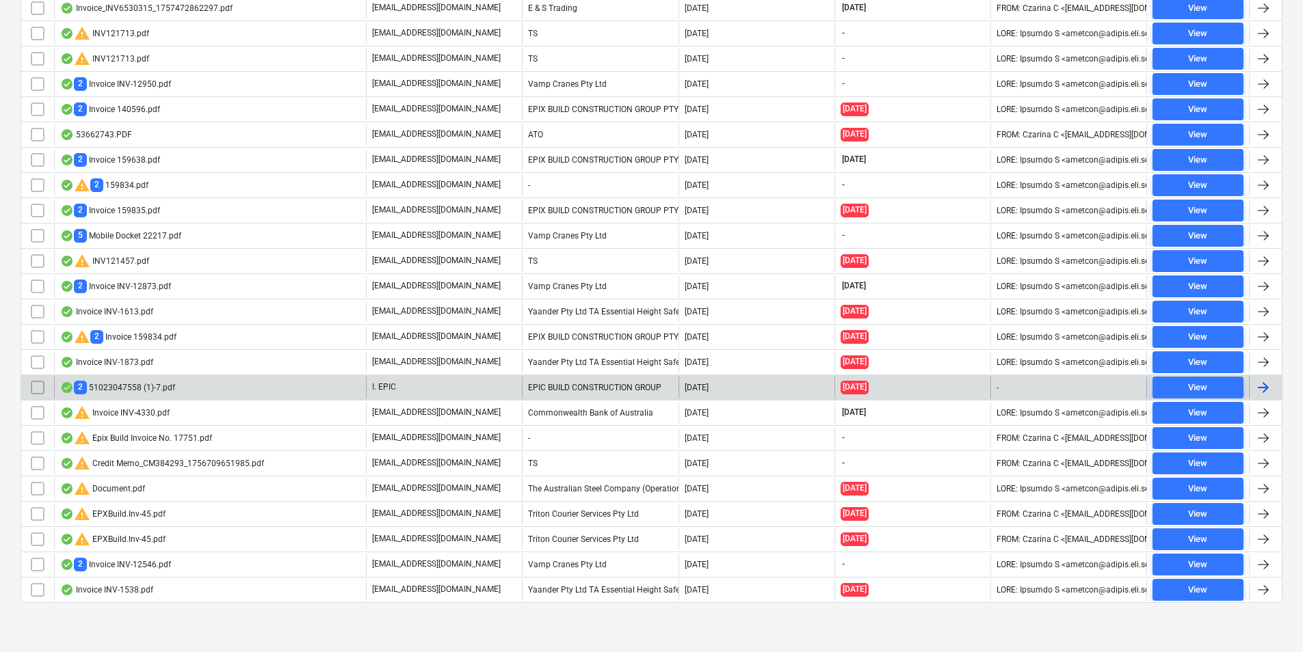
click at [224, 392] on div "2 51023047558 (1)-7.pdf" at bounding box center [210, 388] width 312 height 22
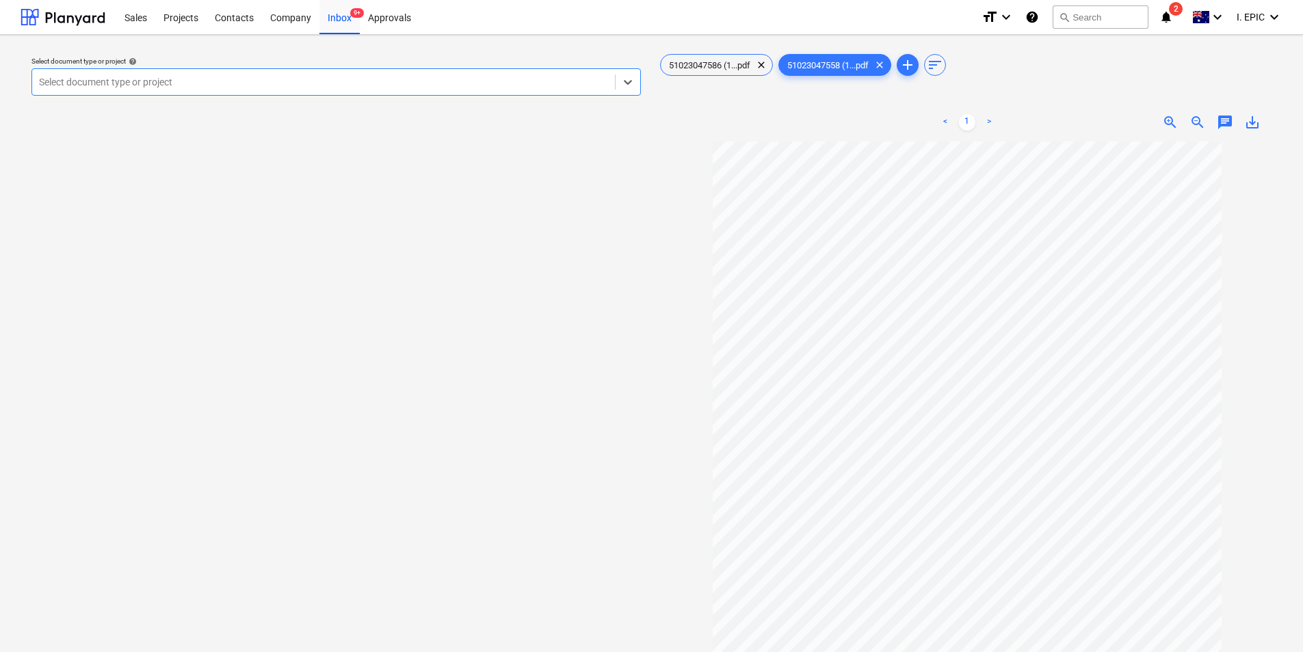
click at [1227, 124] on span "chat" at bounding box center [1225, 122] width 16 height 16
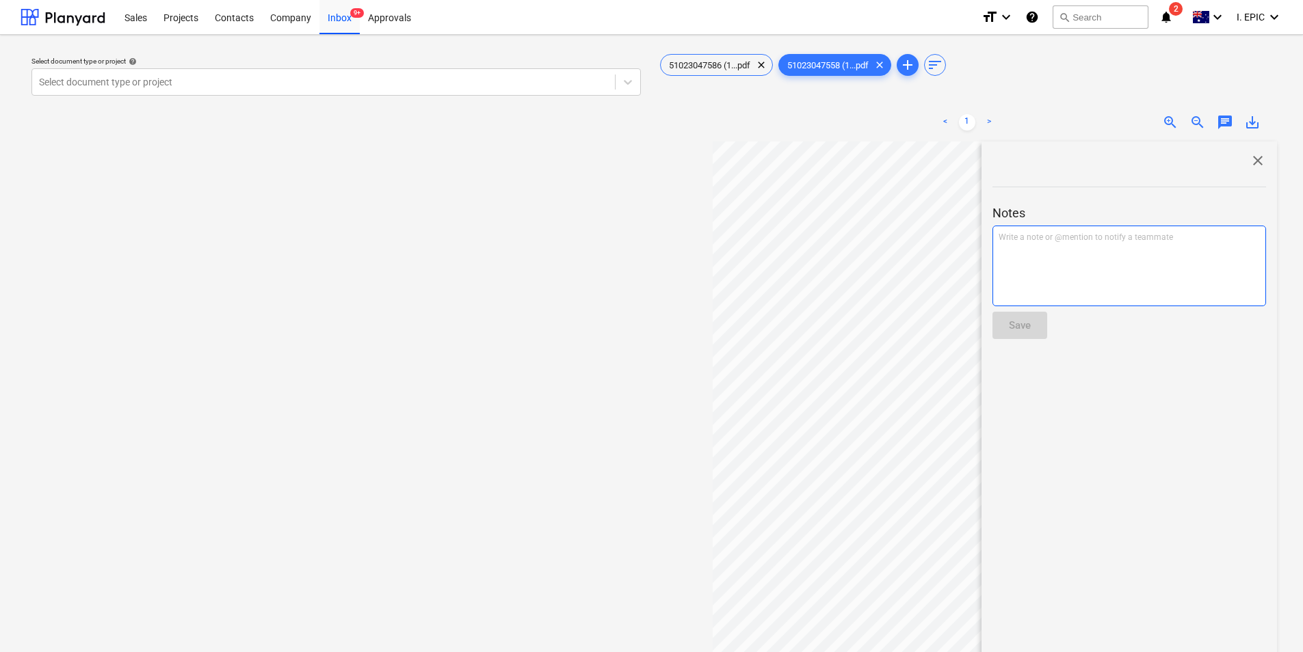
click at [1122, 257] on div "Write a note or @mention to notify a teammate [PERSON_NAME]" at bounding box center [1129, 266] width 274 height 81
click at [1036, 324] on button "Save" at bounding box center [1019, 325] width 55 height 27
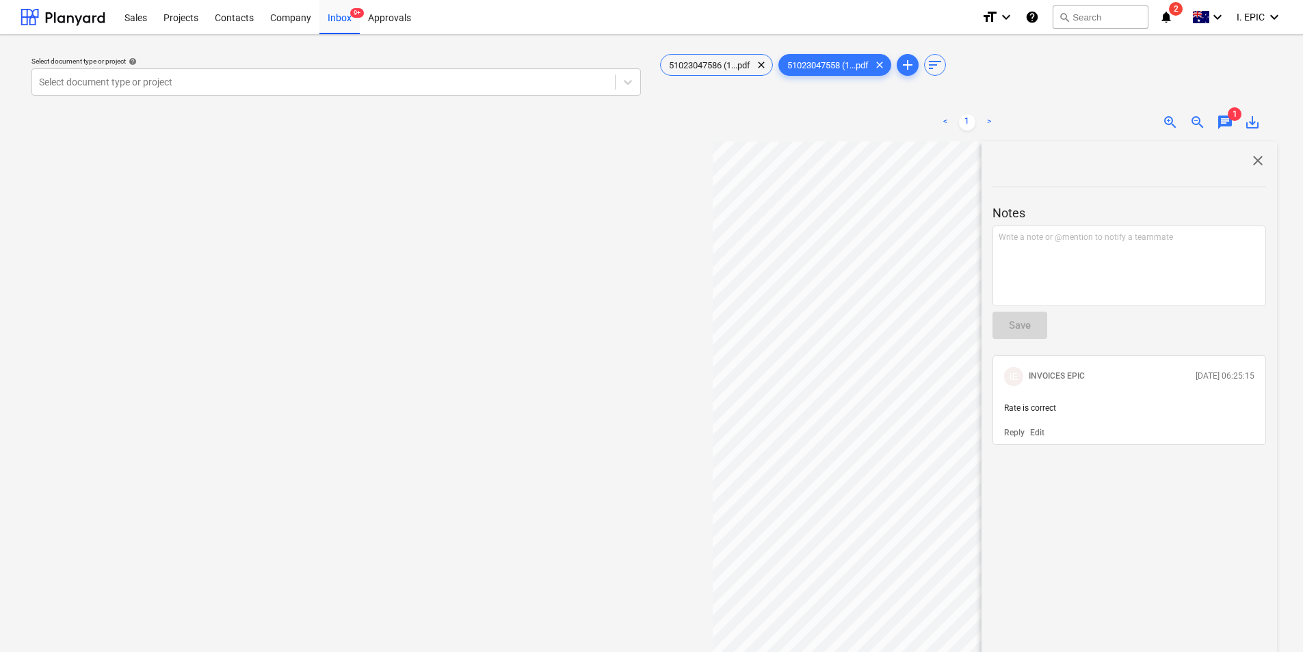
click at [1252, 157] on span "close" at bounding box center [1257, 161] width 16 height 16
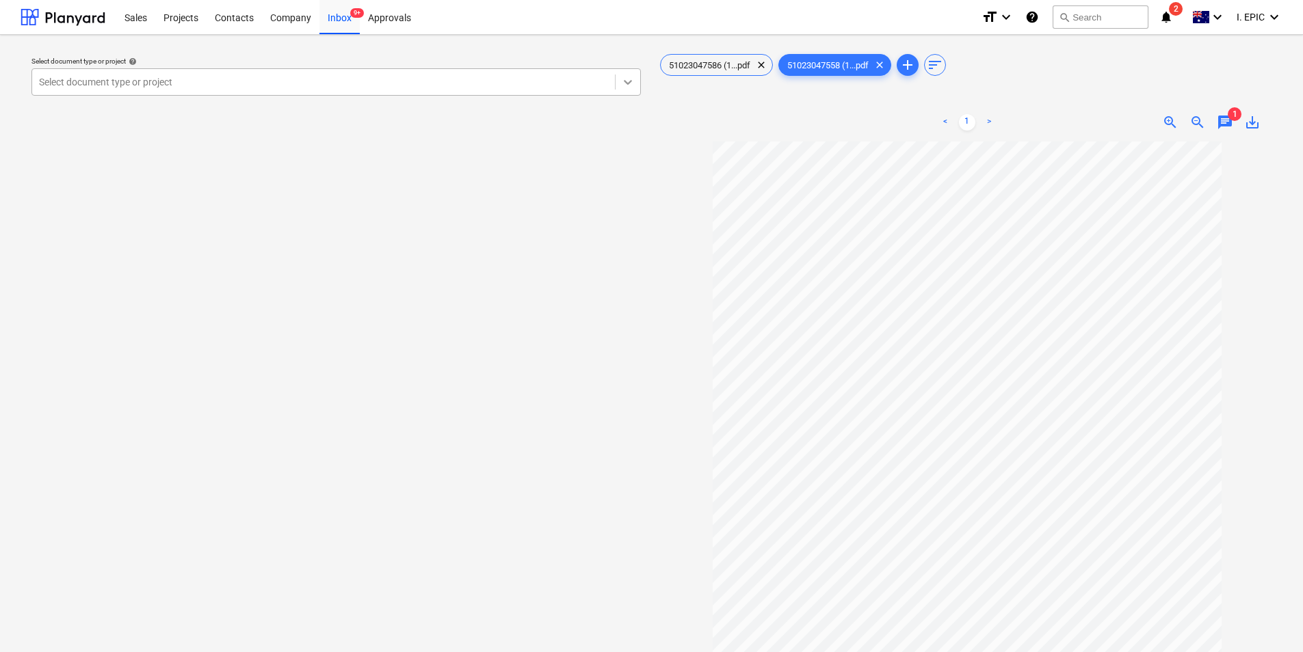
click at [625, 81] on icon at bounding box center [628, 82] width 8 height 5
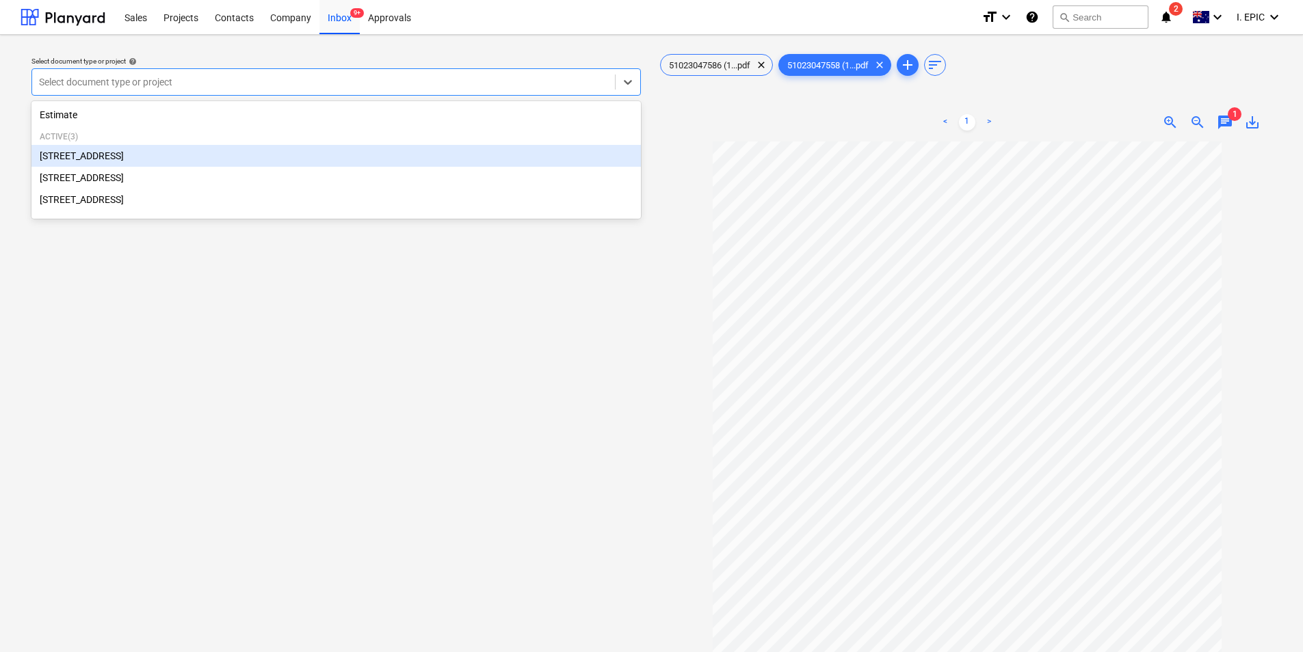
click at [202, 161] on div "[STREET_ADDRESS]" at bounding box center [335, 156] width 609 height 22
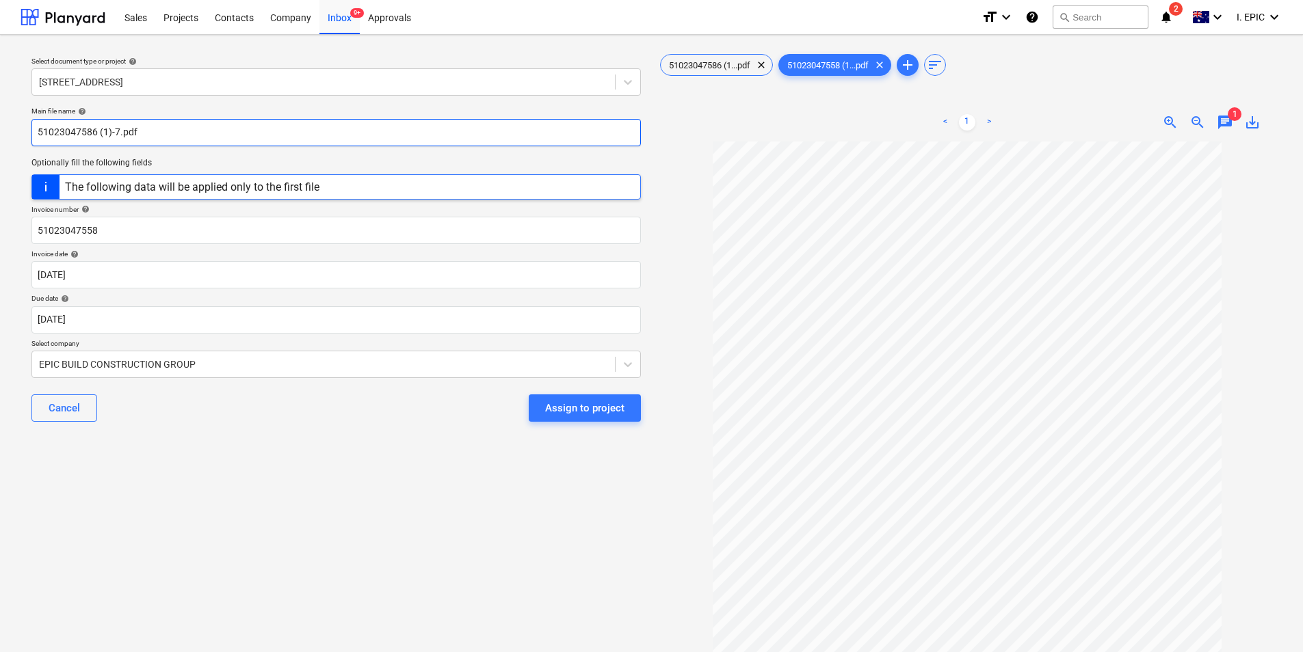
click at [94, 133] on input "51023047586 (1)-7.pdf" at bounding box center [335, 132] width 609 height 27
click at [888, 65] on span "clear" at bounding box center [879, 65] width 16 height 16
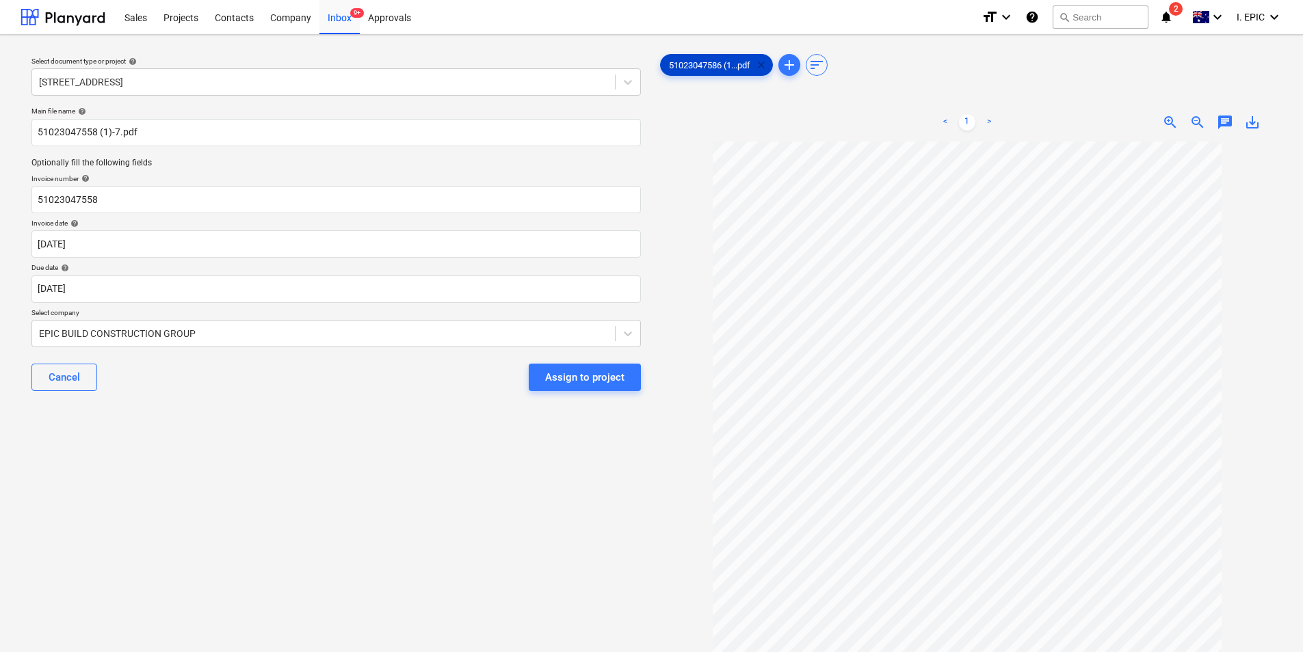
click at [765, 66] on span "clear" at bounding box center [761, 65] width 16 height 16
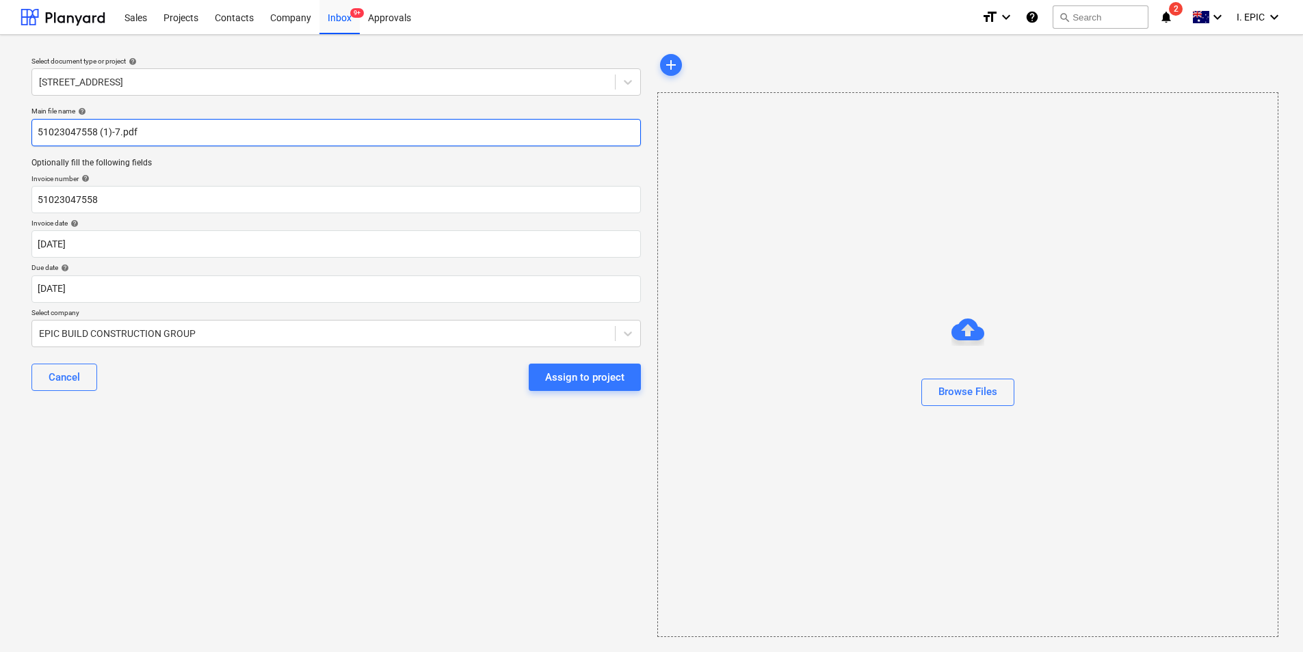
click at [92, 137] on input "51023047558 (1)-7.pdf" at bounding box center [335, 132] width 609 height 27
type input "51023047569 (1)-7.pdf"
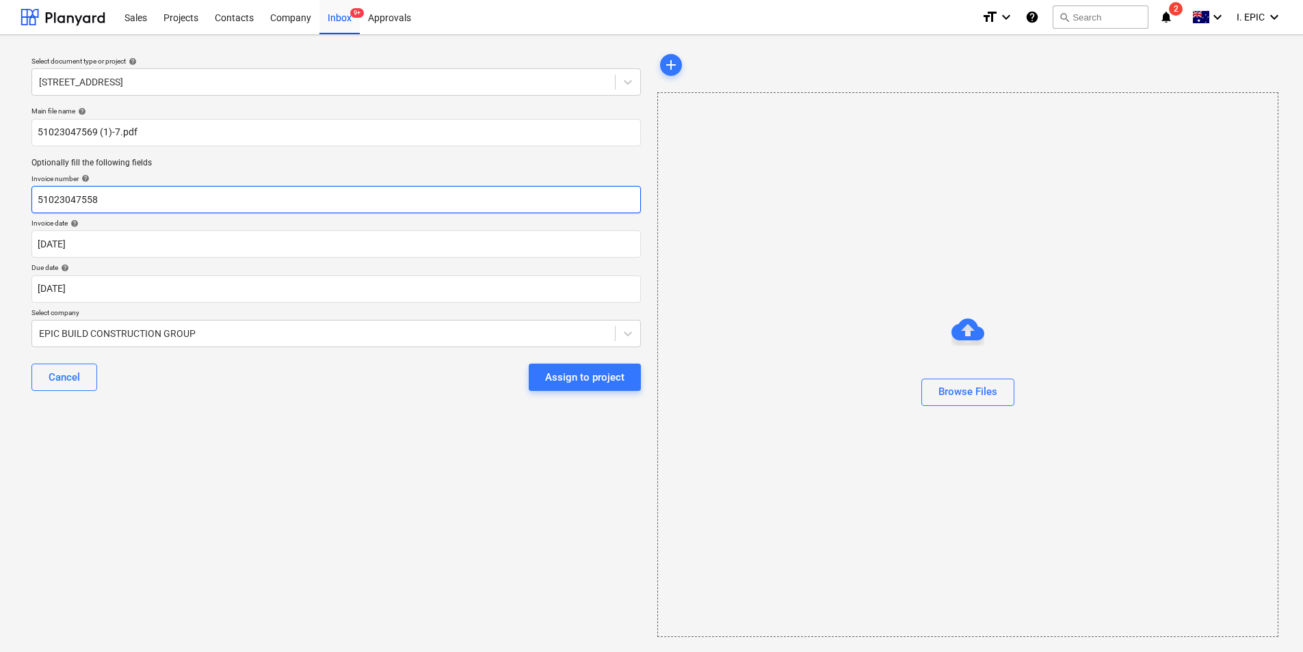
click at [107, 198] on input "51023047558" at bounding box center [335, 199] width 609 height 27
click at [368, 380] on div "Cancel Assign to project" at bounding box center [335, 377] width 609 height 49
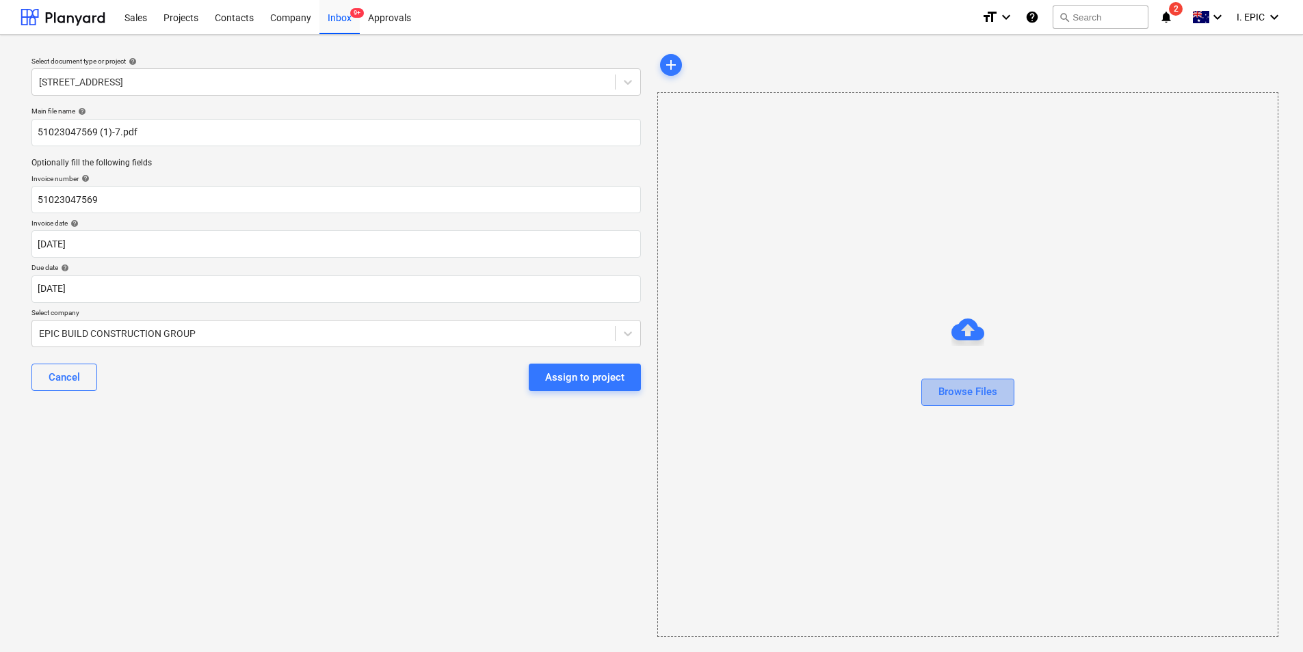
click at [941, 398] on div "Browse Files" at bounding box center [967, 392] width 59 height 18
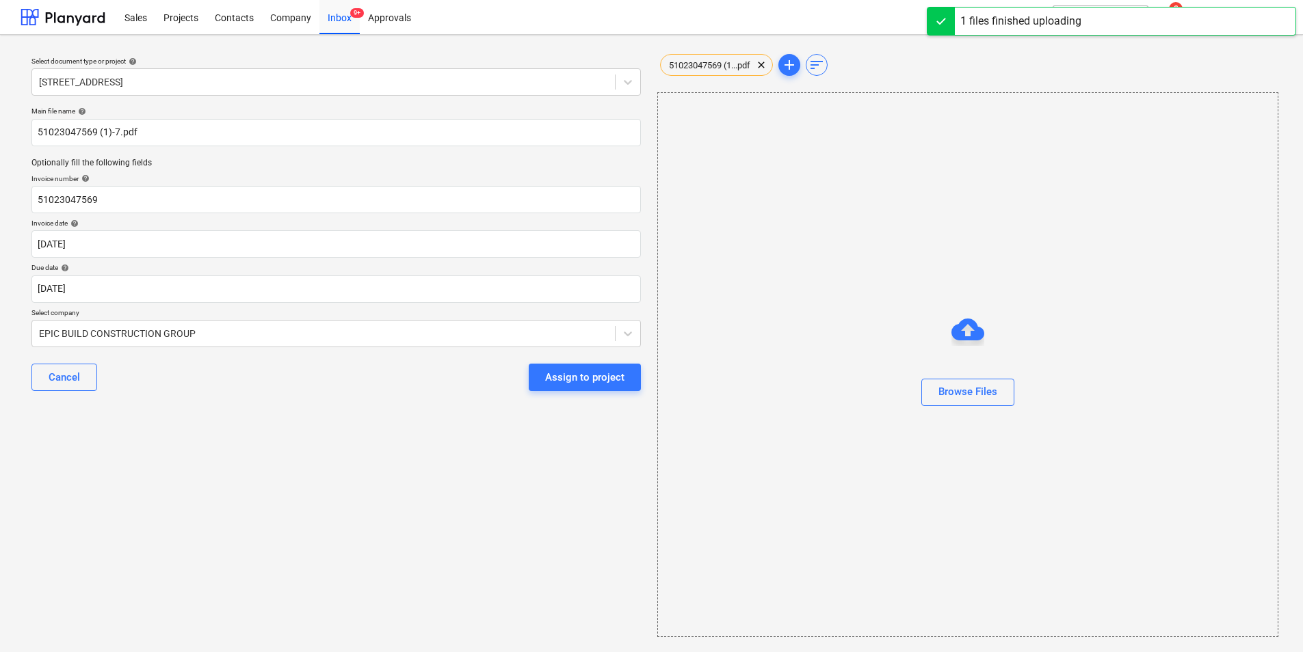
click at [272, 318] on p "Select company" at bounding box center [335, 314] width 609 height 12
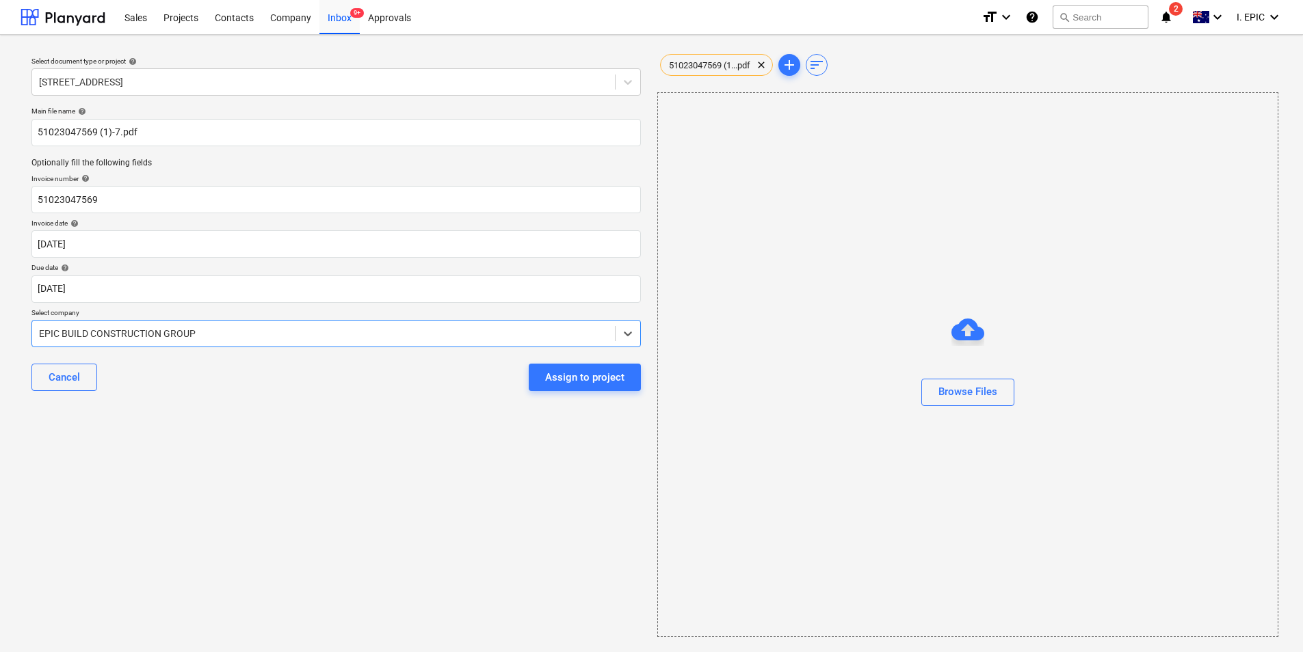
click at [261, 339] on div at bounding box center [323, 334] width 569 height 14
type input "51023047558"
type input "[PERSON_NAME]"
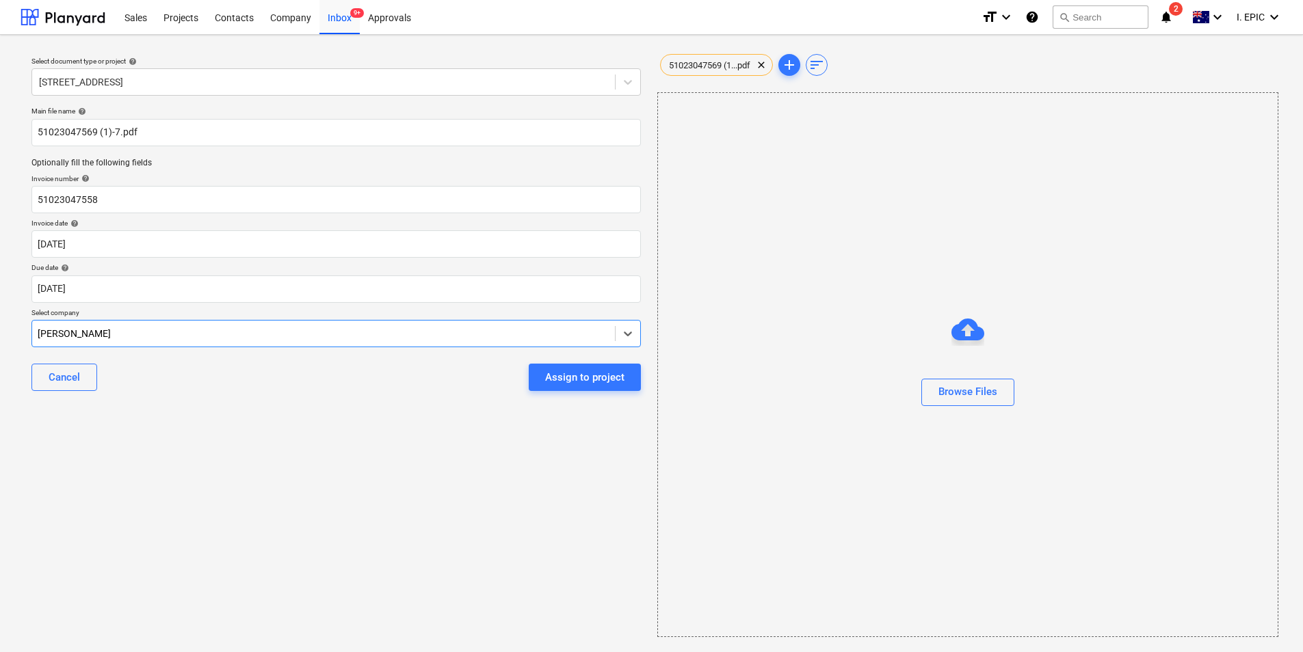
click at [553, 373] on div "Assign to project" at bounding box center [584, 378] width 79 height 18
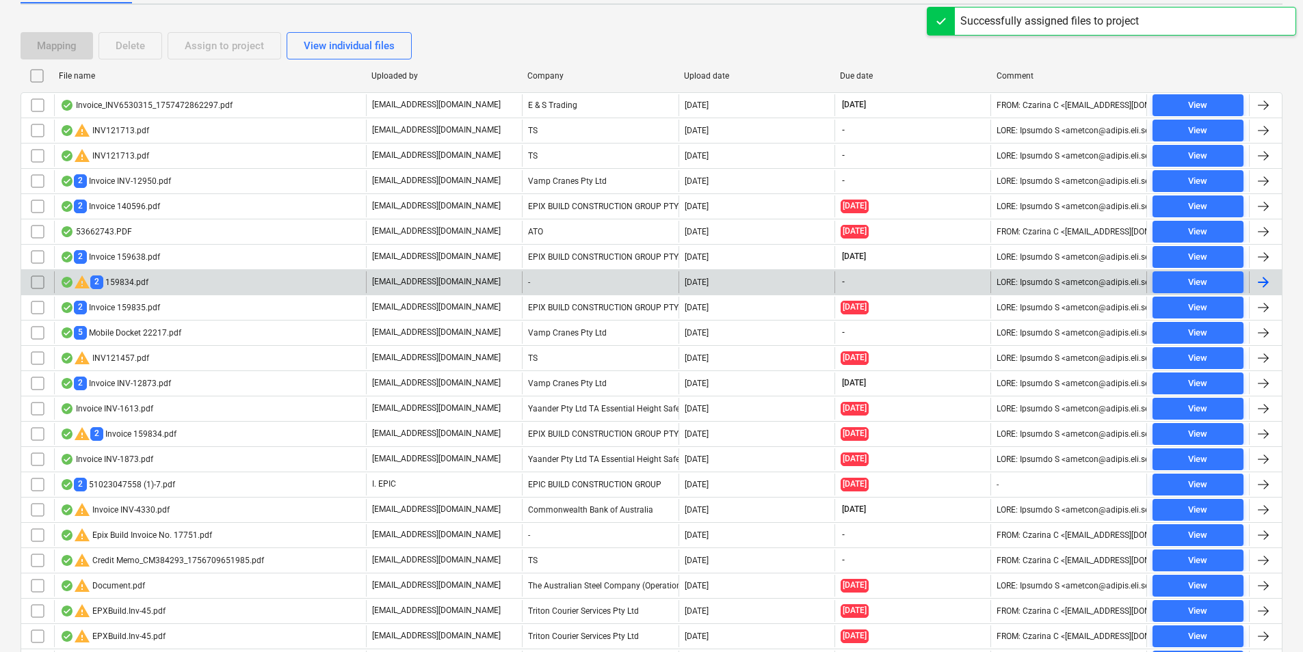
scroll to position [385, 0]
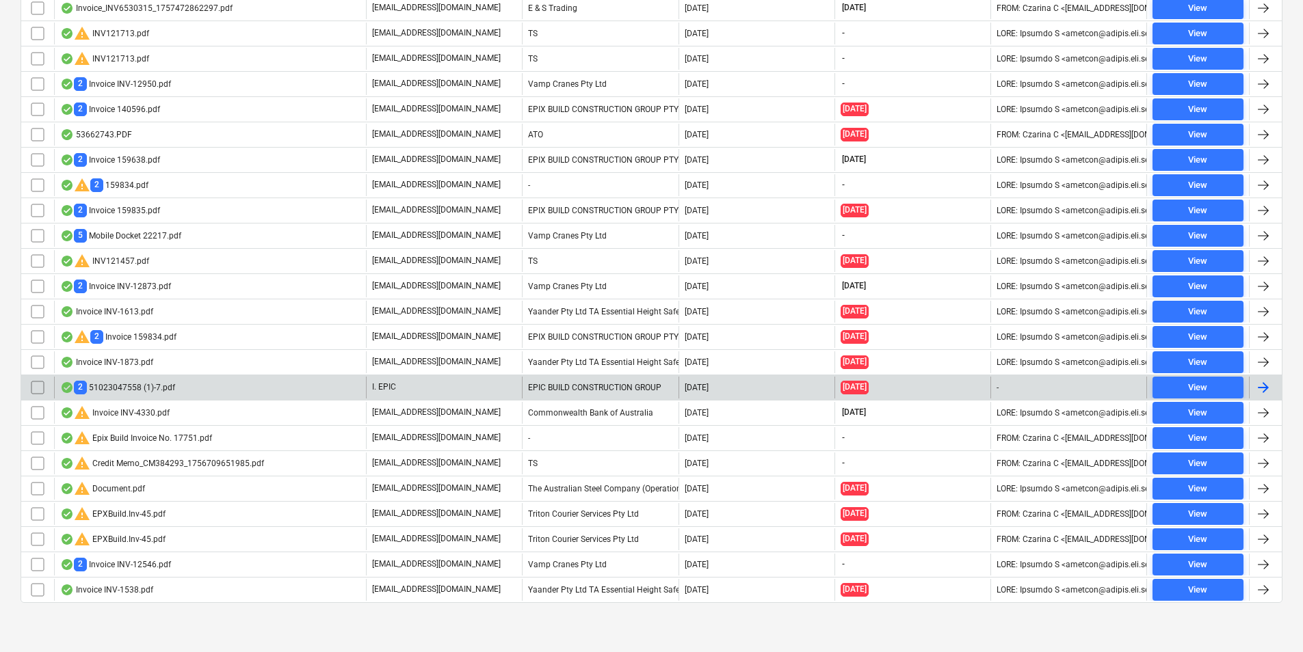
click at [265, 386] on div "2 51023047558 (1)-7.pdf" at bounding box center [210, 388] width 312 height 22
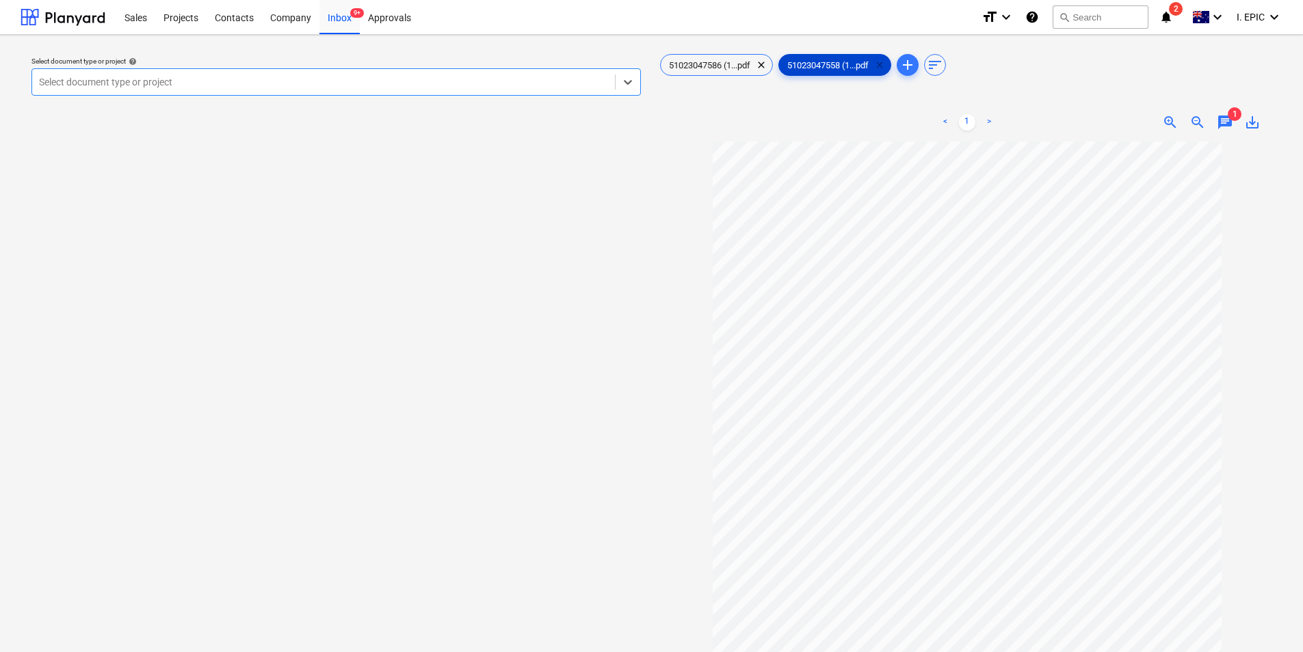
click at [886, 65] on span "clear" at bounding box center [879, 65] width 16 height 16
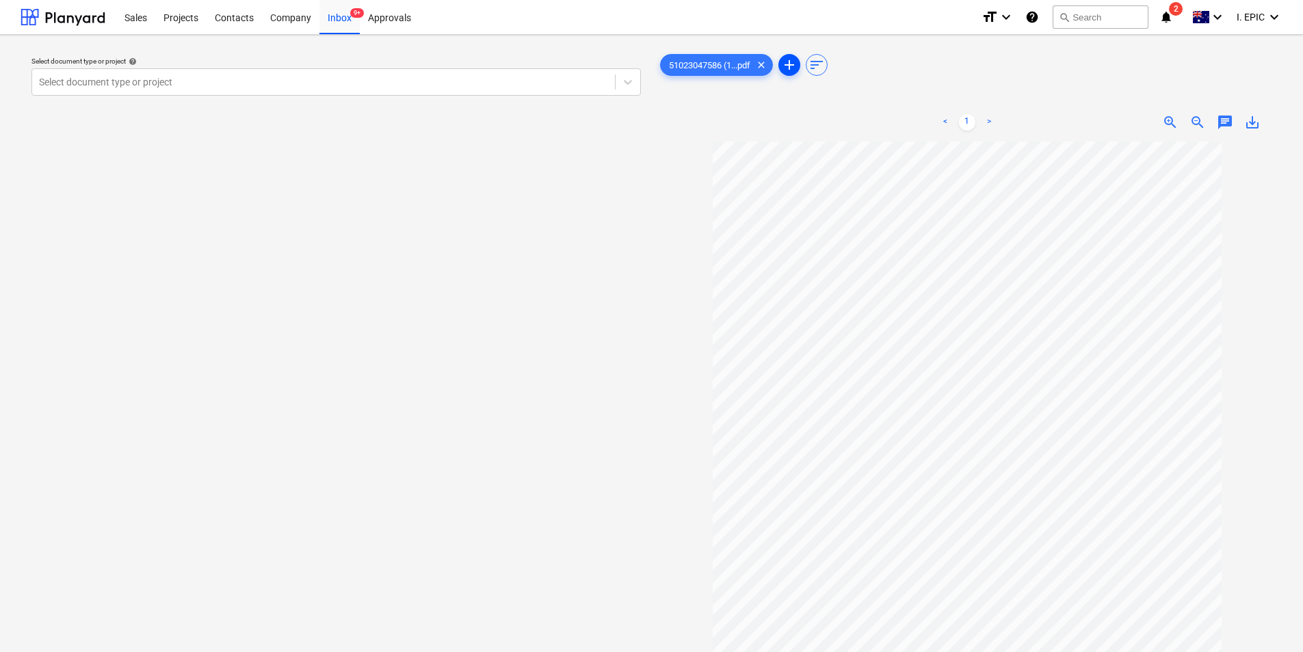
click at [787, 64] on span "add" at bounding box center [789, 65] width 16 height 16
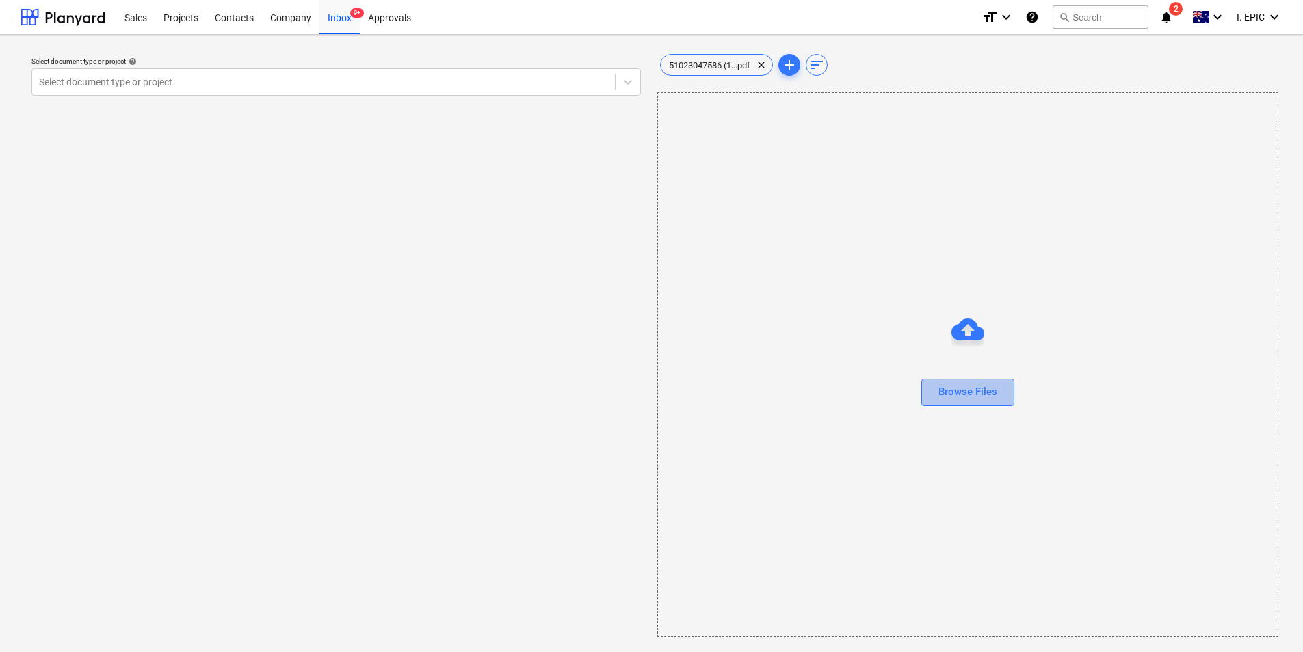
click at [964, 388] on div "Browse Files" at bounding box center [967, 392] width 59 height 18
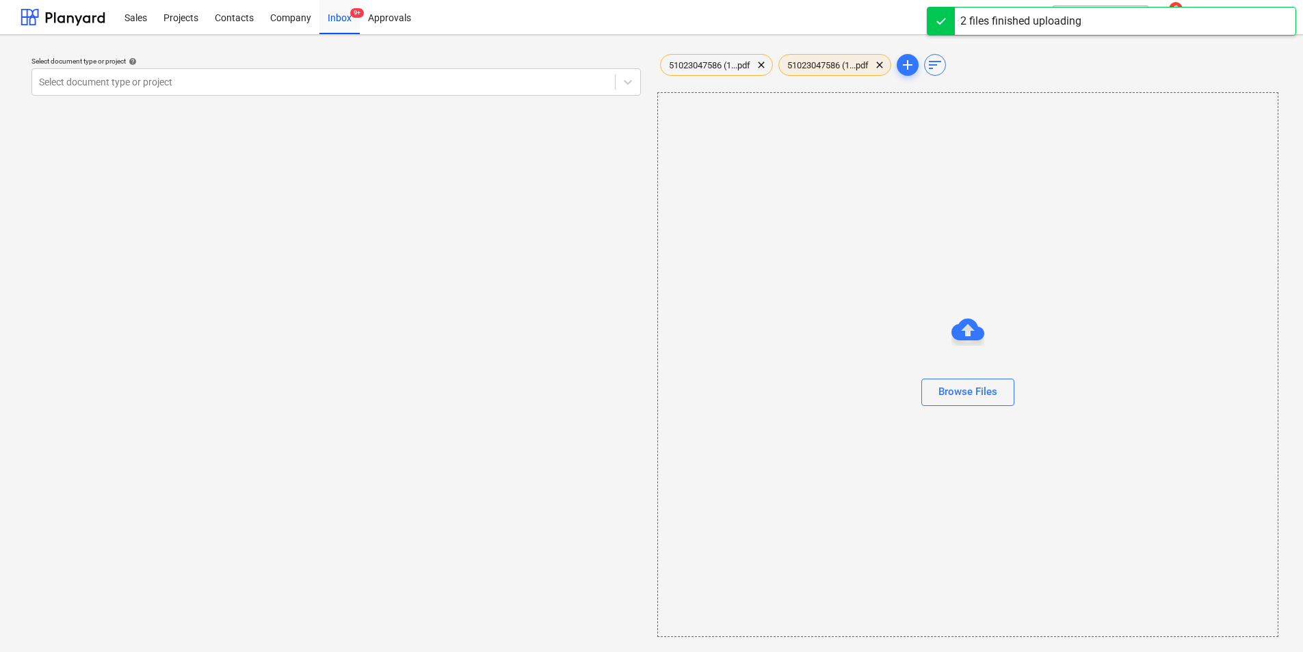
click at [817, 66] on span "51023047586 (1...pdf" at bounding box center [828, 65] width 98 height 10
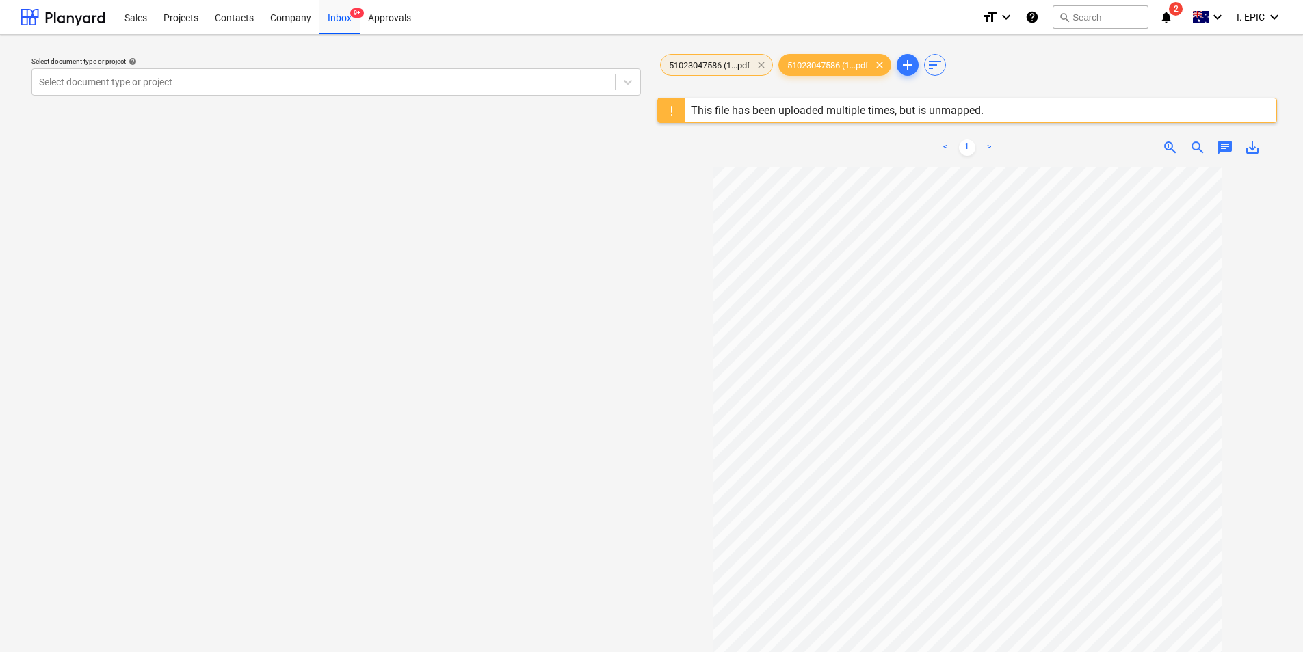
click at [763, 65] on span "clear" at bounding box center [761, 65] width 16 height 16
click at [767, 62] on span "clear" at bounding box center [761, 65] width 16 height 16
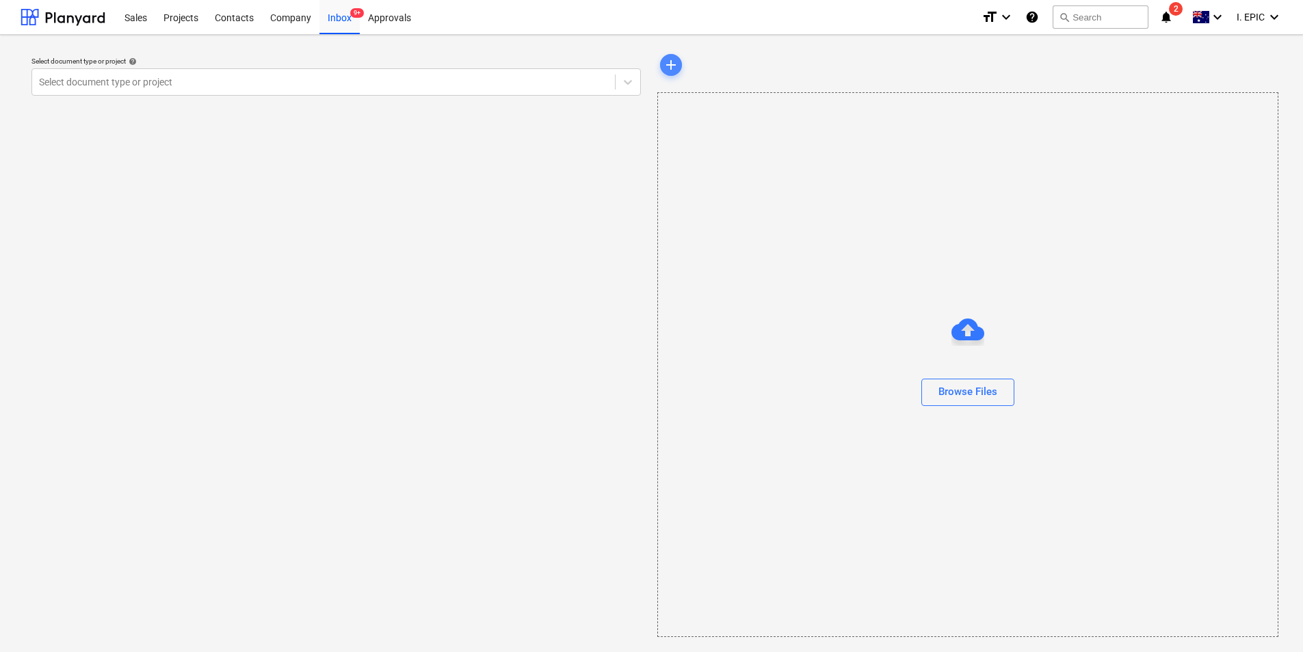
click at [674, 62] on span "add" at bounding box center [671, 65] width 16 height 16
click at [928, 377] on div at bounding box center [968, 368] width 620 height 22
click at [941, 386] on div "Browse Files" at bounding box center [967, 392] width 59 height 18
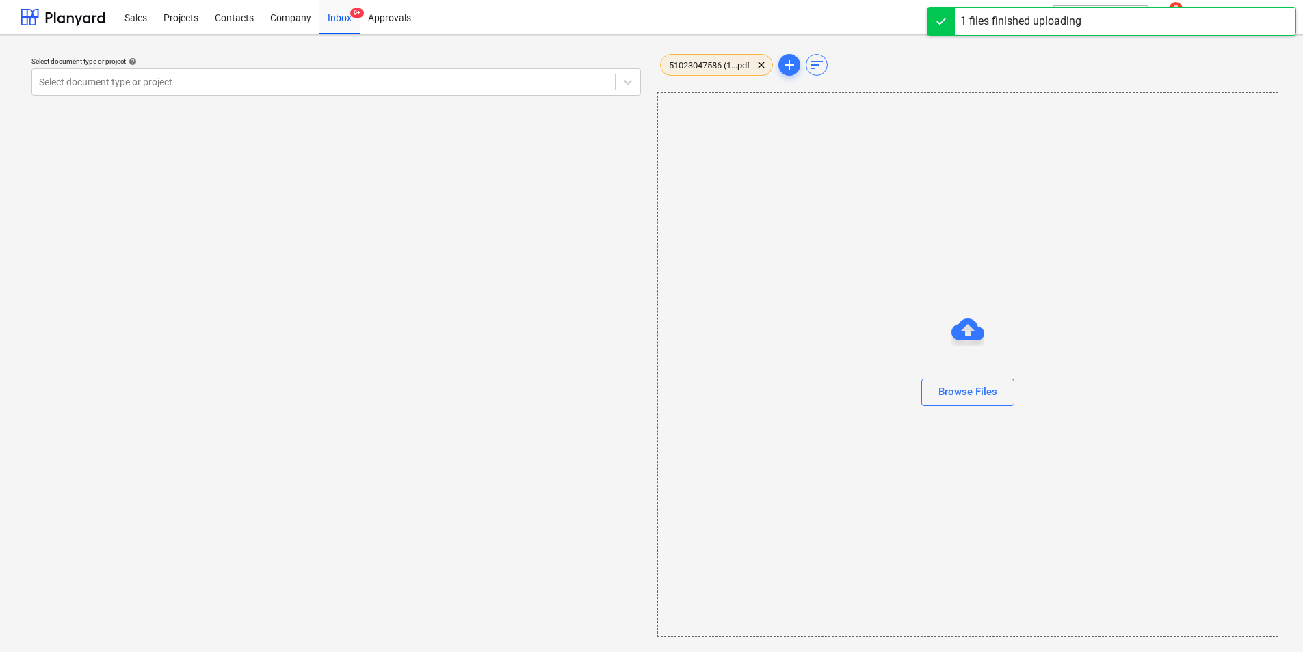
click at [727, 64] on span "51023047586 (1...pdf" at bounding box center [710, 65] width 98 height 10
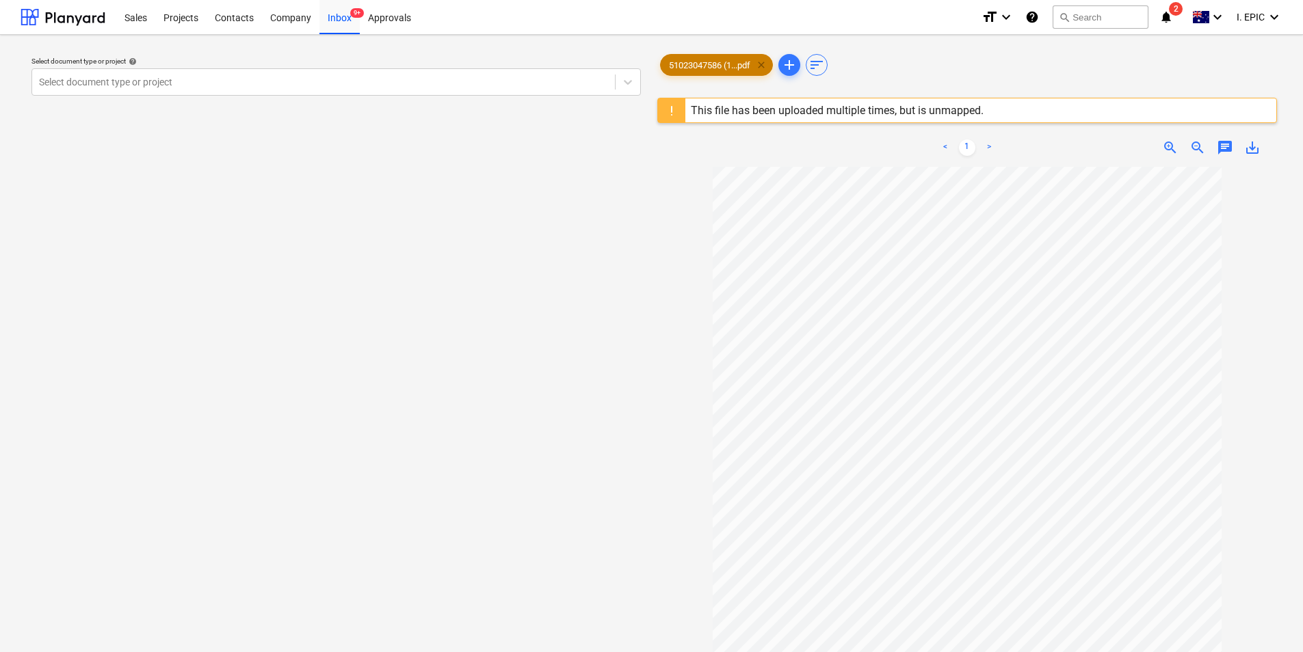
click at [764, 64] on span "clear" at bounding box center [761, 65] width 16 height 16
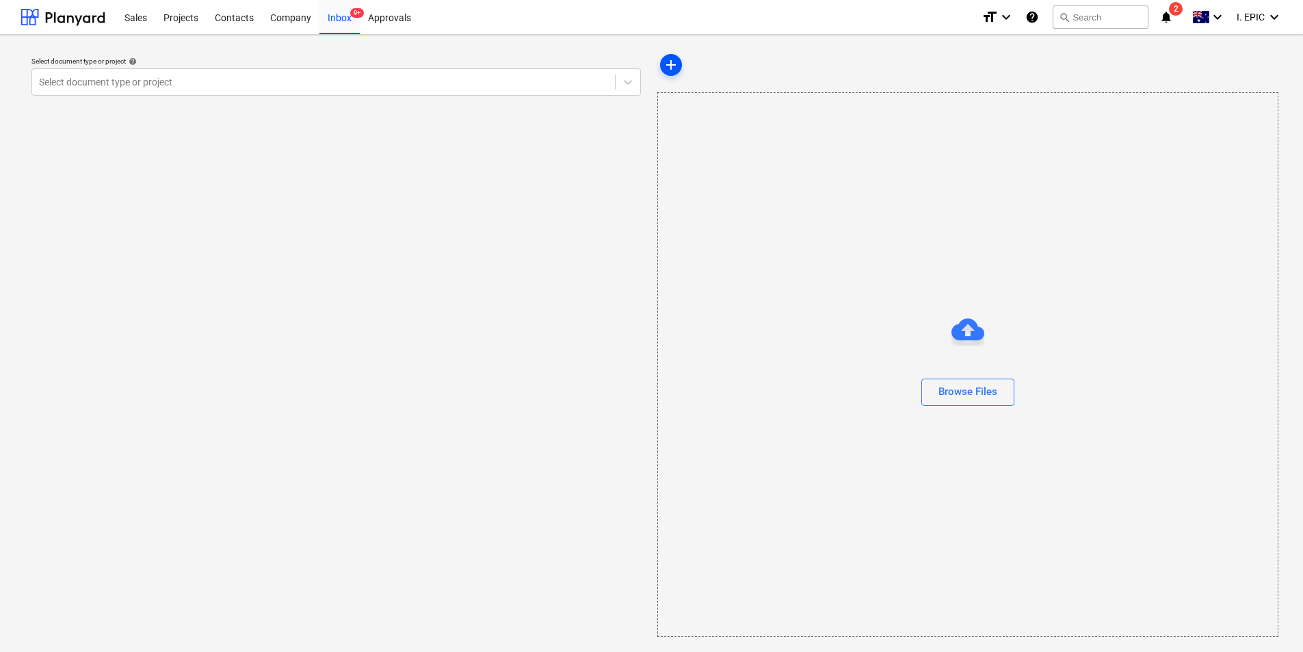
click at [672, 67] on span "add" at bounding box center [671, 65] width 16 height 16
click at [960, 399] on div "Browse Files" at bounding box center [967, 392] width 59 height 18
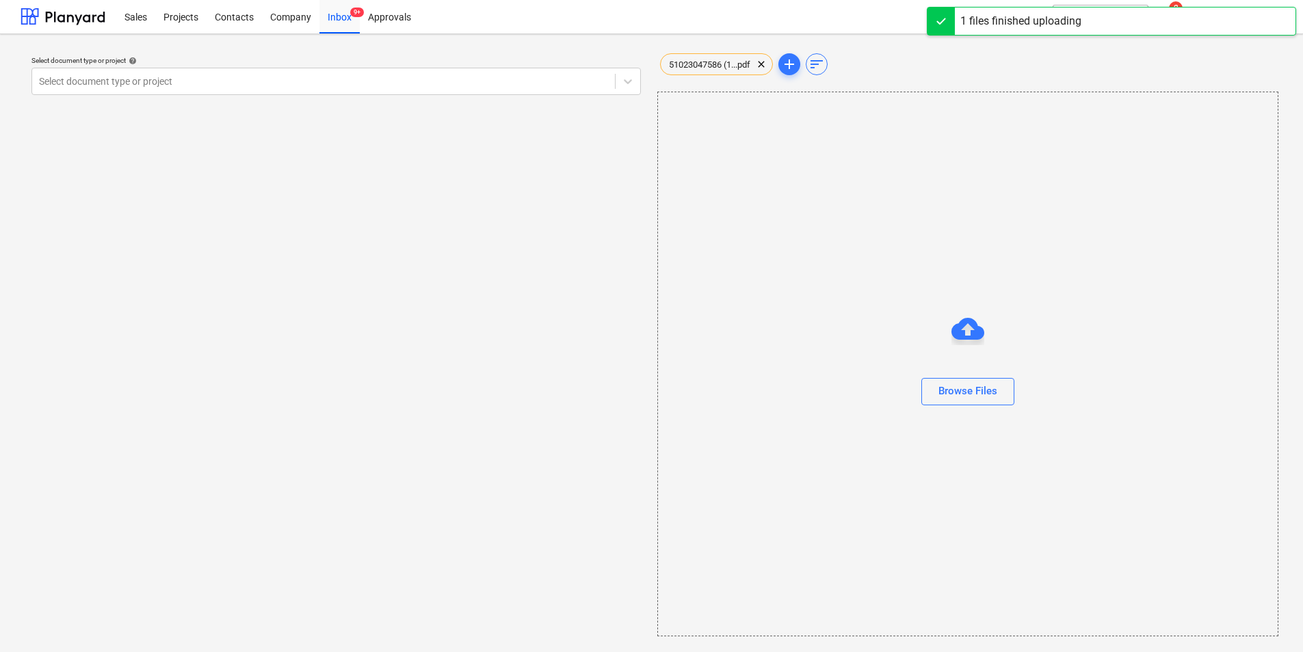
scroll to position [1, 0]
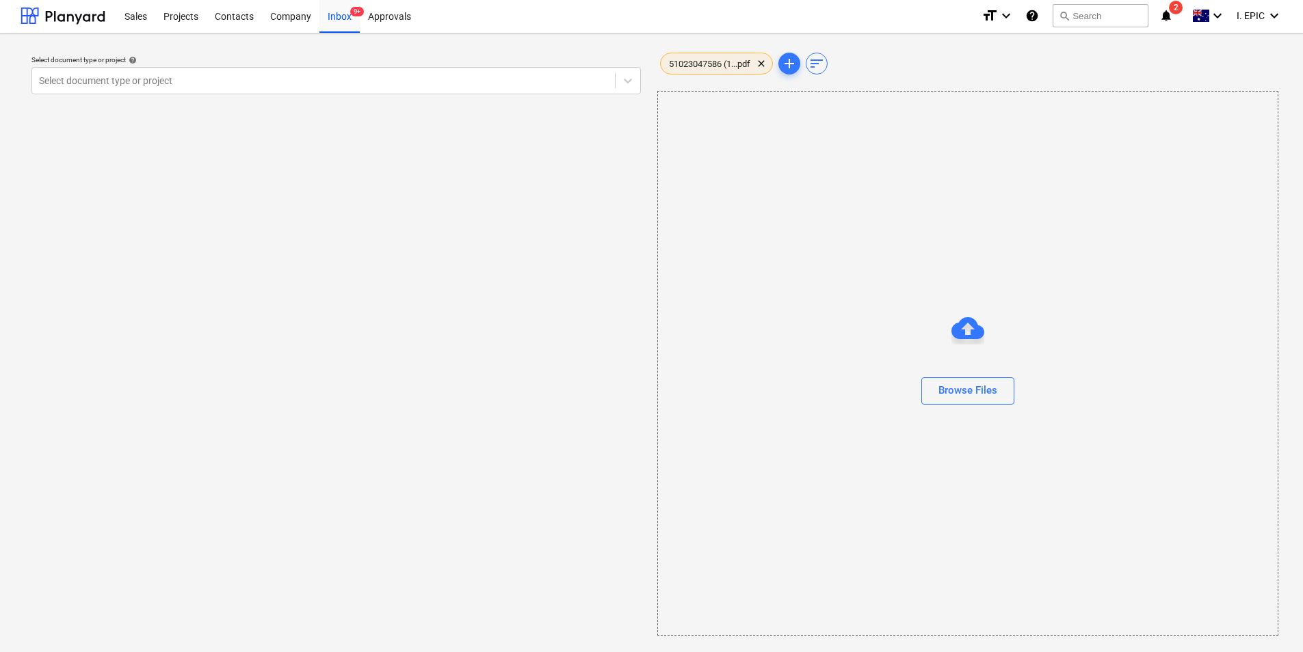
click at [749, 64] on span "51023047586 (1...pdf" at bounding box center [710, 64] width 98 height 10
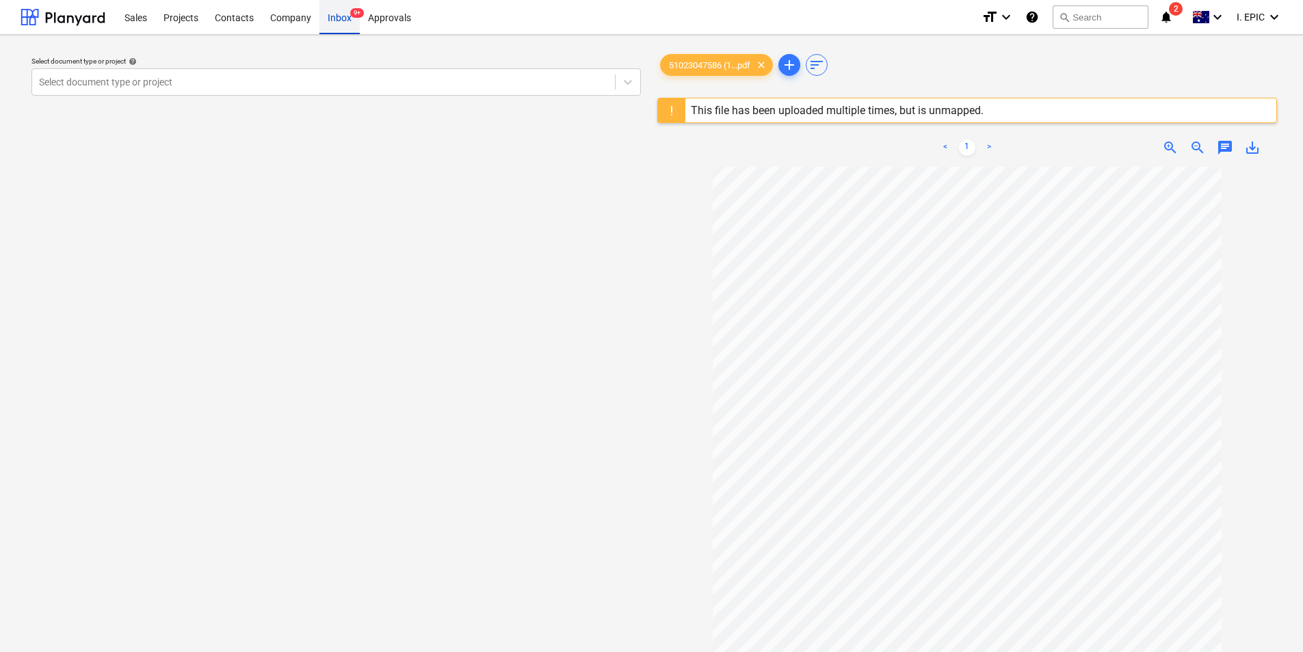
click at [356, 23] on div "Inbox 9+" at bounding box center [339, 16] width 40 height 35
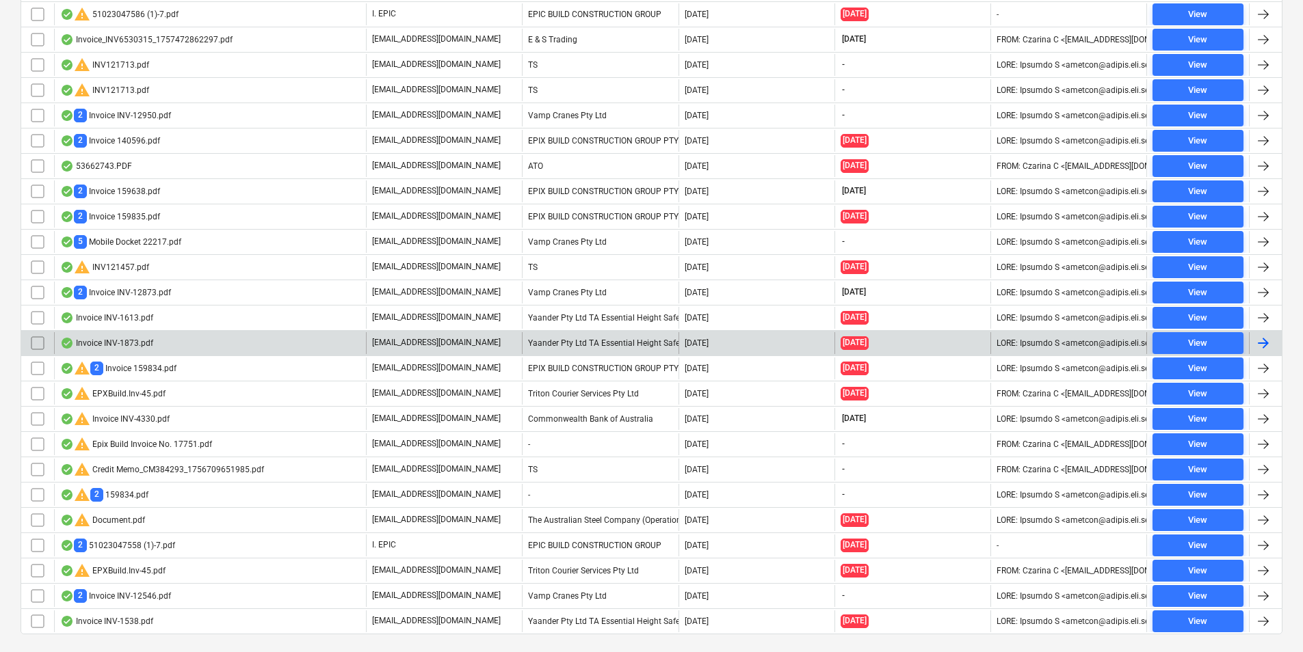
scroll to position [453, 0]
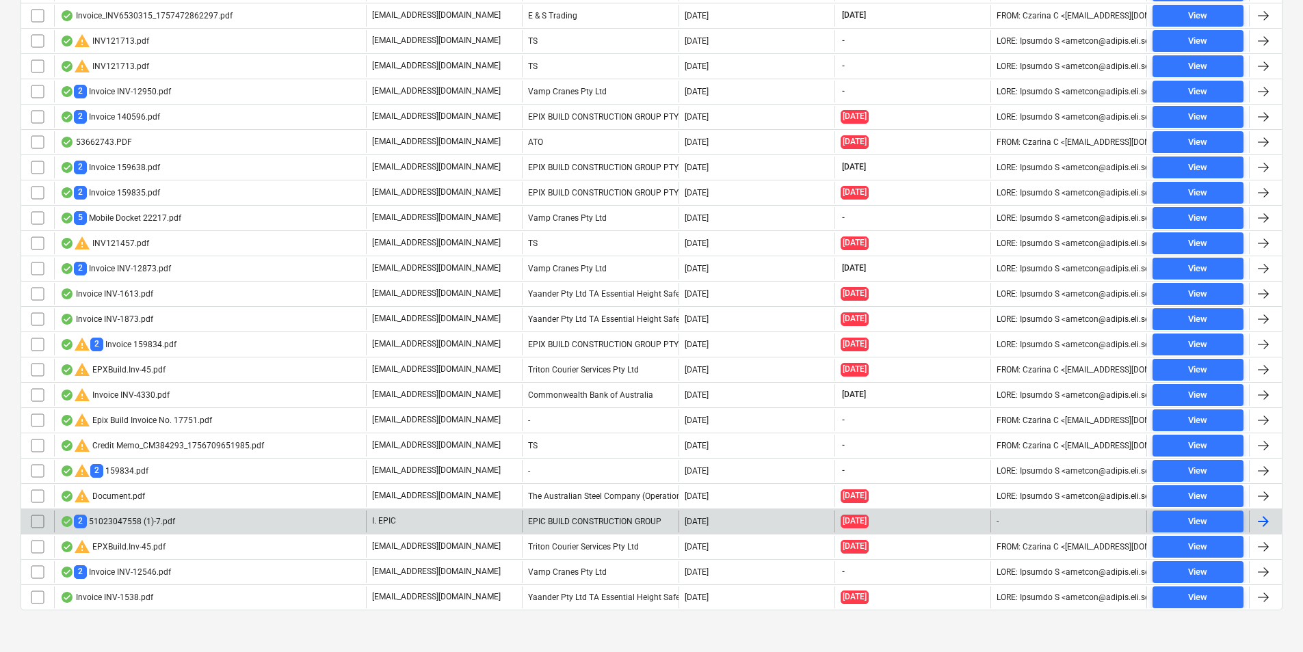
click at [34, 524] on input "checkbox" at bounding box center [38, 522] width 22 height 22
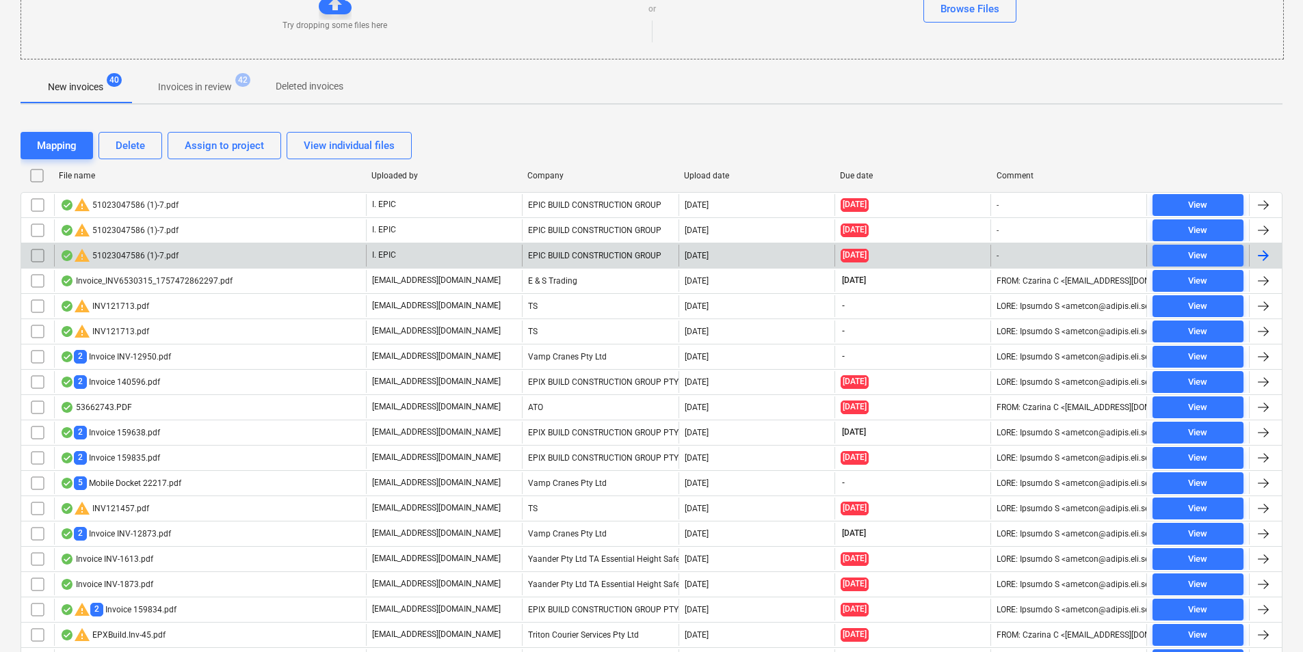
scroll to position [187, 0]
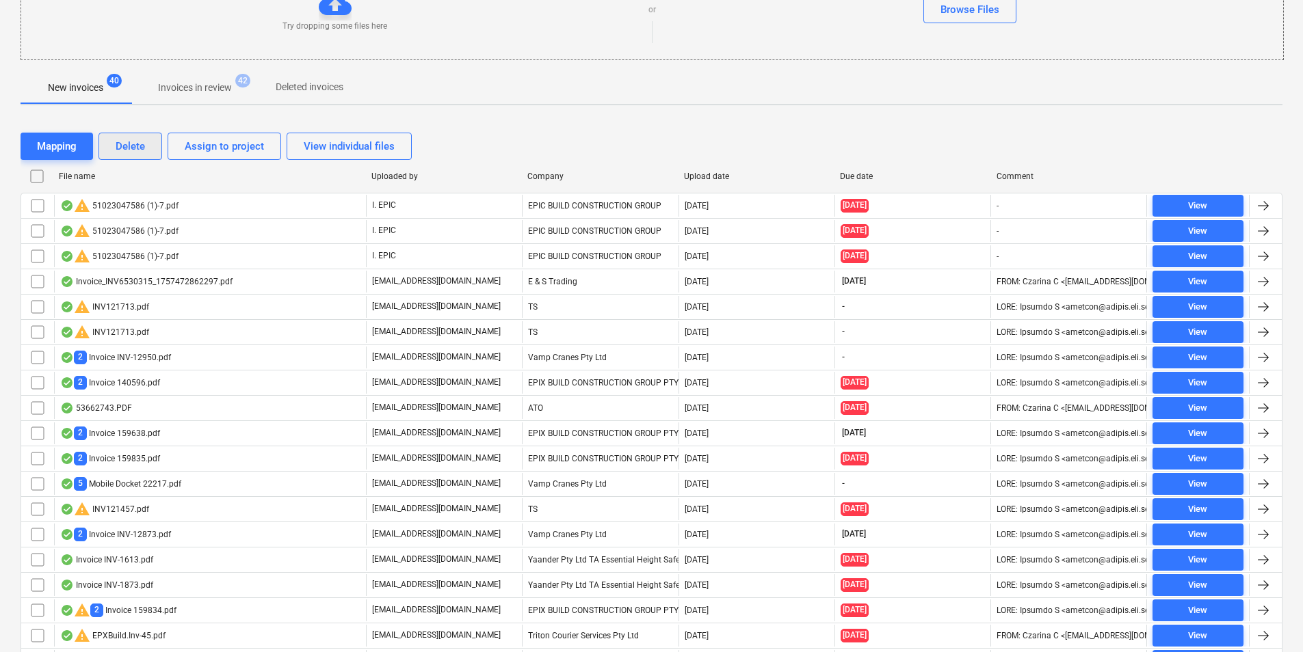
click at [133, 148] on div "Delete" at bounding box center [130, 146] width 29 height 18
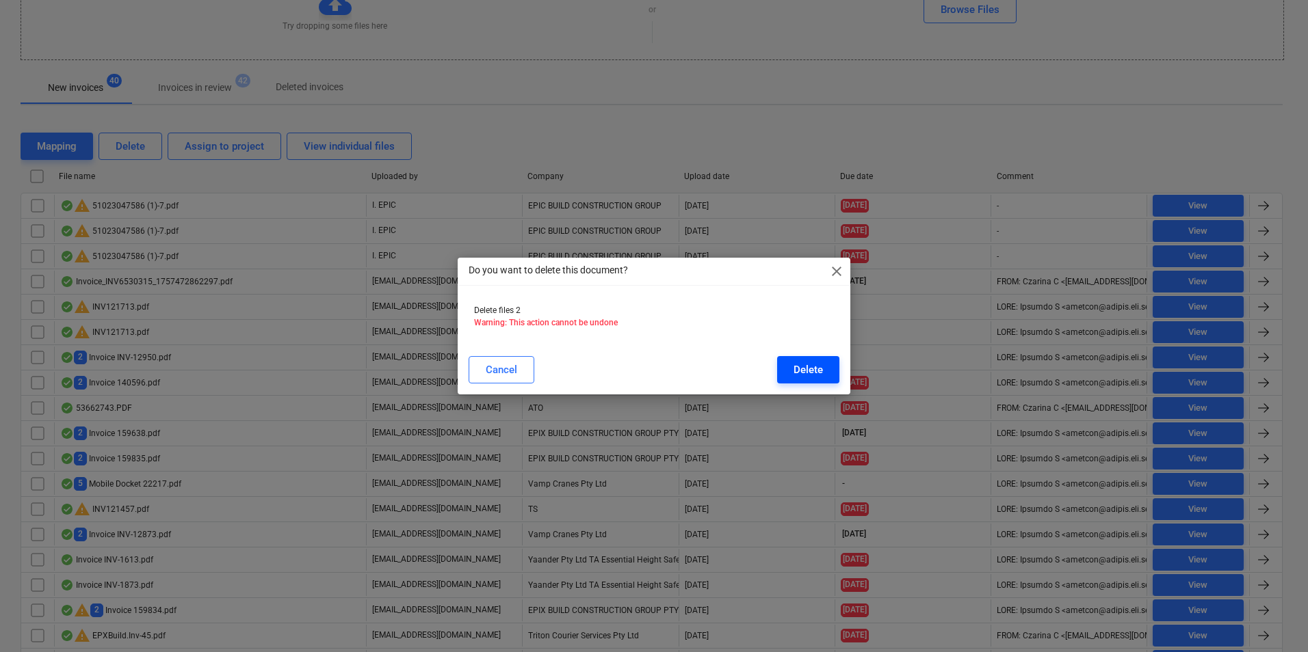
click at [788, 373] on button "Delete" at bounding box center [808, 369] width 62 height 27
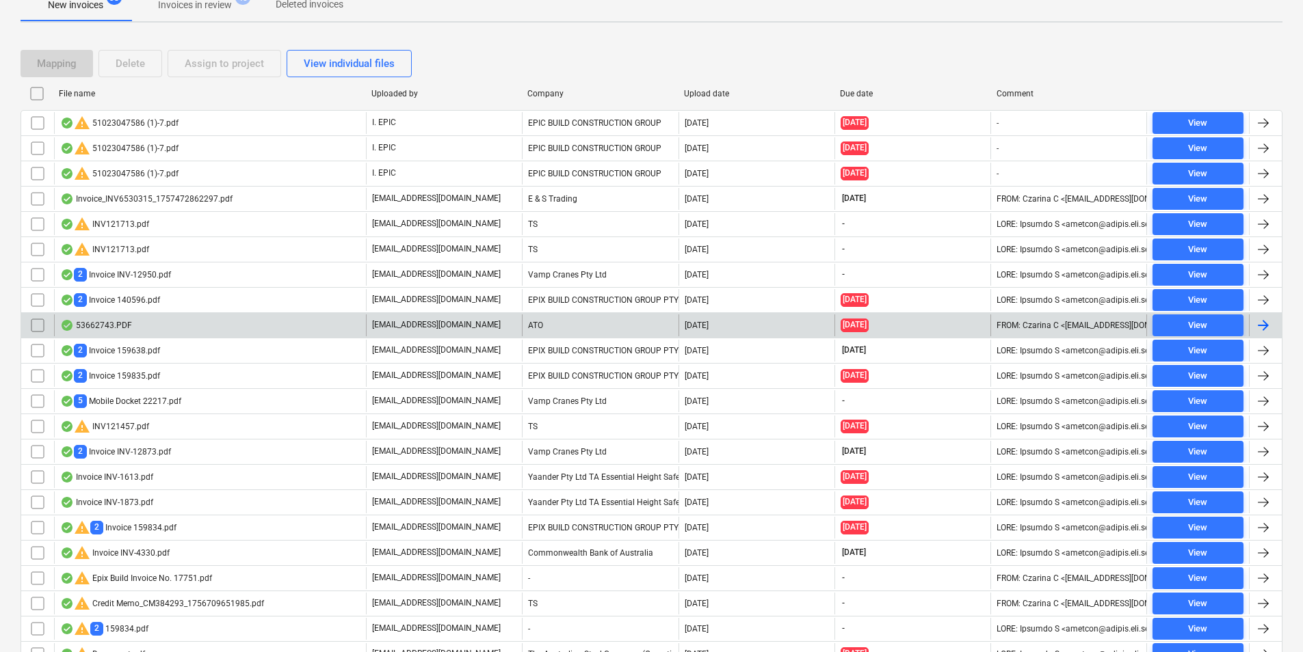
scroll to position [230, 0]
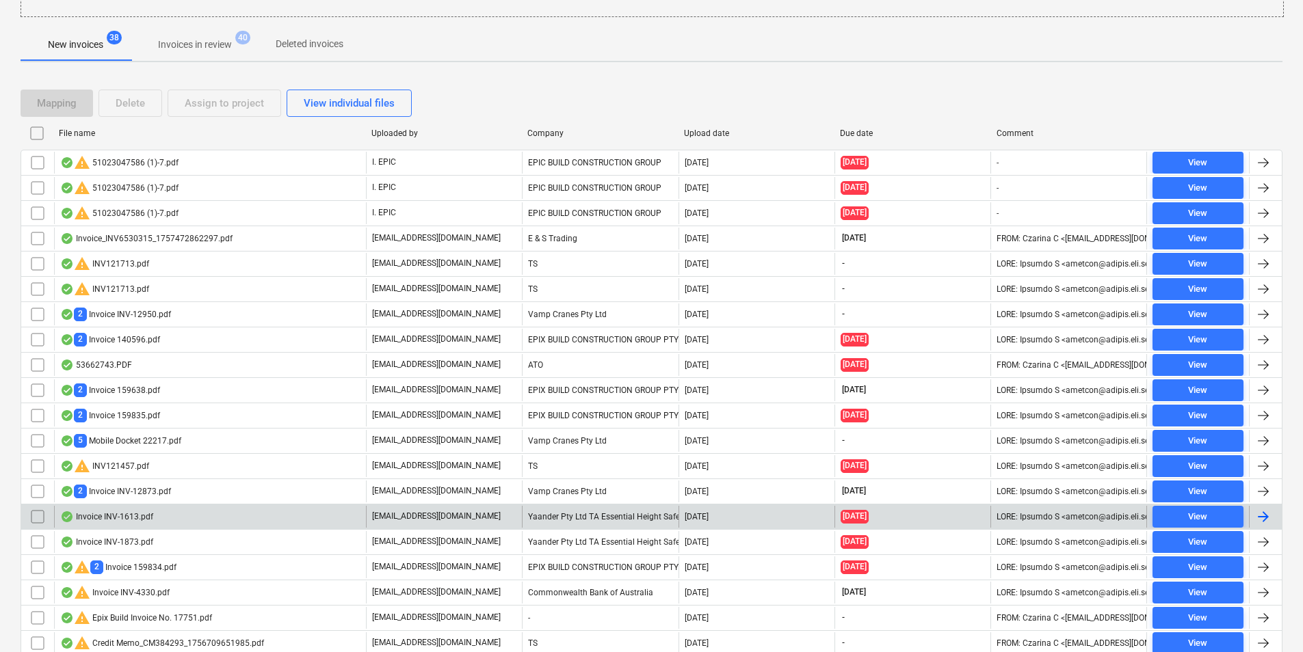
click at [36, 513] on input "checkbox" at bounding box center [38, 517] width 22 height 22
click at [38, 513] on input "checkbox" at bounding box center [38, 517] width 22 height 22
click at [551, 133] on div "Company" at bounding box center [599, 134] width 145 height 10
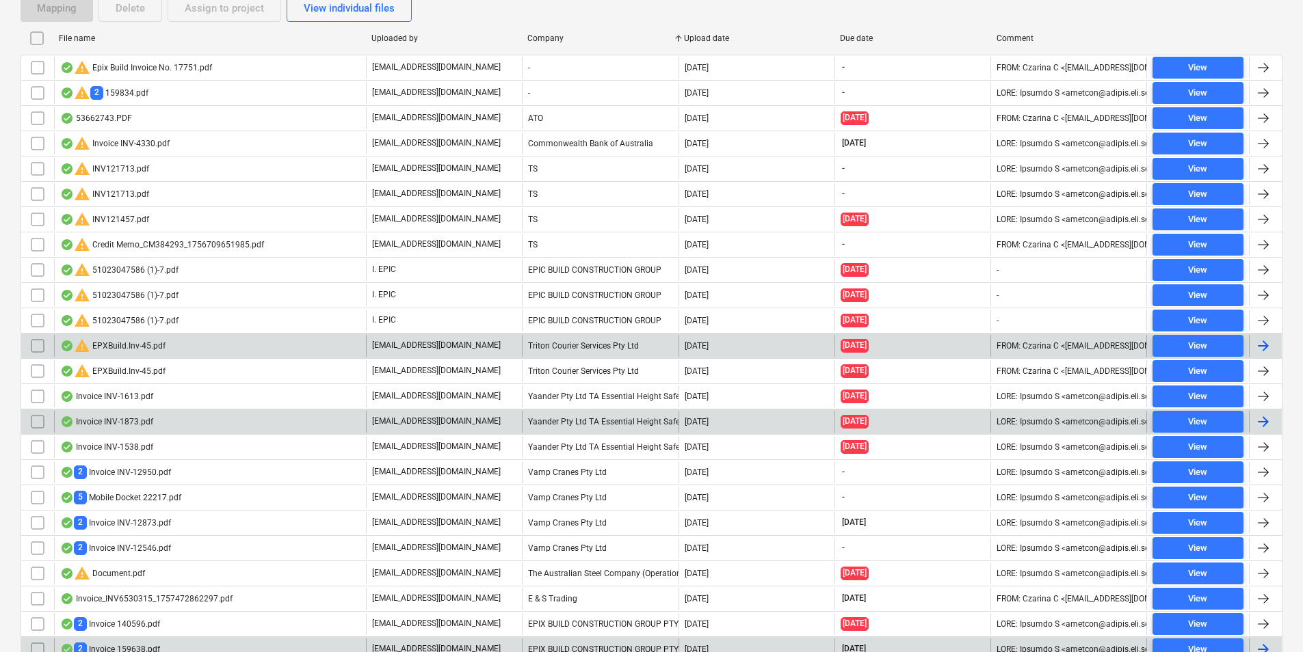
scroll to position [367, 0]
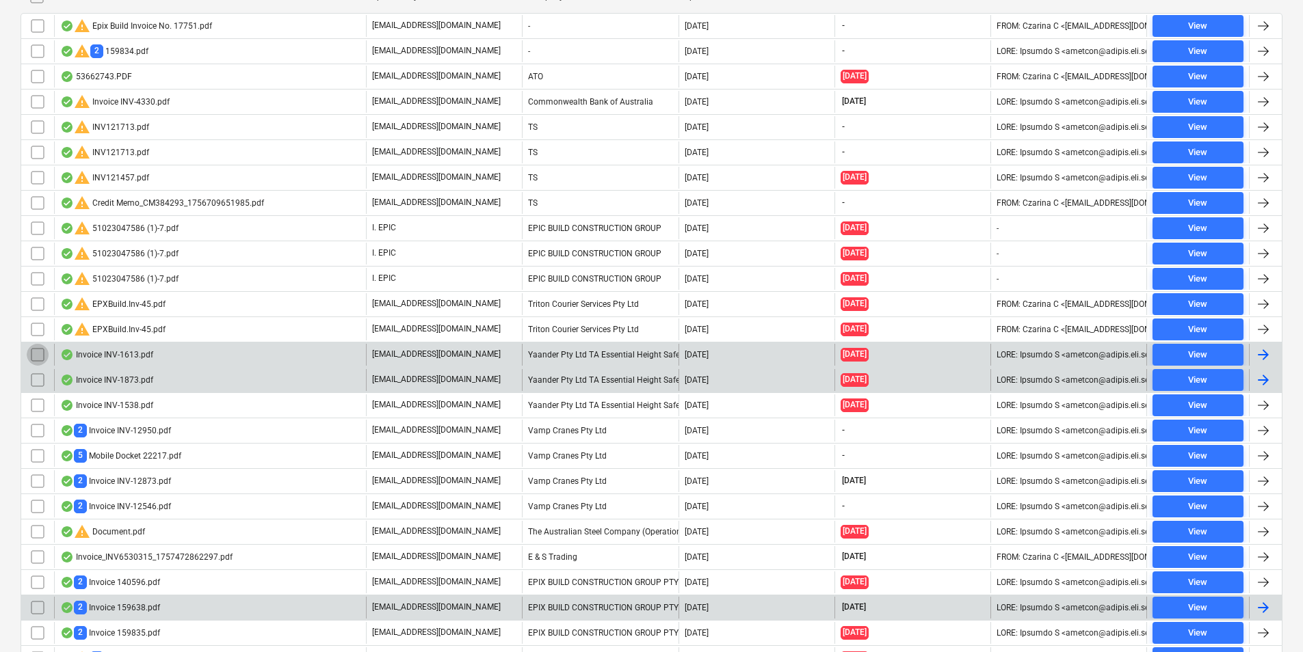
click at [37, 354] on input "checkbox" at bounding box center [38, 355] width 22 height 22
click at [40, 380] on input "checkbox" at bounding box center [38, 380] width 22 height 22
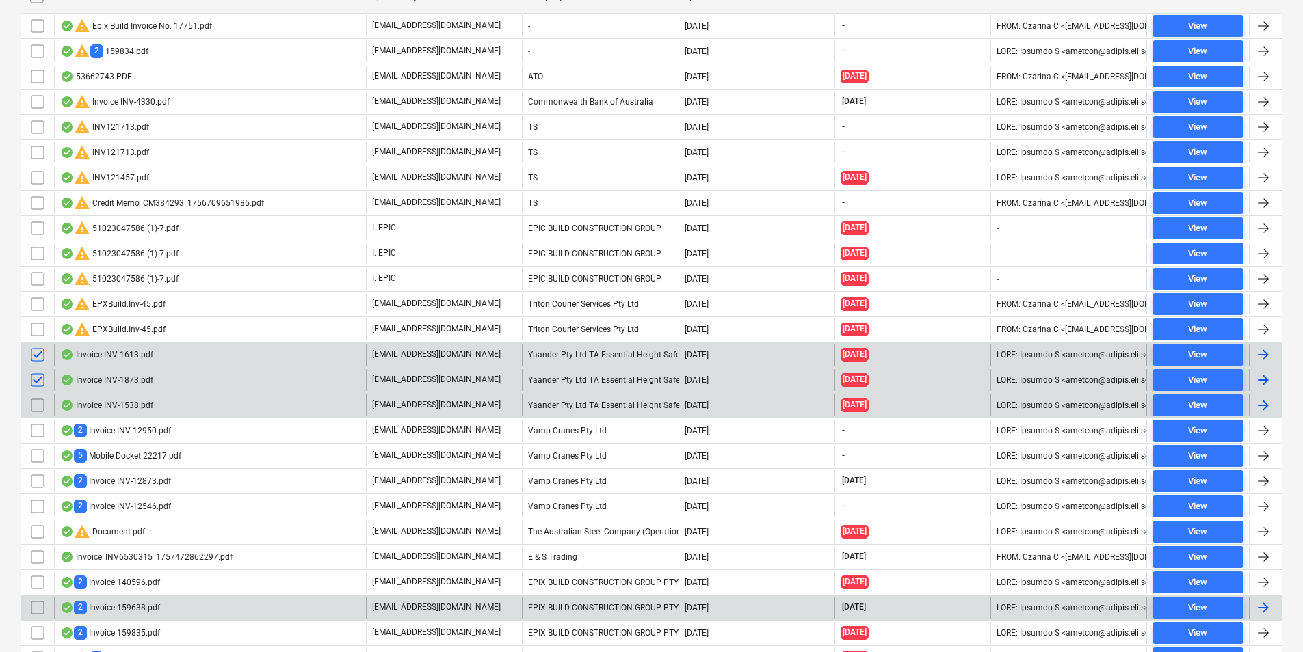
click at [37, 405] on input "checkbox" at bounding box center [38, 406] width 22 height 22
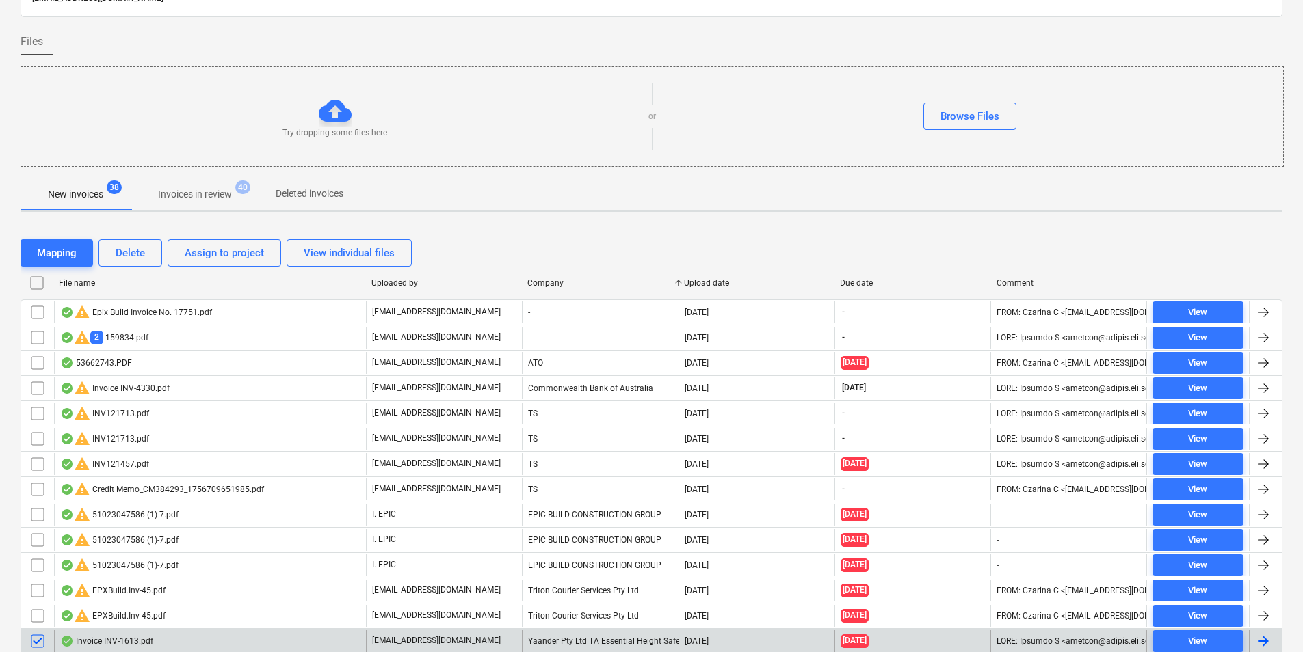
scroll to position [25, 0]
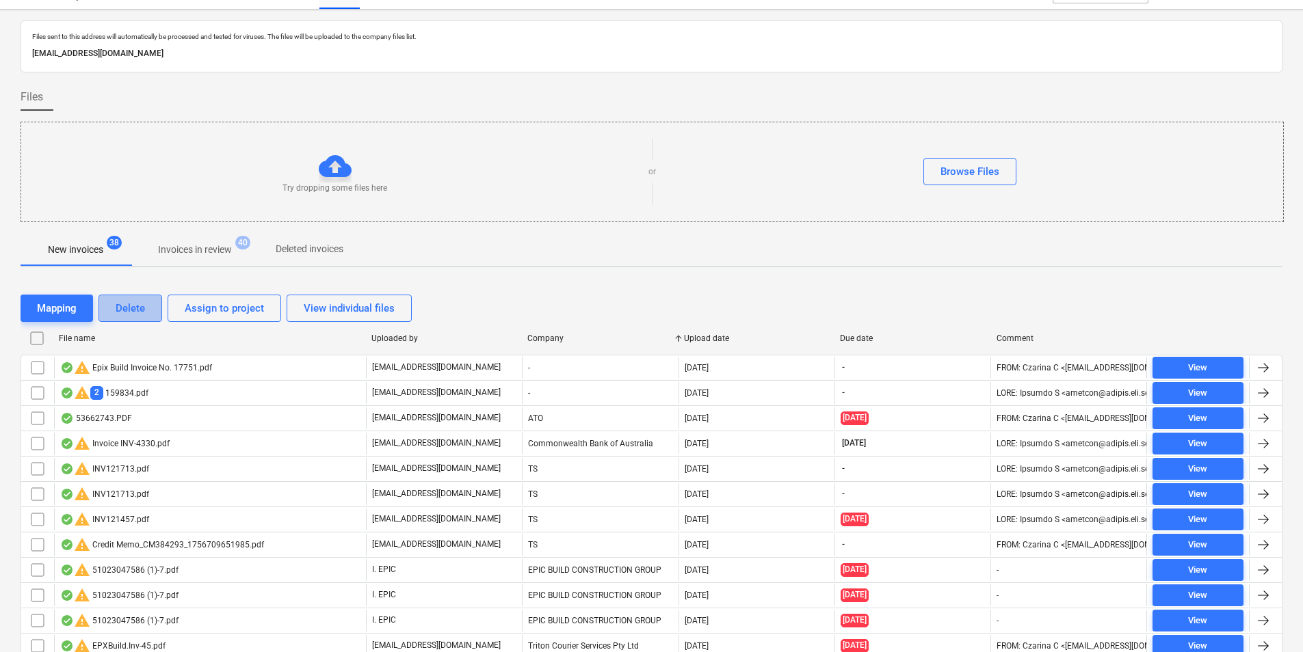
click at [135, 308] on div "Delete" at bounding box center [130, 309] width 29 height 18
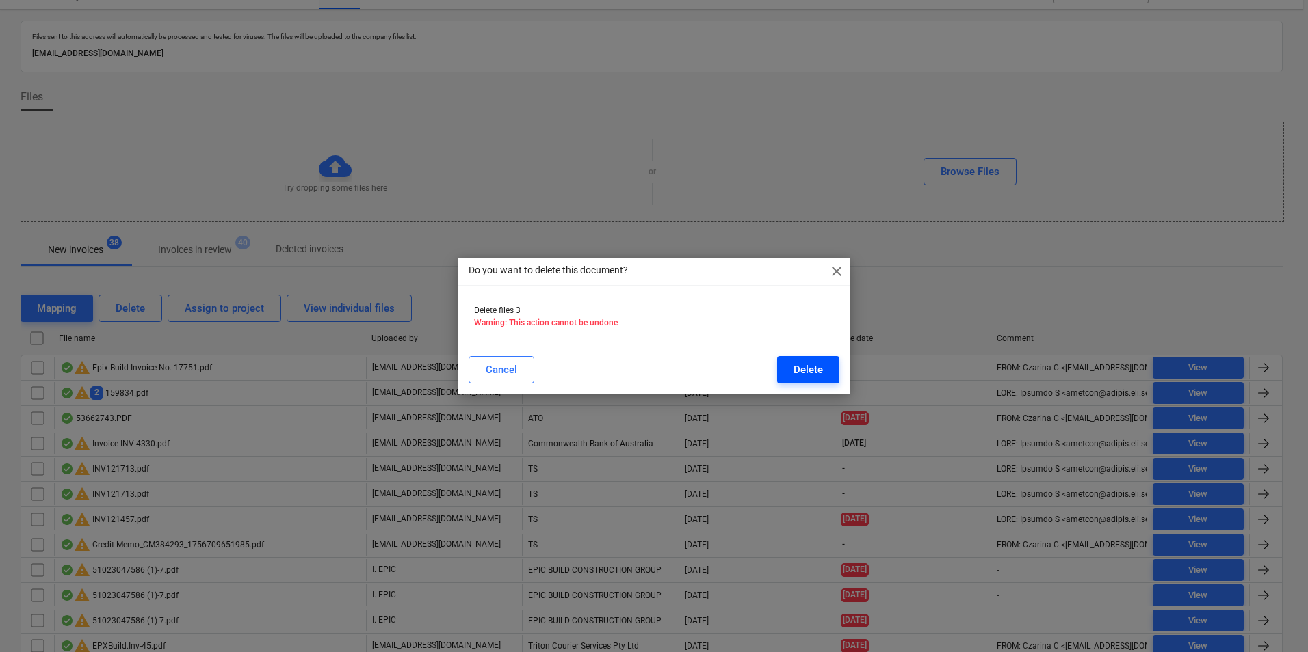
click at [793, 369] on div "Delete" at bounding box center [807, 370] width 29 height 18
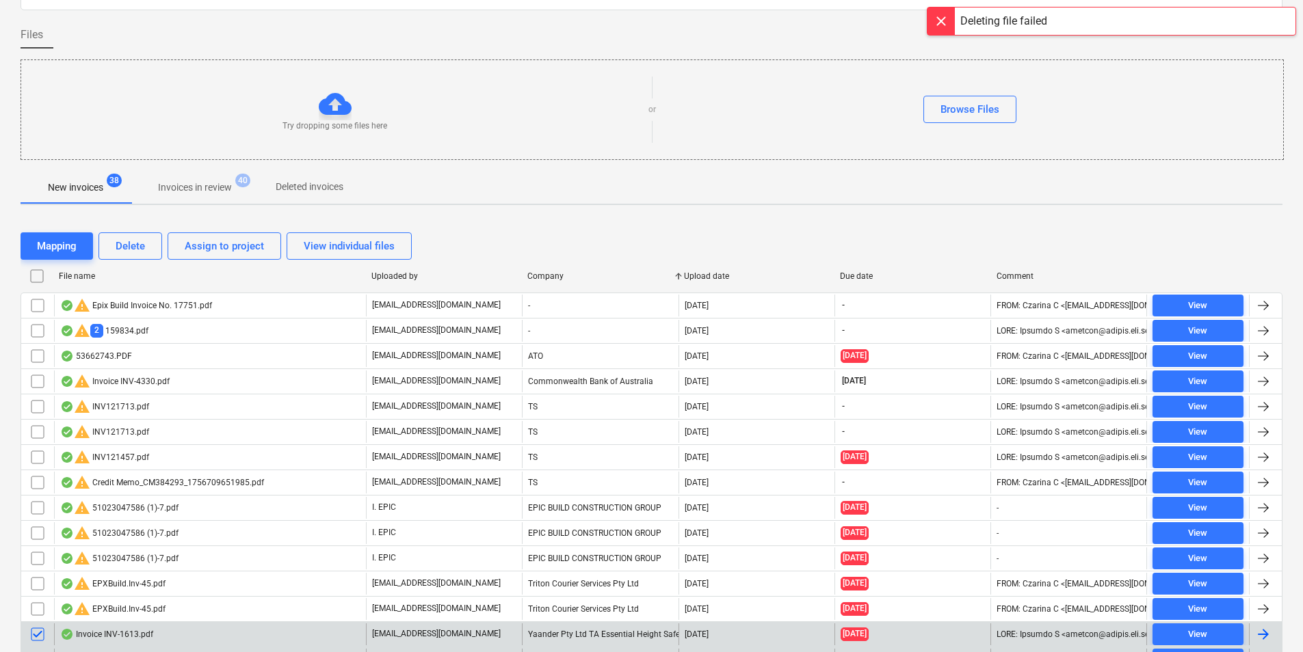
scroll to position [436, 0]
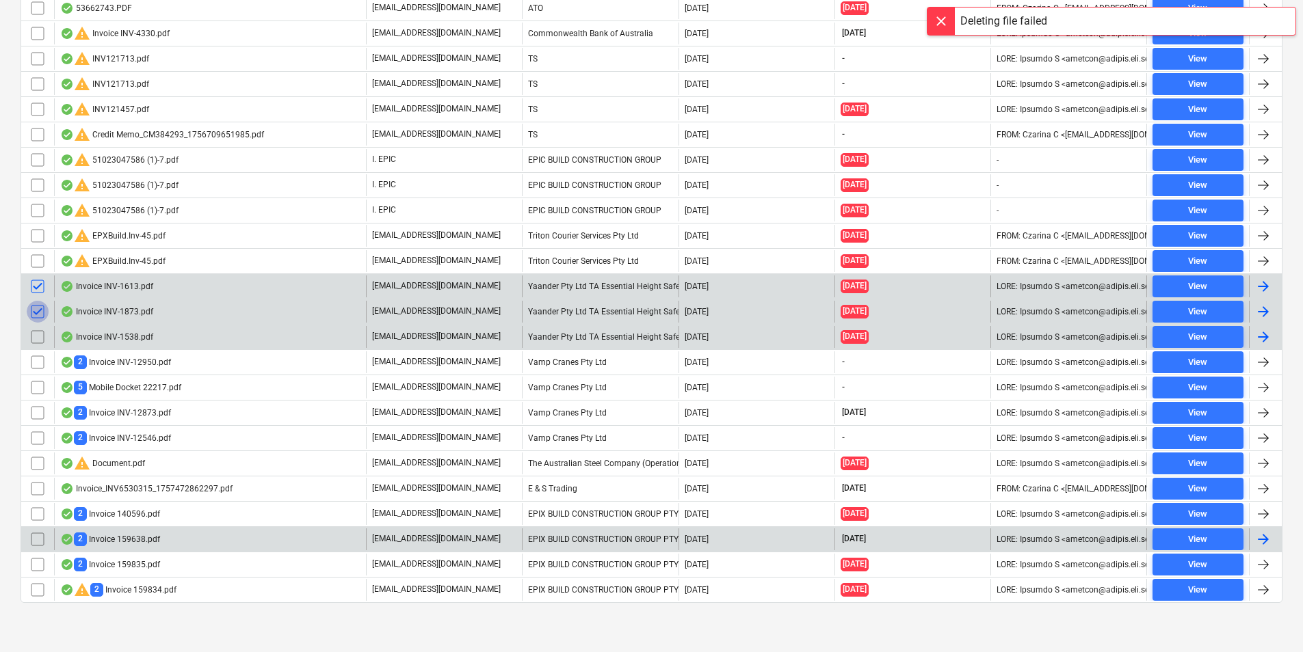
click at [36, 313] on input "checkbox" at bounding box center [38, 312] width 22 height 22
click at [36, 290] on input "checkbox" at bounding box center [38, 287] width 22 height 22
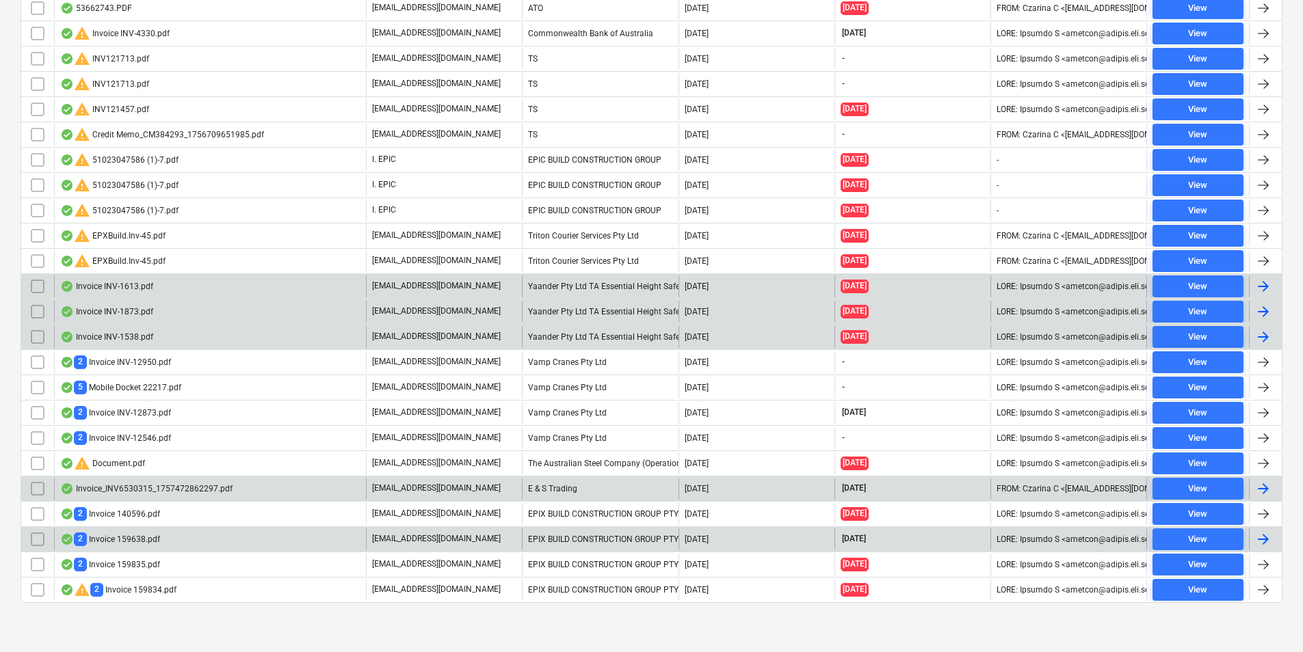
click at [259, 493] on div "Invoice_INV6530315_1757472862297.pdf" at bounding box center [210, 489] width 312 height 22
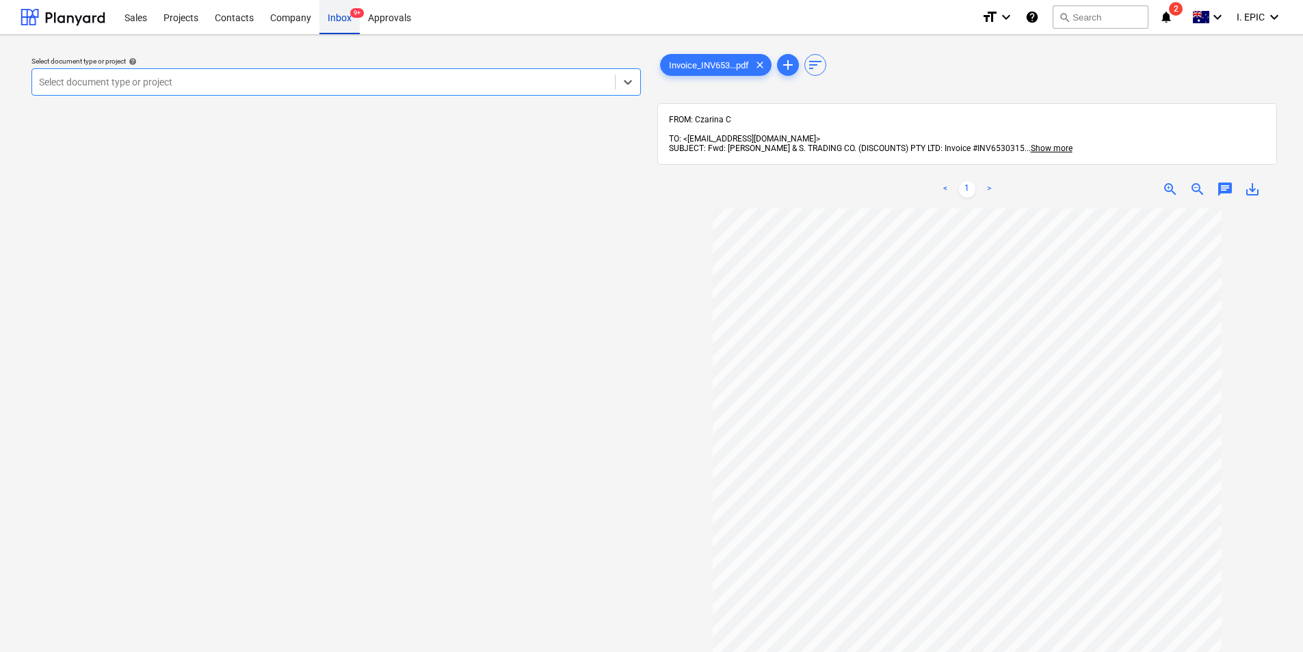
click at [338, 23] on div "Inbox 9+" at bounding box center [339, 16] width 40 height 35
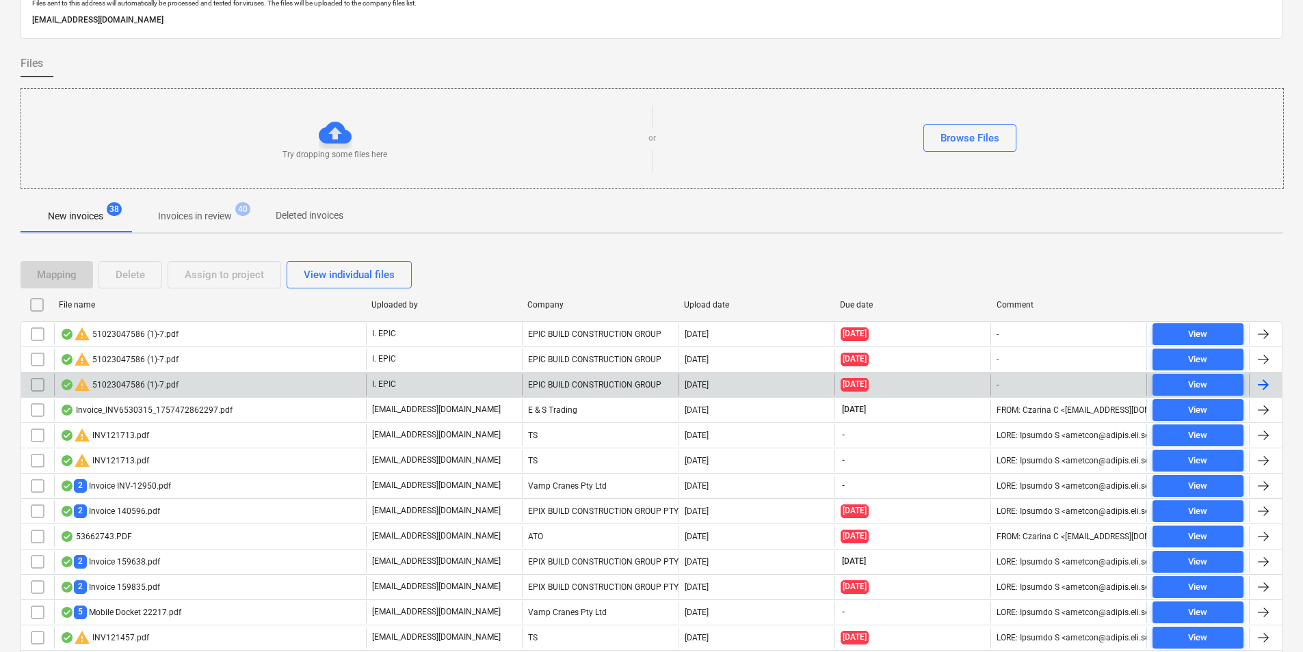
scroll to position [137, 0]
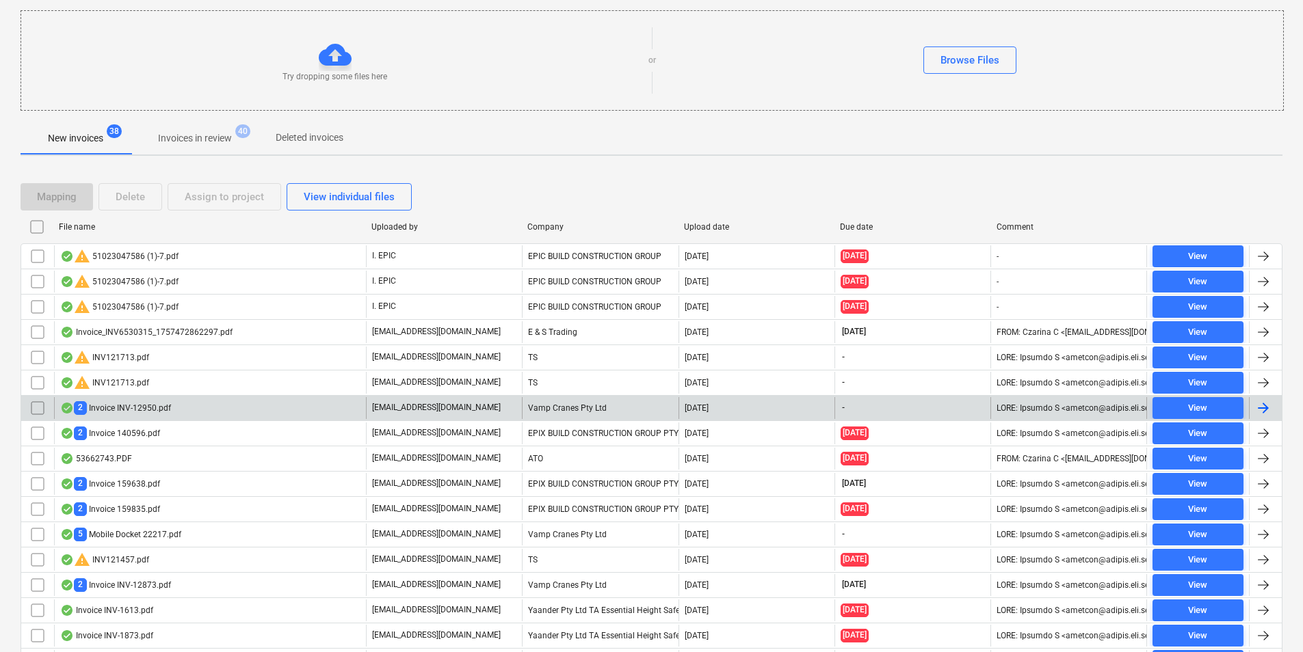
click at [192, 408] on div "2 Invoice INV-12950.pdf" at bounding box center [210, 408] width 312 height 22
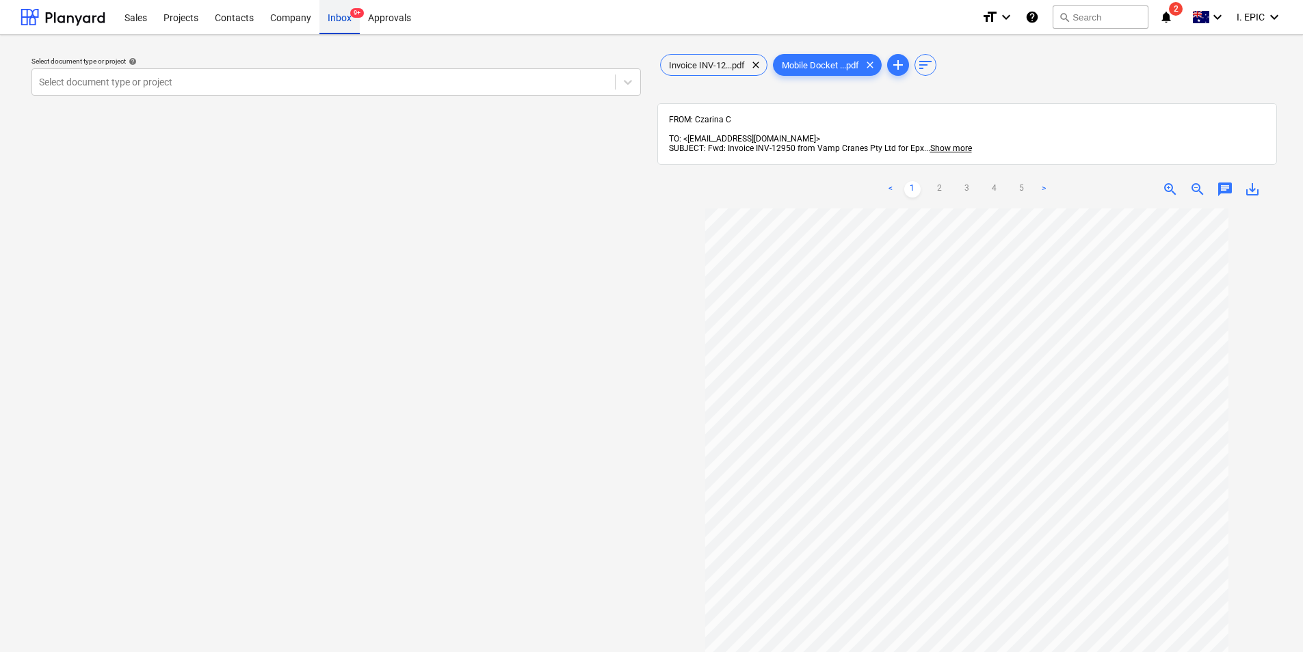
click at [350, 14] on span "9+" at bounding box center [357, 13] width 14 height 10
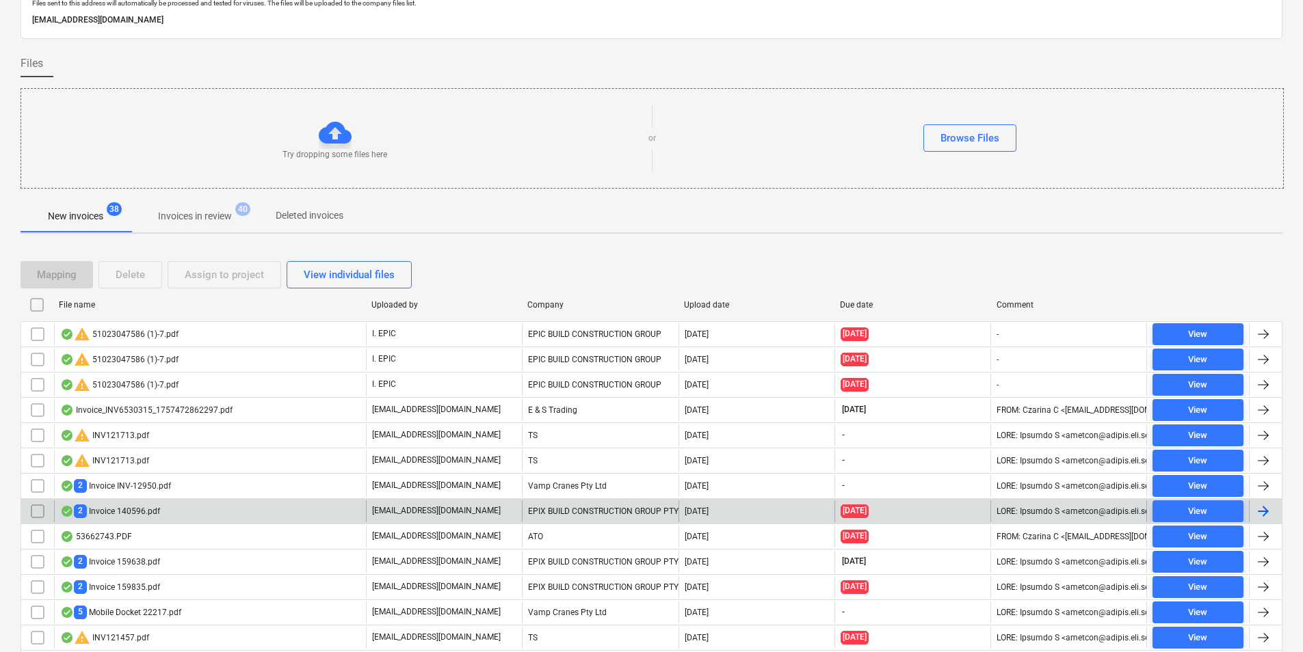
scroll to position [137, 0]
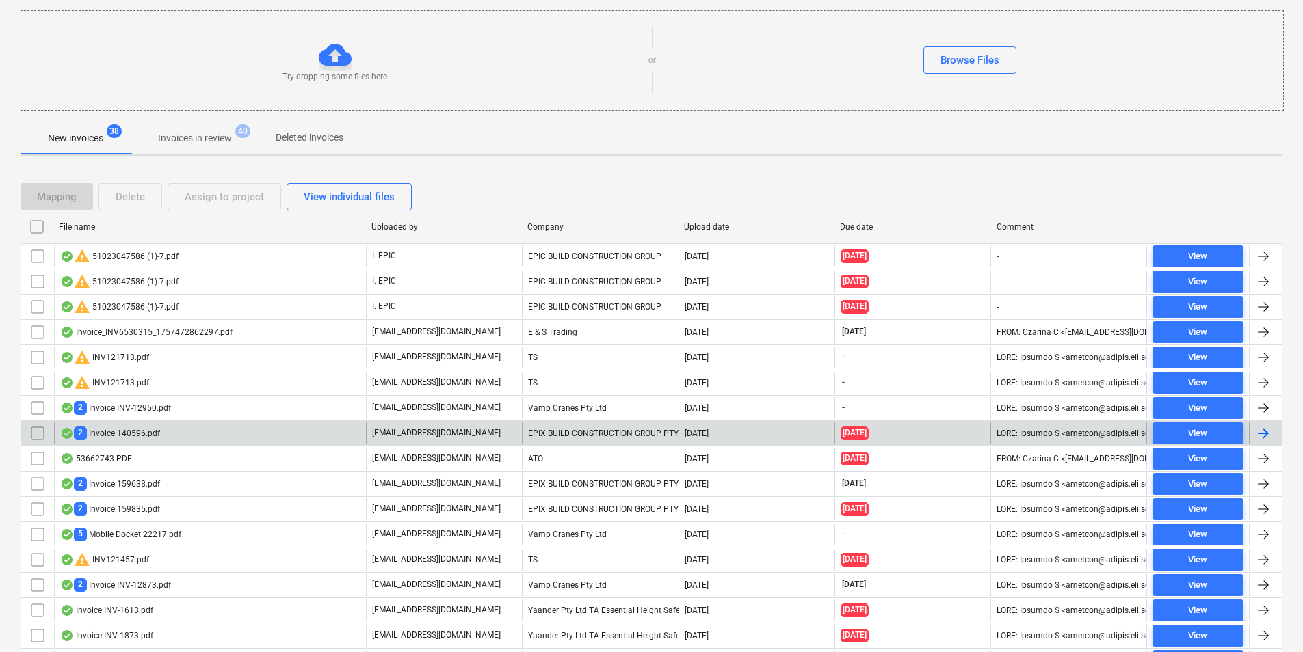
click at [185, 429] on div "2 Invoice 140596.pdf" at bounding box center [210, 434] width 312 height 22
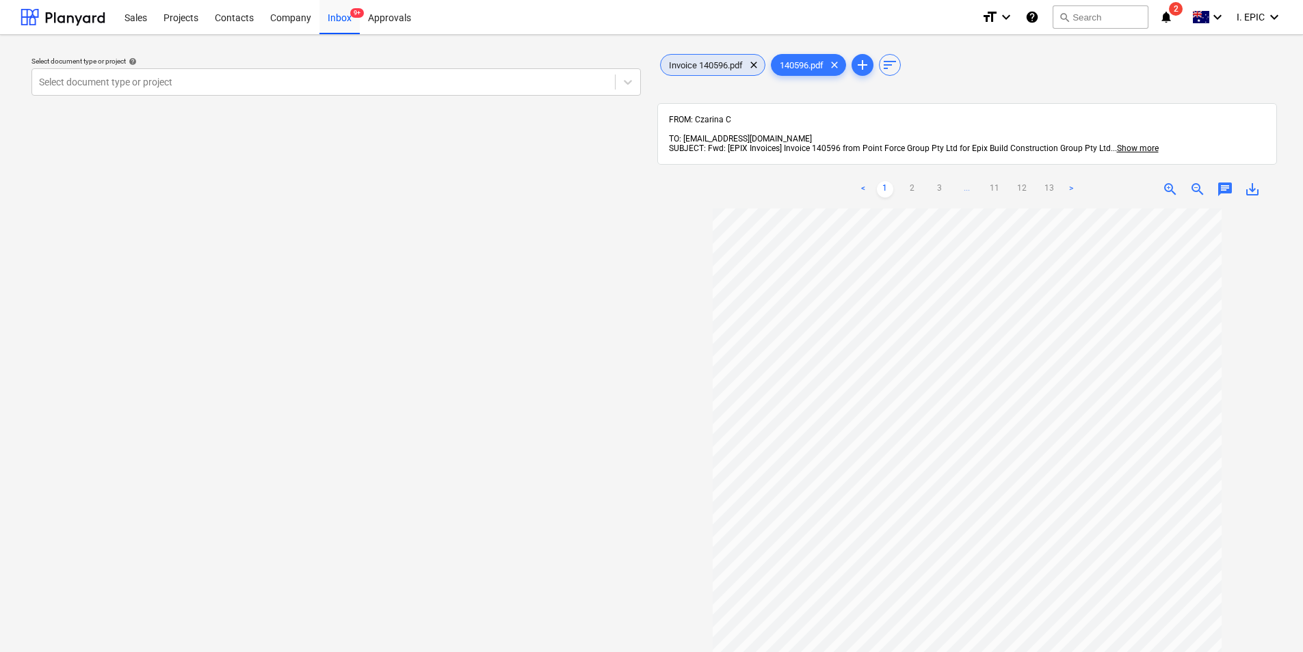
click at [734, 57] on div "Invoice 140596.pdf clear" at bounding box center [712, 65] width 105 height 22
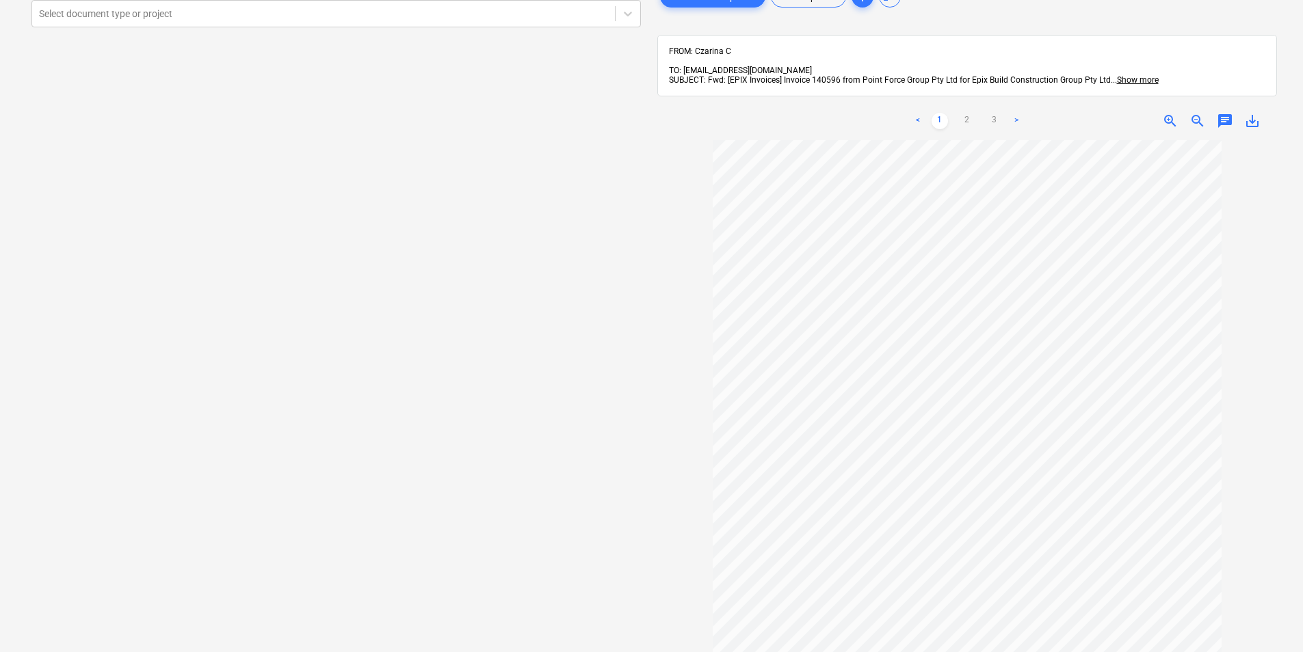
click at [1220, 113] on span "chat" at bounding box center [1225, 121] width 16 height 16
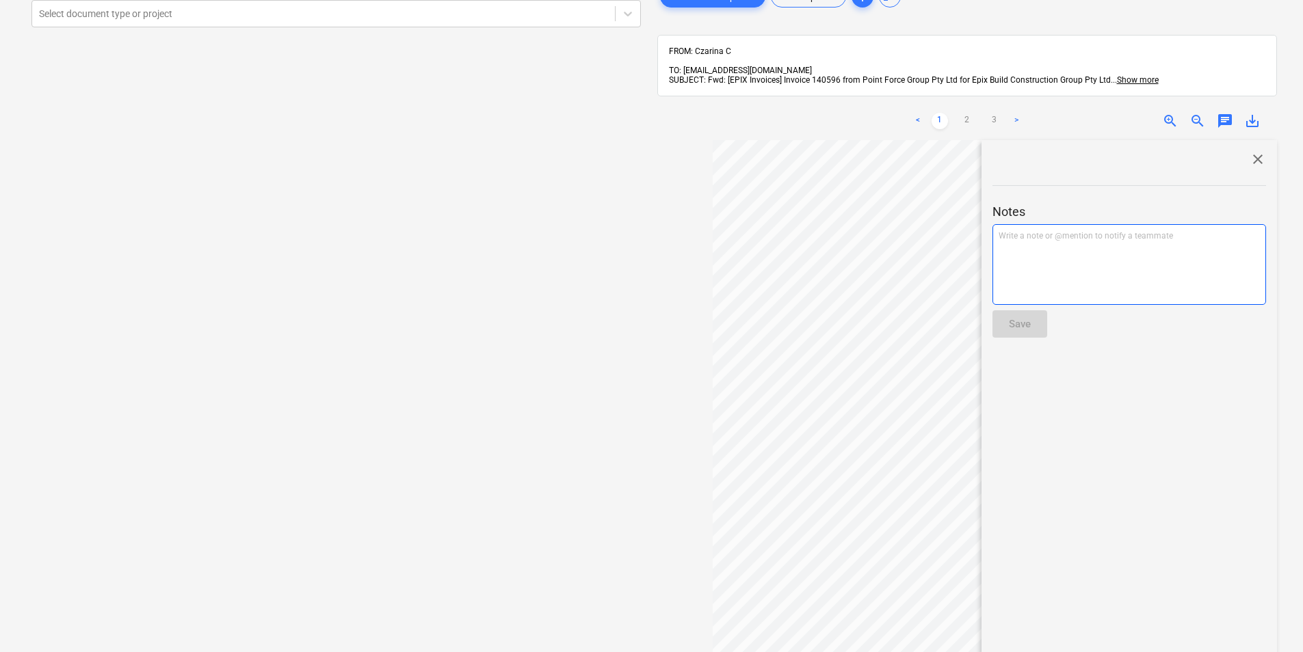
click at [1109, 239] on div "Write a note or @mention to notify a teammate [PERSON_NAME]" at bounding box center [1129, 264] width 274 height 81
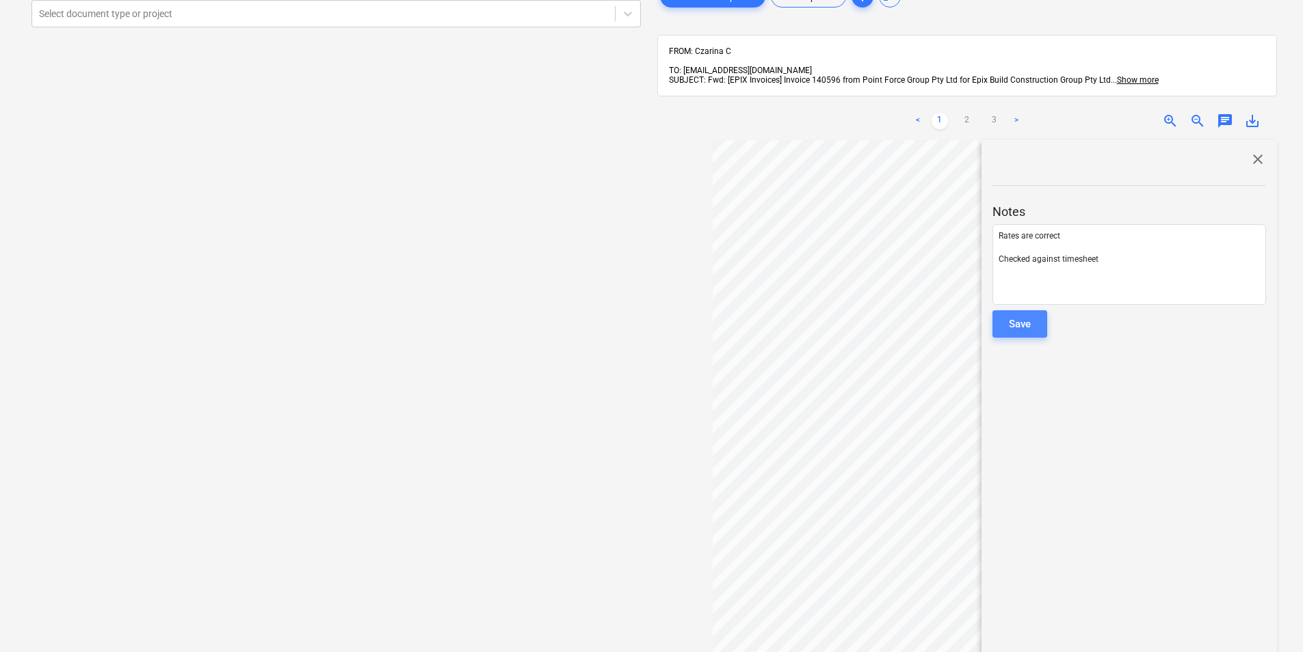
click at [1022, 323] on div "Save" at bounding box center [1020, 324] width 22 height 18
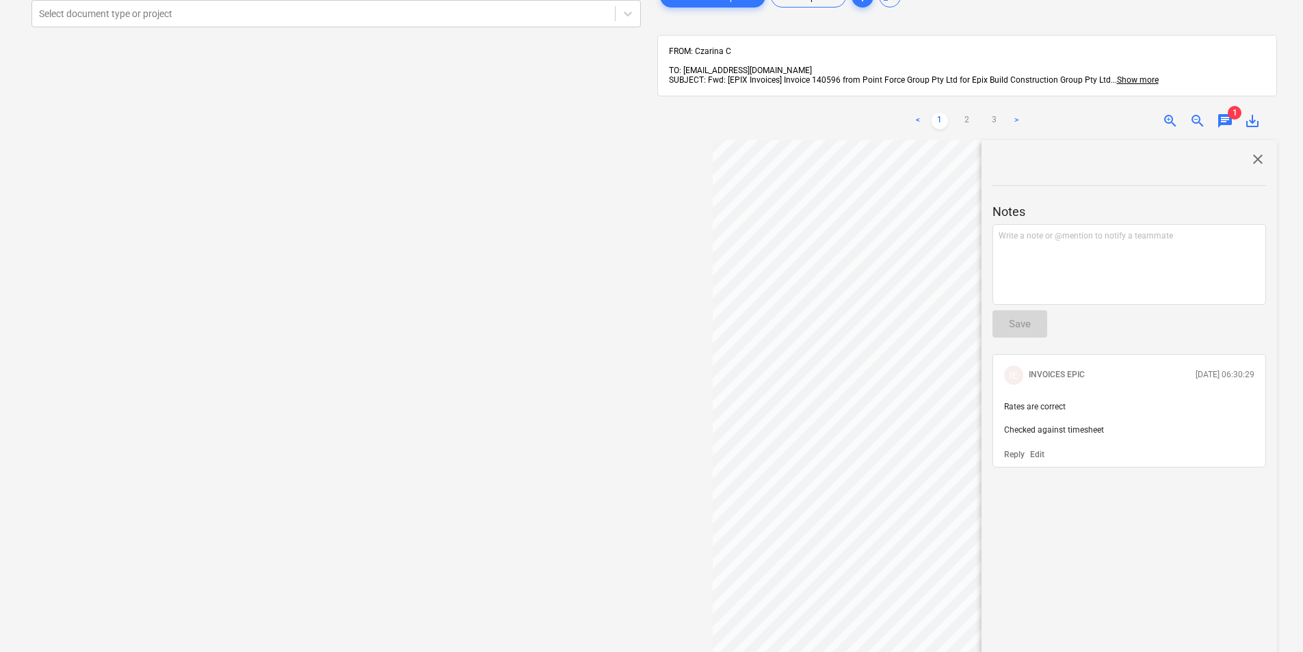
click at [1257, 153] on span "close" at bounding box center [1257, 159] width 16 height 16
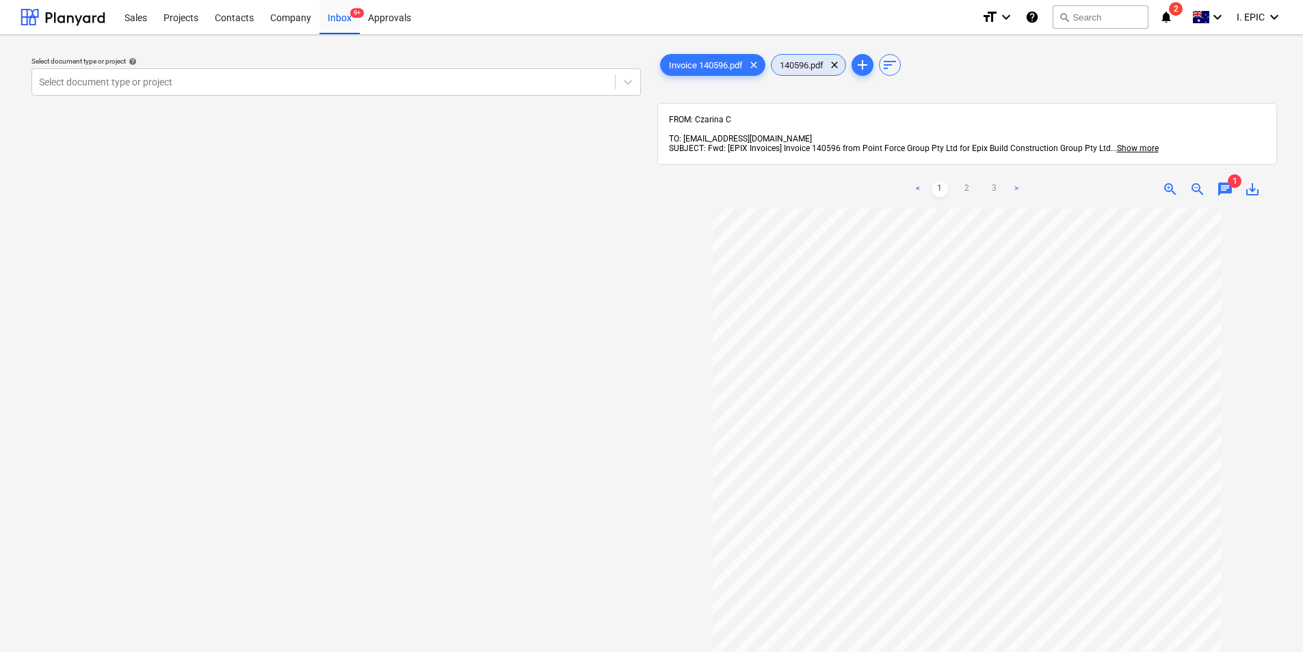
click at [810, 67] on span "140596.pdf" at bounding box center [801, 65] width 60 height 10
click at [728, 70] on div "Invoice 140596.pdf clear" at bounding box center [712, 65] width 105 height 22
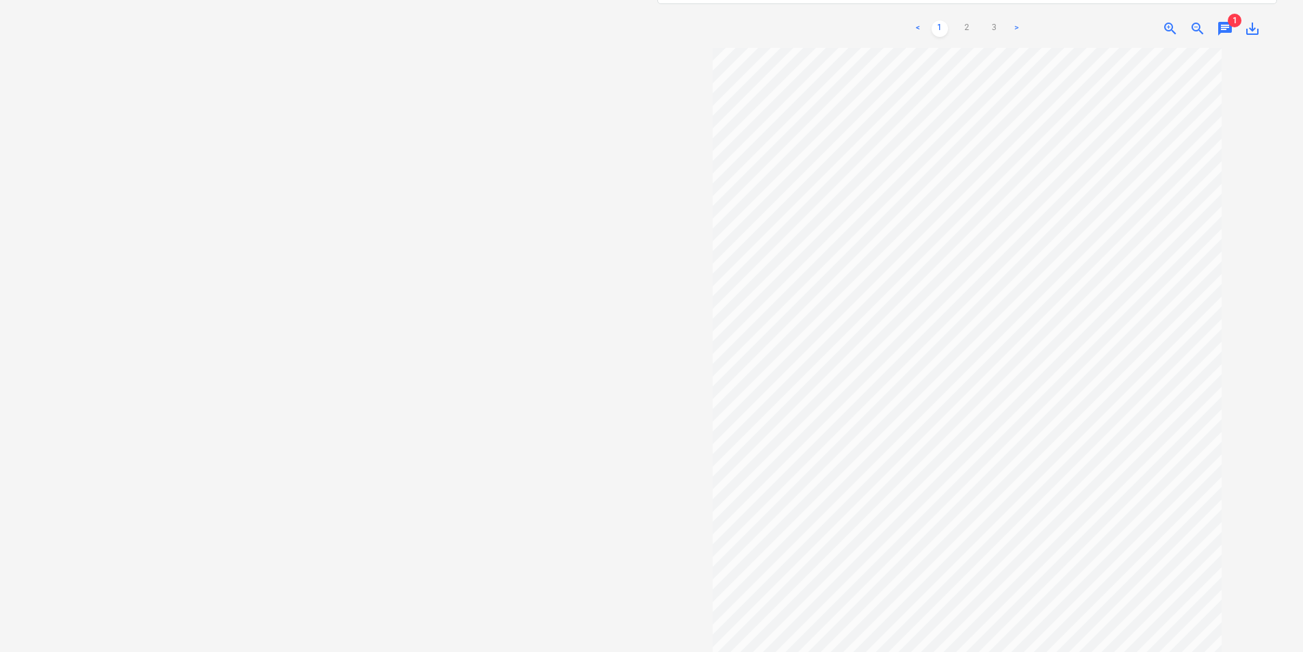
scroll to position [0, 0]
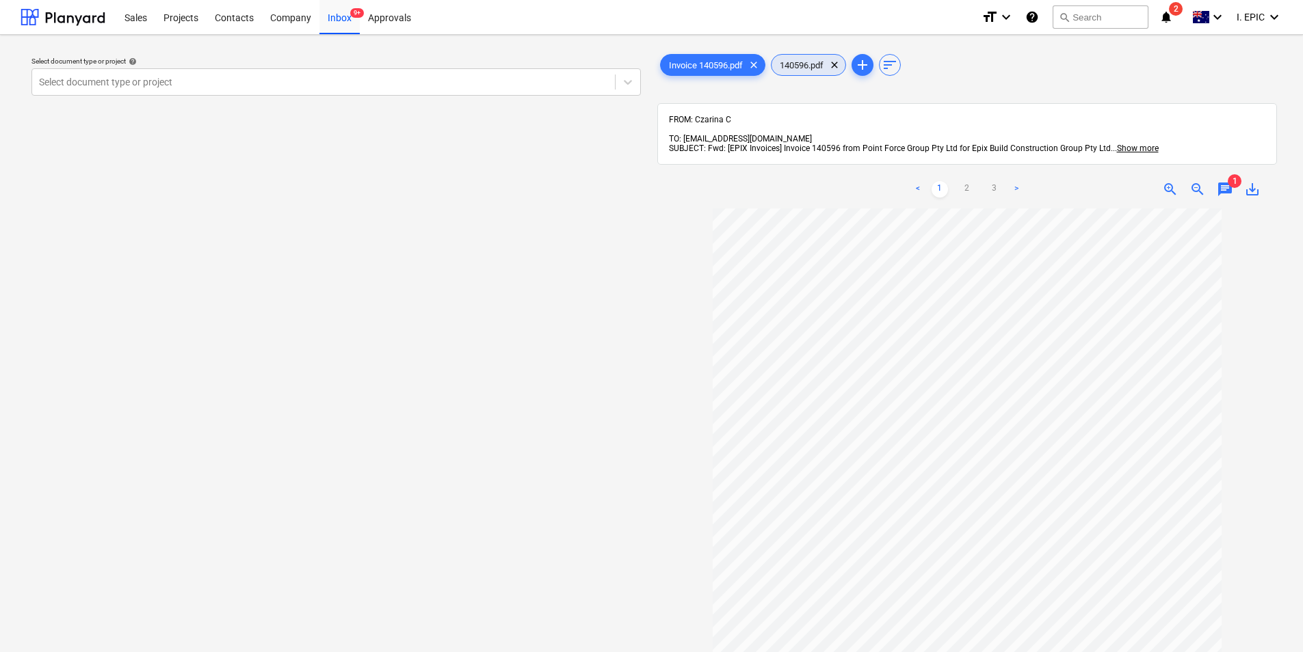
click at [810, 62] on span "140596.pdf" at bounding box center [801, 65] width 60 height 10
click at [905, 181] on link "2" at bounding box center [912, 189] width 16 height 16
click at [939, 181] on link "3" at bounding box center [939, 189] width 16 height 16
click at [715, 59] on div "Invoice 140596.pdf clear" at bounding box center [712, 65] width 105 height 22
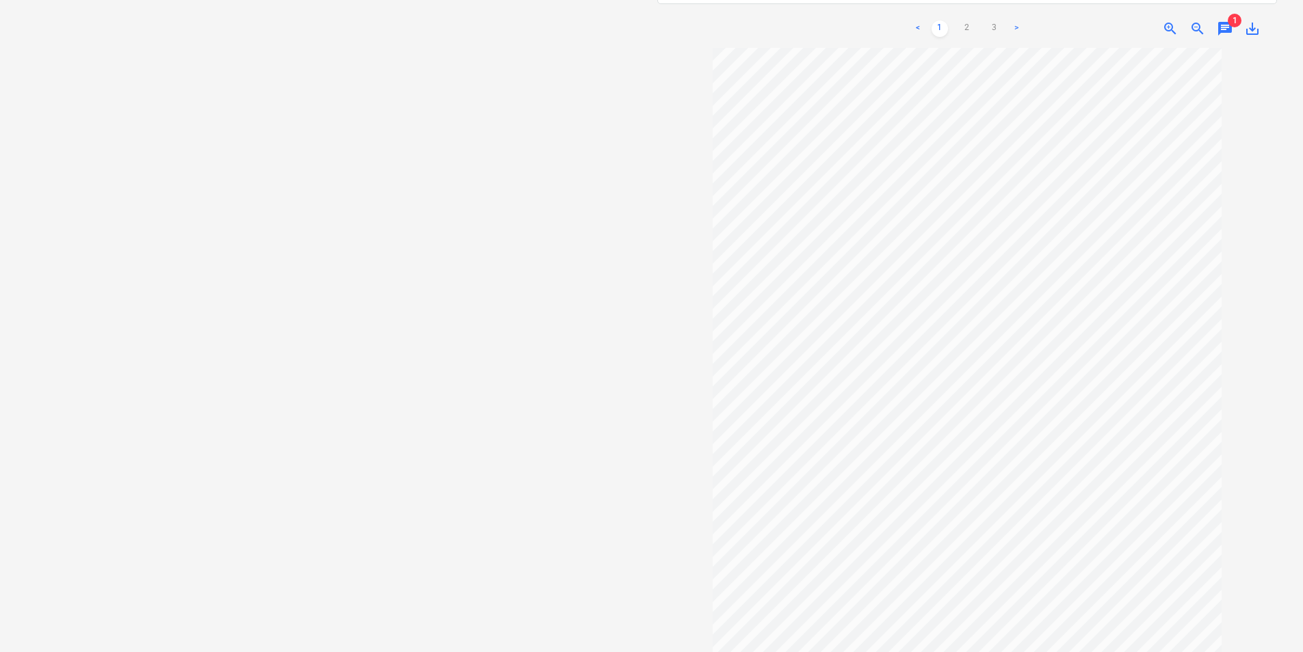
click at [1224, 21] on span "chat" at bounding box center [1225, 29] width 16 height 16
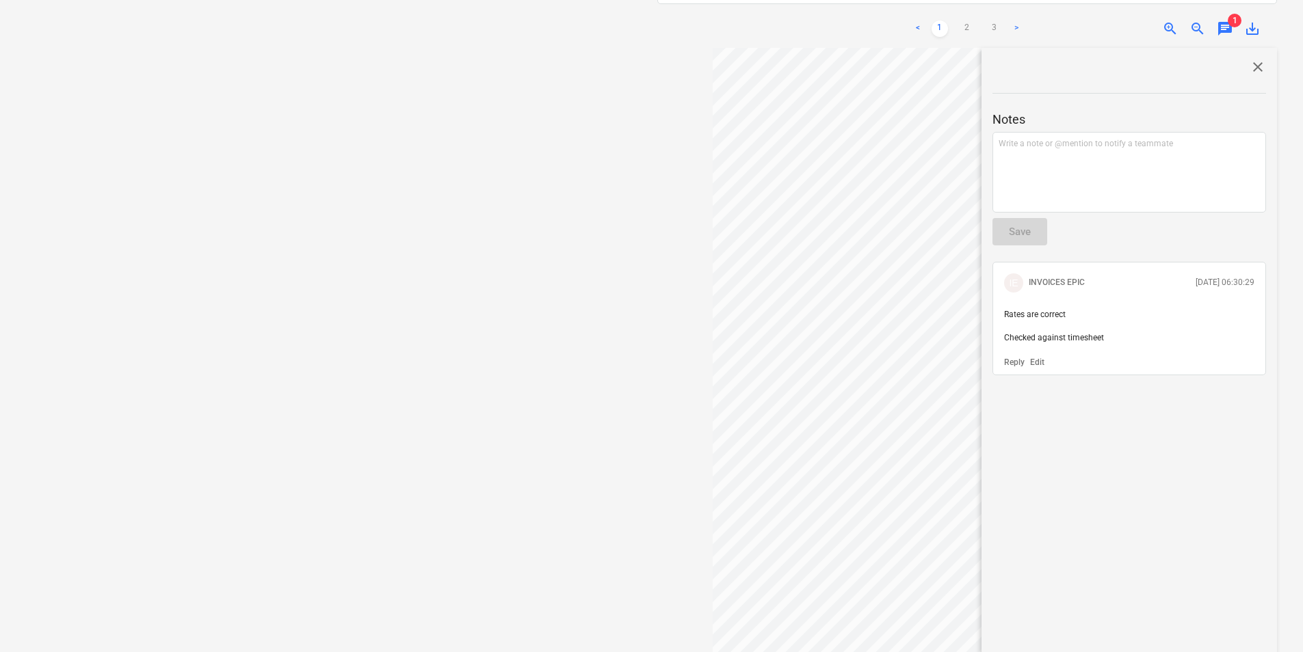
click at [1249, 59] on span "close" at bounding box center [1257, 67] width 16 height 16
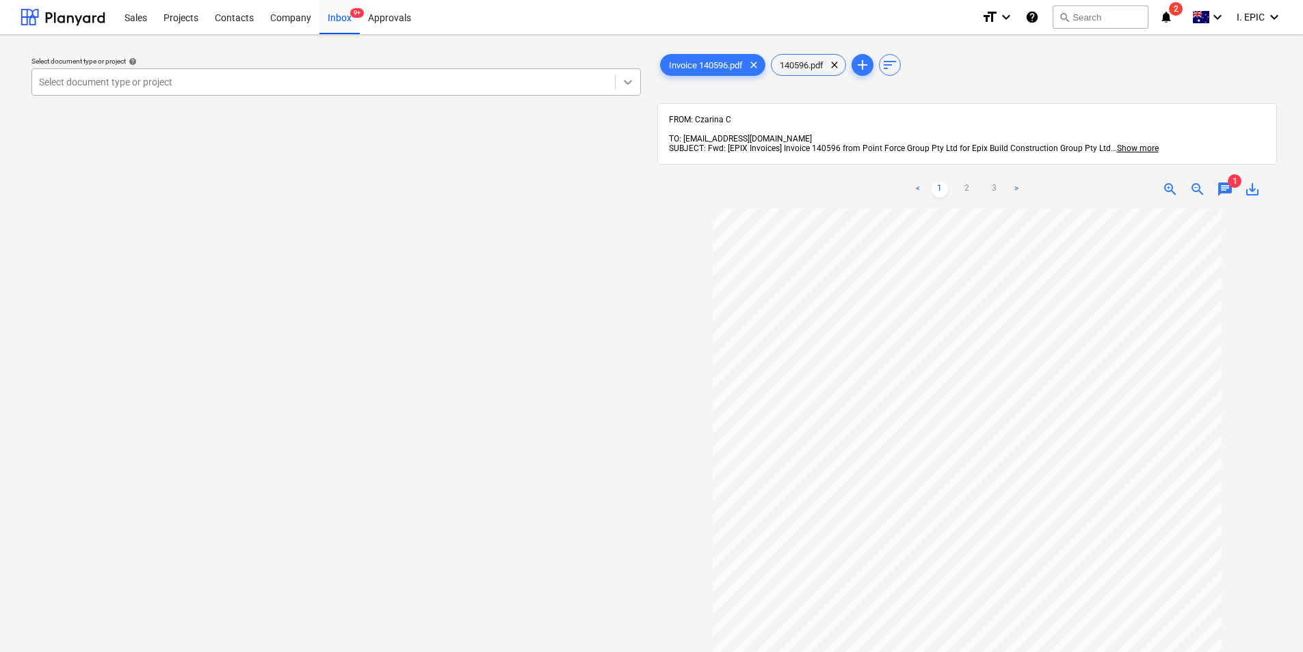
click at [622, 87] on icon at bounding box center [628, 82] width 14 height 14
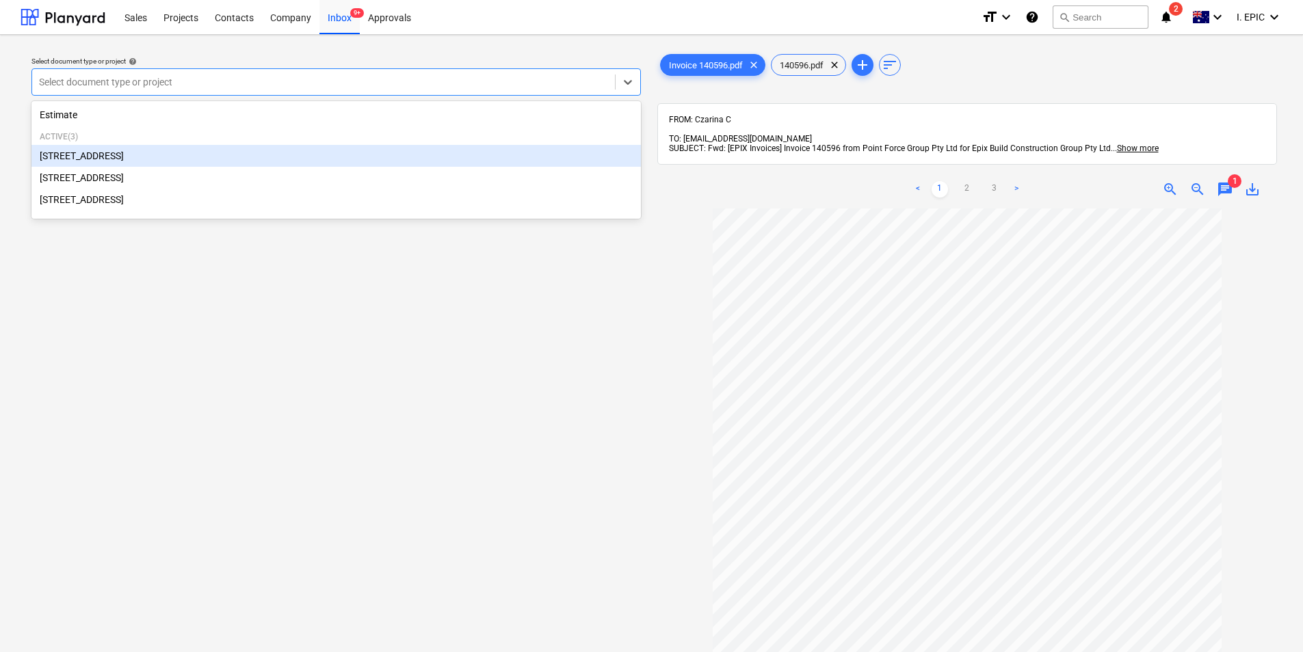
click at [346, 148] on div "[STREET_ADDRESS]" at bounding box center [335, 156] width 609 height 22
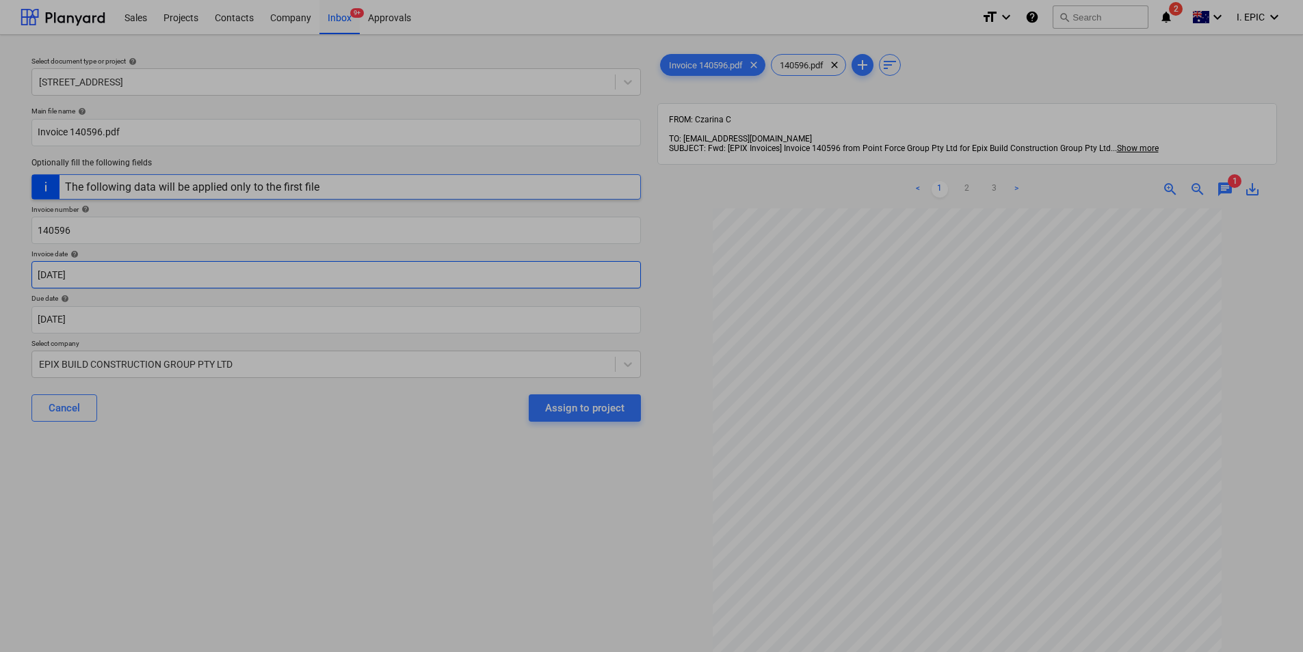
click at [324, 261] on body "Sales Projects Contacts Company Inbox 9+ Approvals format_size keyboard_arrow_d…" at bounding box center [651, 326] width 1303 height 652
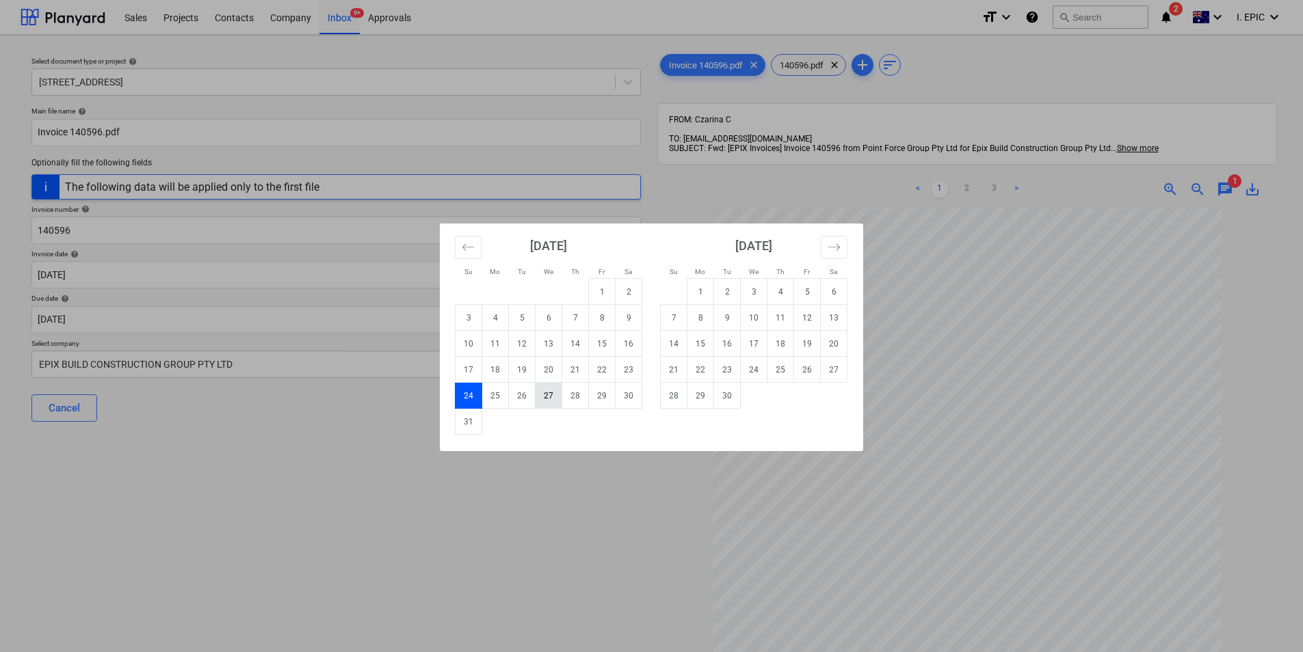
click at [546, 393] on td "27" at bounding box center [548, 396] width 27 height 26
type input "[DATE]"
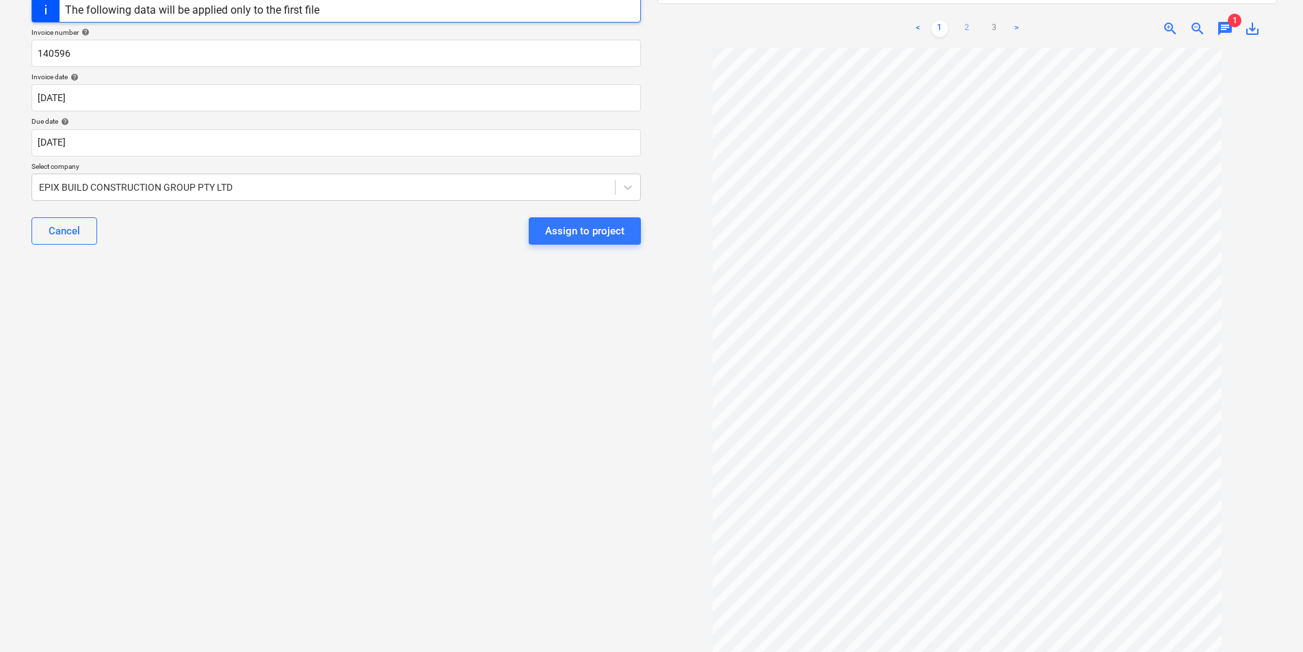
click at [962, 21] on link "2" at bounding box center [967, 29] width 16 height 16
click at [998, 21] on link "3" at bounding box center [994, 29] width 16 height 16
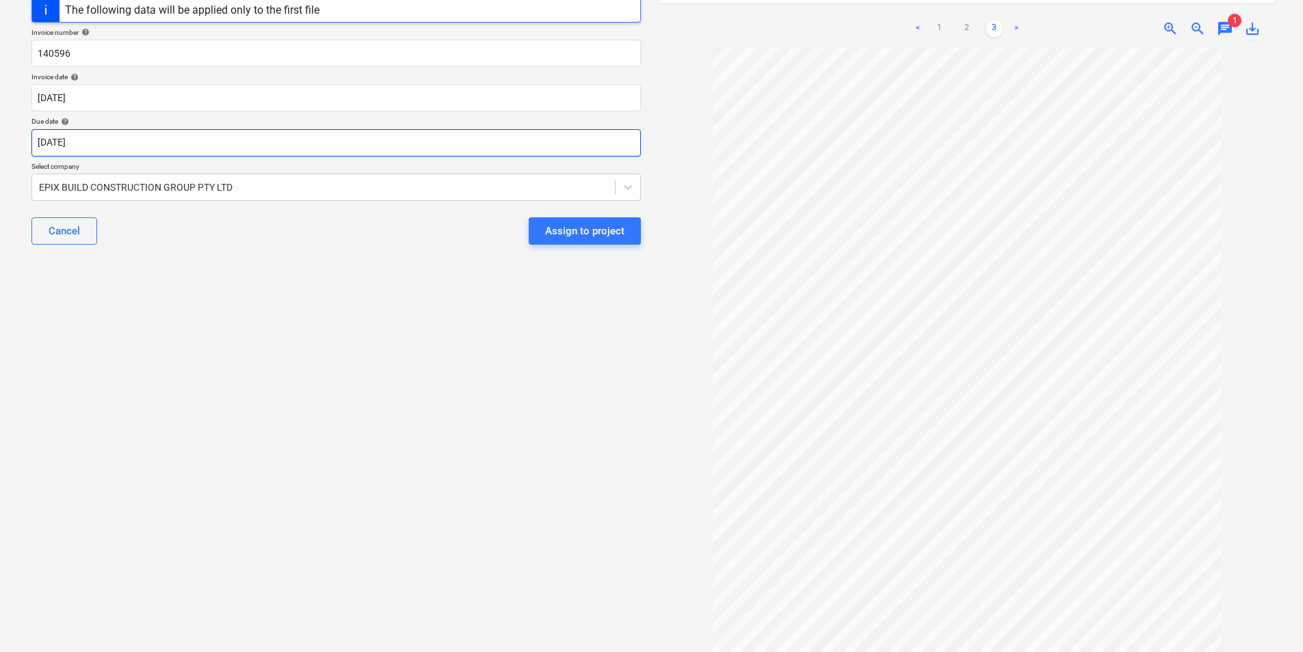
click at [269, 140] on body "Sales Projects Contacts Company Inbox 9+ Approvals format_size keyboard_arrow_d…" at bounding box center [651, 149] width 1303 height 652
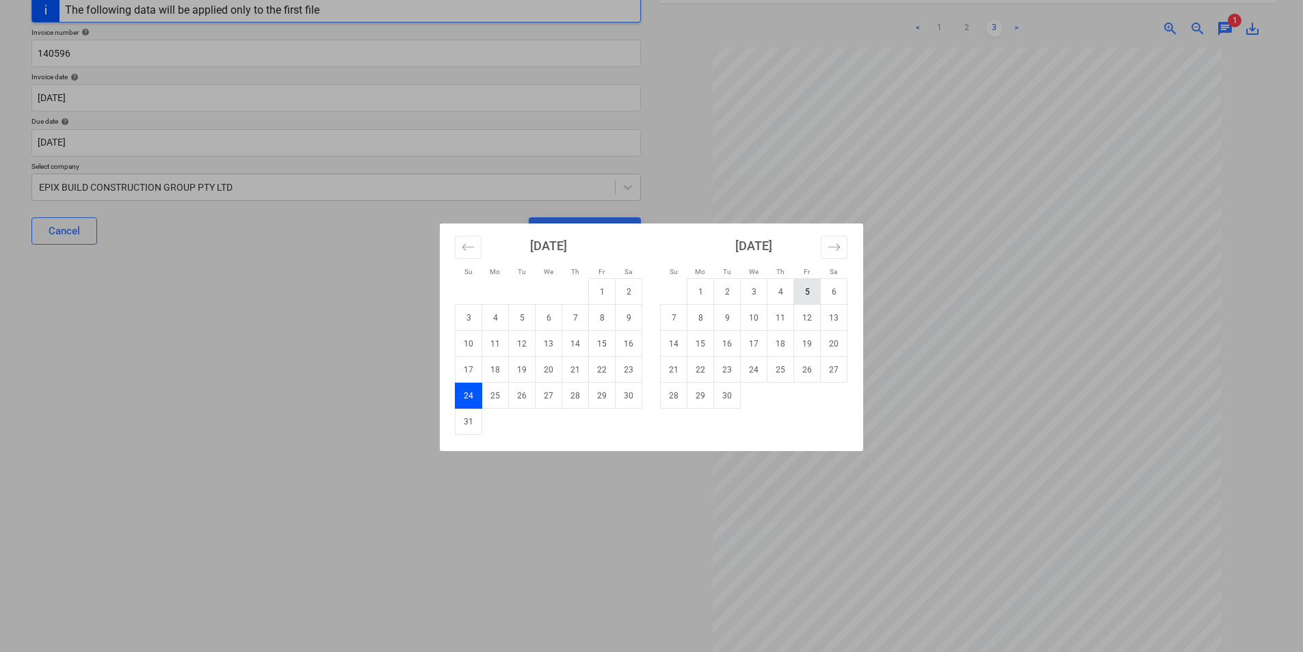
click at [805, 292] on td "5" at bounding box center [807, 292] width 27 height 26
type input "[DATE]"
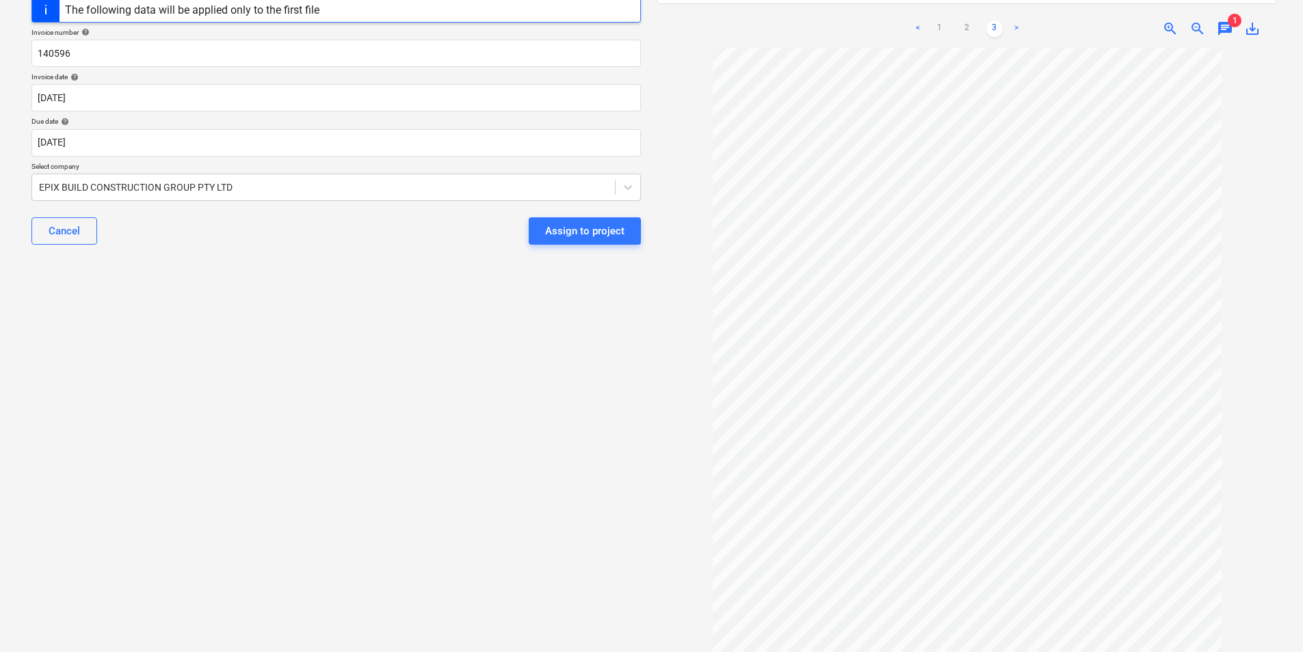
scroll to position [0, 0]
click at [941, 21] on link "1" at bounding box center [939, 29] width 16 height 16
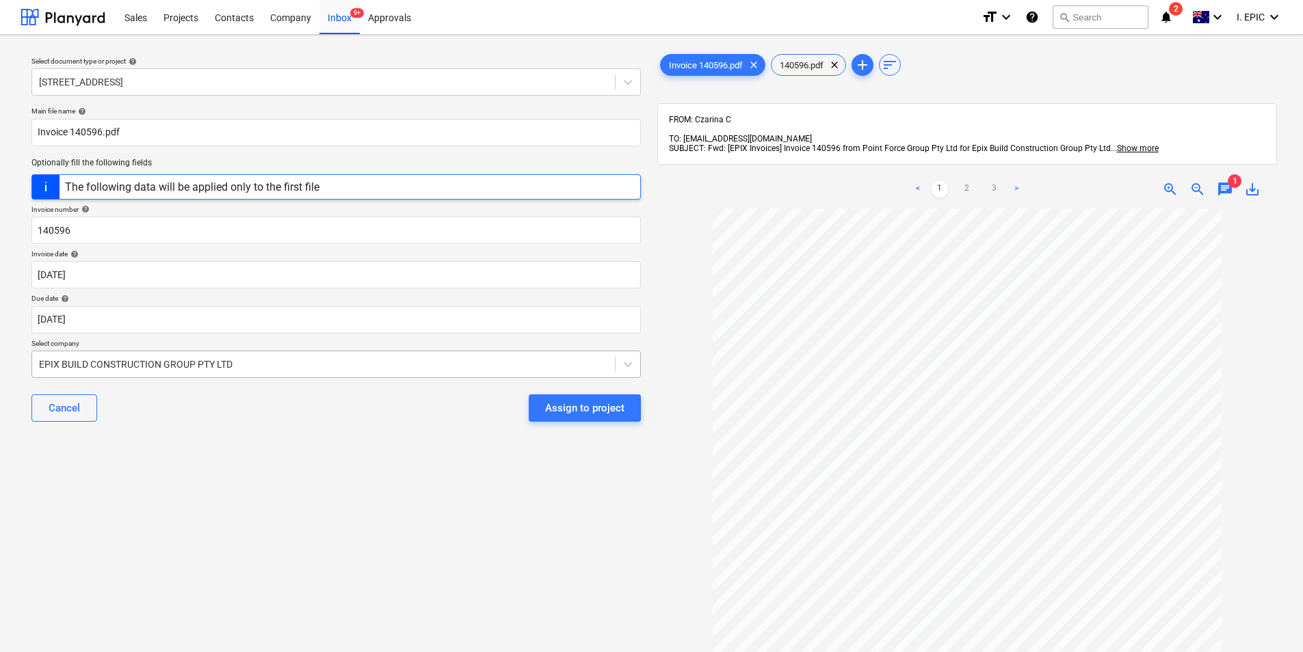
click at [389, 361] on div at bounding box center [323, 365] width 569 height 14
type input "point"
click at [556, 412] on div "Assign to project" at bounding box center [584, 408] width 79 height 18
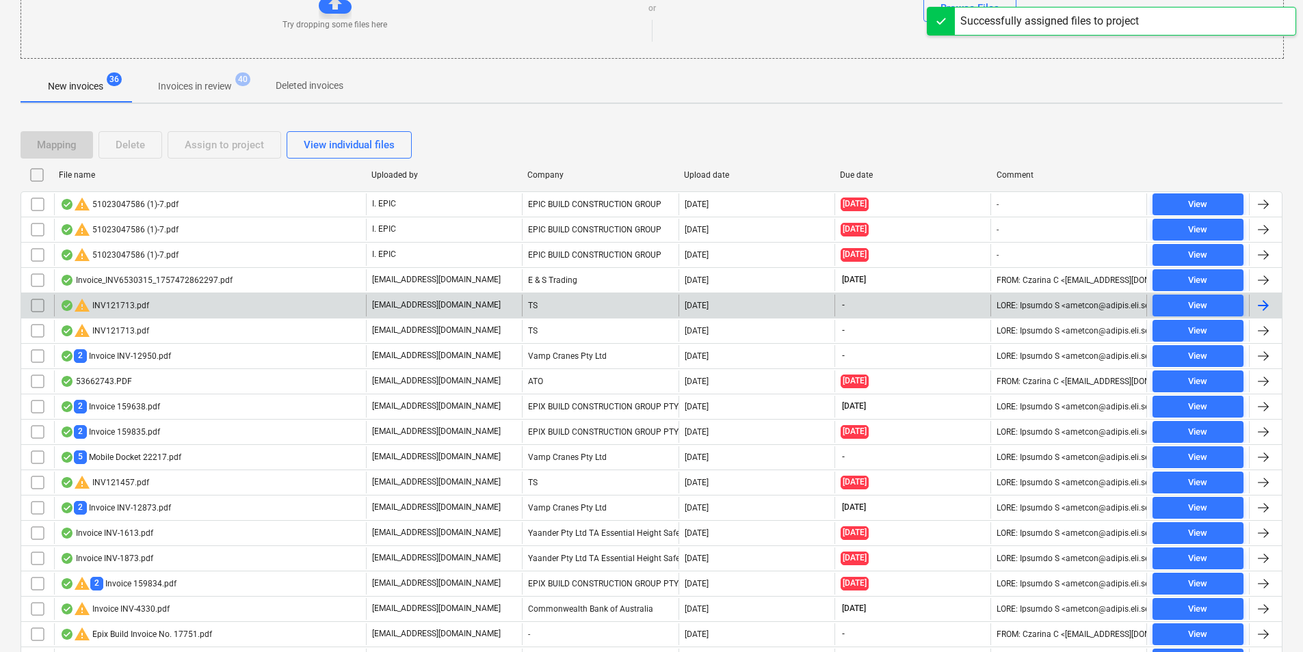
scroll to position [274, 0]
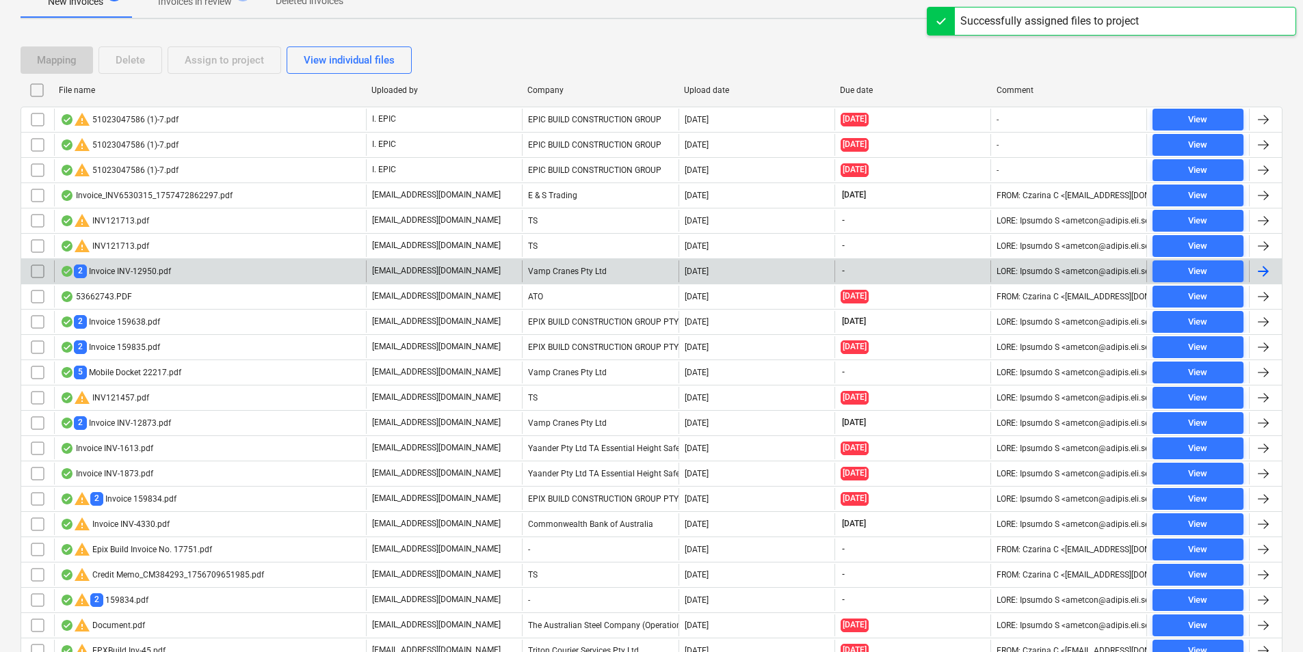
click at [250, 278] on div "2 Invoice INV-12950.pdf" at bounding box center [210, 272] width 312 height 22
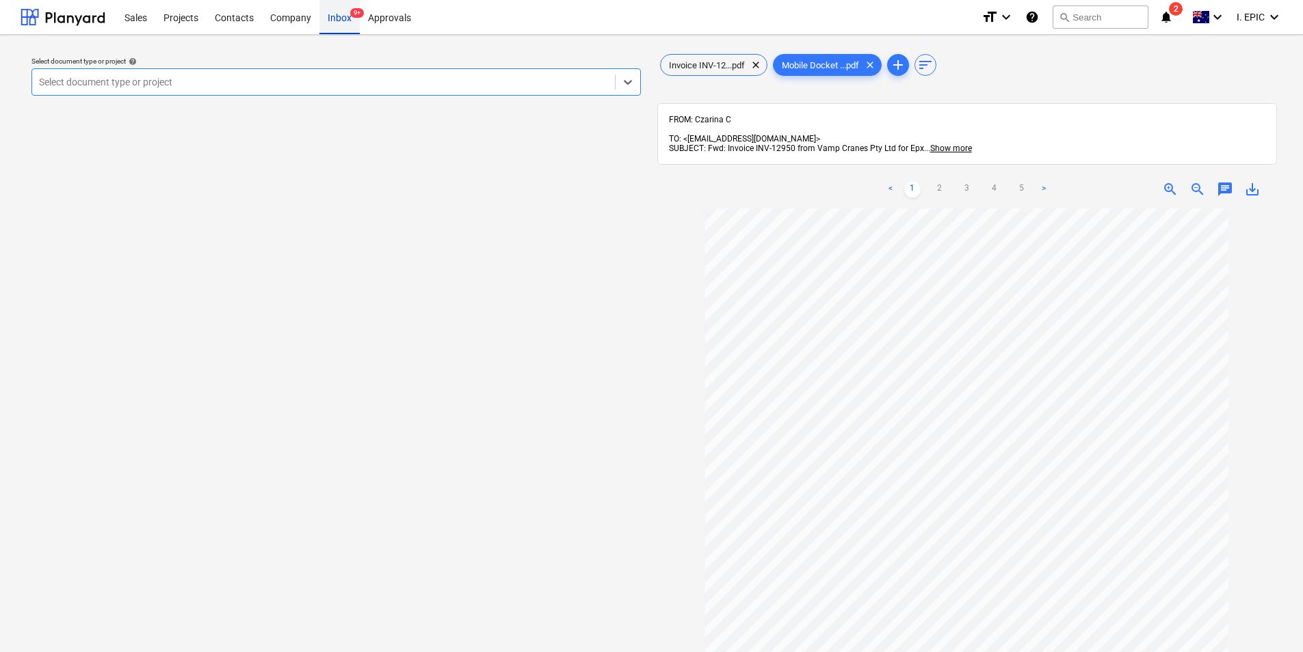
click at [348, 29] on div "Inbox 9+" at bounding box center [339, 16] width 40 height 35
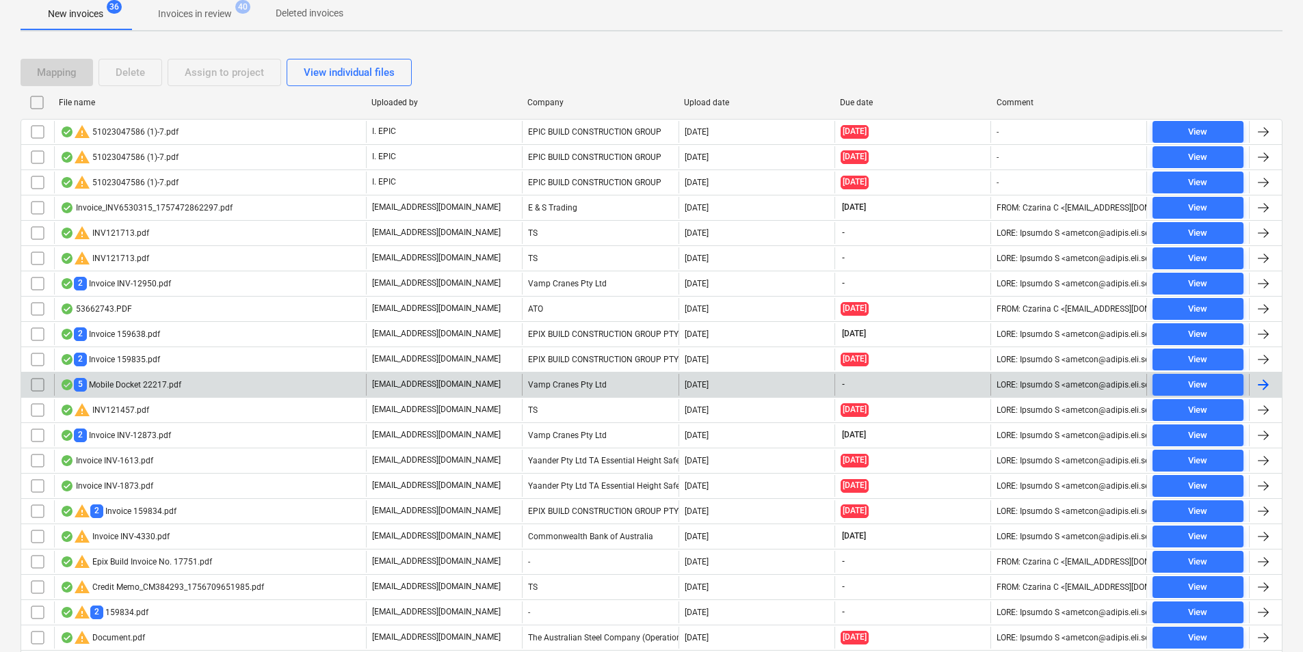
scroll to position [274, 0]
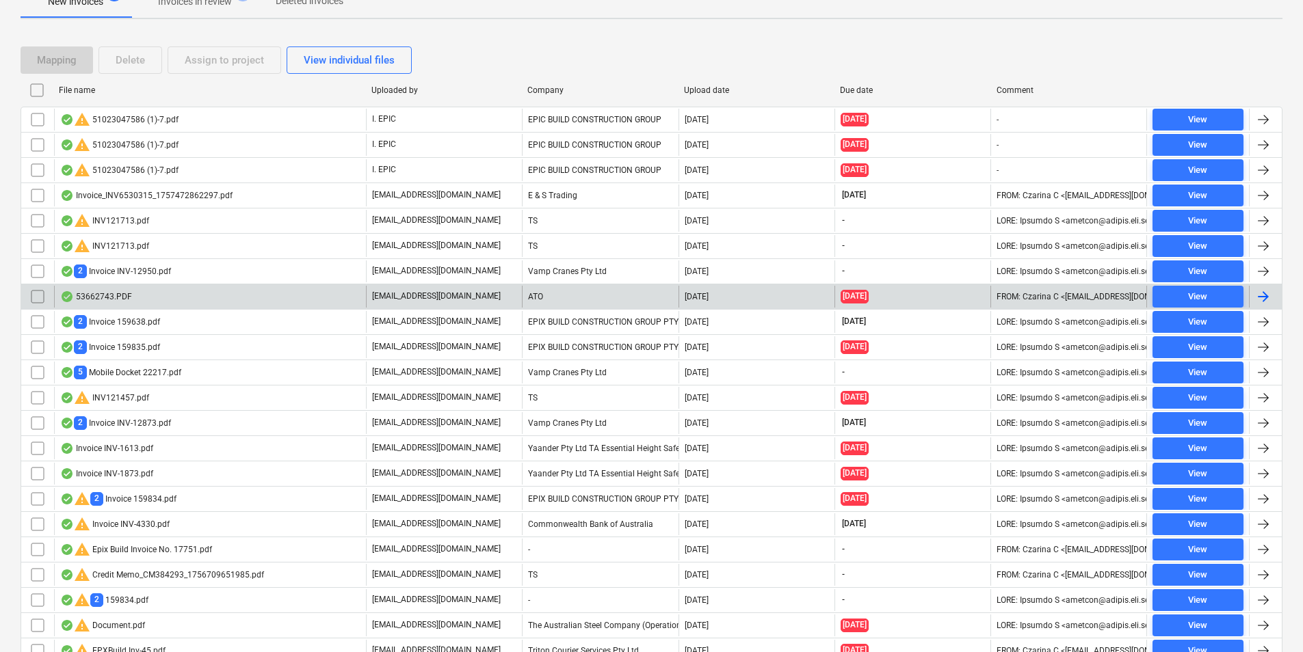
click at [223, 286] on div "53662743.PDF" at bounding box center [210, 297] width 312 height 22
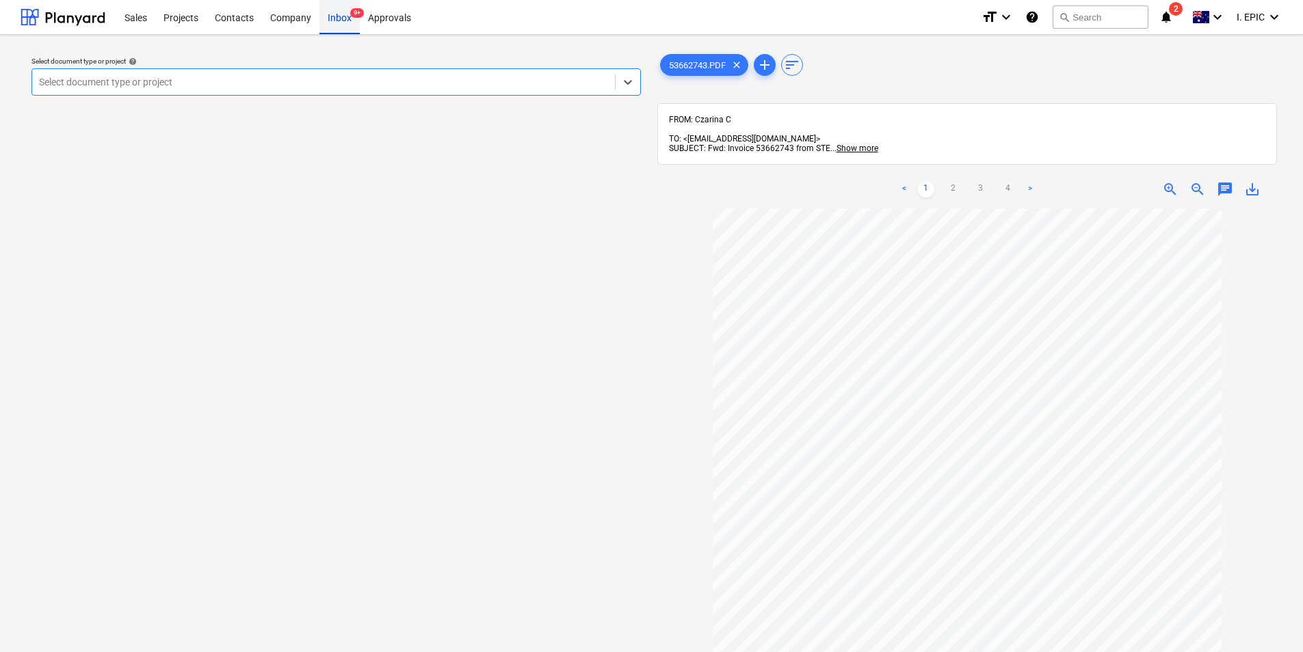
click at [344, 18] on div "Inbox 9+" at bounding box center [339, 16] width 40 height 35
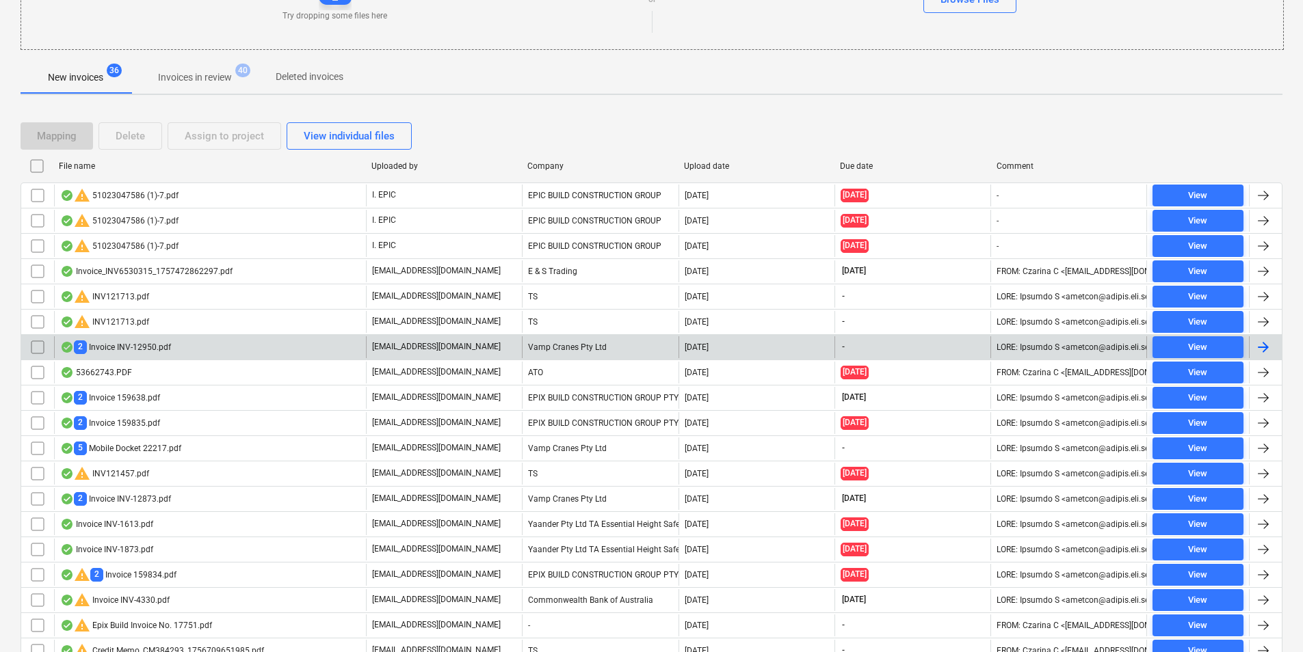
scroll to position [205, 0]
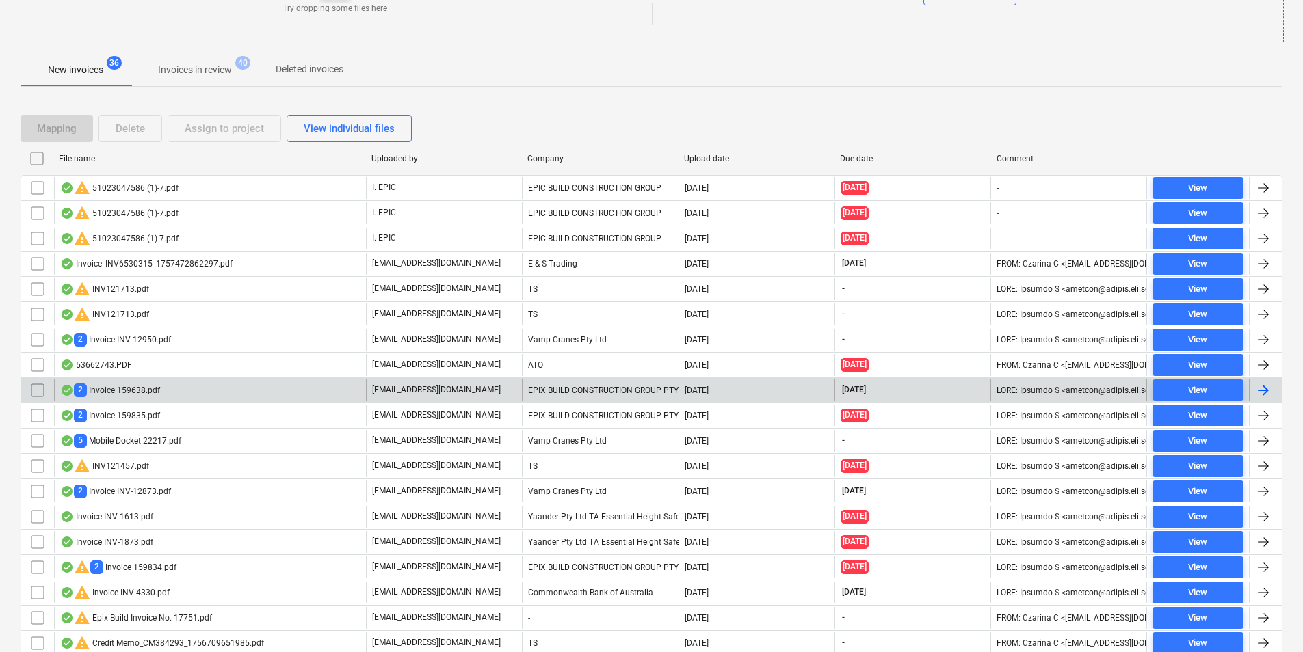
click at [285, 384] on div "2 Invoice 159638.pdf" at bounding box center [210, 391] width 312 height 22
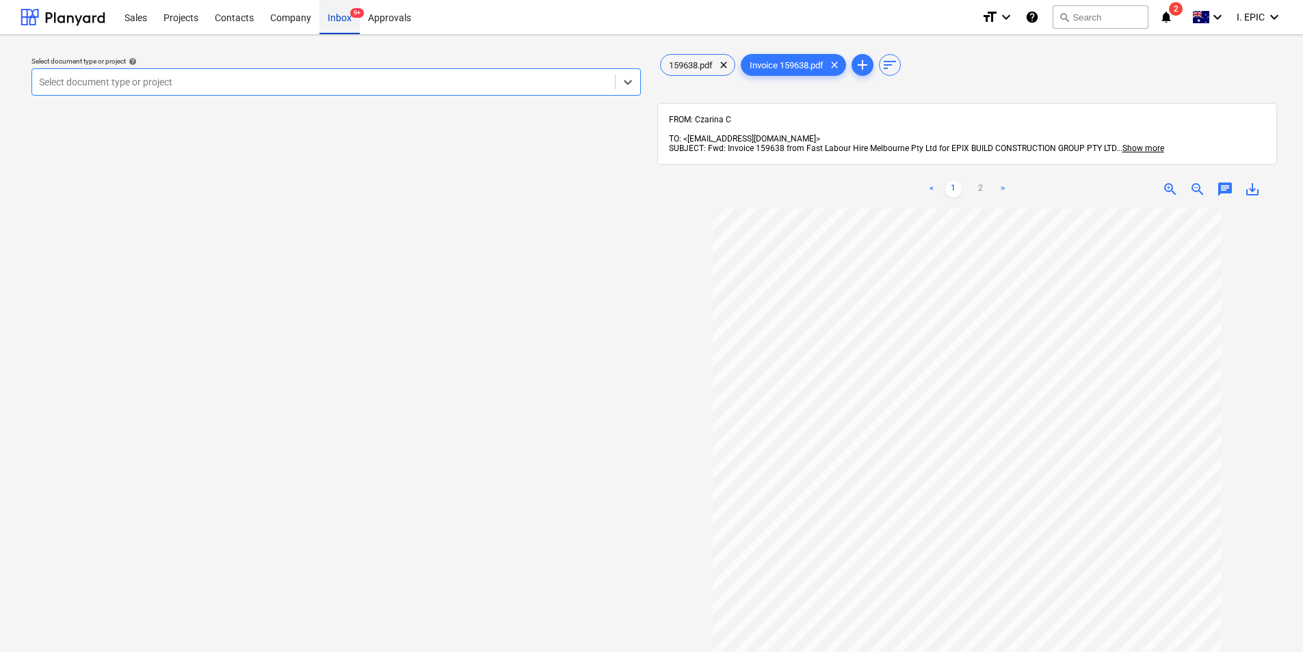
click at [344, 22] on div "Inbox 9+" at bounding box center [339, 16] width 40 height 35
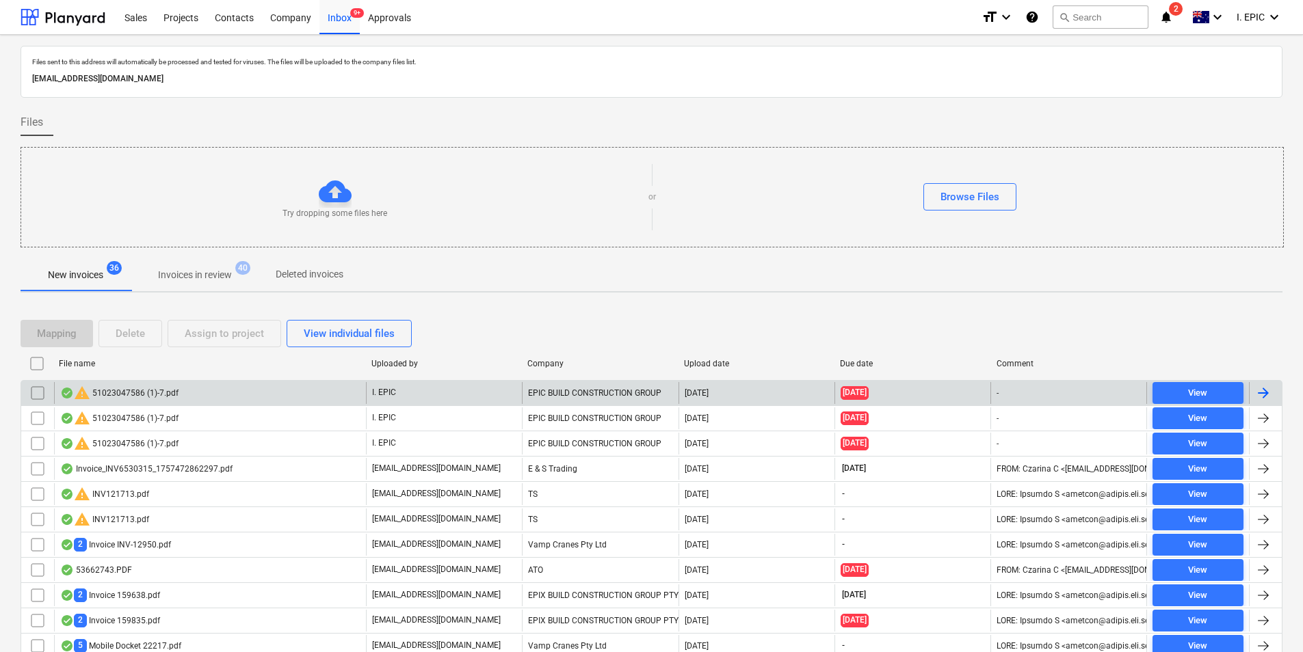
scroll to position [205, 0]
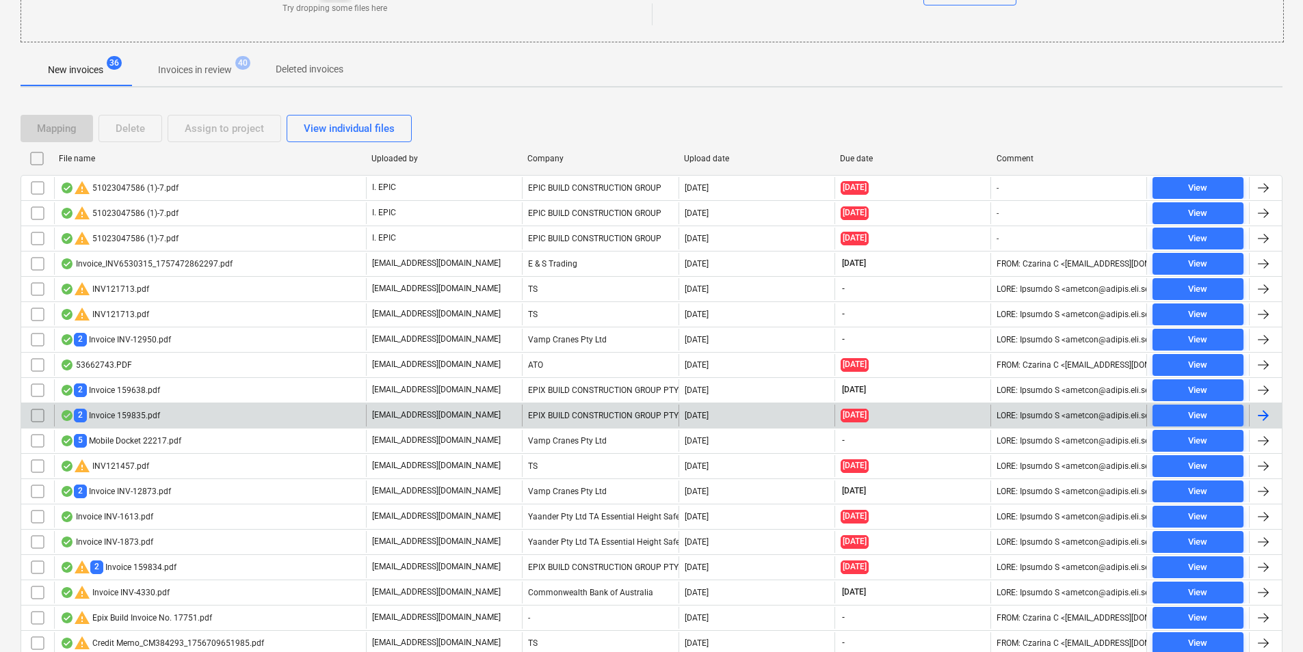
click at [217, 412] on div "2 Invoice 159835.pdf" at bounding box center [210, 416] width 312 height 22
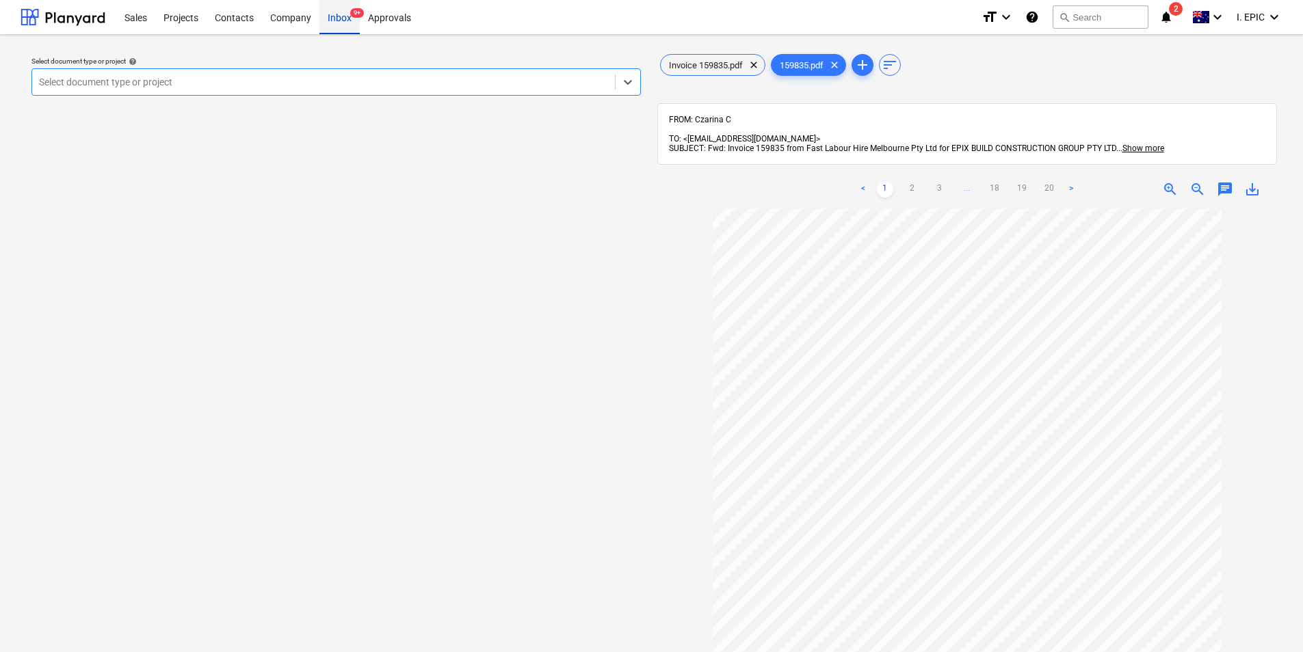
click at [340, 18] on div "Inbox 9+" at bounding box center [339, 16] width 40 height 35
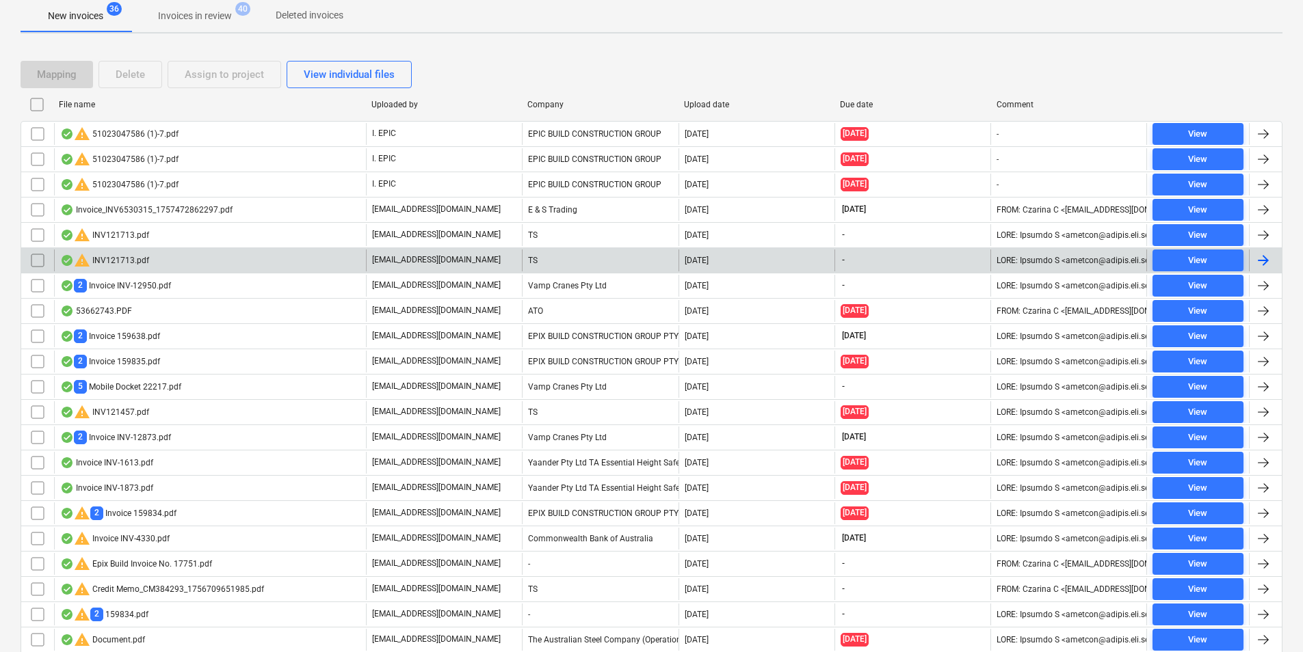
scroll to position [274, 0]
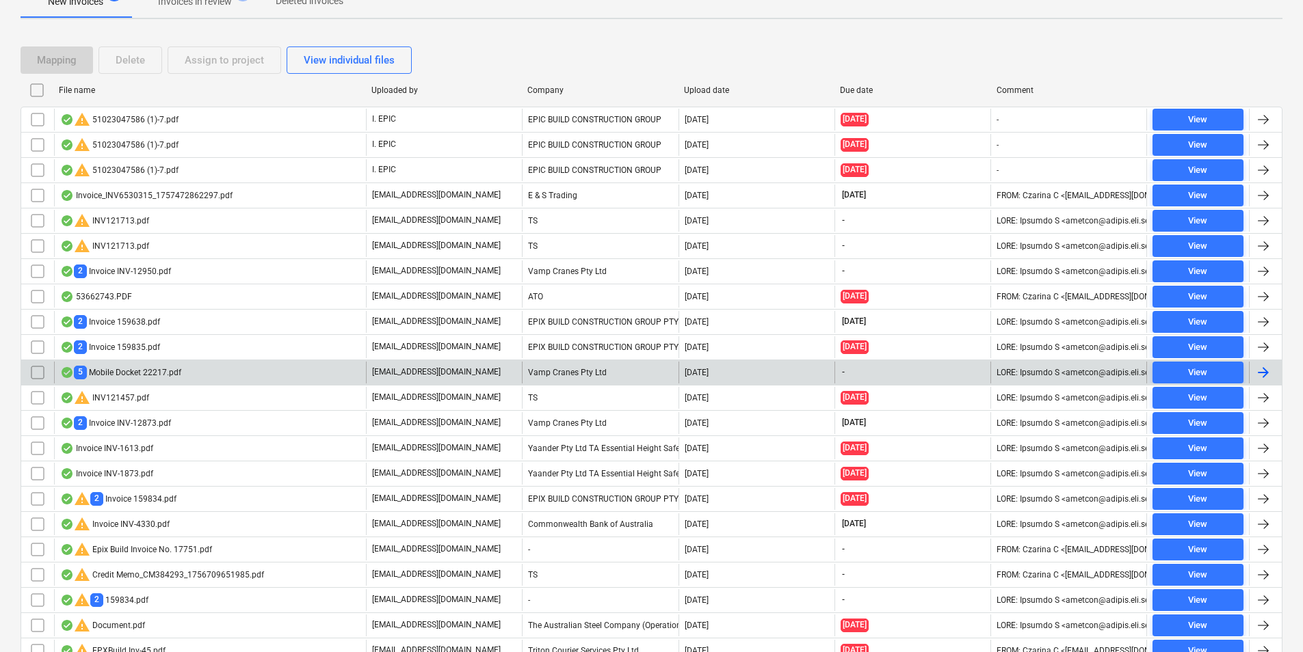
click at [198, 377] on div "5 Mobile Docket 22217.pdf" at bounding box center [210, 373] width 312 height 22
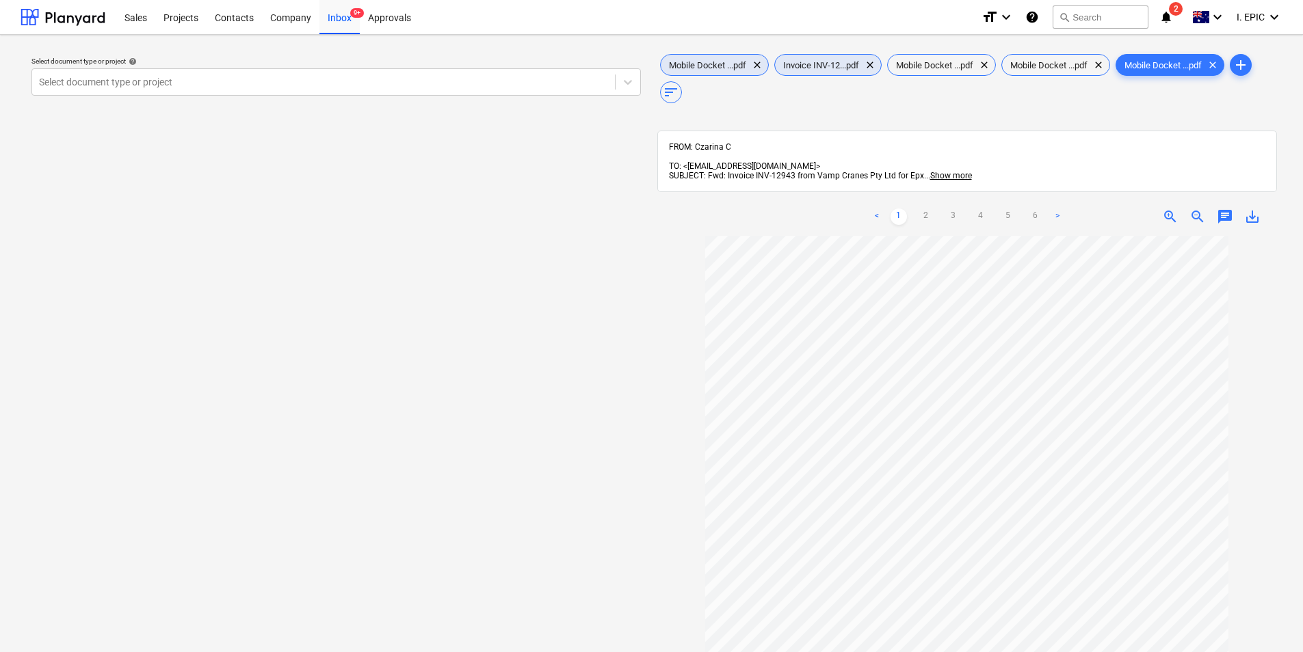
drag, startPoint x: 805, startPoint y: 68, endPoint x: 746, endPoint y: 68, distance: 58.8
click at [746, 68] on div "Mobile Docket ...pdf clear Invoice INV-12...pdf clear Mobile Docket ...pdf clea…" at bounding box center [967, 78] width 620 height 55
click at [813, 66] on span "Invoice INV-12...pdf" at bounding box center [821, 65] width 92 height 10
click at [978, 209] on link "2" at bounding box center [980, 217] width 16 height 16
click at [949, 209] on link "1" at bounding box center [953, 217] width 16 height 16
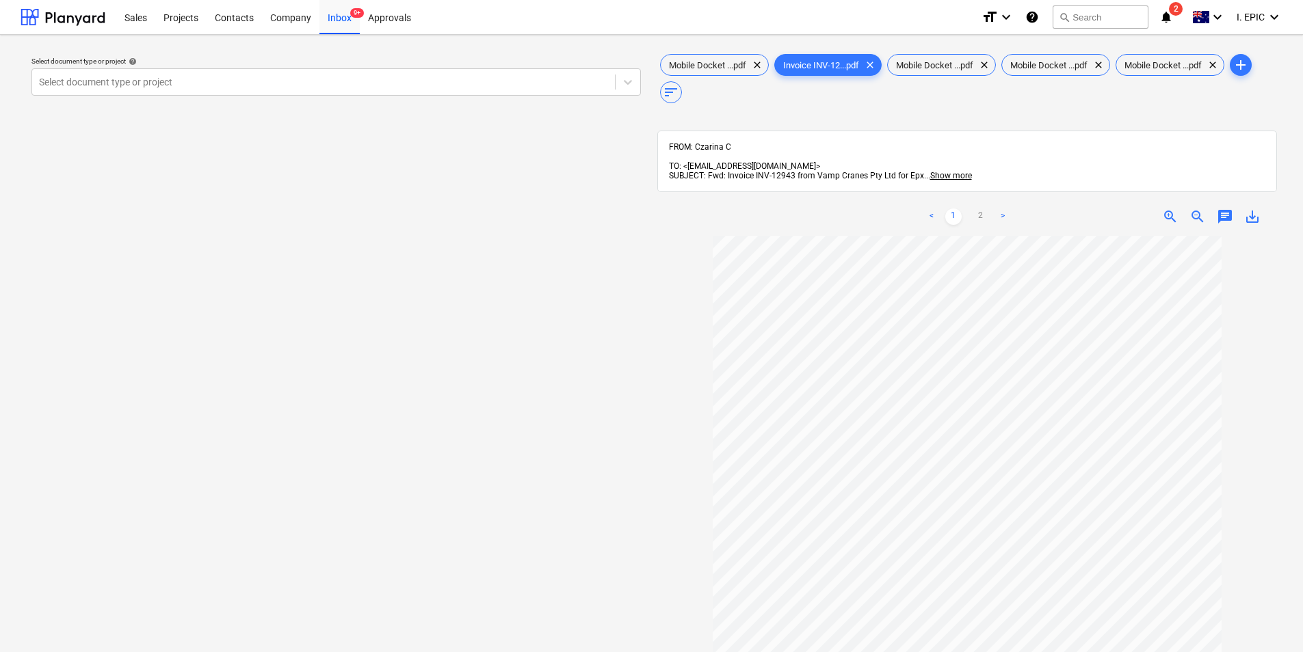
click at [1220, 211] on span "chat" at bounding box center [1225, 217] width 16 height 16
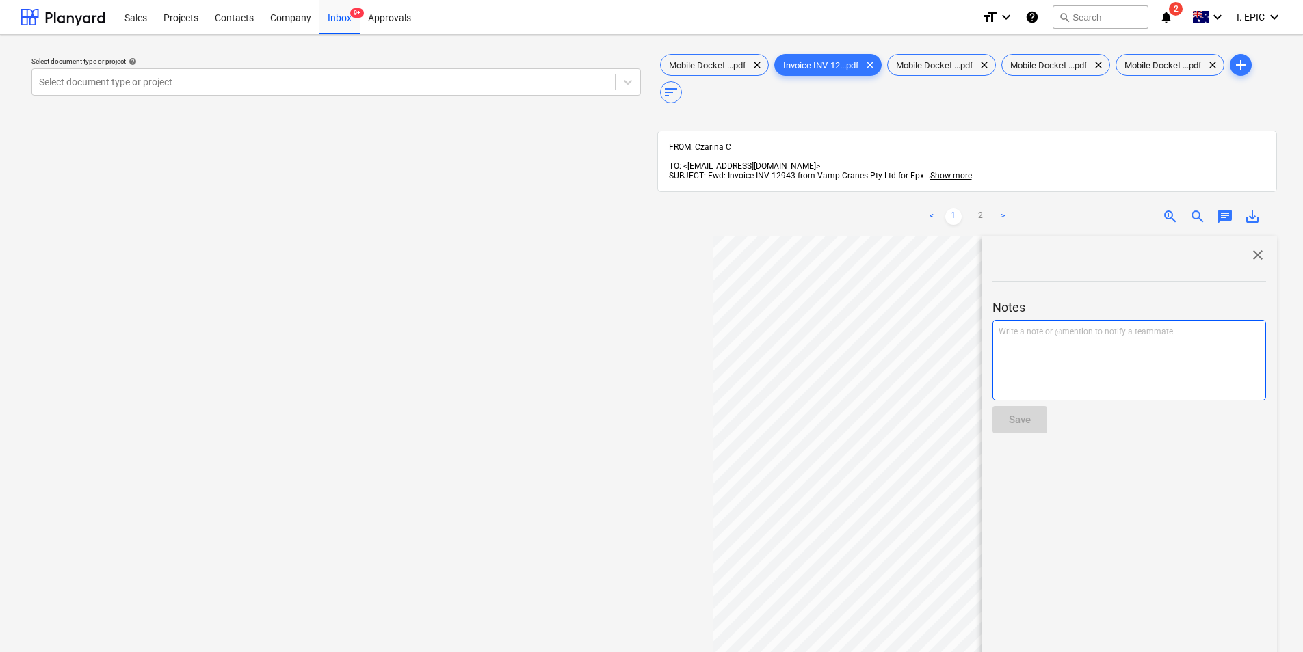
click at [1167, 332] on div "Write a note or @mention to notify a teammate [PERSON_NAME]" at bounding box center [1129, 360] width 274 height 81
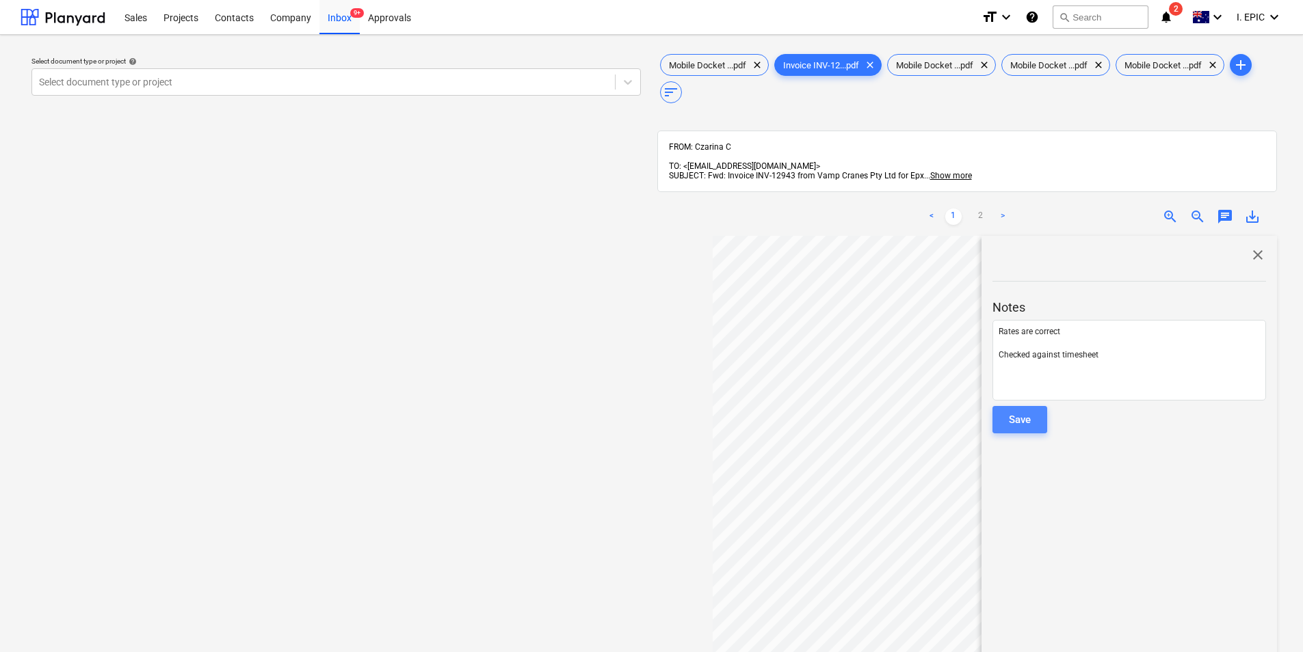
click at [1040, 406] on button "Save" at bounding box center [1019, 419] width 55 height 27
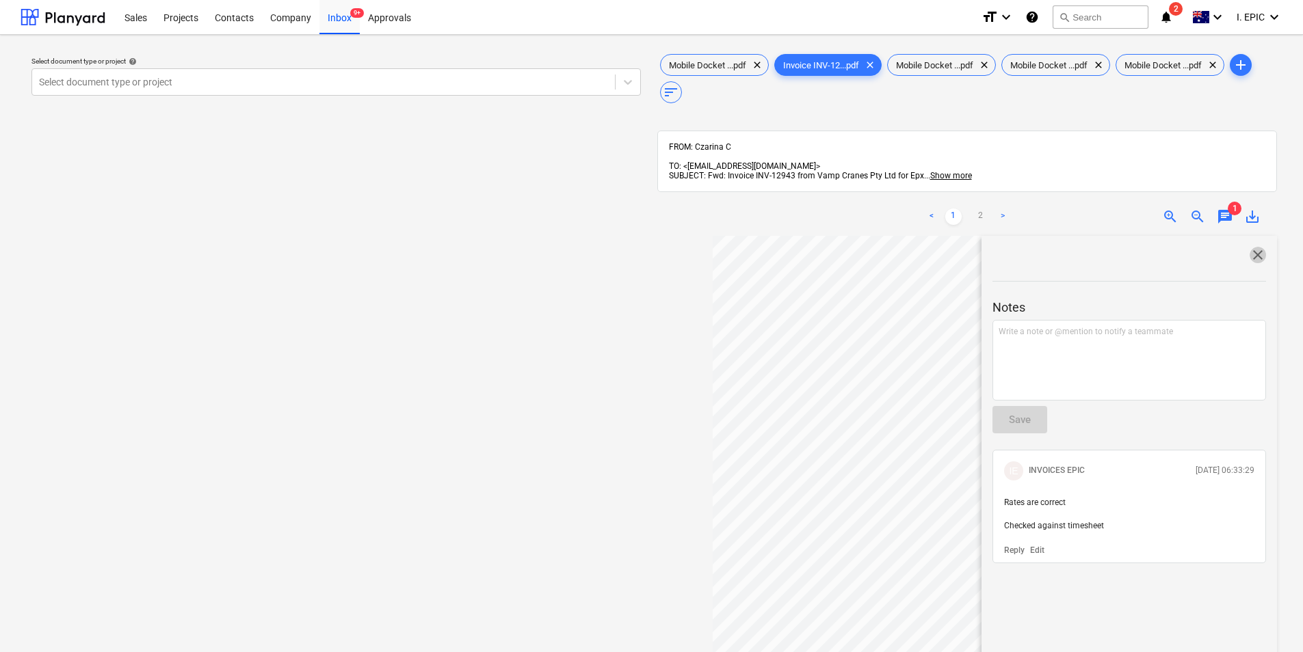
click at [1252, 247] on span "close" at bounding box center [1257, 255] width 16 height 16
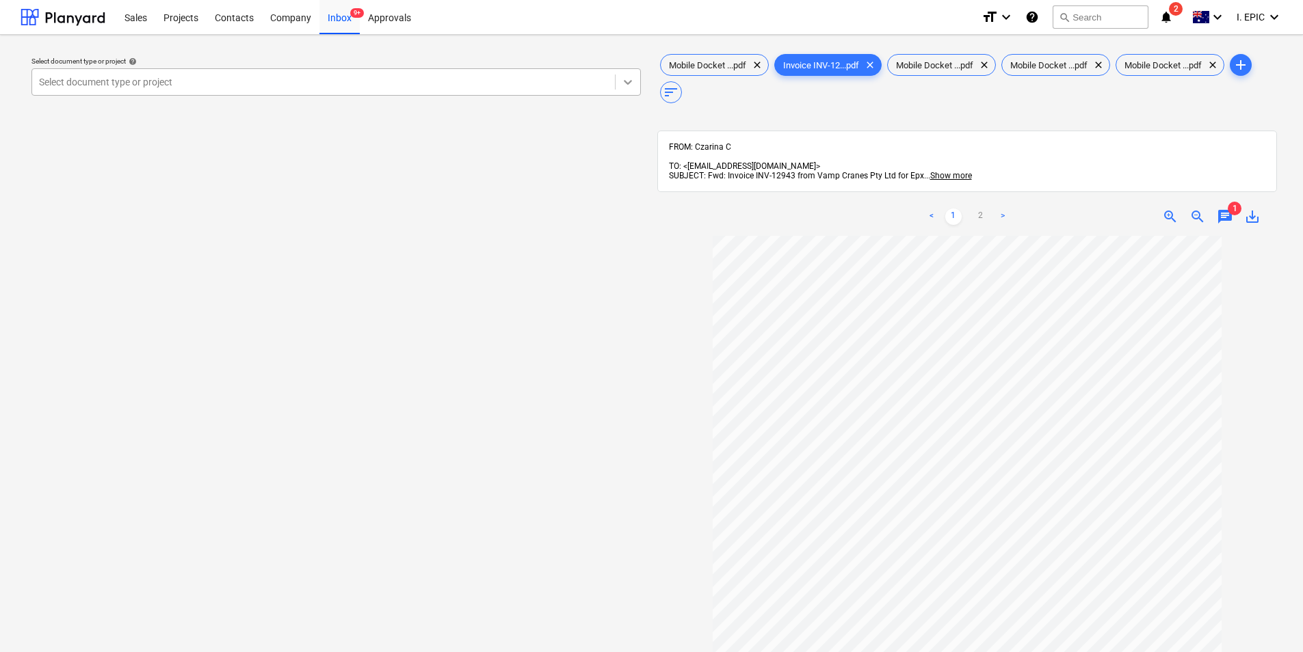
click at [622, 89] on icon at bounding box center [628, 82] width 14 height 14
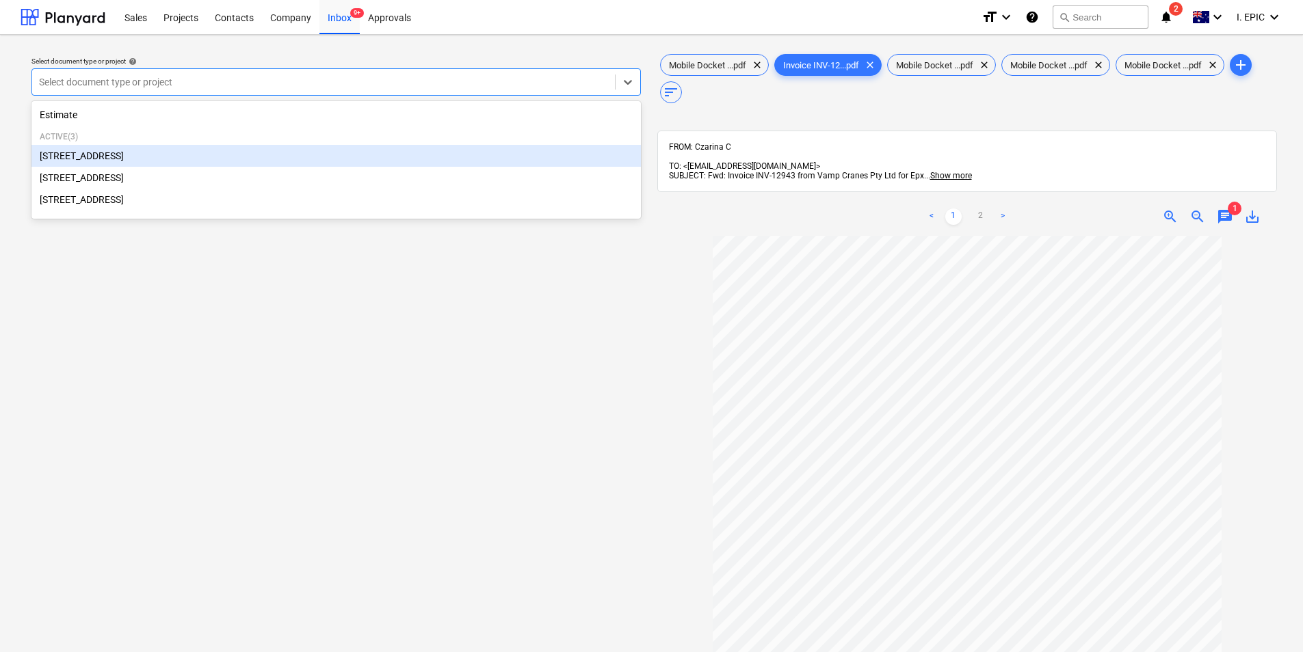
click at [356, 161] on div "[STREET_ADDRESS]" at bounding box center [335, 156] width 609 height 22
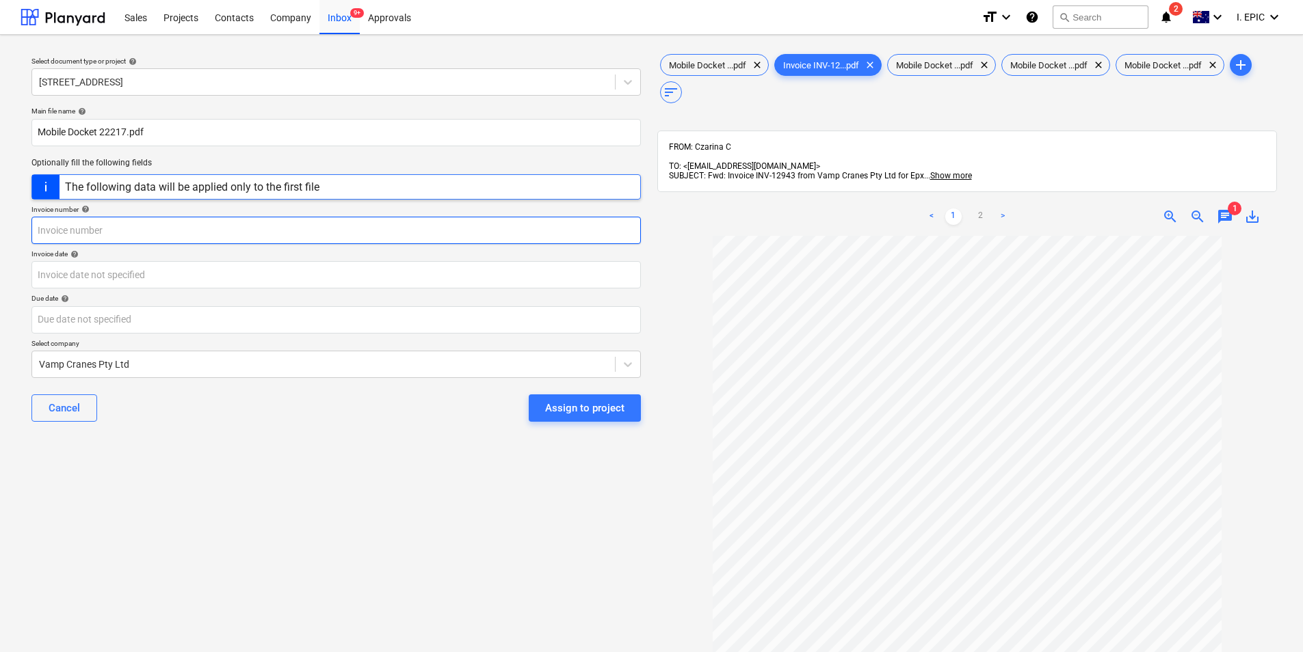
click at [429, 241] on input "text" at bounding box center [335, 230] width 609 height 27
type input "12943"
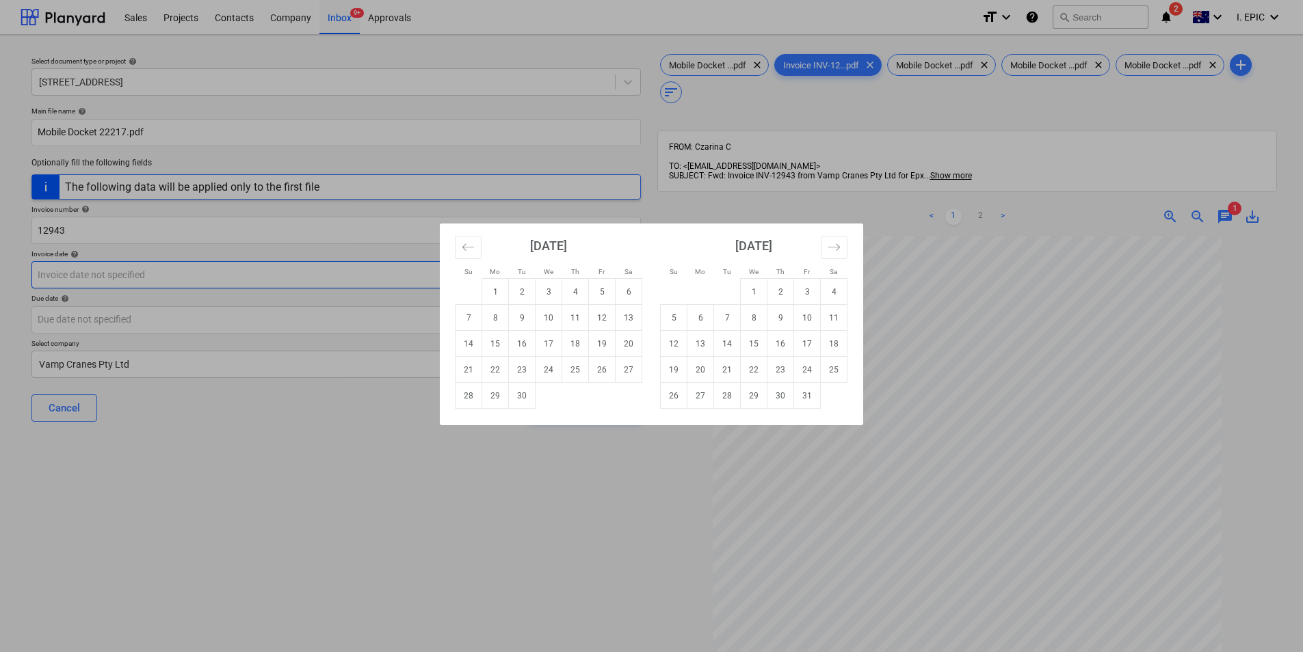
click at [268, 268] on body "Sales Projects Contacts Company Inbox 9+ Approvals format_size keyboard_arrow_d…" at bounding box center [651, 326] width 1303 height 652
click at [501, 313] on td "8" at bounding box center [495, 318] width 27 height 26
type input "[DATE]"
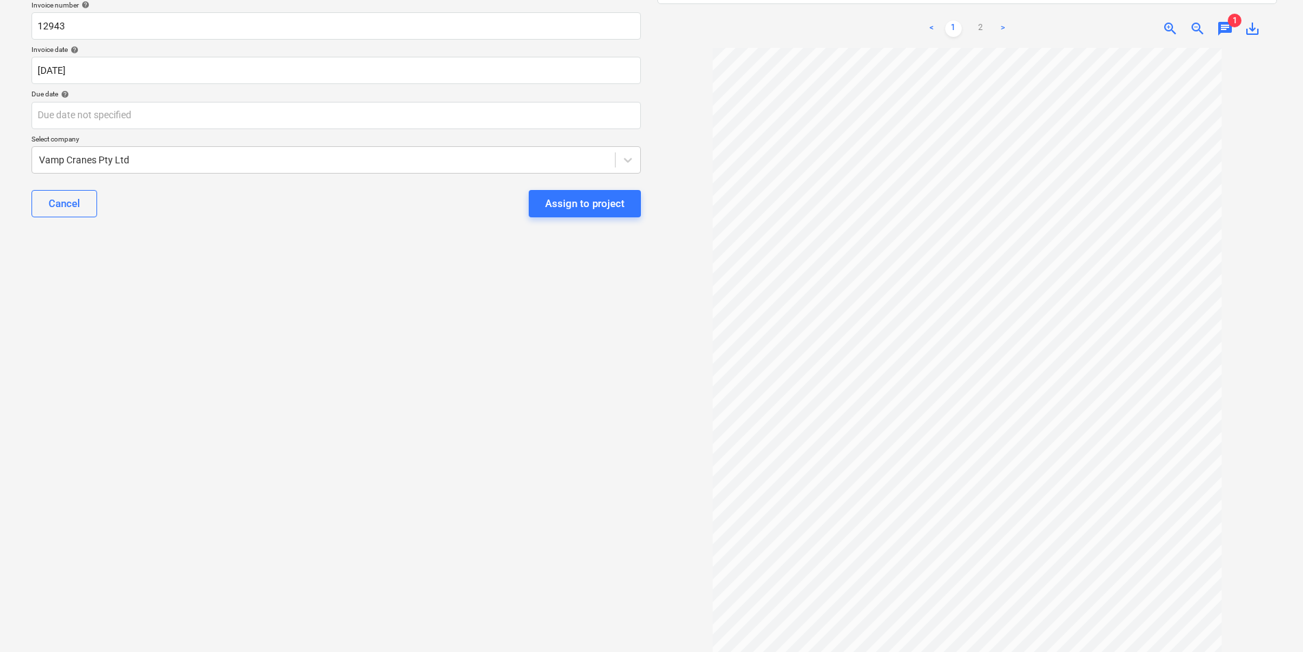
scroll to position [136, 0]
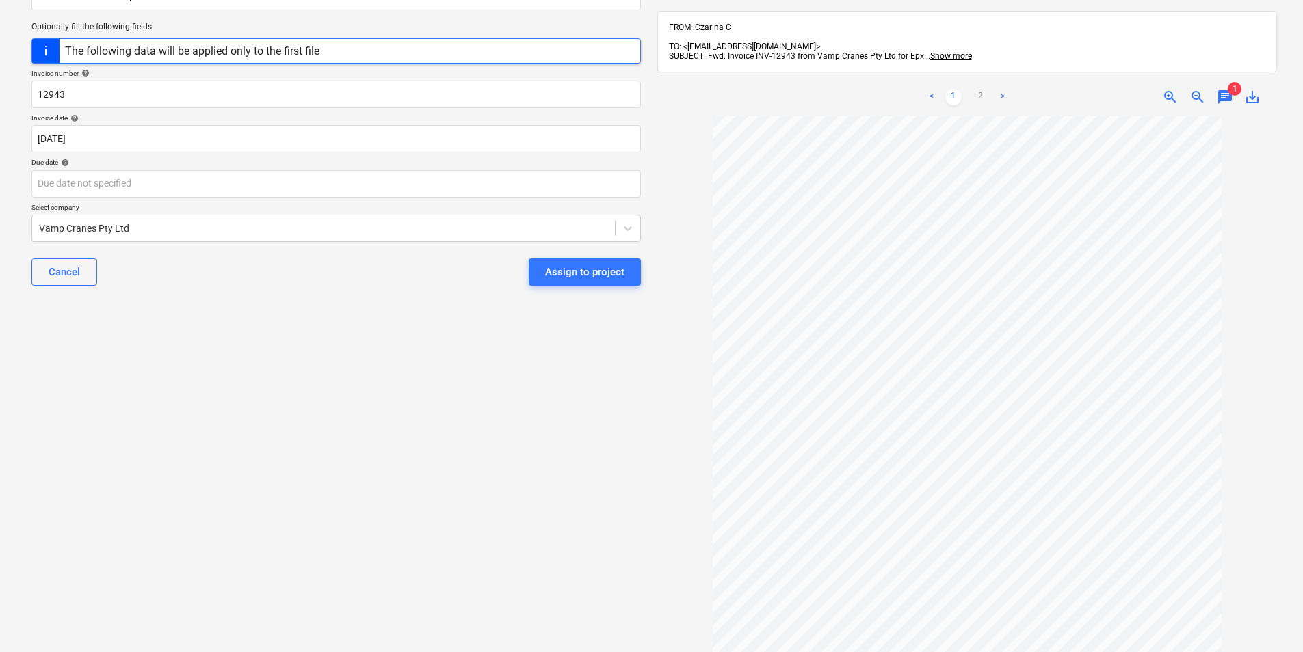
click at [981, 98] on div "< 1 2 >" at bounding box center [967, 97] width 200 height 38
click at [981, 90] on link "2" at bounding box center [980, 97] width 16 height 16
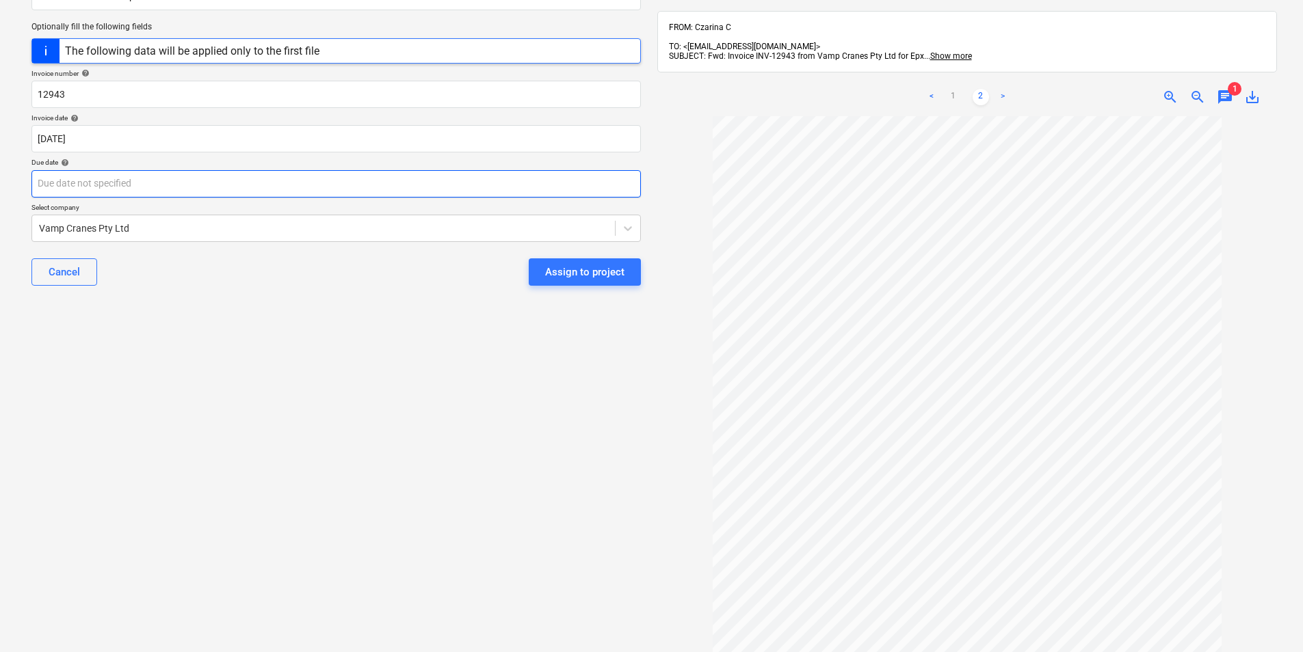
click at [162, 183] on body "Sales Projects Contacts Company Inbox 9+ Approvals format_size keyboard_arrow_d…" at bounding box center [651, 190] width 1303 height 652
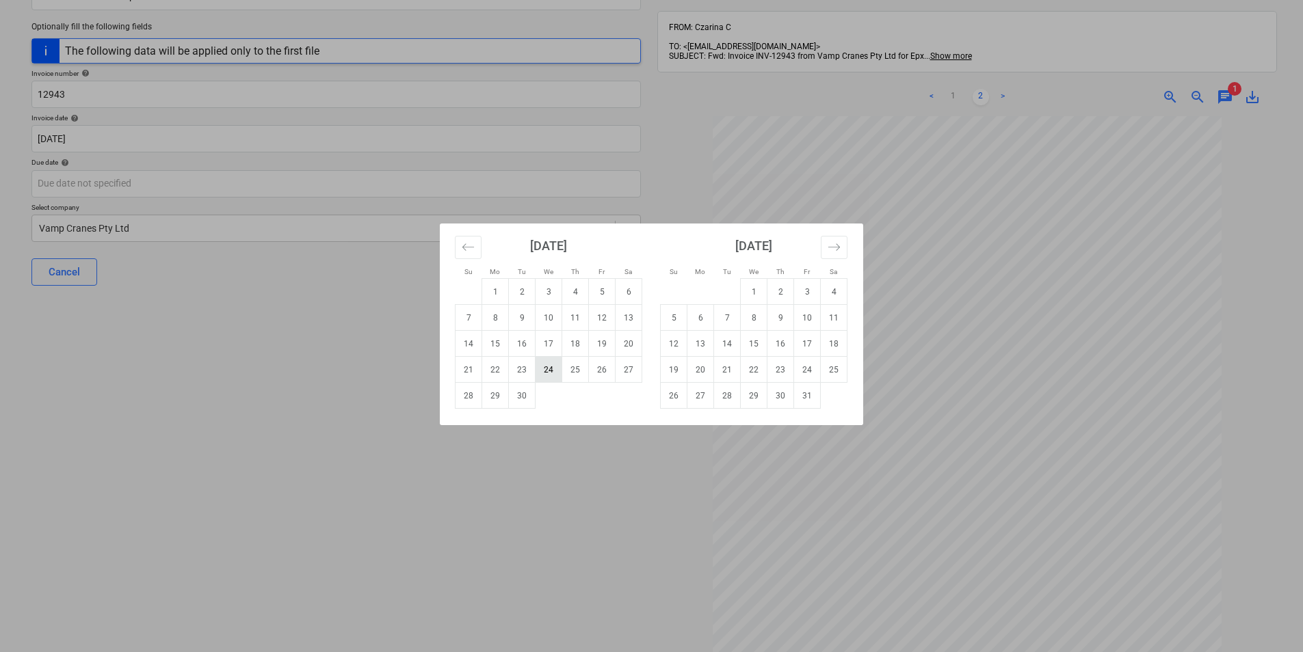
click at [551, 368] on td "24" at bounding box center [548, 370] width 27 height 26
type input "[DATE]"
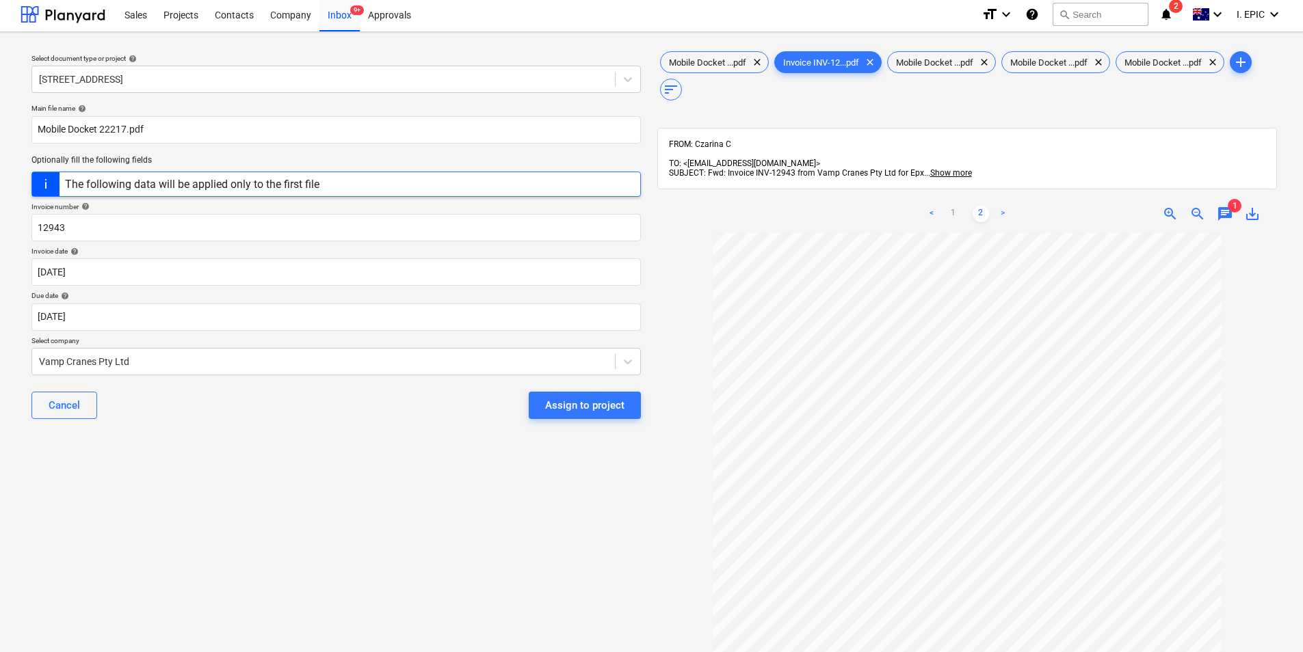
scroll to position [0, 0]
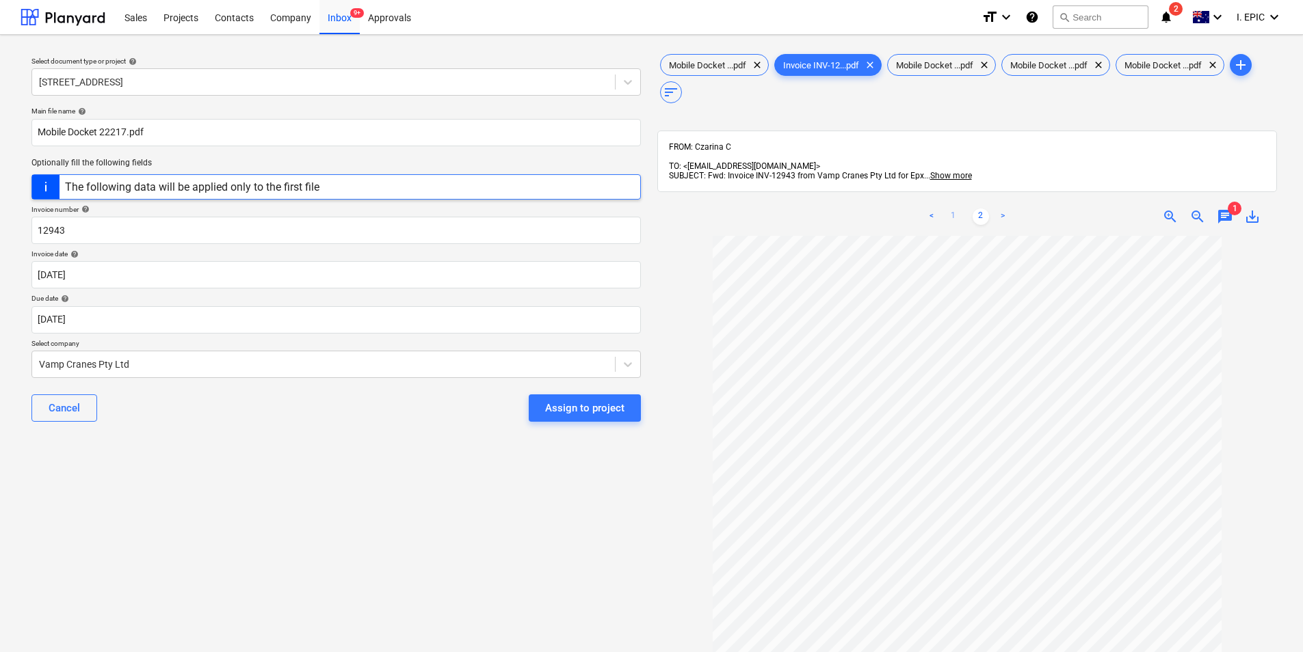
click at [949, 209] on link "1" at bounding box center [953, 217] width 16 height 16
click at [571, 401] on div "Assign to project" at bounding box center [584, 408] width 79 height 18
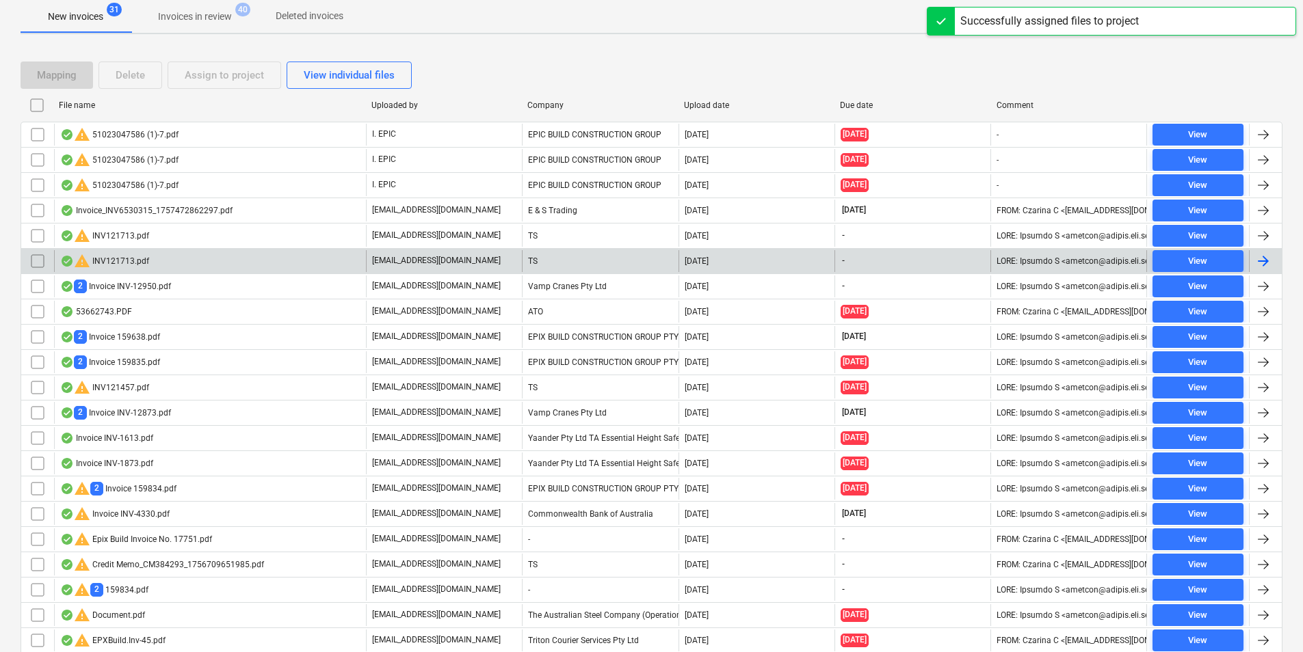
scroll to position [248, 0]
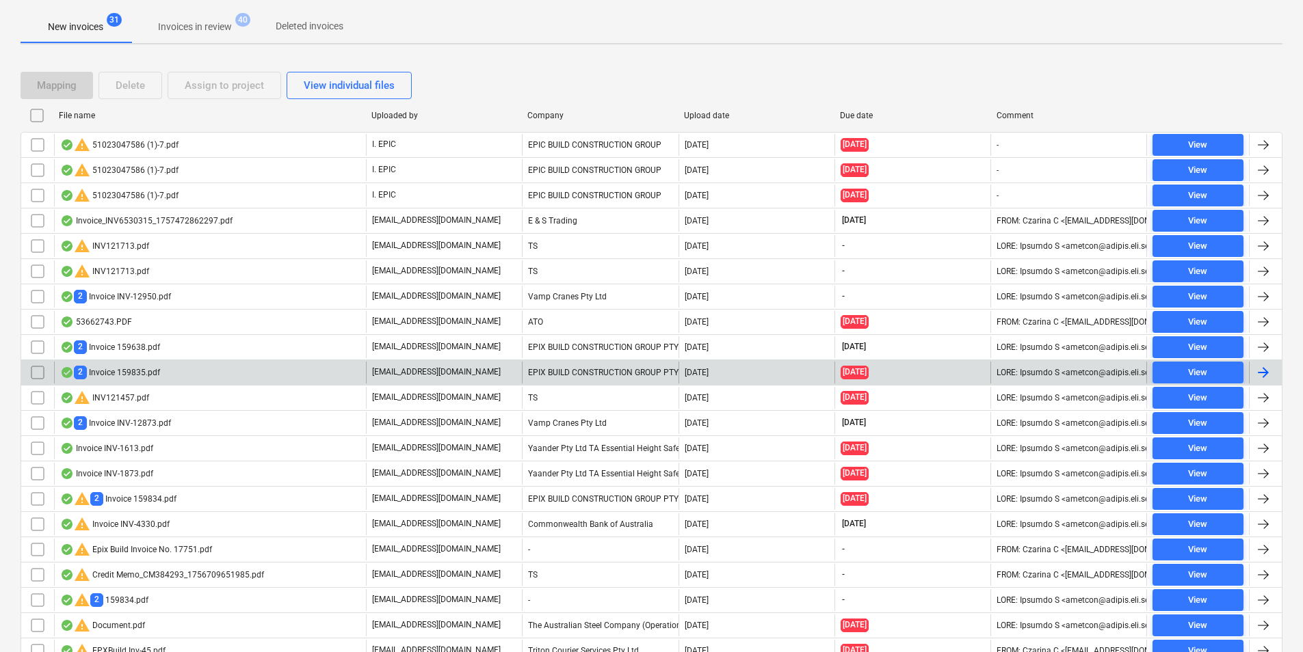
click at [184, 371] on div "2 Invoice 159835.pdf" at bounding box center [210, 373] width 312 height 22
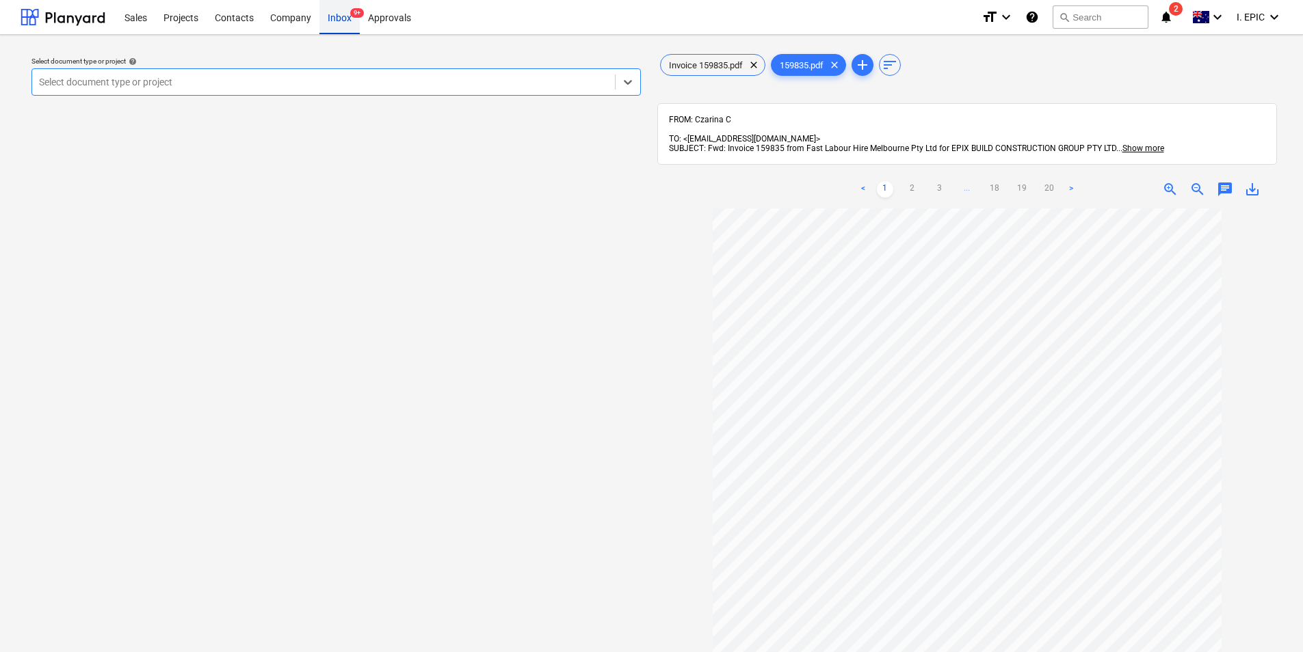
click at [330, 21] on div "Inbox 9+" at bounding box center [339, 16] width 40 height 35
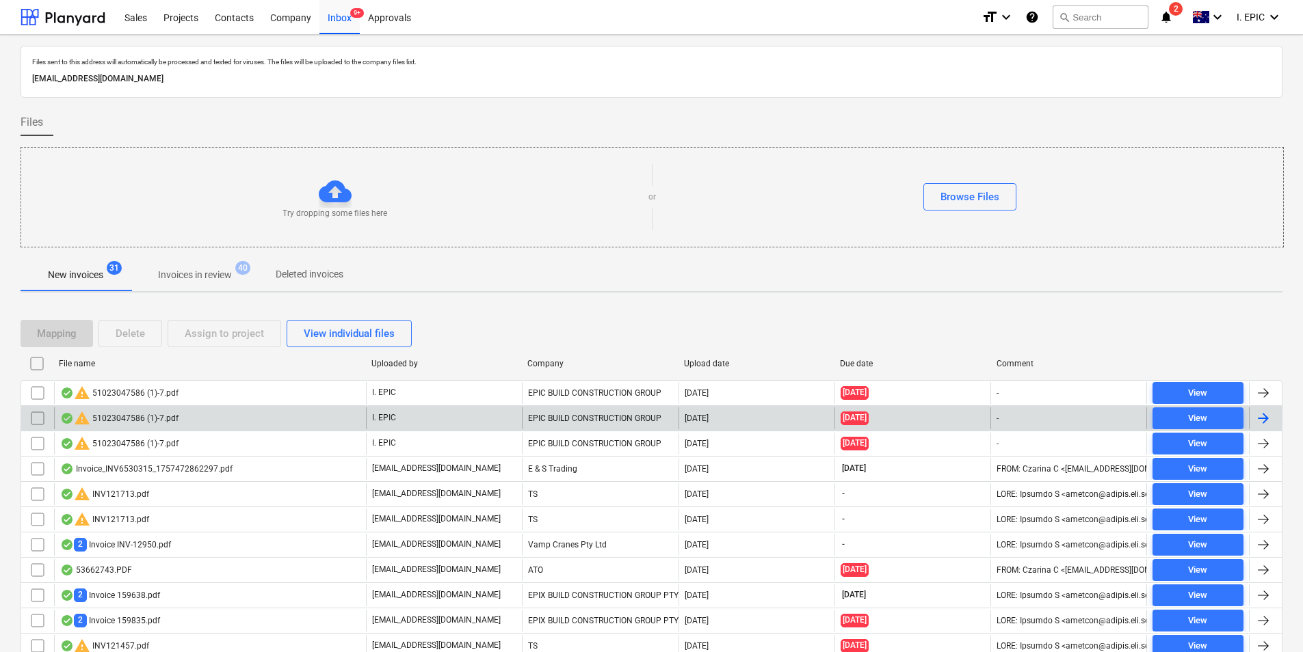
scroll to position [205, 0]
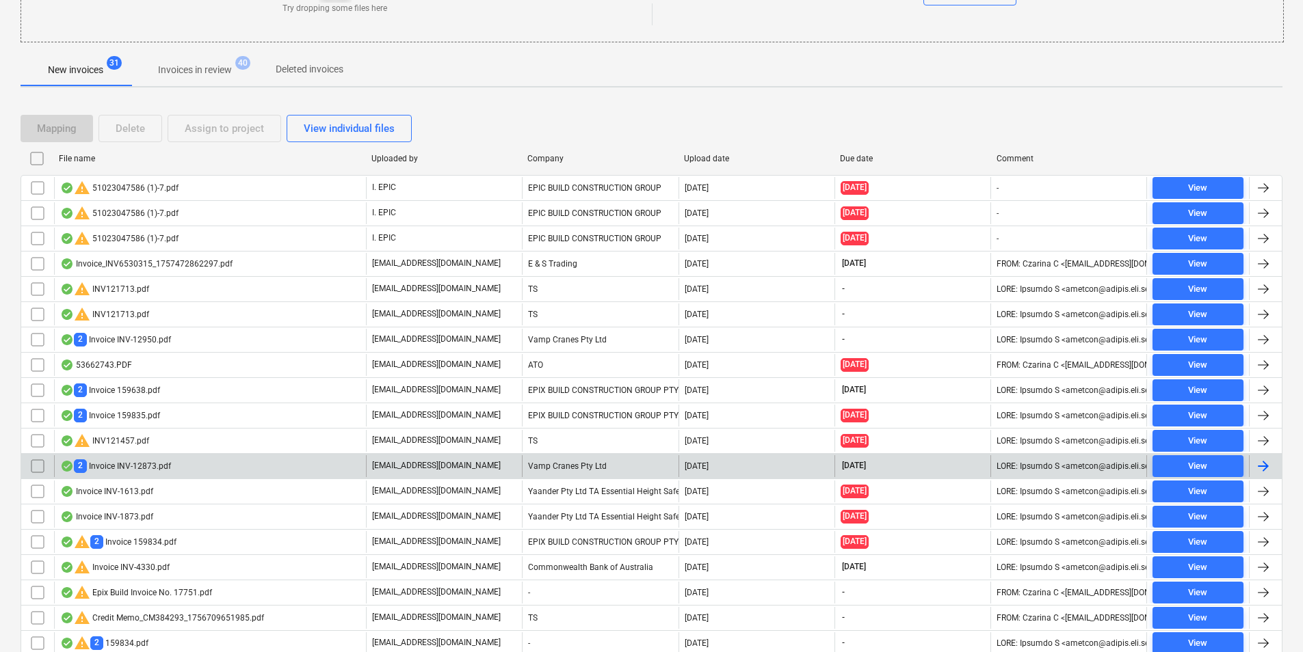
click at [166, 468] on div "2 Invoice INV-12873.pdf" at bounding box center [115, 466] width 111 height 13
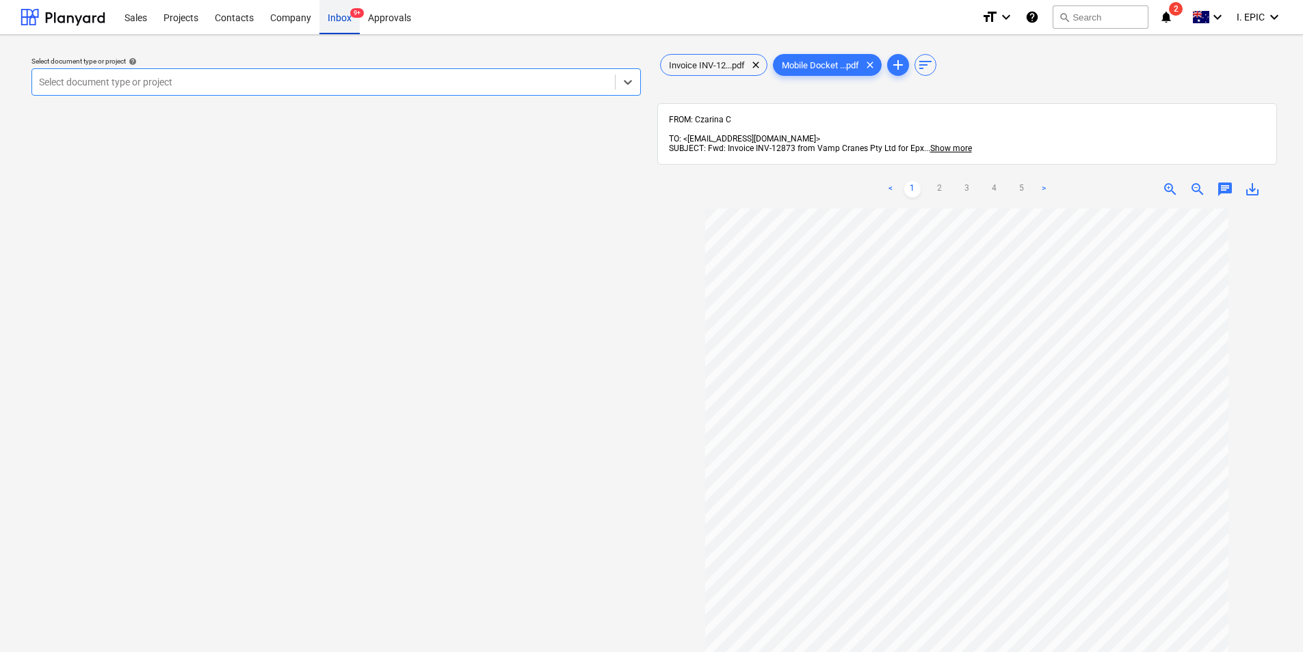
click at [337, 18] on div "Inbox 9+" at bounding box center [339, 16] width 40 height 35
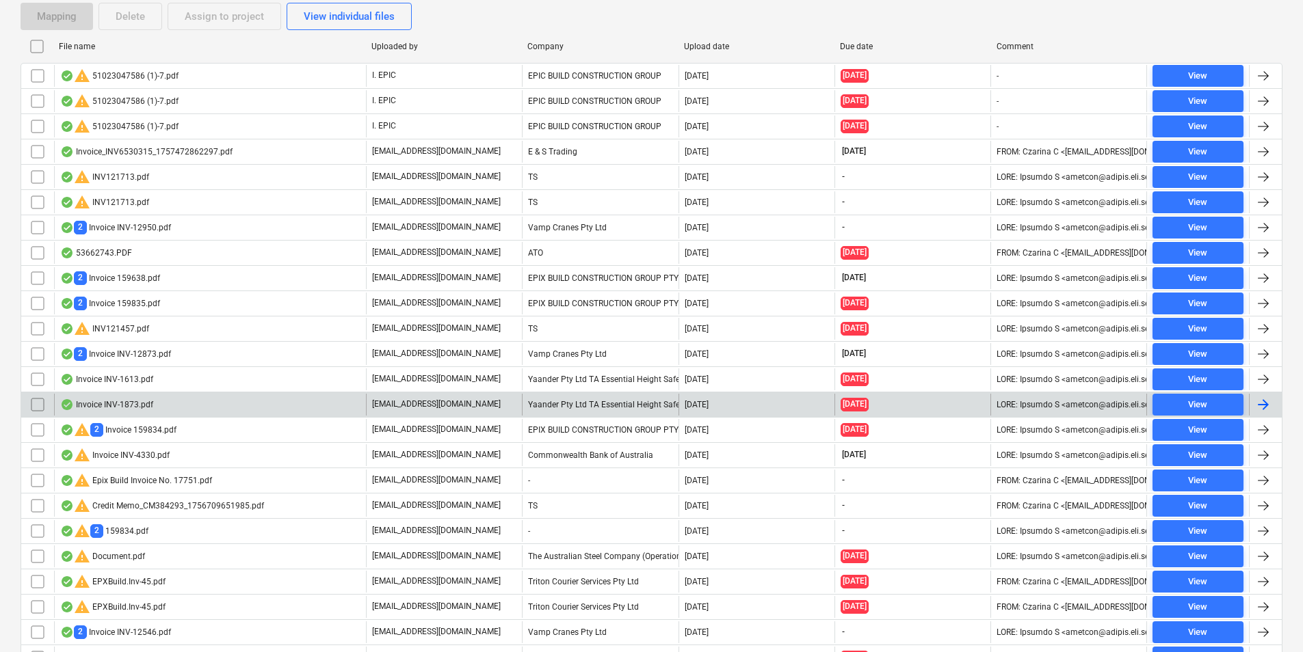
scroll to position [342, 0]
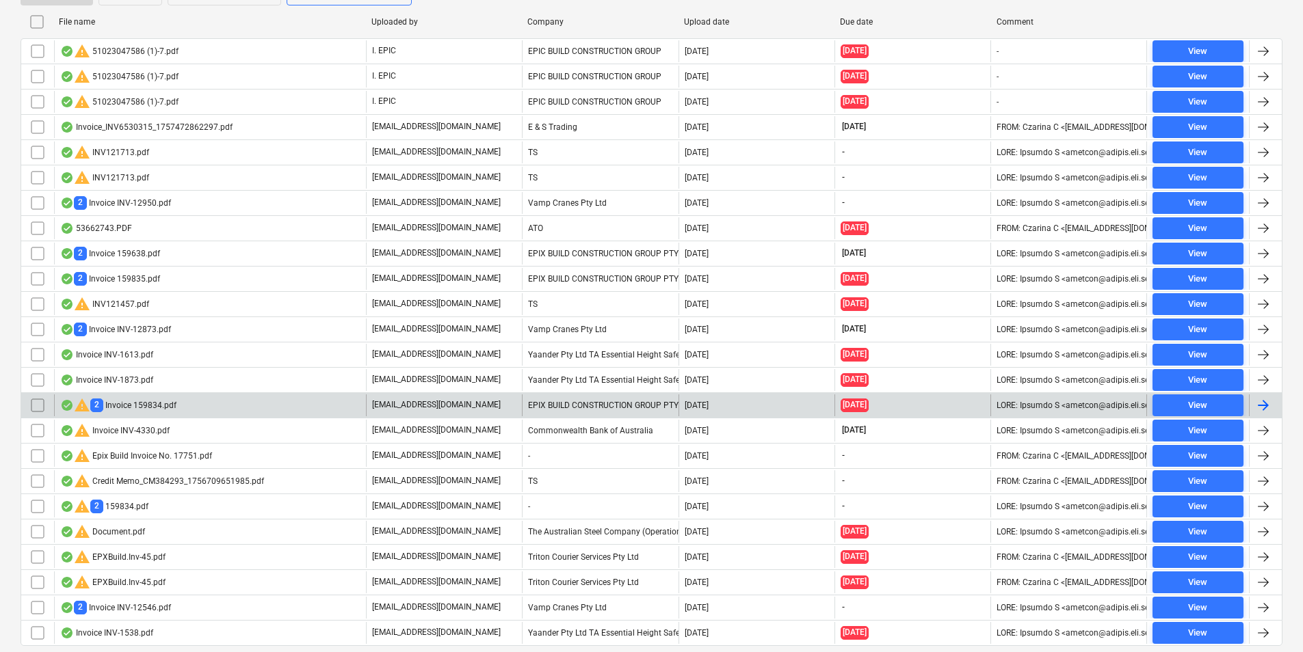
click at [205, 407] on div "warning 2 Invoice 159834.pdf" at bounding box center [210, 406] width 312 height 22
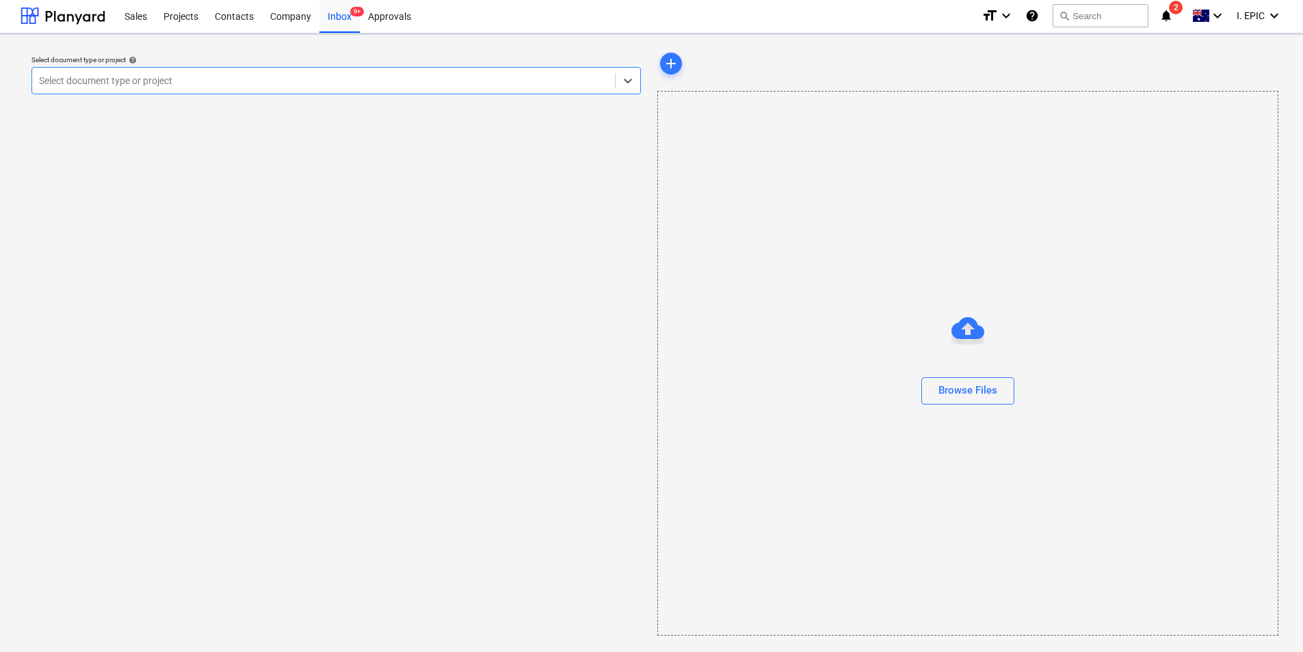
scroll to position [1, 0]
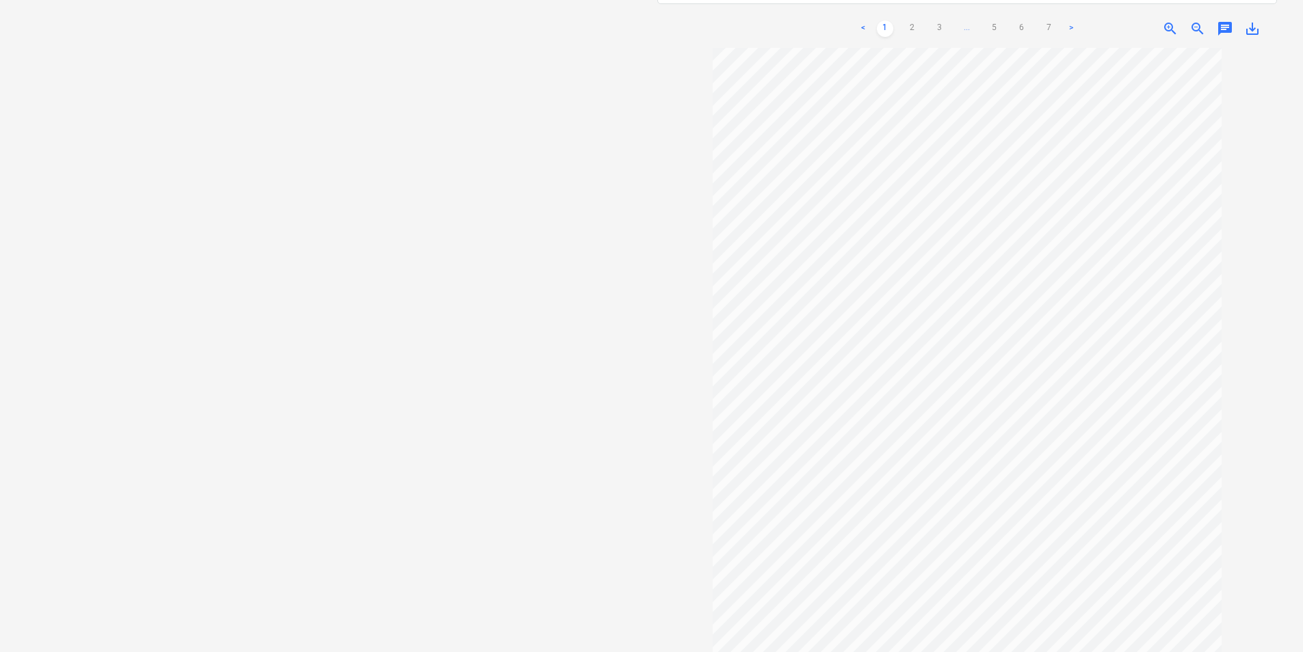
scroll to position [134, 0]
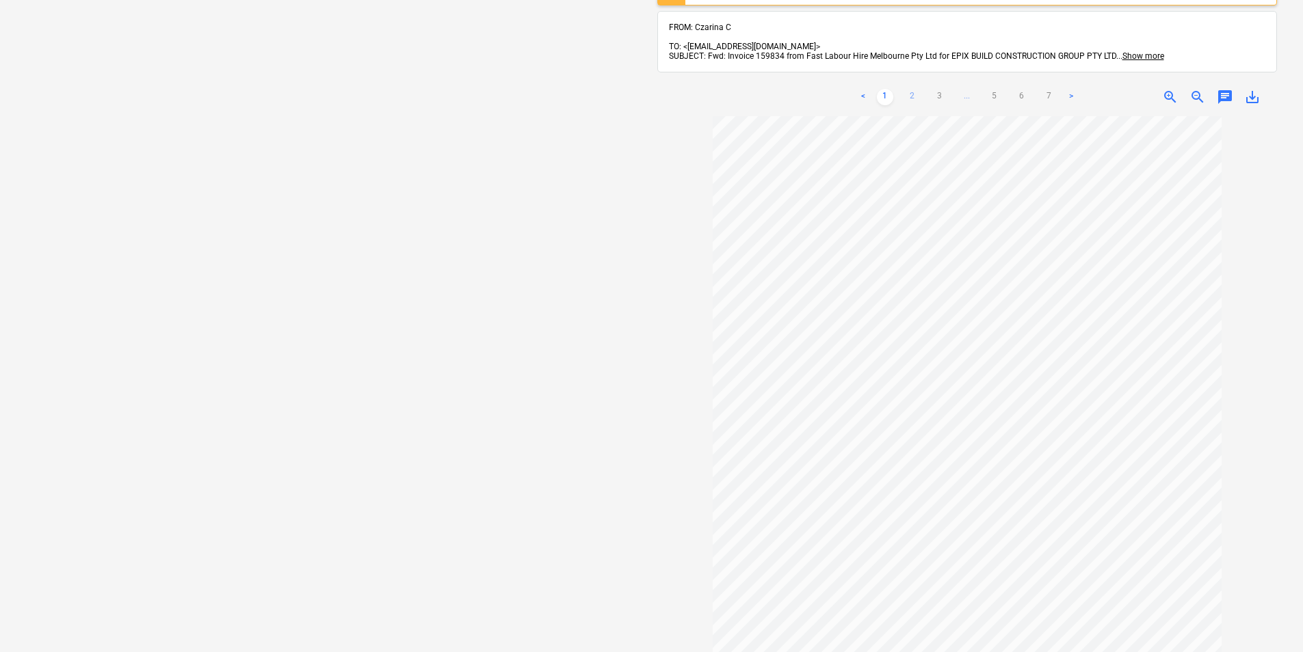
click at [912, 89] on link "2" at bounding box center [912, 97] width 16 height 16
click at [928, 89] on ul "< 1 2 3 ... 5 6 7 >" at bounding box center [967, 97] width 224 height 16
click at [938, 89] on link "3" at bounding box center [939, 97] width 16 height 16
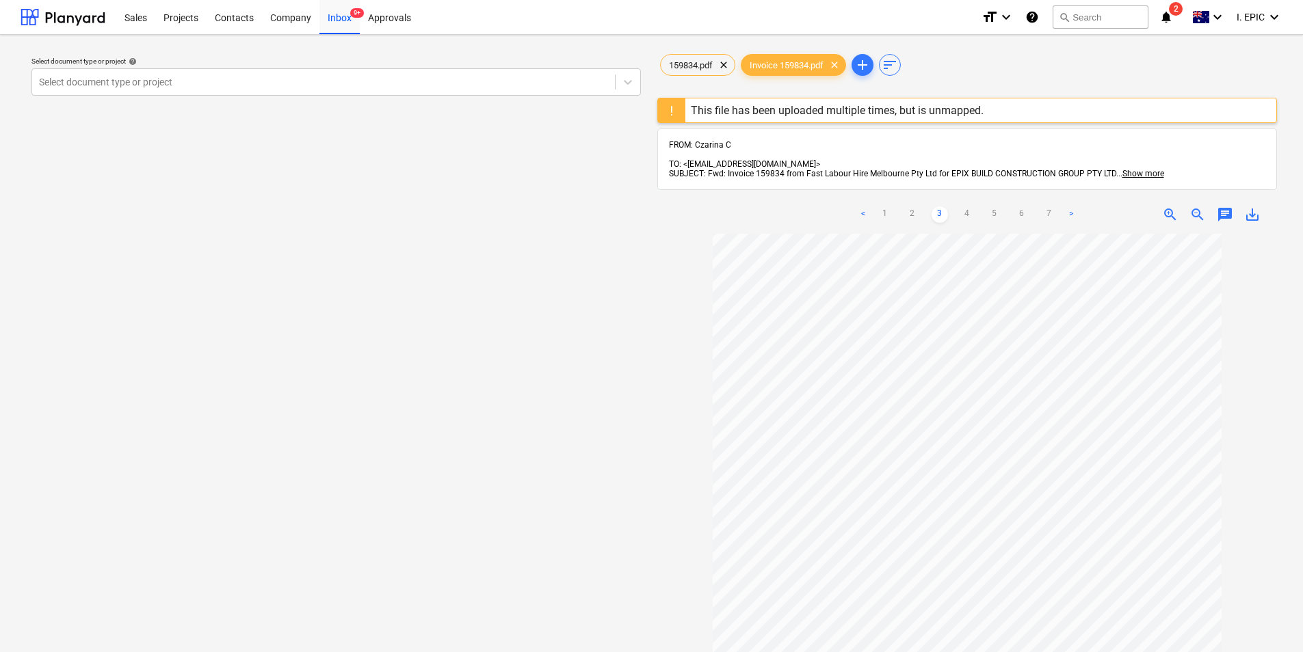
scroll to position [0, 0]
click at [968, 211] on link "4" at bounding box center [967, 215] width 16 height 16
click at [1009, 207] on ul "< 1 2 3 4 5 6 7 >" at bounding box center [967, 215] width 224 height 16
click at [1029, 207] on link "6" at bounding box center [1022, 215] width 16 height 16
click at [1058, 196] on div "< 1 2 3 ... 5 6 7 >" at bounding box center [967, 215] width 224 height 38
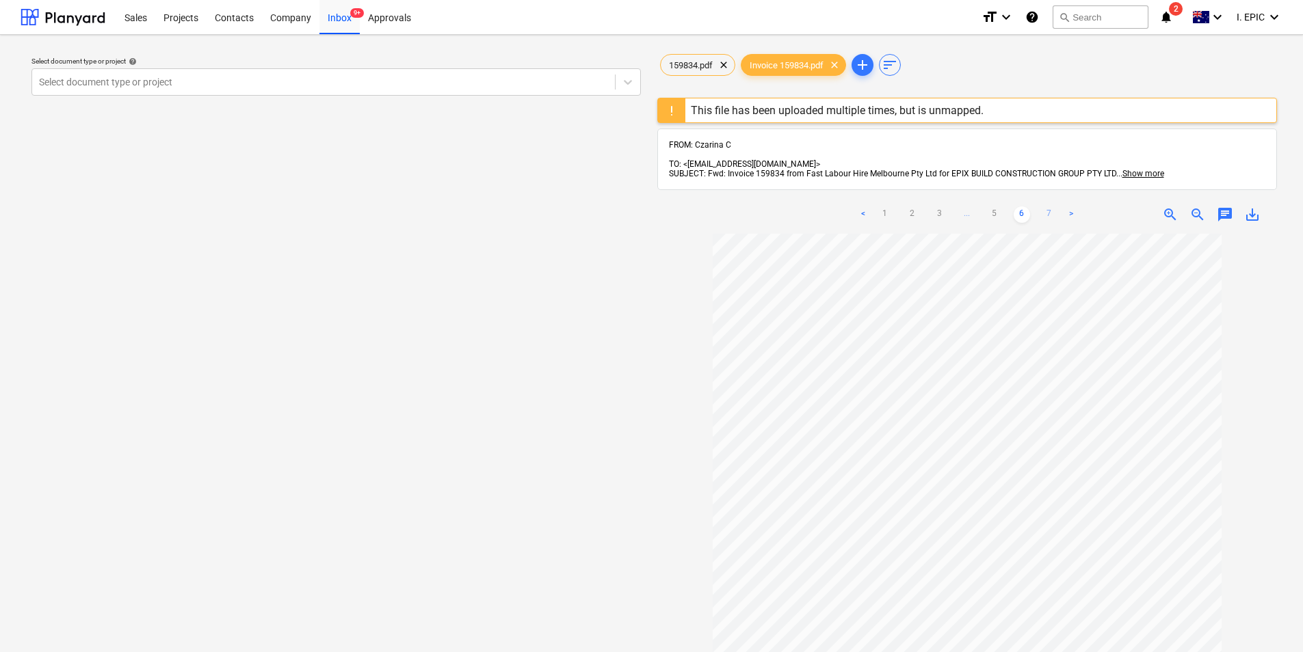
click at [1053, 207] on link "7" at bounding box center [1049, 215] width 16 height 16
click at [1022, 207] on link "6" at bounding box center [1022, 215] width 16 height 16
click at [1046, 208] on link "7" at bounding box center [1049, 215] width 16 height 16
click at [696, 69] on span "159834.pdf" at bounding box center [691, 65] width 60 height 10
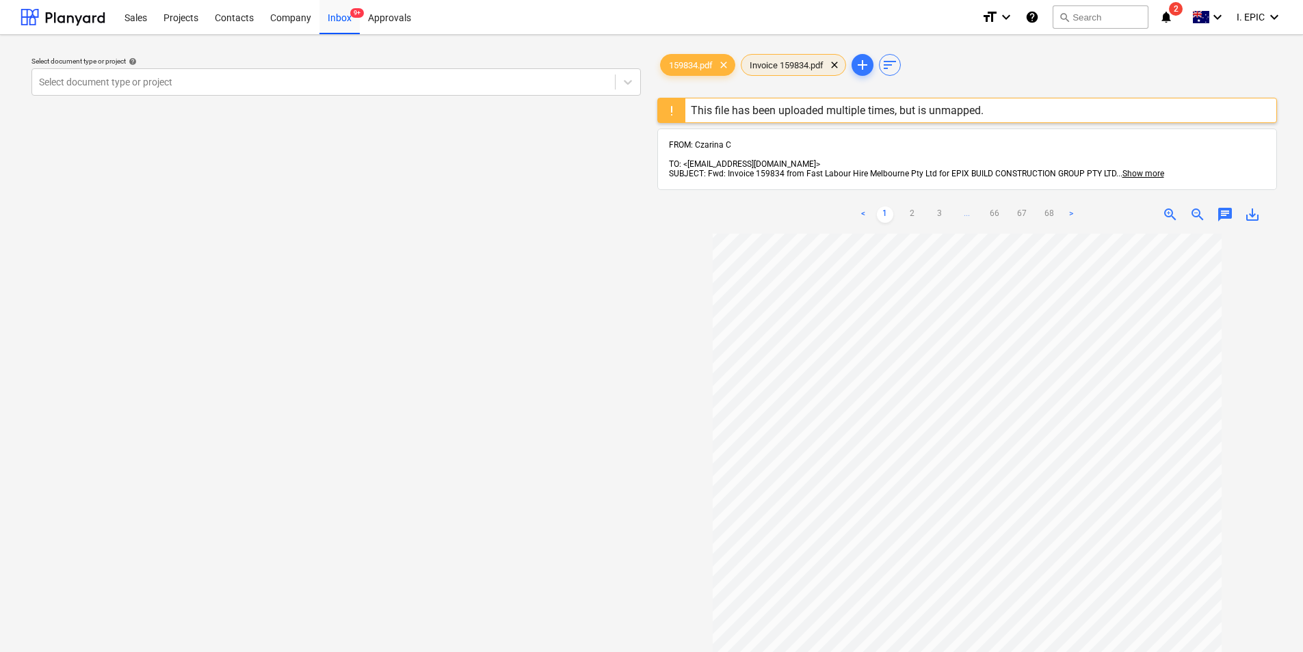
click at [782, 70] on span "Invoice 159834.pdf" at bounding box center [786, 65] width 90 height 10
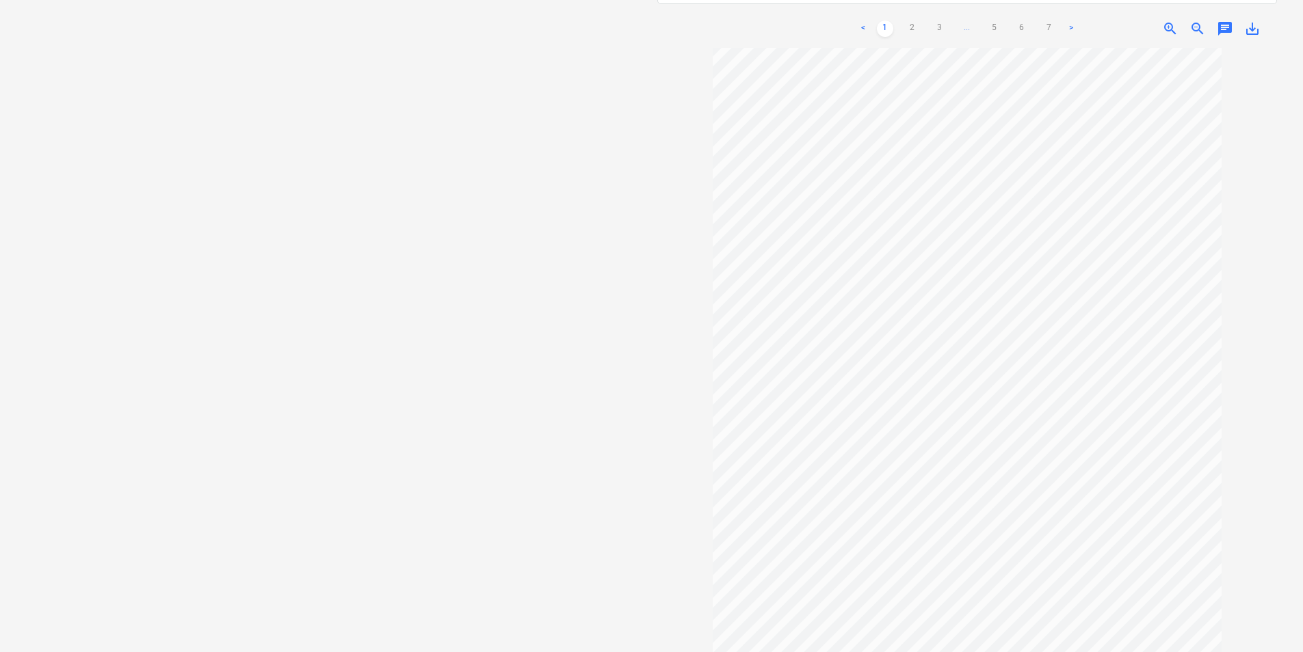
scroll to position [0, 0]
click at [1231, 22] on span "chat" at bounding box center [1225, 29] width 16 height 16
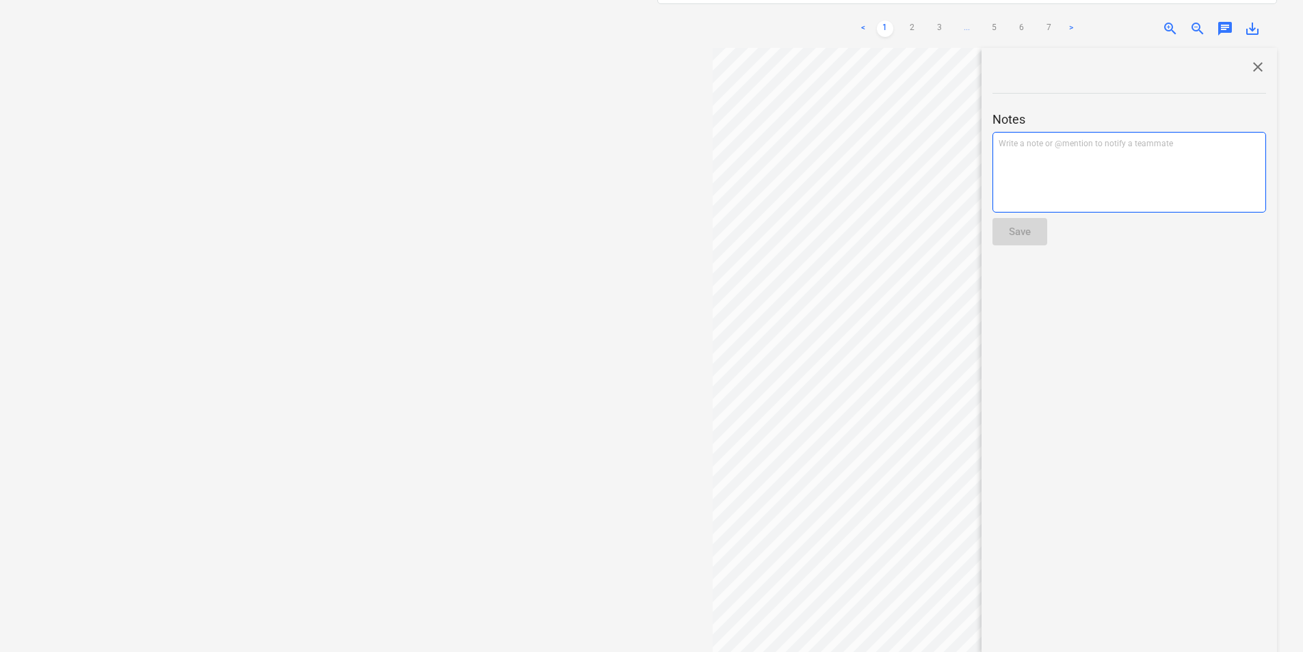
click at [1076, 178] on div "Write a note or @mention to notify a teammate [PERSON_NAME]" at bounding box center [1129, 172] width 274 height 81
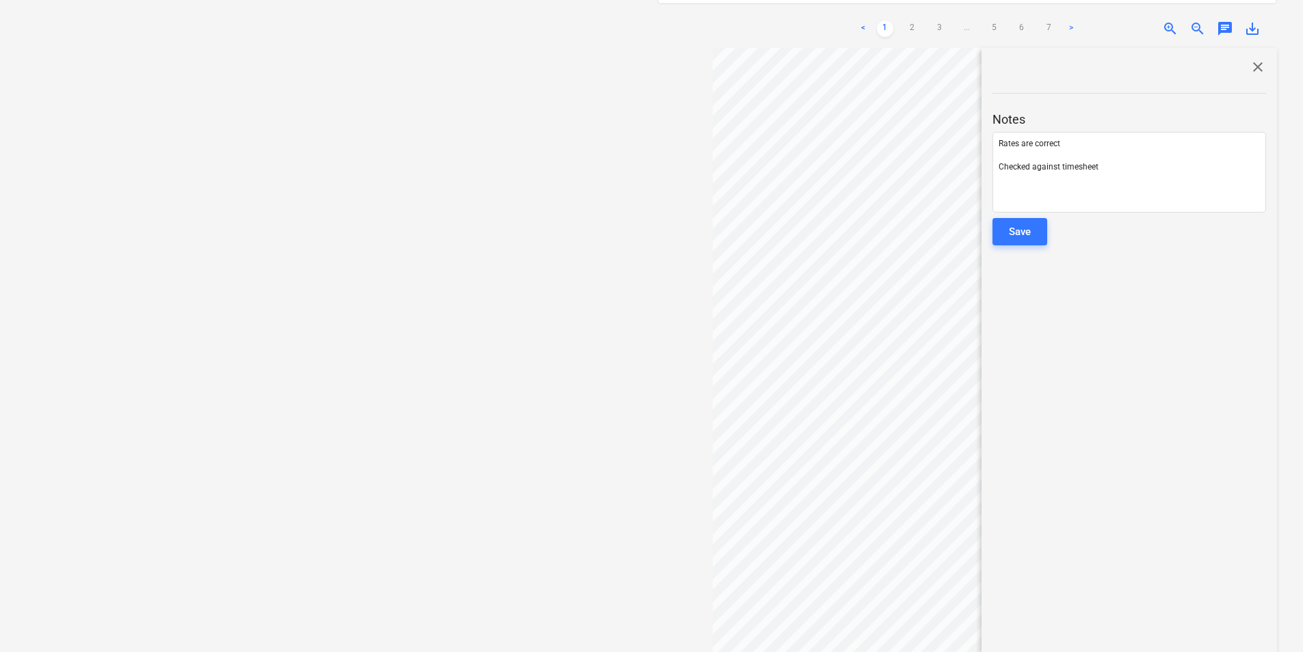
click at [990, 214] on div "close Notes Rates are correct ﻿ Checked against timesheet Save" at bounding box center [1128, 366] width 295 height 636
click at [1005, 218] on button "Save" at bounding box center [1019, 231] width 55 height 27
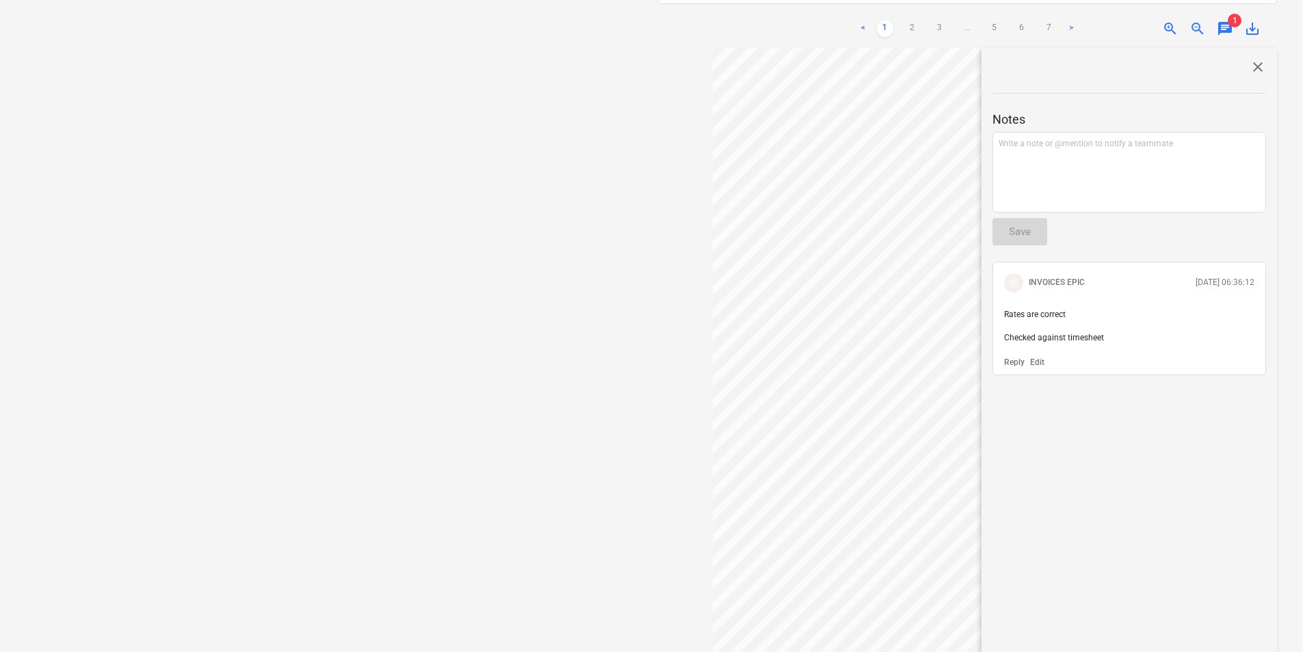
click at [1249, 59] on span "close" at bounding box center [1257, 67] width 16 height 16
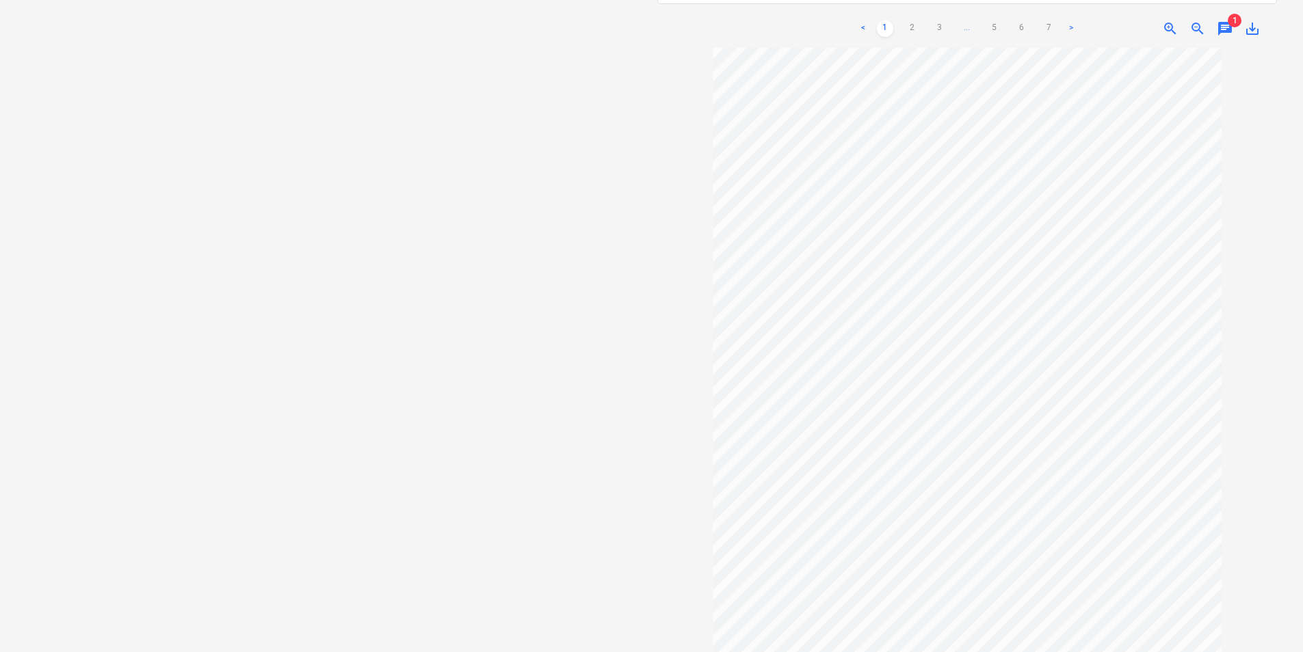
scroll to position [108, 0]
click at [905, 25] on link "2" at bounding box center [912, 29] width 16 height 16
click at [888, 21] on link "1" at bounding box center [885, 29] width 16 height 16
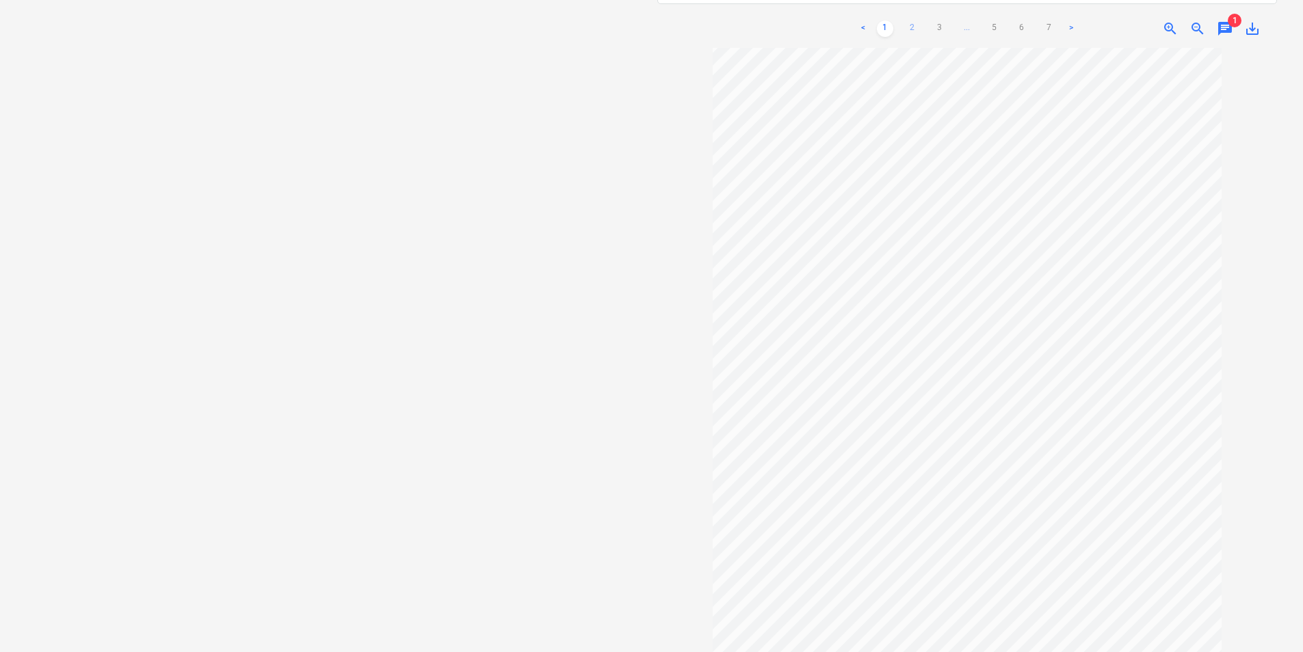
click at [912, 21] on link "2" at bounding box center [912, 29] width 16 height 16
click at [941, 21] on link "3" at bounding box center [939, 29] width 16 height 16
click at [962, 21] on link "4" at bounding box center [967, 29] width 16 height 16
click at [996, 21] on link "5" at bounding box center [994, 29] width 16 height 16
click at [1018, 21] on link "6" at bounding box center [1022, 29] width 16 height 16
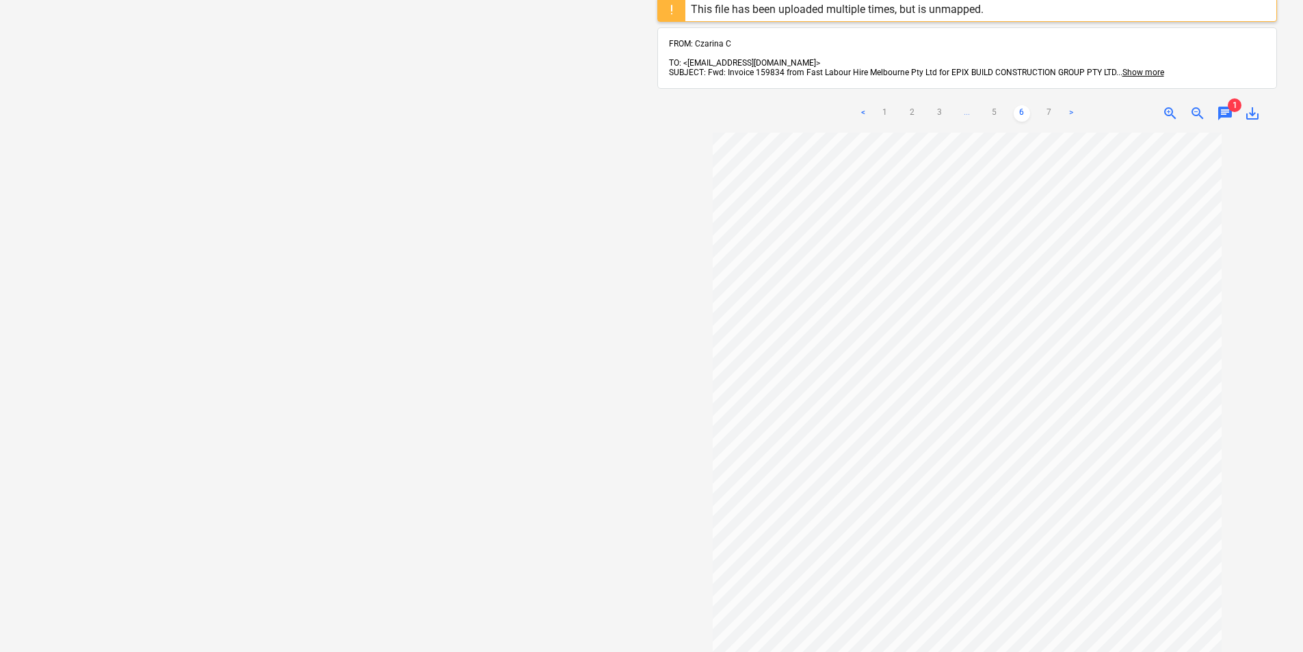
scroll to position [0, 0]
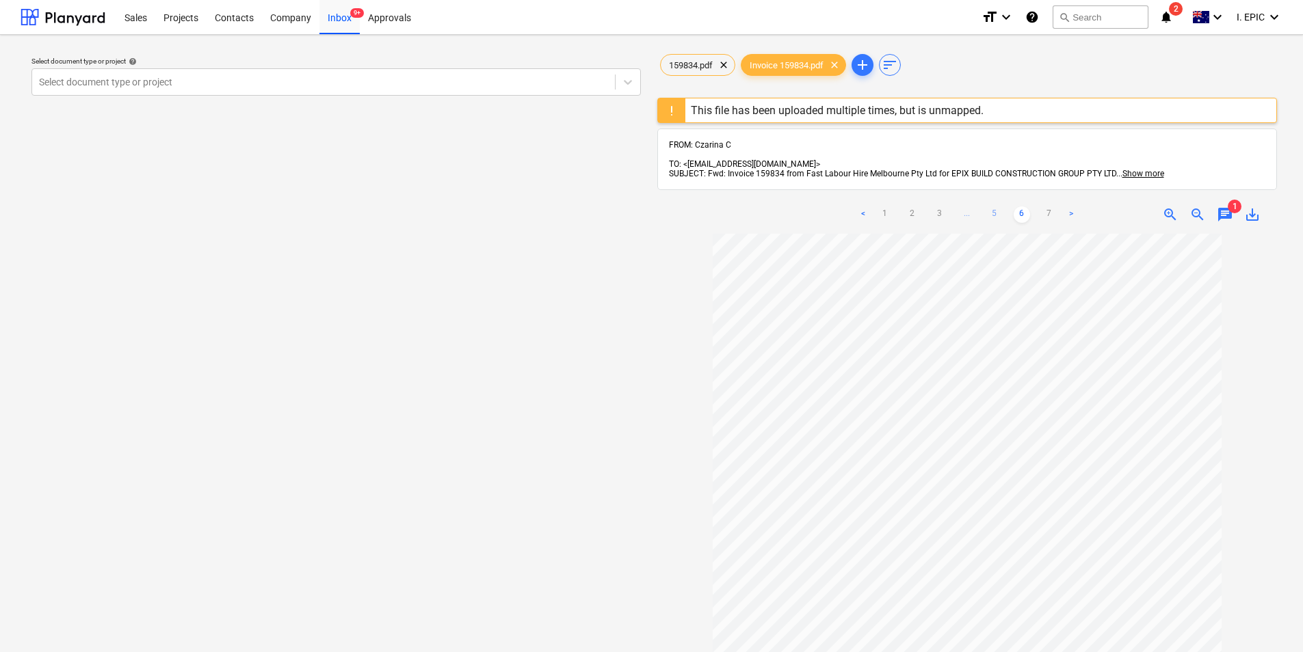
click at [990, 207] on link "5" at bounding box center [994, 215] width 16 height 16
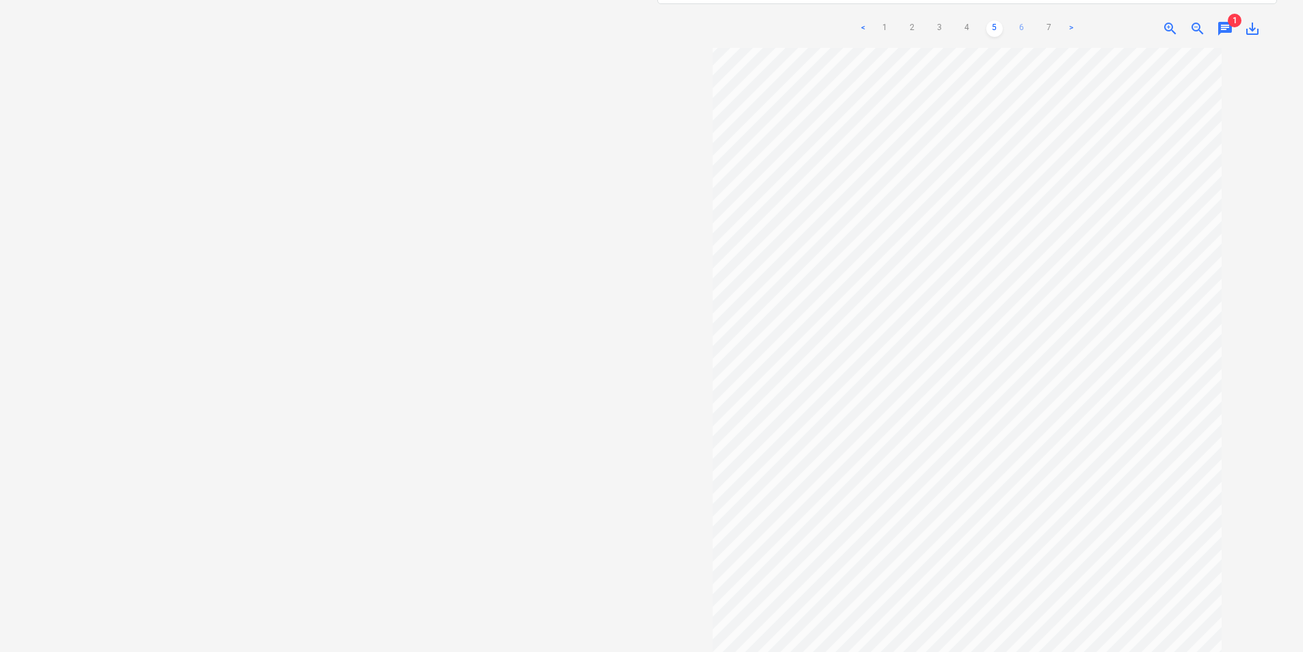
click at [1020, 21] on link "6" at bounding box center [1022, 29] width 16 height 16
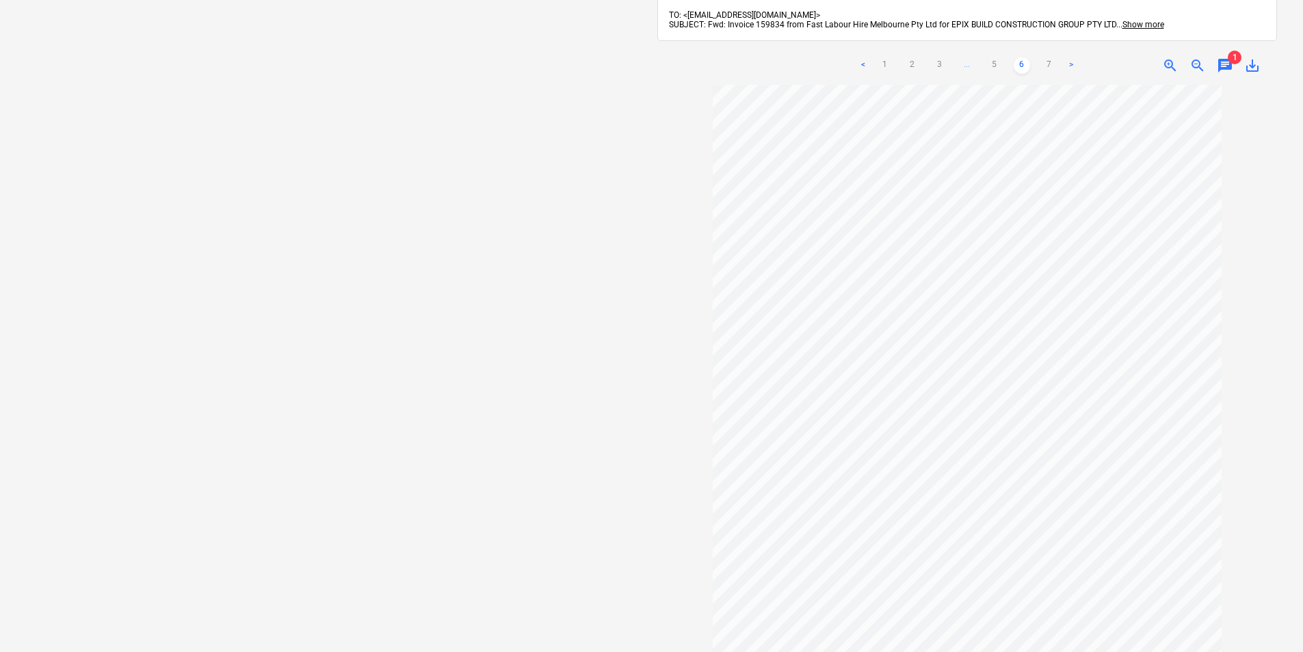
scroll to position [134, 0]
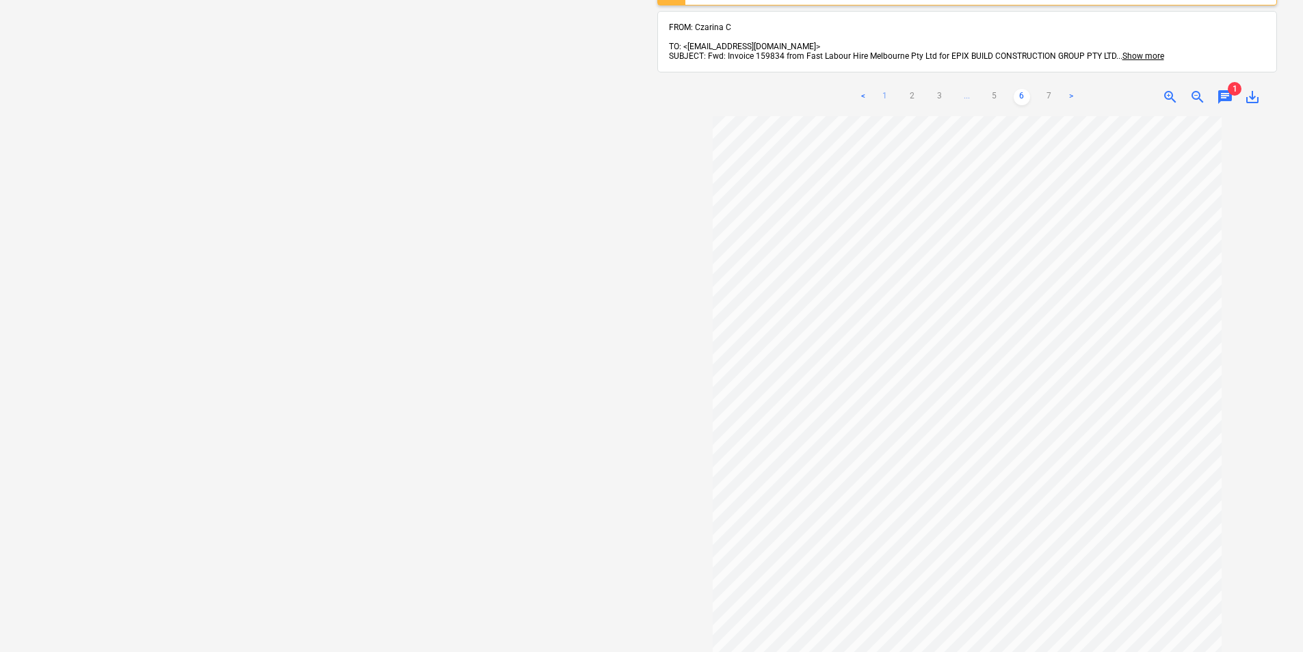
click at [888, 89] on link "1" at bounding box center [885, 97] width 16 height 16
click at [1222, 89] on span "chat" at bounding box center [1225, 97] width 16 height 16
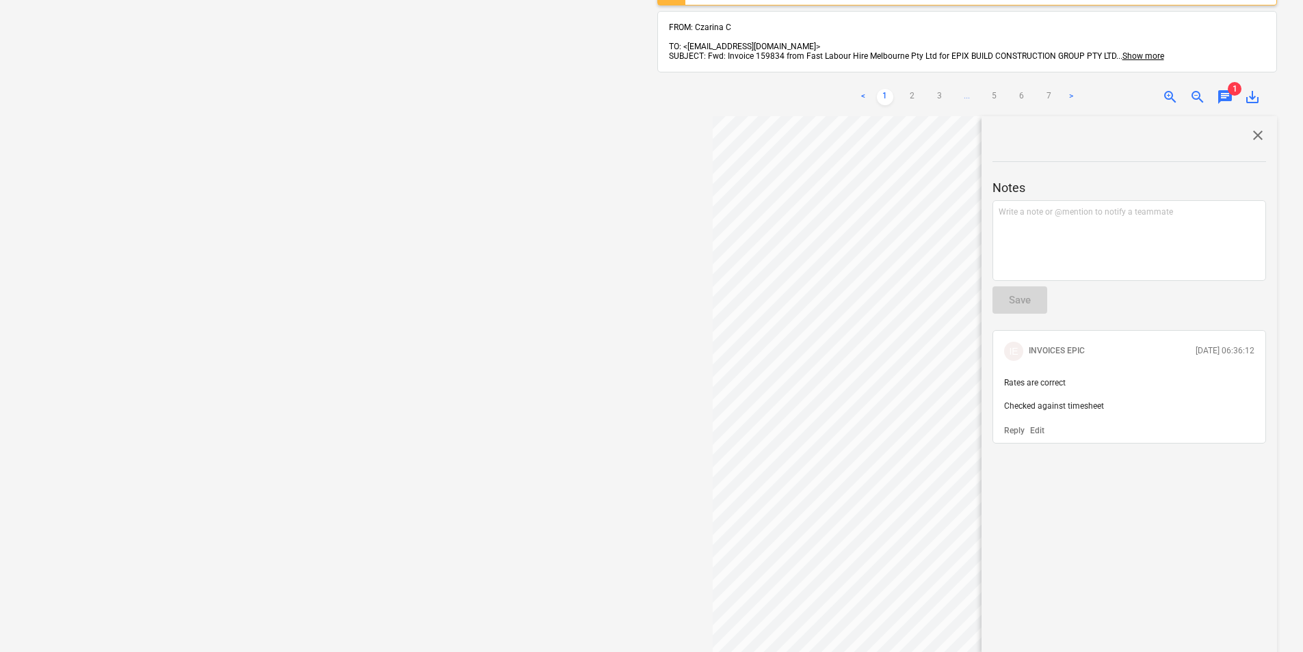
click at [574, 257] on div "Select document type or project help Select document type or project" at bounding box center [336, 311] width 631 height 798
click at [1254, 131] on span "close" at bounding box center [1257, 135] width 16 height 16
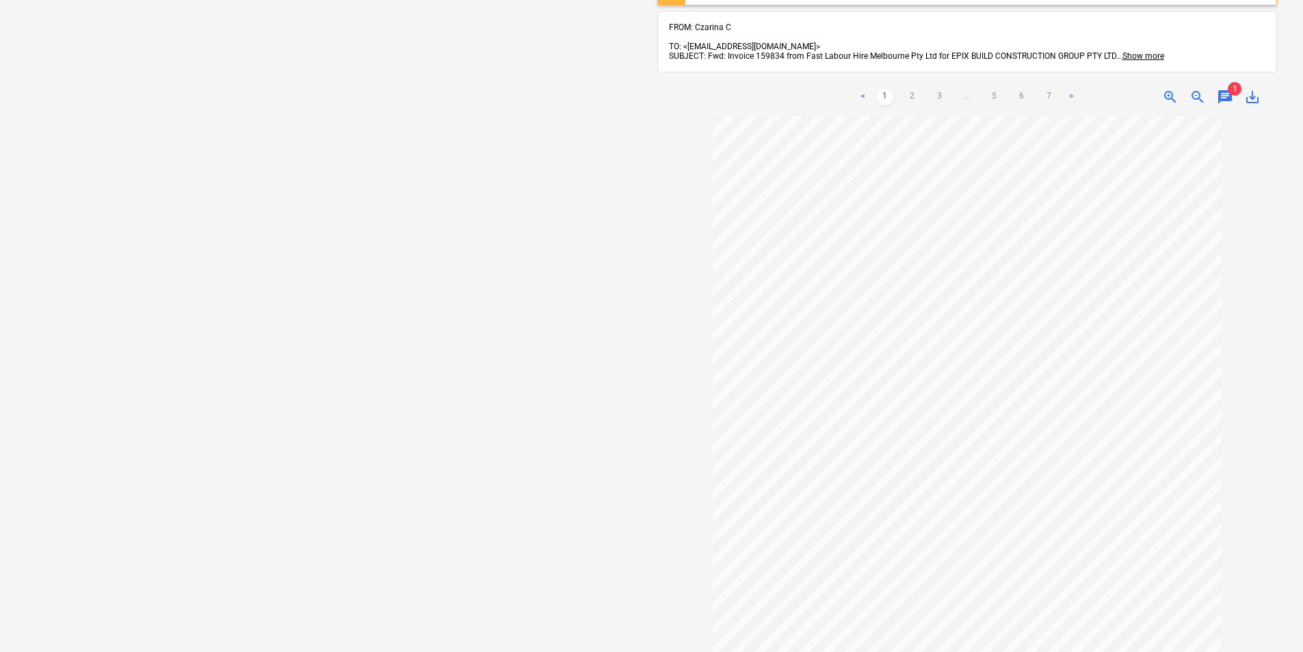
scroll to position [0, 0]
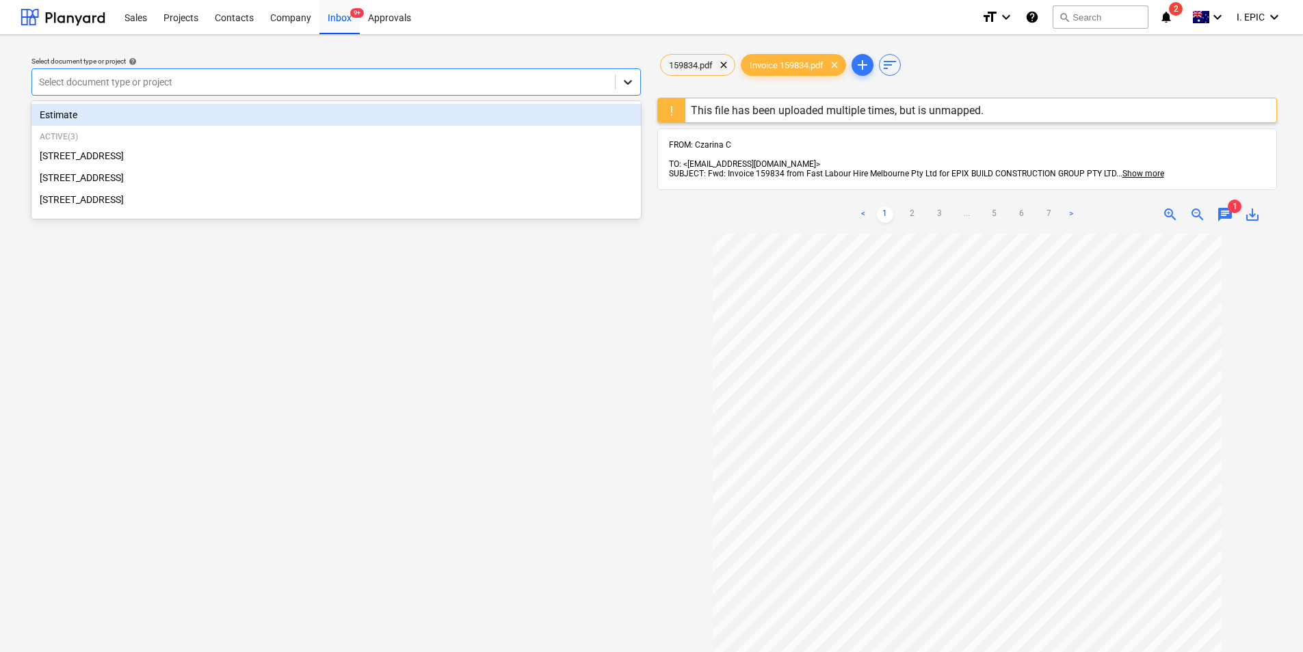
click at [623, 81] on icon at bounding box center [628, 82] width 14 height 14
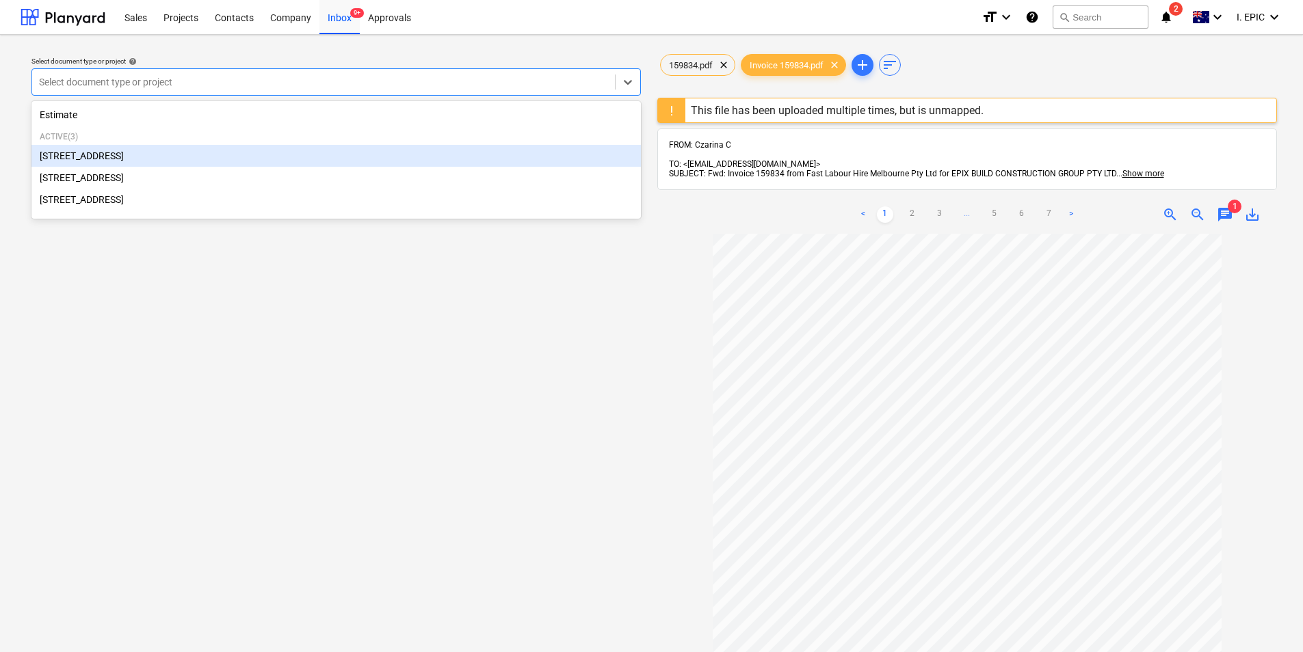
click at [179, 164] on div "[STREET_ADDRESS]" at bounding box center [335, 156] width 609 height 22
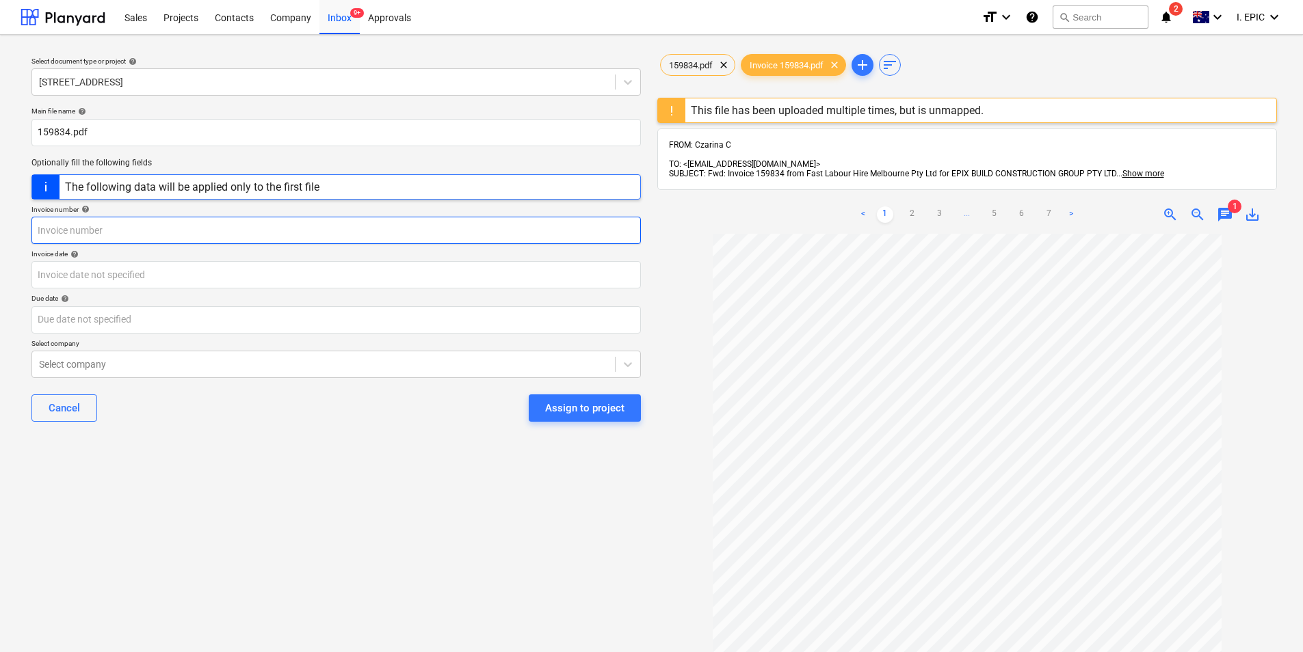
click at [227, 224] on input "text" at bounding box center [335, 230] width 609 height 27
type input "159834"
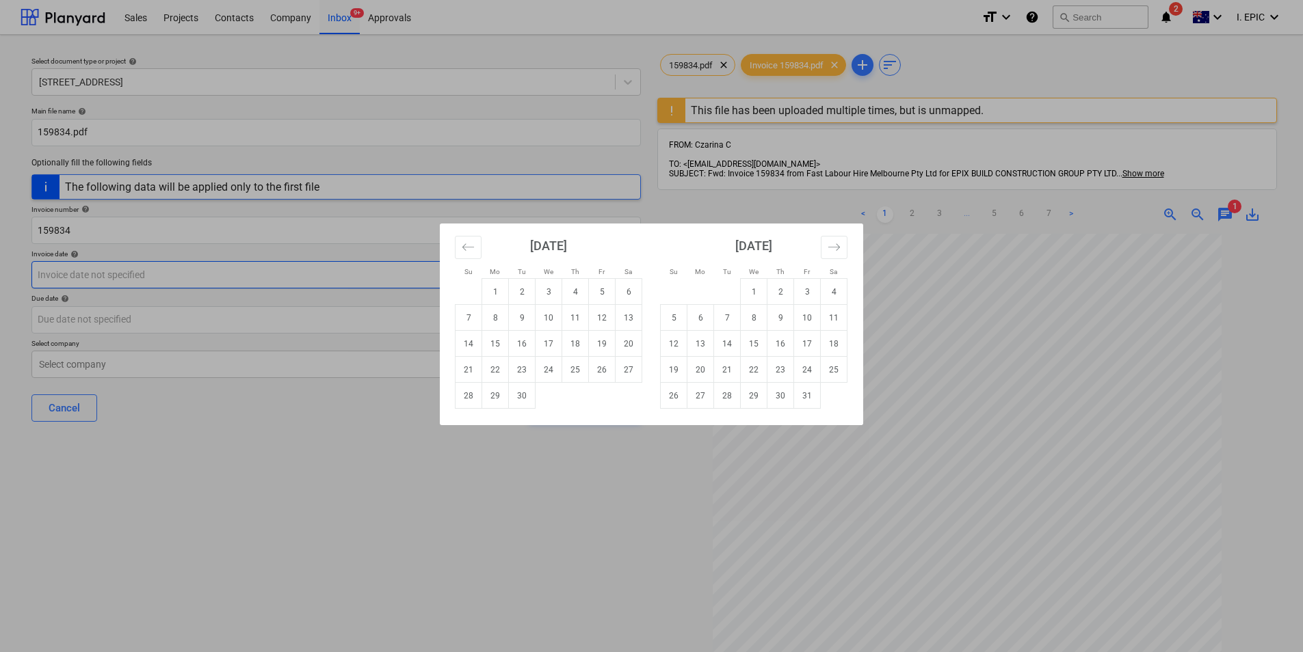
click at [187, 280] on body "Sales Projects Contacts Company Inbox 9+ Approvals format_size keyboard_arrow_d…" at bounding box center [651, 326] width 1303 height 652
click at [489, 293] on td "1" at bounding box center [495, 292] width 27 height 26
type input "[DATE]"
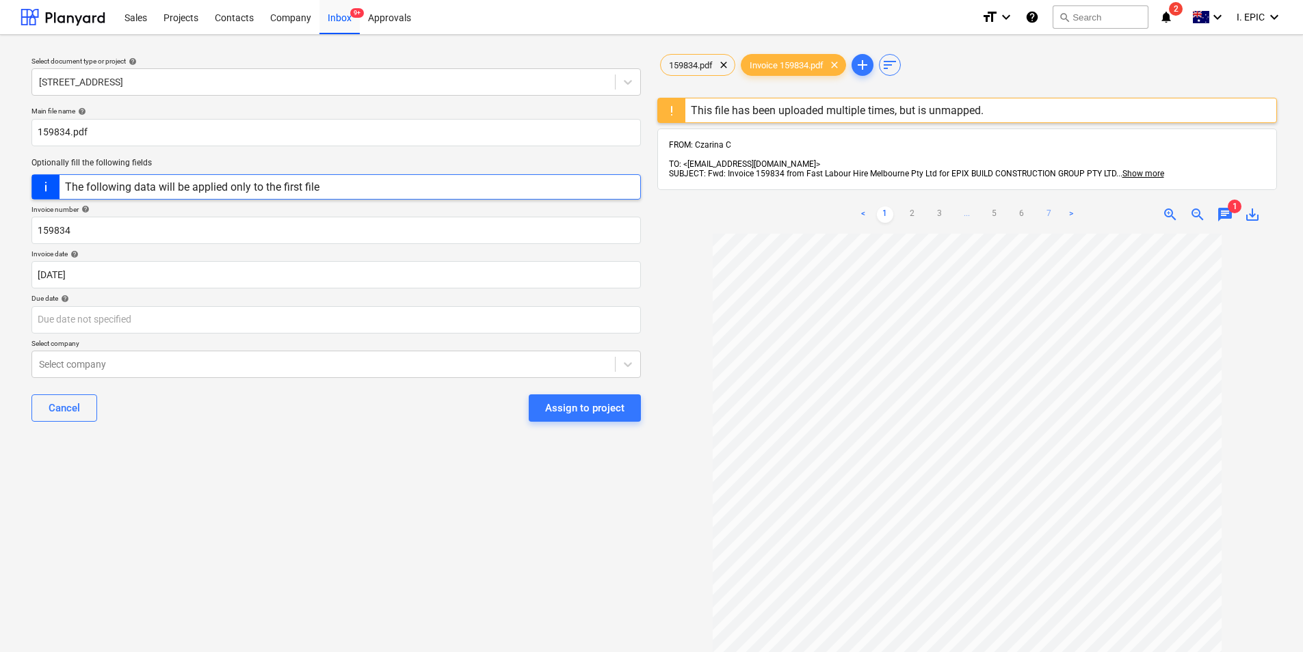
click at [1050, 207] on link "7" at bounding box center [1049, 215] width 16 height 16
click at [1021, 207] on link "6" at bounding box center [1022, 215] width 16 height 16
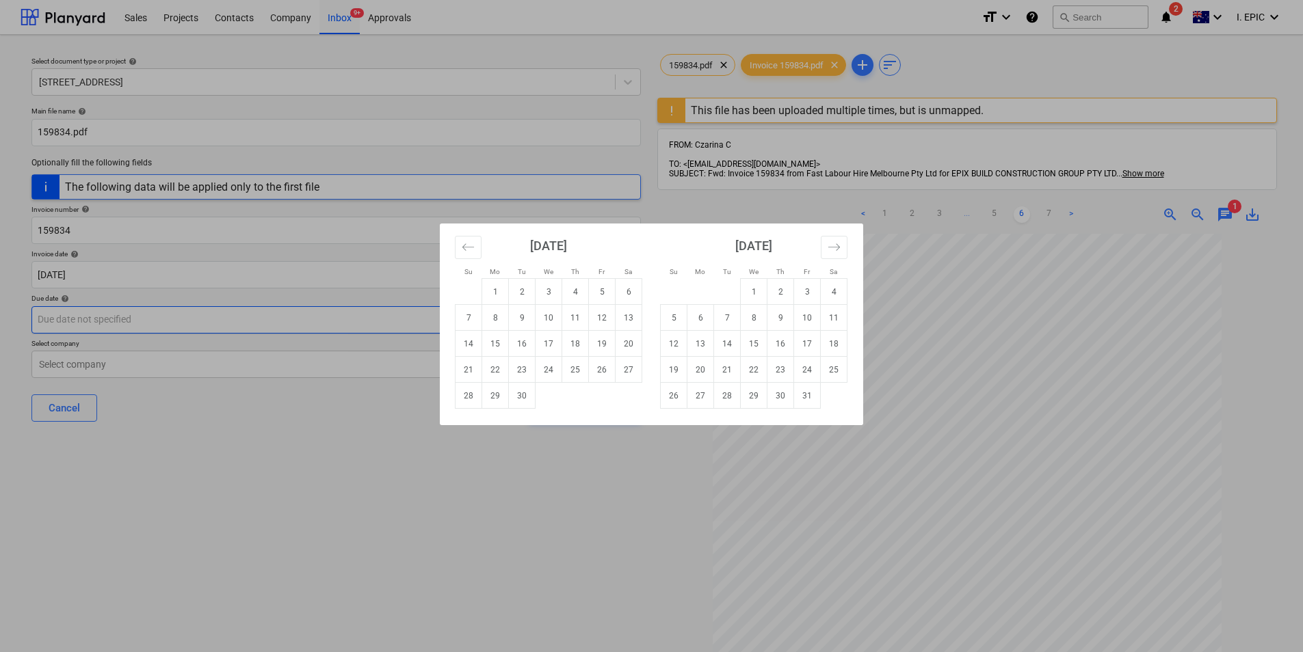
click at [273, 325] on body "Sales Projects Contacts Company Inbox 9+ Approvals format_size keyboard_arrow_d…" at bounding box center [651, 326] width 1303 height 652
click at [525, 394] on td "30" at bounding box center [522, 396] width 27 height 26
type input "[DATE]"
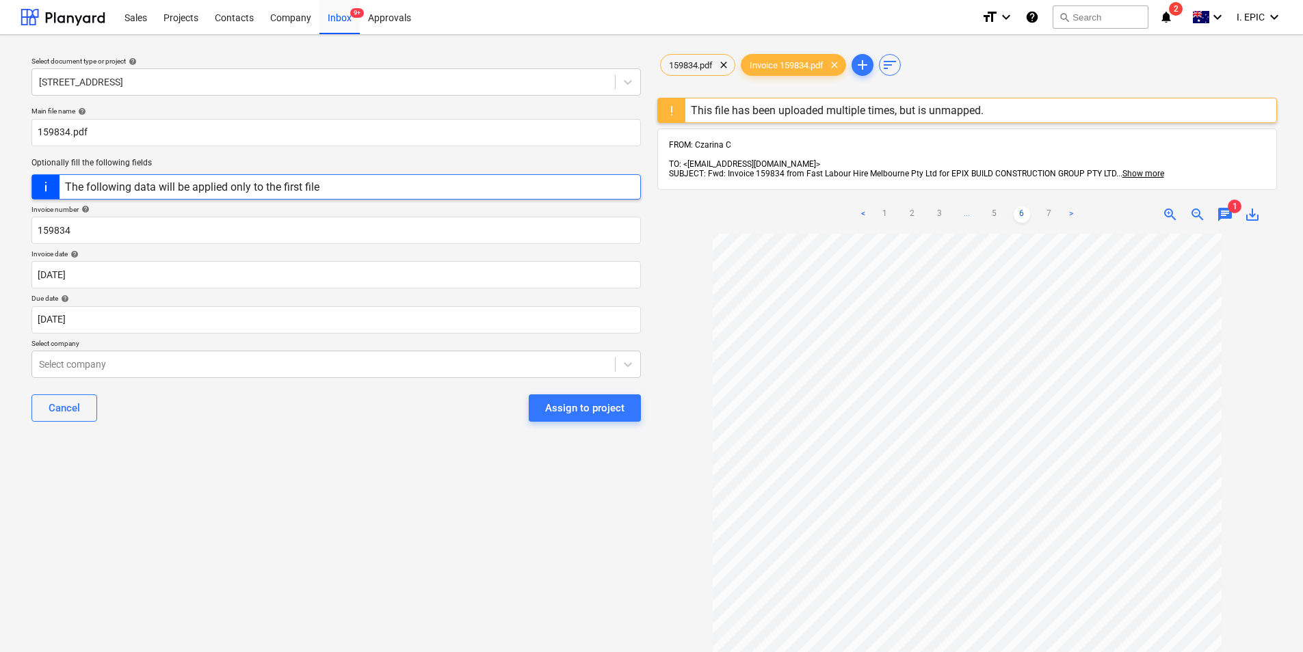
scroll to position [0, 0]
click at [889, 207] on link "1" at bounding box center [885, 215] width 16 height 16
click at [202, 372] on div "Select company" at bounding box center [323, 364] width 583 height 19
type input "d"
type input "fast"
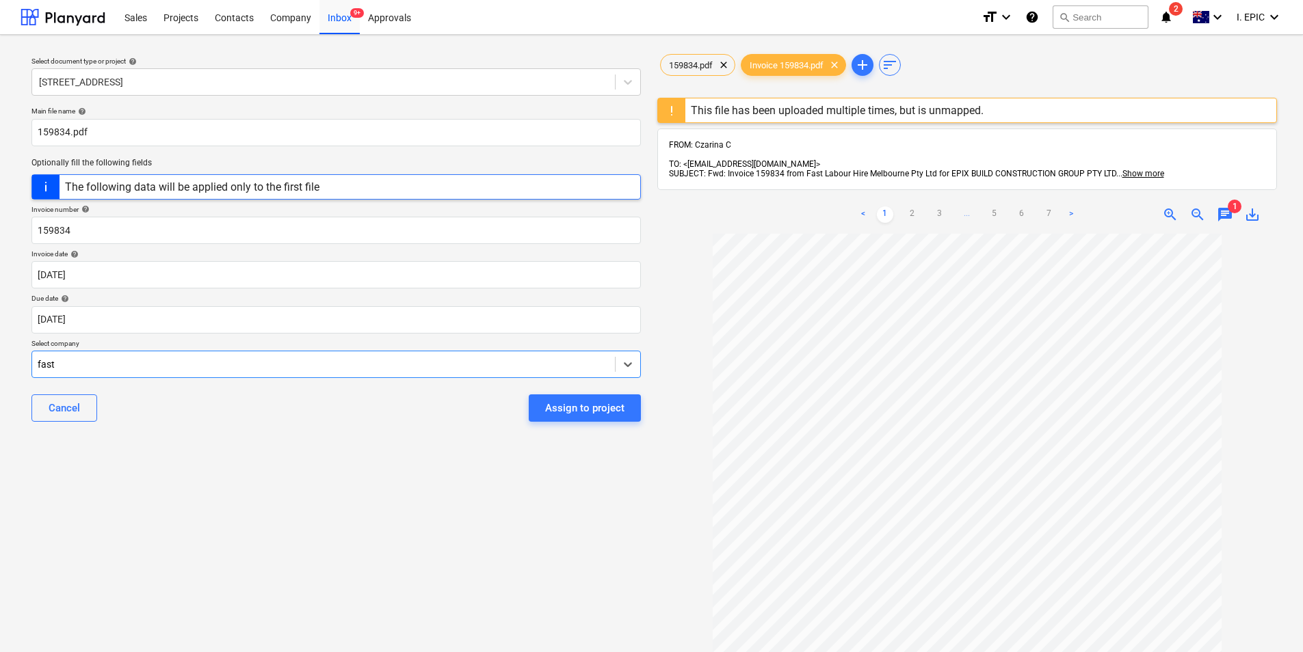
click at [572, 409] on div "Assign to project" at bounding box center [584, 408] width 79 height 18
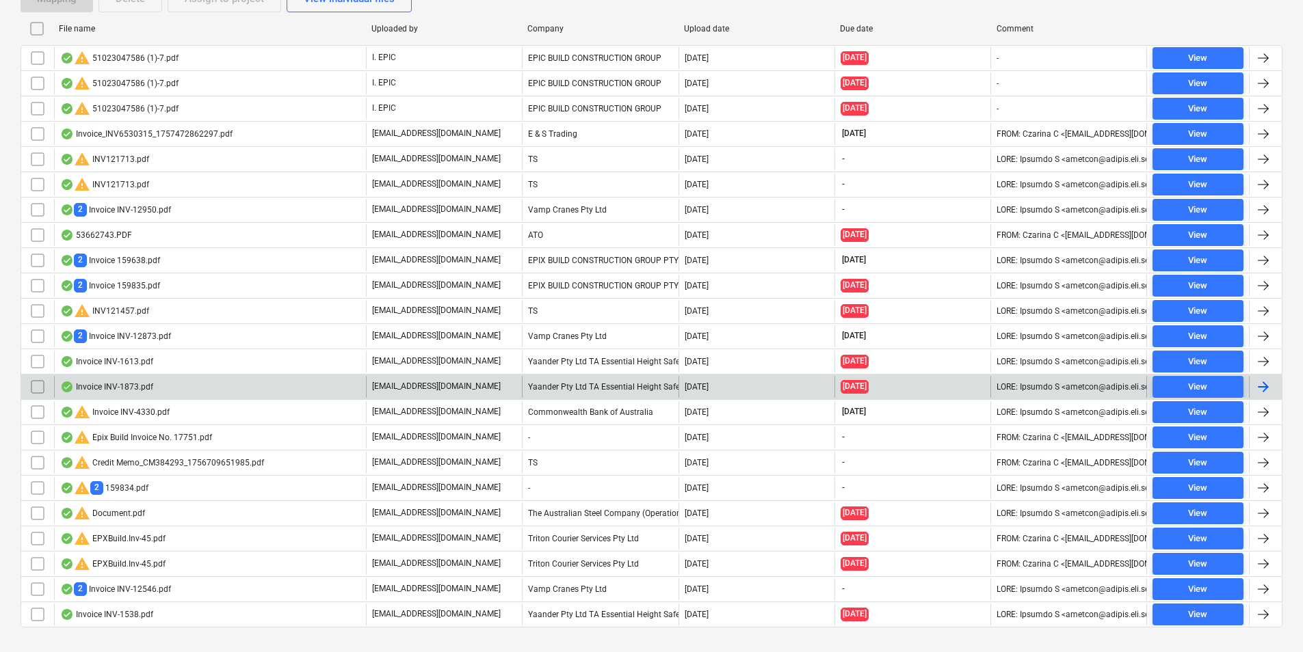
scroll to position [291, 0]
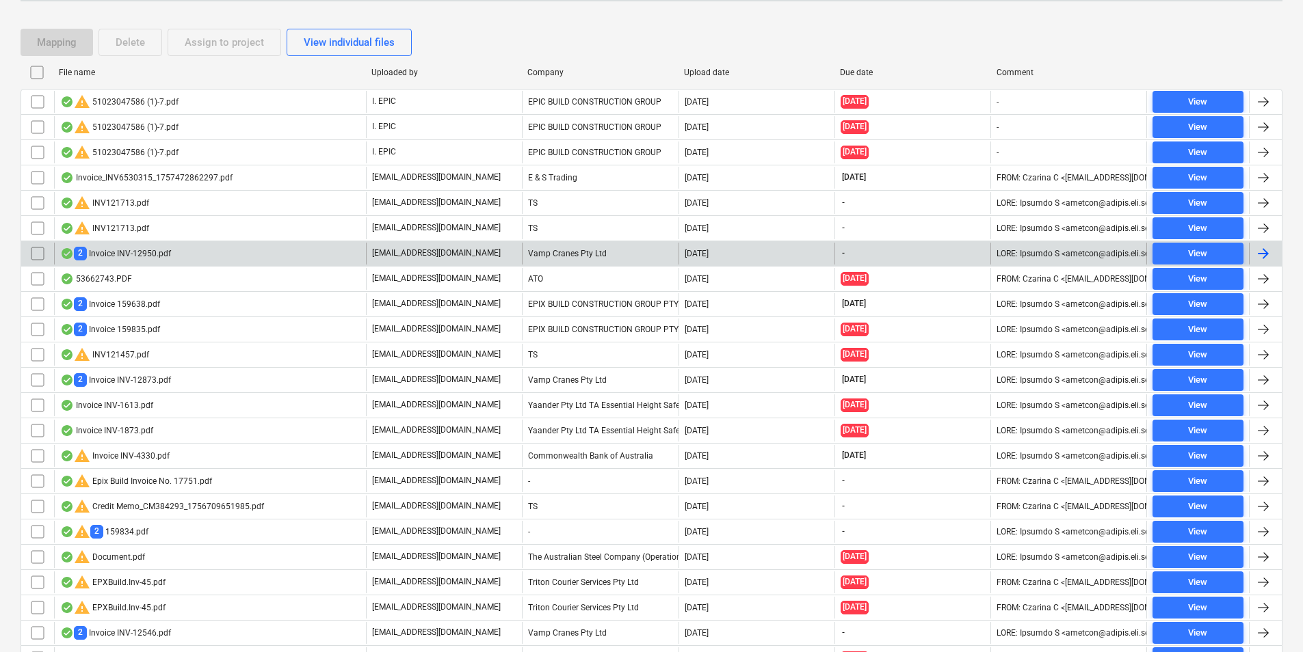
click at [250, 259] on div "2 Invoice INV-12950.pdf" at bounding box center [210, 254] width 312 height 22
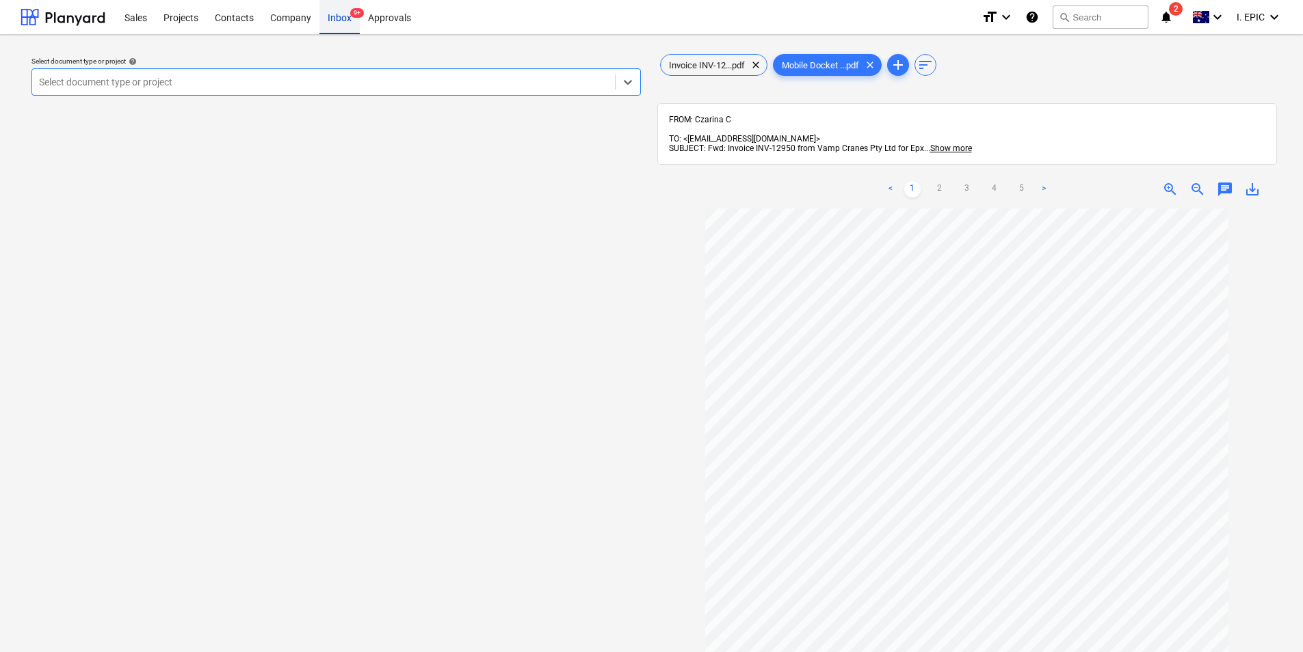
click at [339, 20] on div "Inbox 9+" at bounding box center [339, 16] width 40 height 35
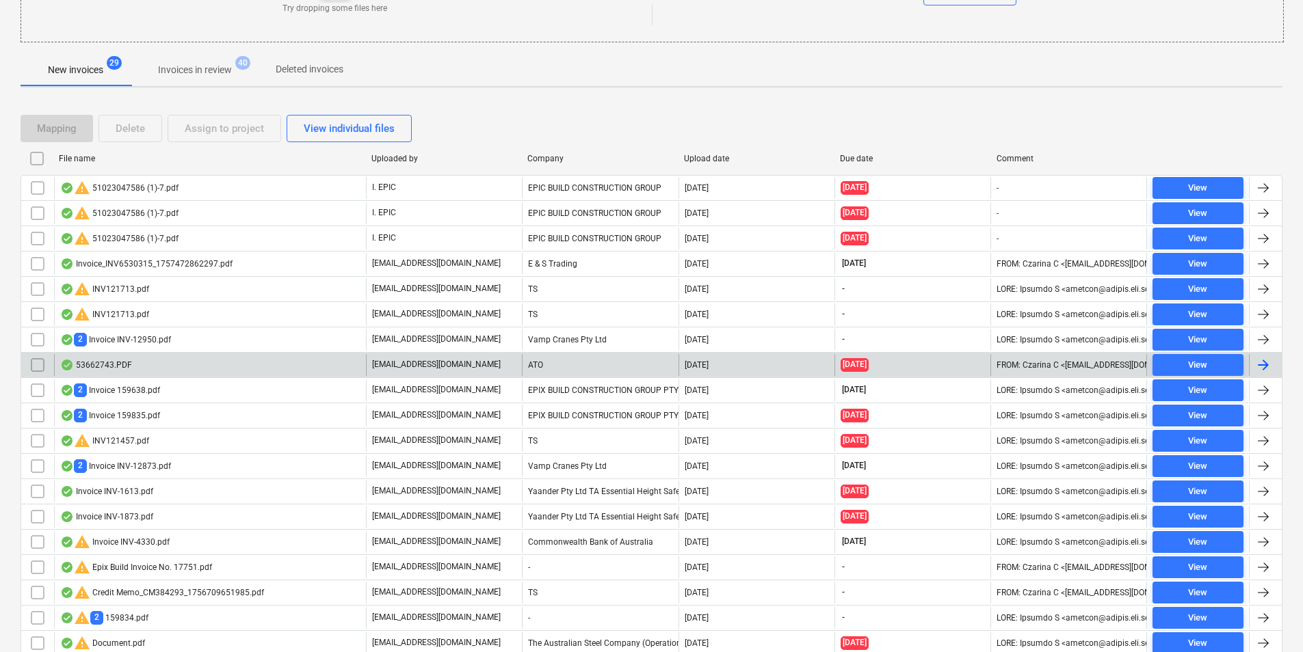
scroll to position [274, 0]
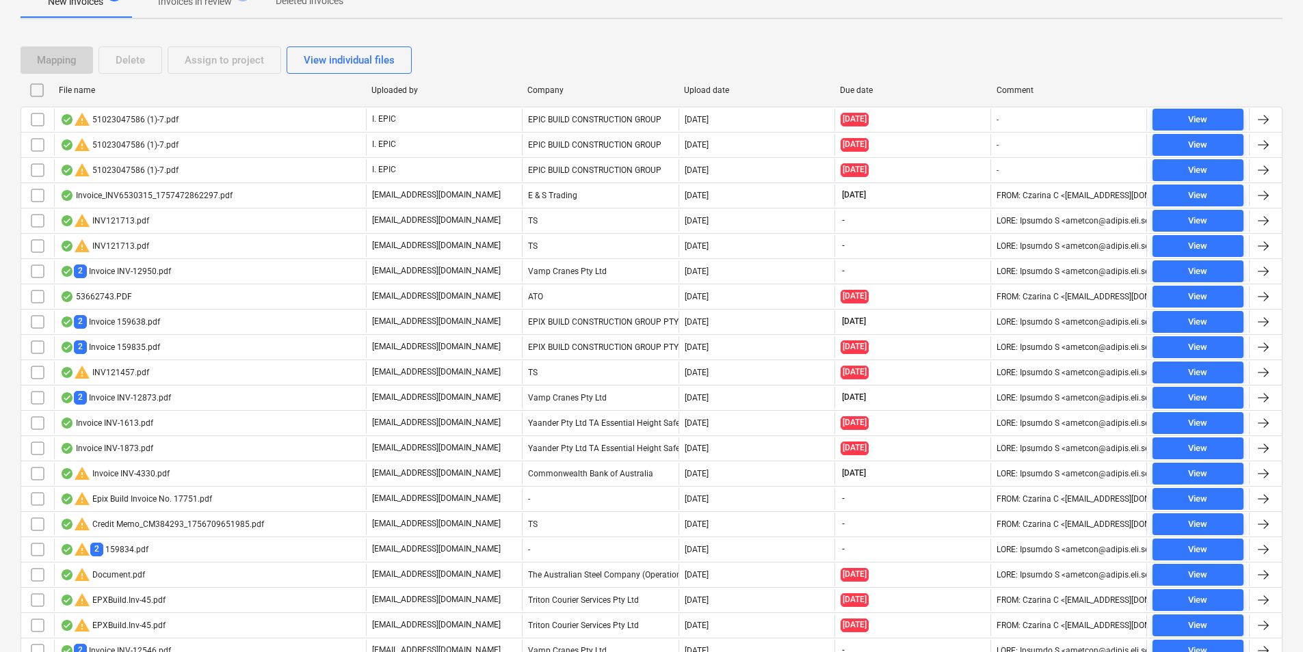
click at [565, 90] on div "Company" at bounding box center [599, 90] width 145 height 10
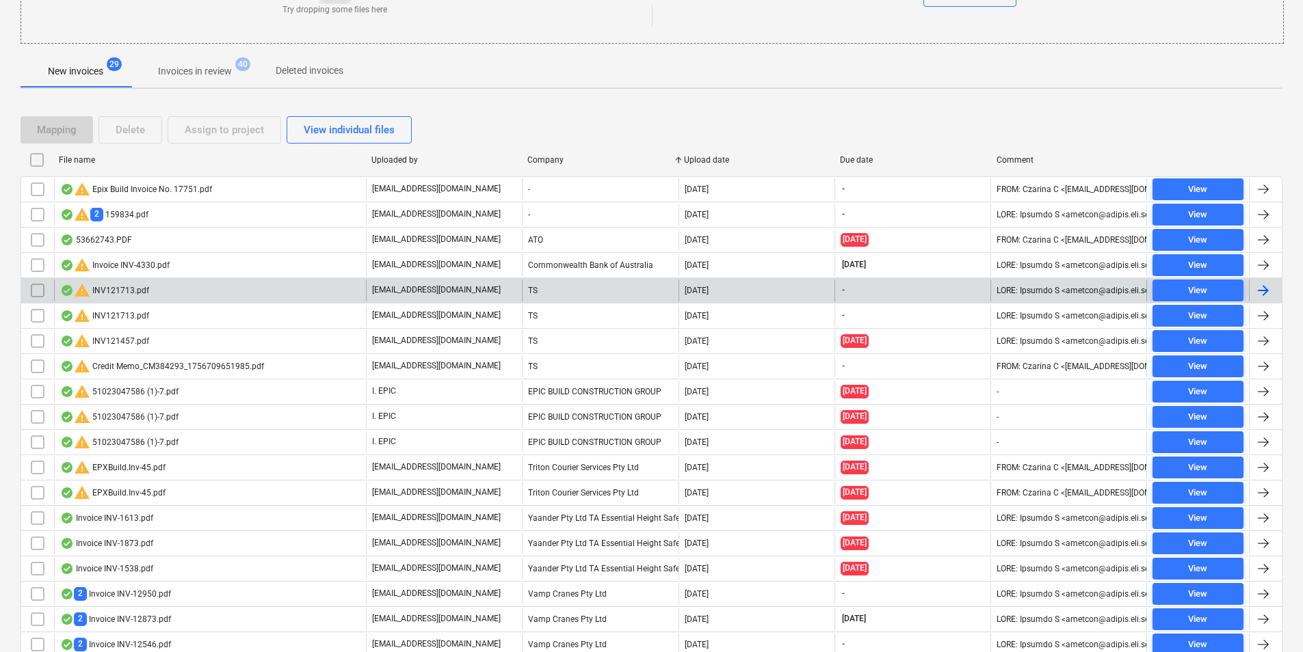
scroll to position [360, 0]
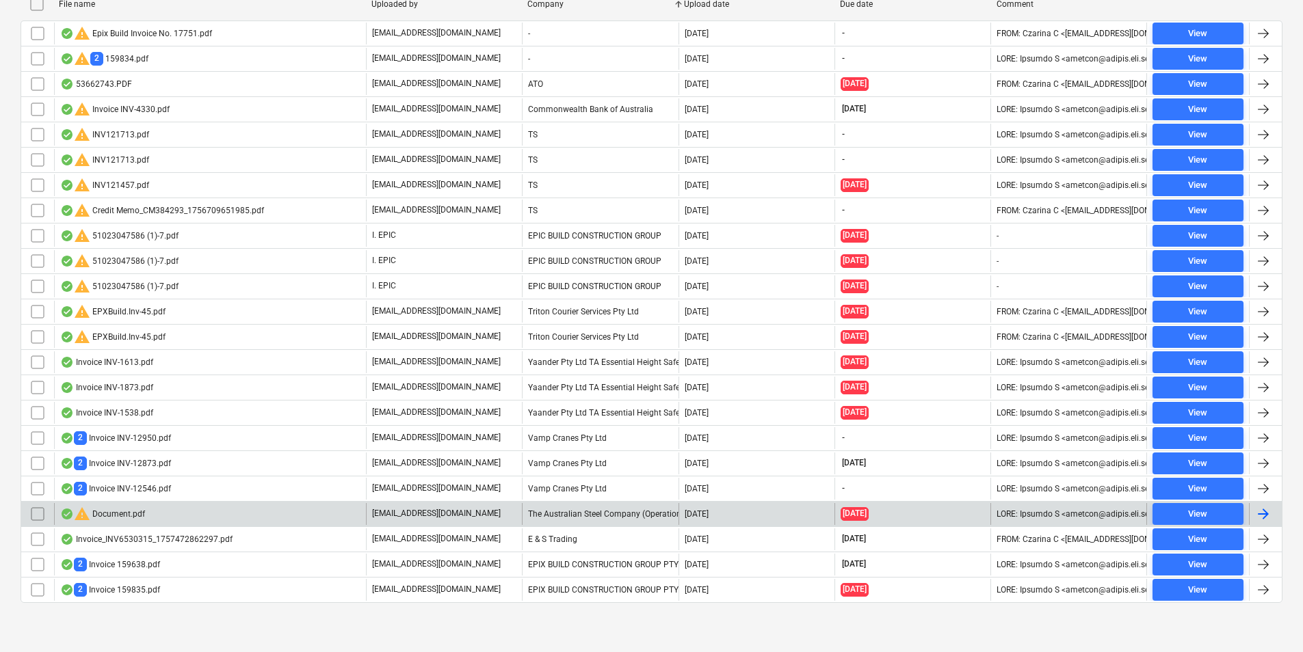
click at [213, 517] on div "warning Document.pdf" at bounding box center [210, 514] width 312 height 22
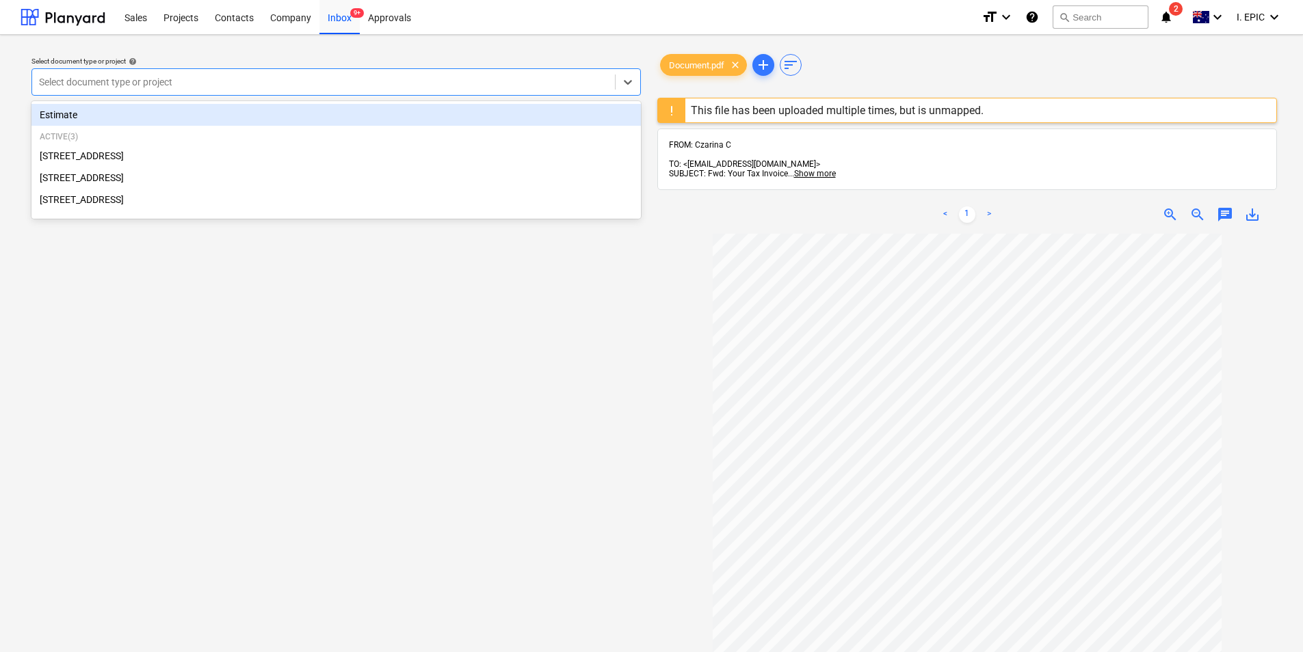
click at [607, 81] on div at bounding box center [323, 82] width 569 height 14
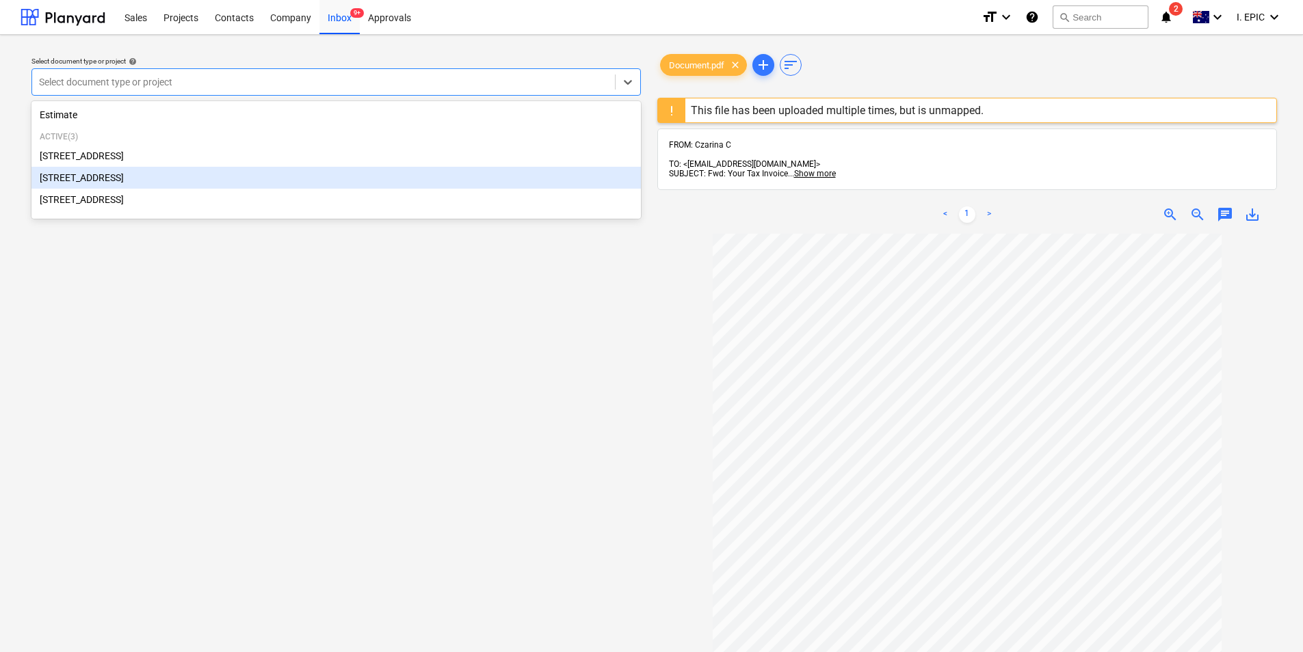
click at [241, 189] on div "[STREET_ADDRESS]" at bounding box center [335, 178] width 609 height 22
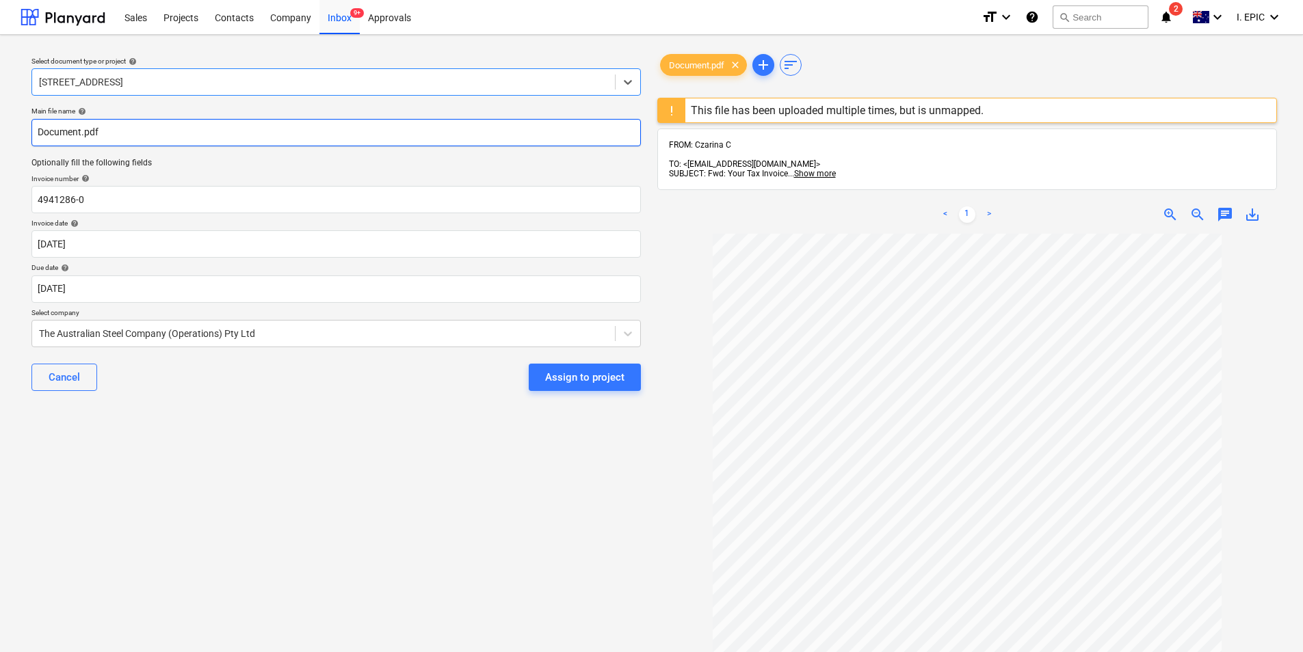
click at [40, 129] on input "Document.pdf" at bounding box center [335, 132] width 609 height 27
type input "Credit Memo_Document.pdf"
click at [589, 374] on div "Assign to project" at bounding box center [584, 378] width 79 height 18
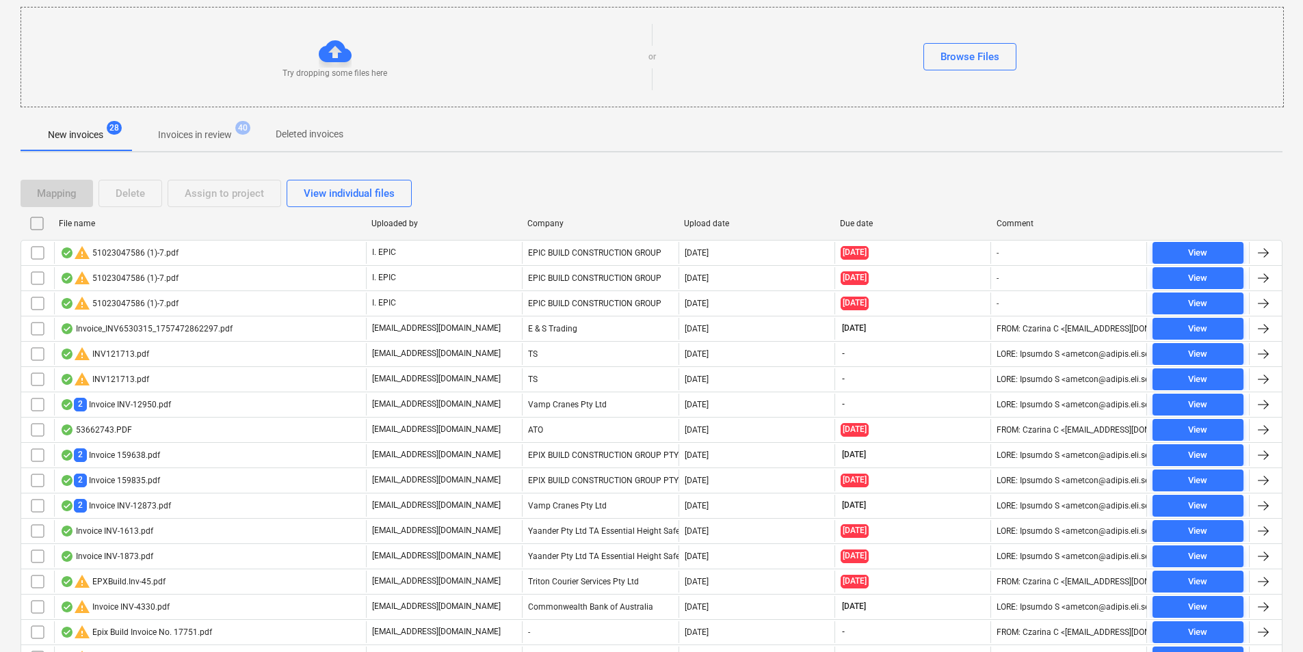
scroll to position [61, 0]
